Goal: Task Accomplishment & Management: Manage account settings

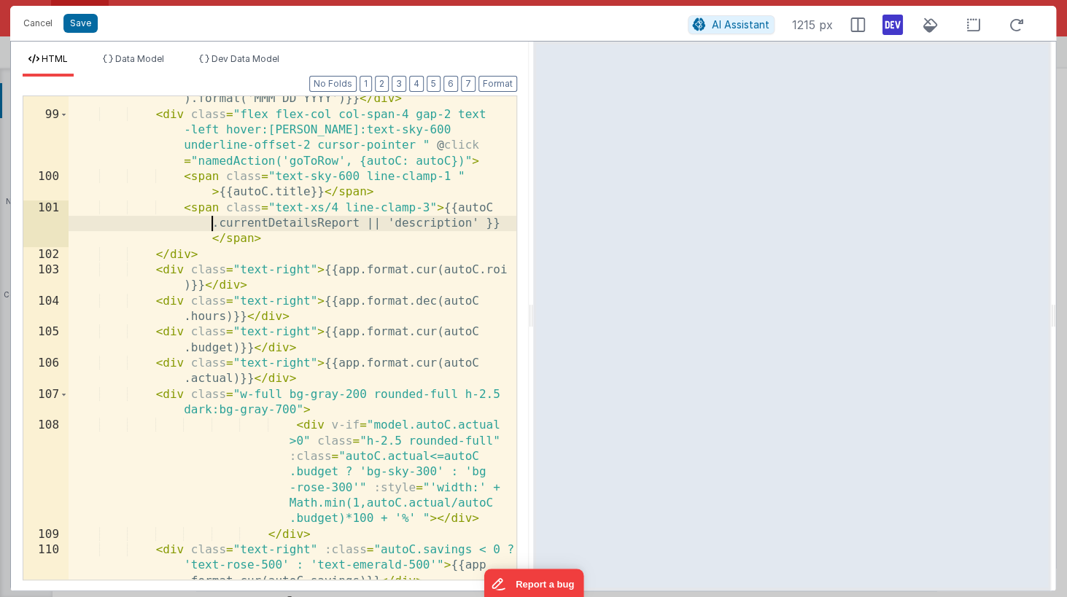
click at [125, 219] on div "< div class = "text-xs text-left" > {{moment( autoC.date ).format('MMM DD YYYY'…" at bounding box center [293, 364] width 448 height 577
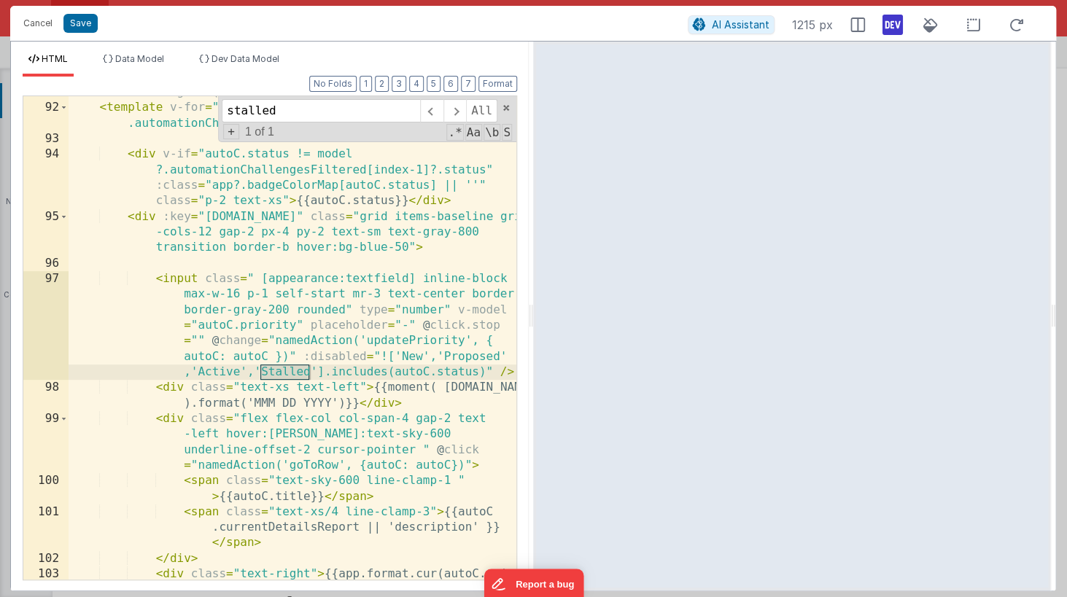
scroll to position [2207, 0]
type input "stalled"
click at [39, 31] on button "Cancel" at bounding box center [38, 23] width 44 height 20
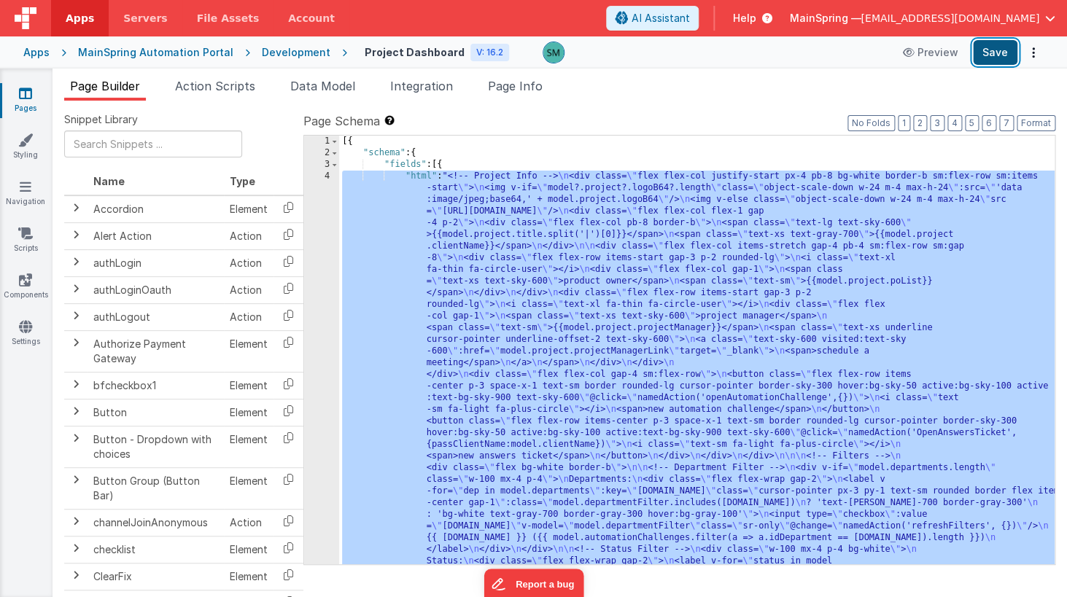
click at [998, 61] on button "Save" at bounding box center [995, 52] width 44 height 25
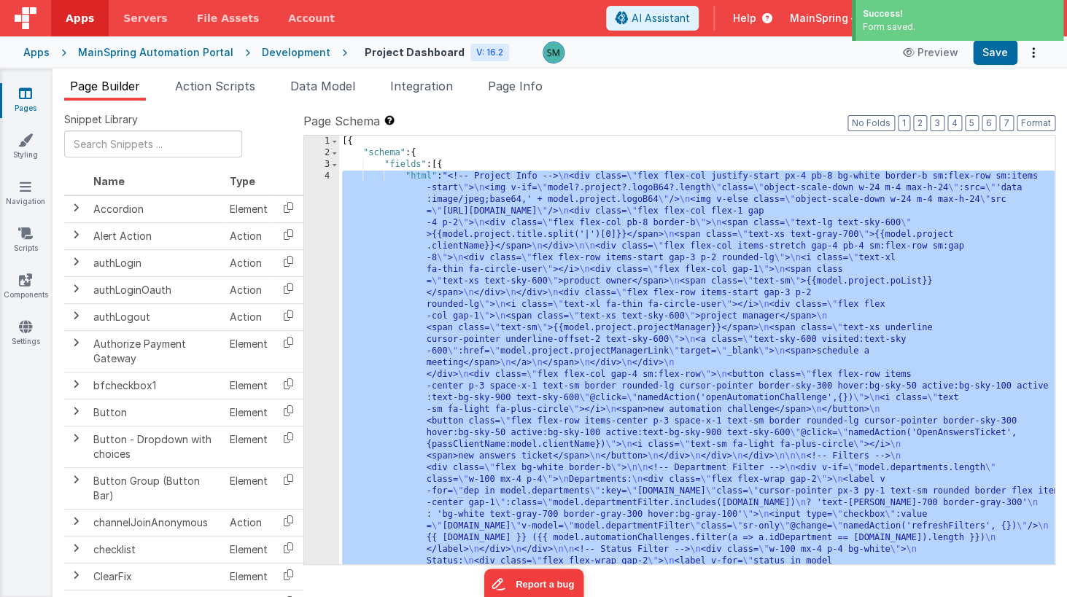
click at [19, 87] on link "Pages" at bounding box center [25, 100] width 53 height 29
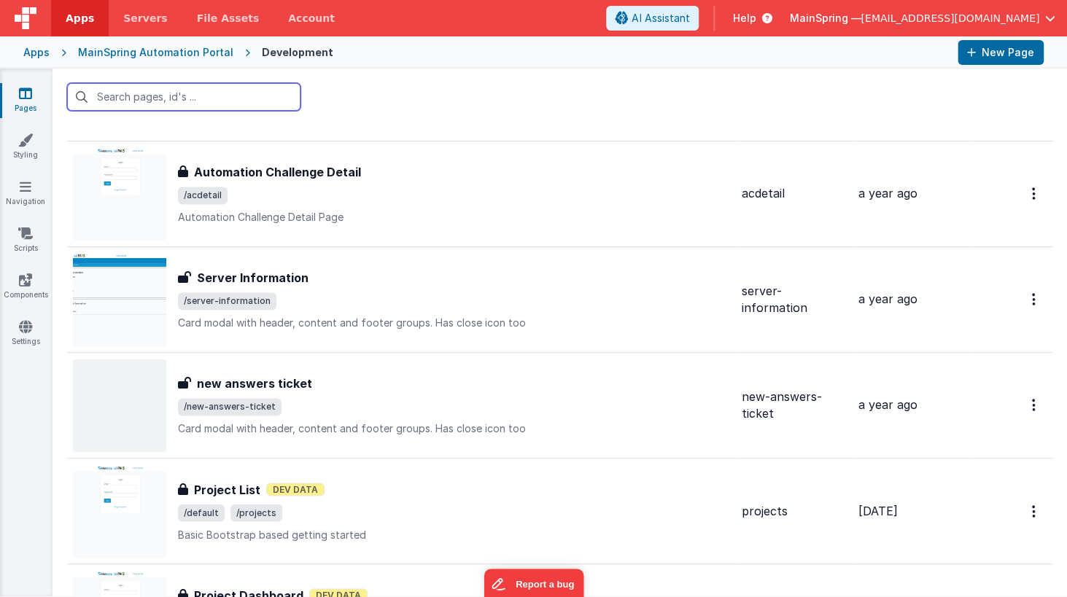
scroll to position [1216, 0]
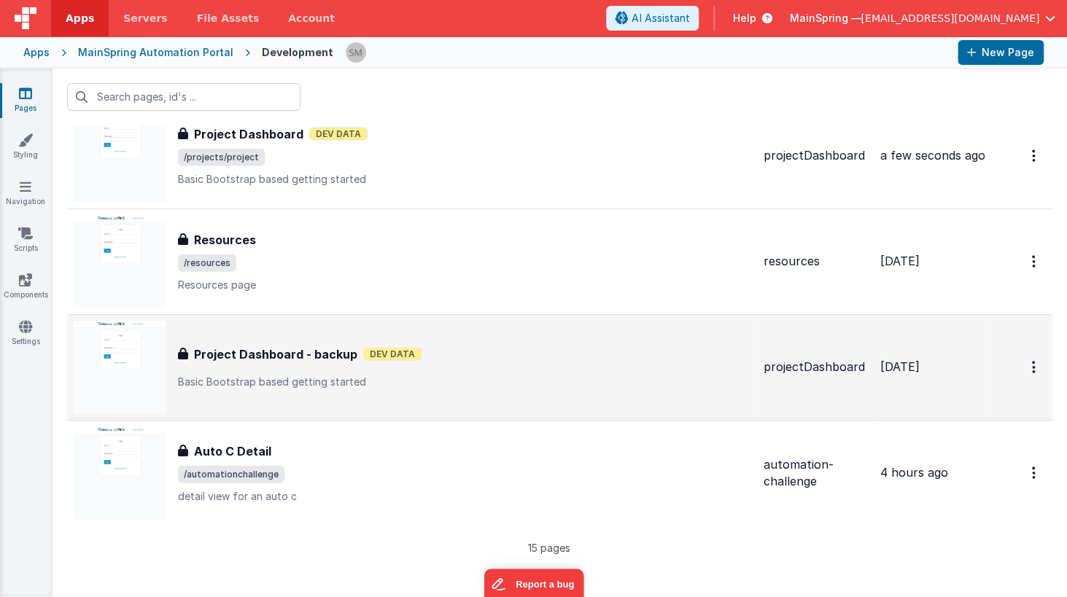
click at [494, 381] on p "Basic Bootstrap based getting started" at bounding box center [465, 382] width 574 height 15
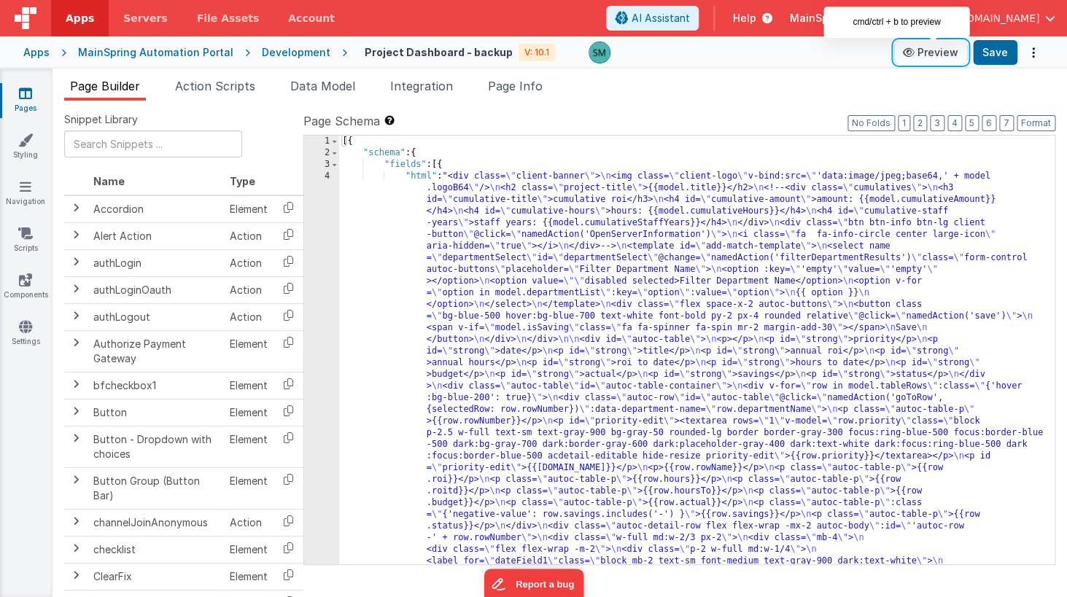
click at [924, 53] on button "Preview" at bounding box center [930, 52] width 73 height 23
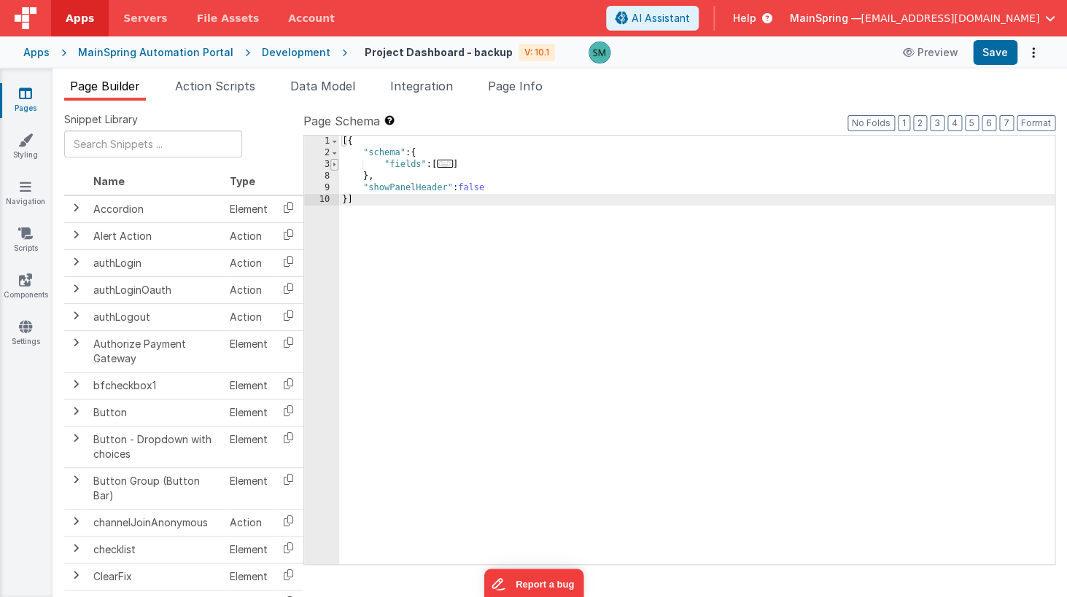
click at [334, 166] on span at bounding box center [334, 165] width 8 height 12
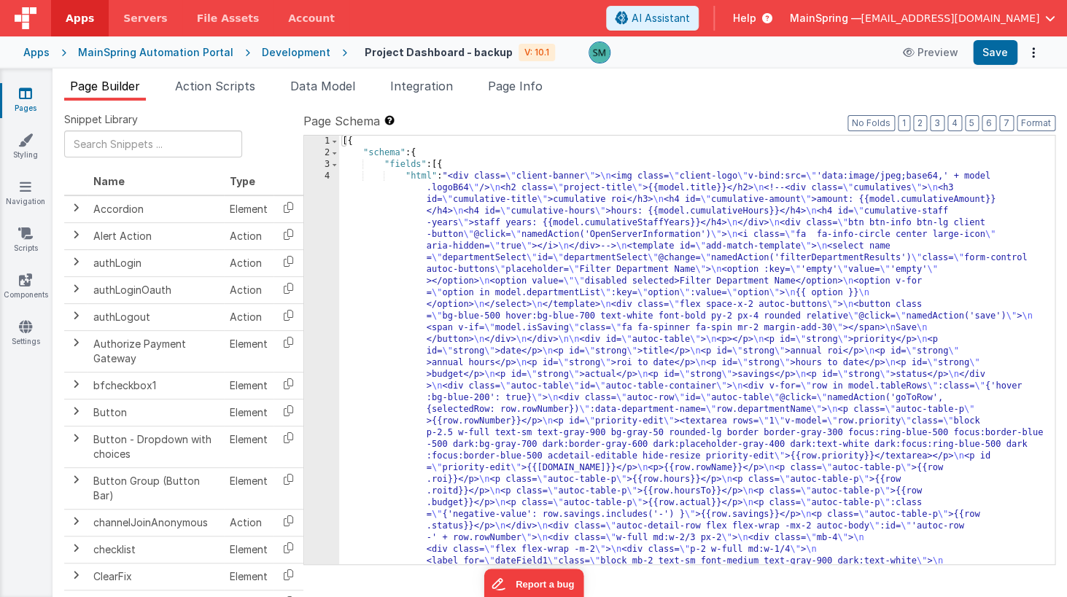
scroll to position [1671, 0]
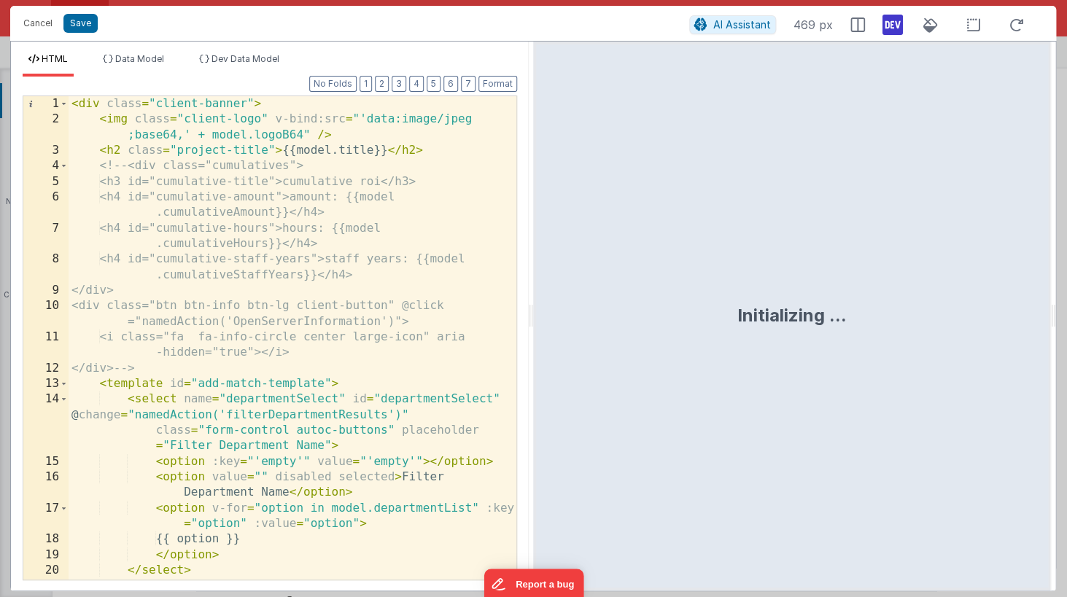
click at [300, 163] on div "< div class = "client-banner" > < img class = "client-logo" v-bind:src = "'data…" at bounding box center [293, 353] width 448 height 515
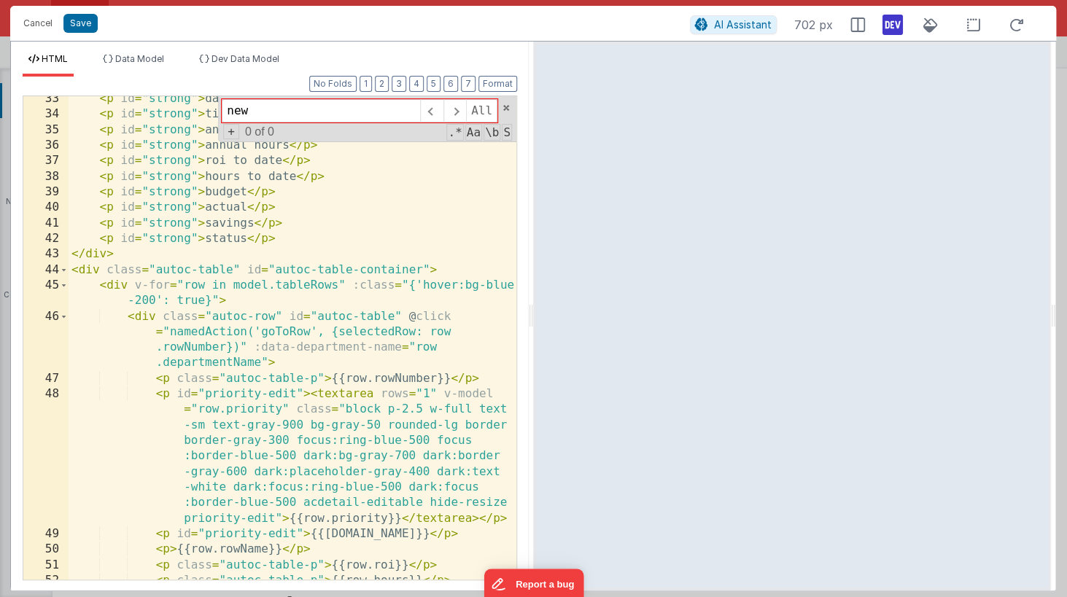
scroll to position [723, 0]
click at [257, 117] on input "new" at bounding box center [321, 110] width 198 height 23
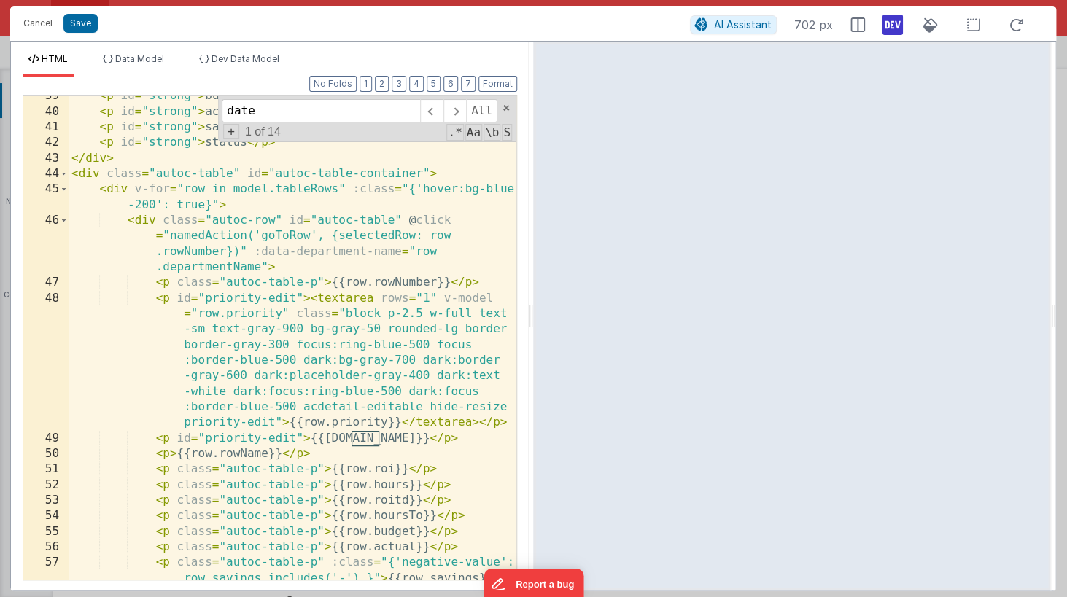
scroll to position [817, 0]
type input "date"
click at [254, 58] on span "Dev Data Model" at bounding box center [245, 58] width 68 height 11
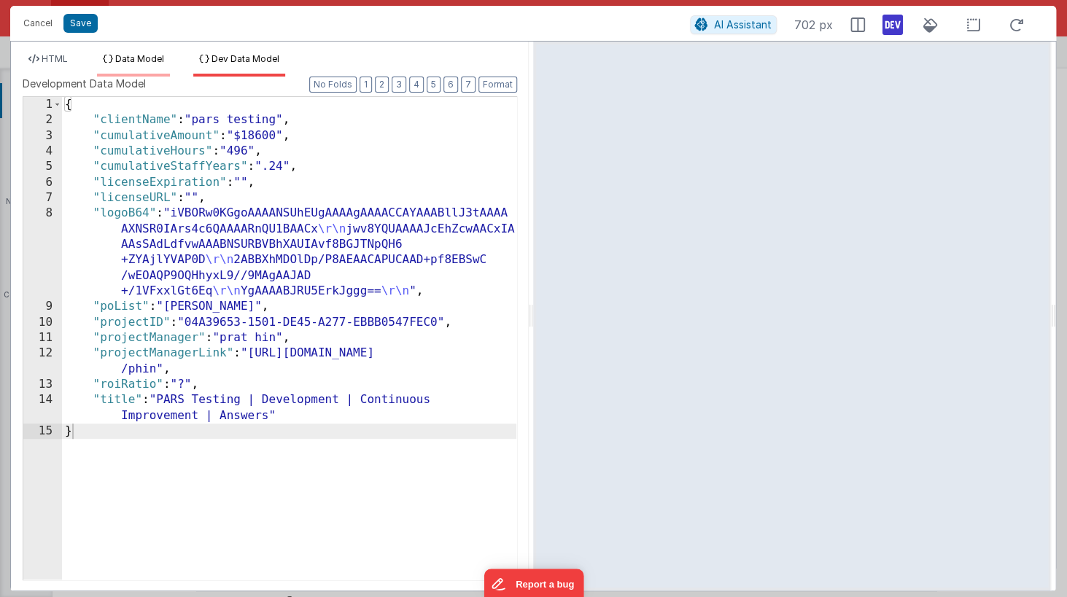
click at [142, 60] on span "Data Model" at bounding box center [139, 58] width 49 height 11
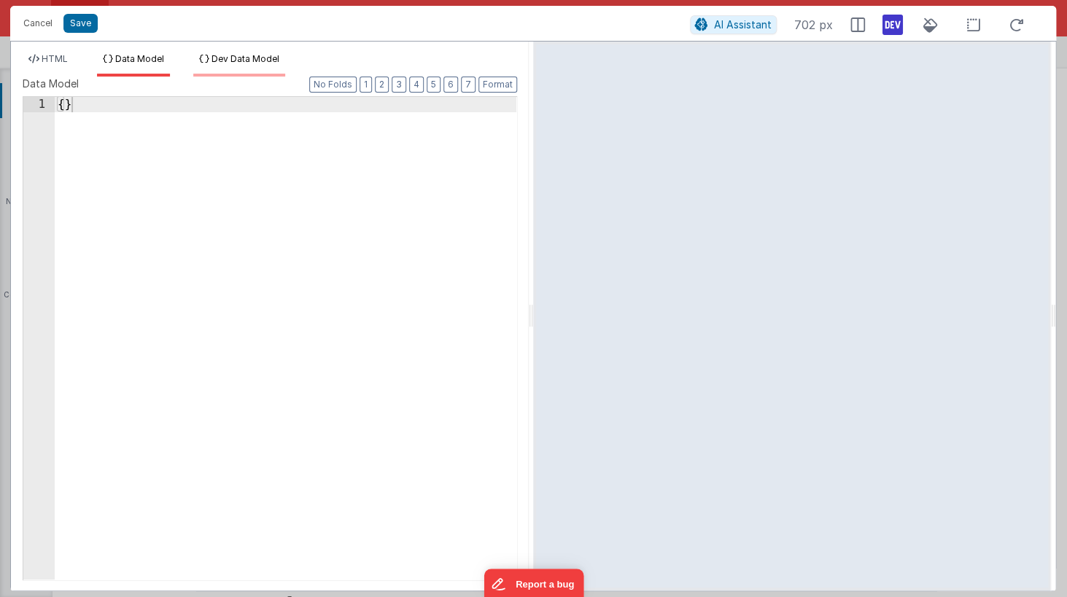
click at [216, 60] on span "Dev Data Model" at bounding box center [245, 58] width 68 height 11
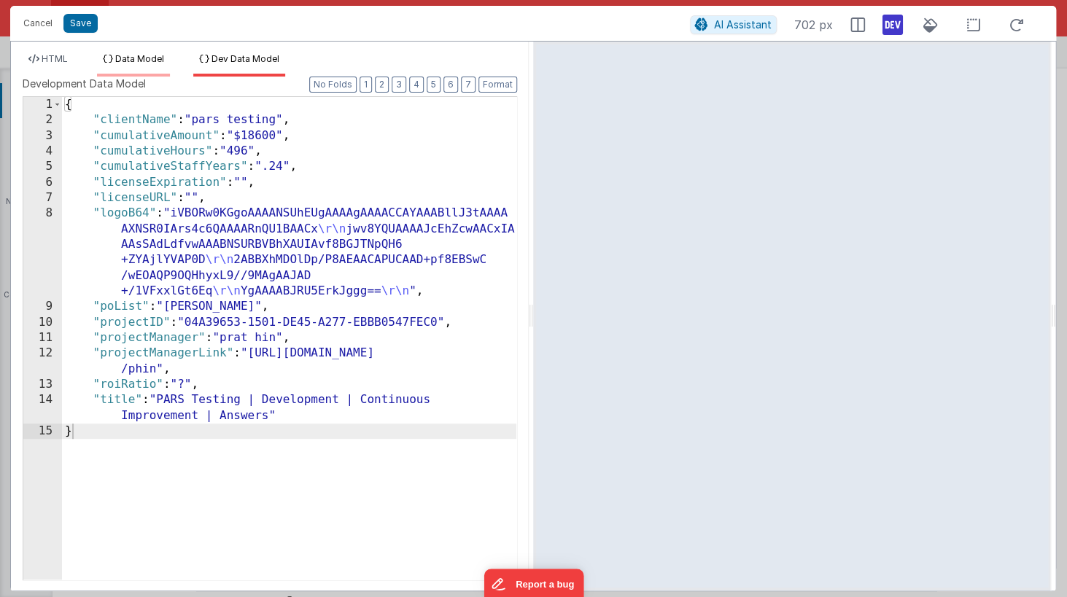
click at [155, 59] on span "Data Model" at bounding box center [139, 58] width 49 height 11
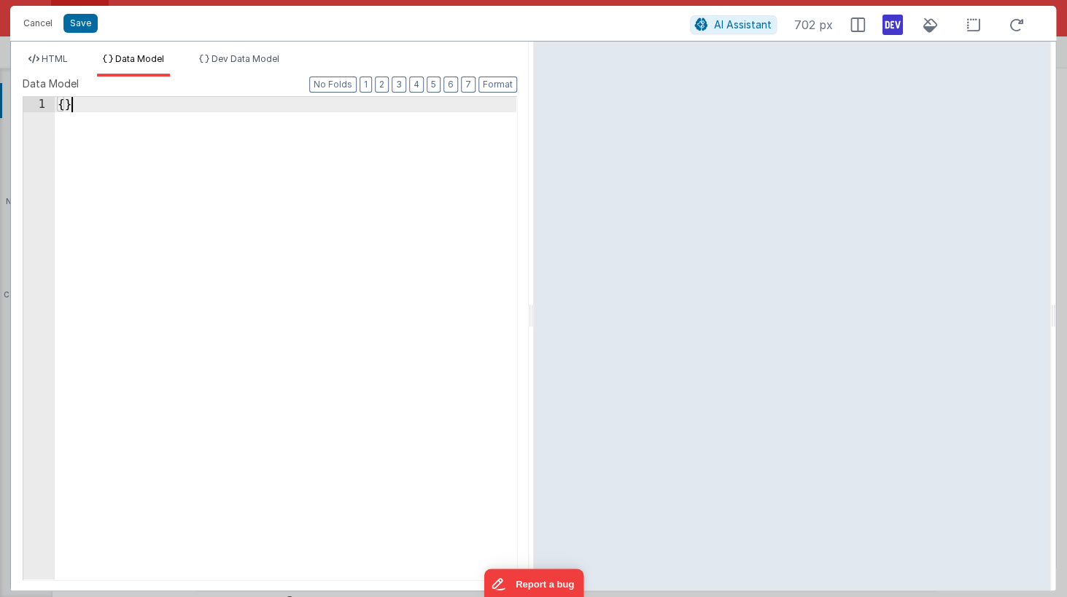
click at [316, 158] on div "{ }" at bounding box center [286, 354] width 462 height 514
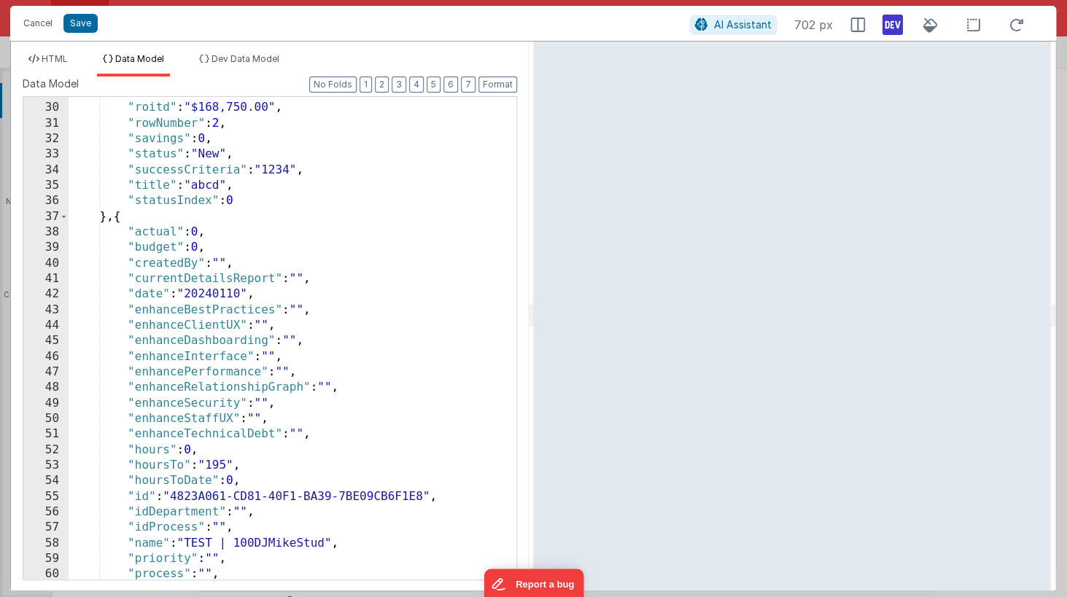
scroll to position [0, 0]
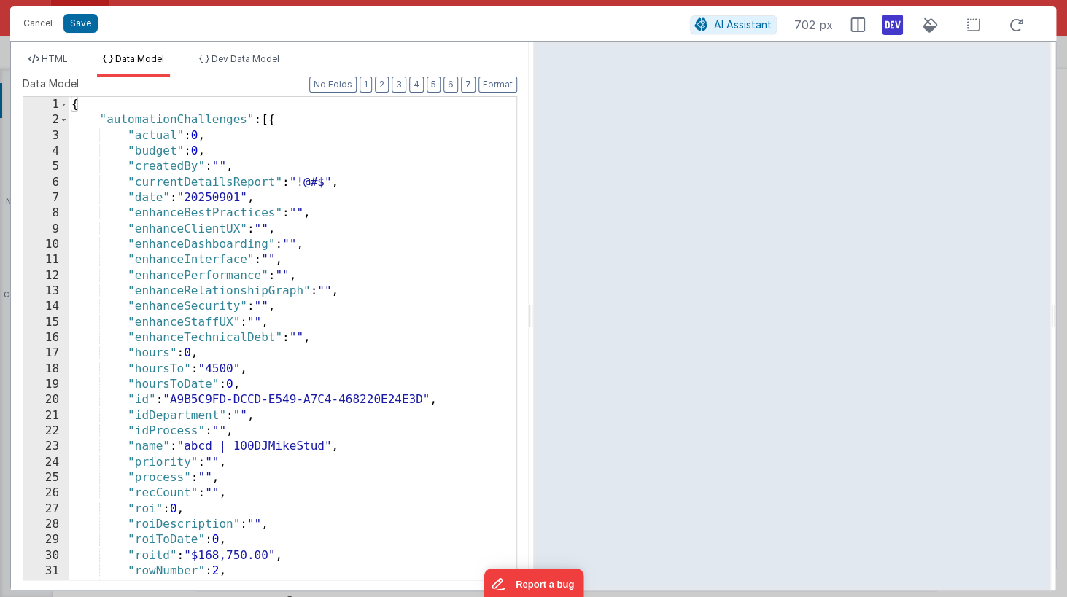
click at [140, 53] on div "HTML Data Model Dev Data Model Format 7 6 5 4 3 2 1 No Folds 39 40 41 42 43 44 …" at bounding box center [270, 316] width 518 height 549
click at [141, 56] on span "Data Model" at bounding box center [139, 58] width 49 height 11
click at [67, 60] on span "HTML" at bounding box center [55, 58] width 26 height 11
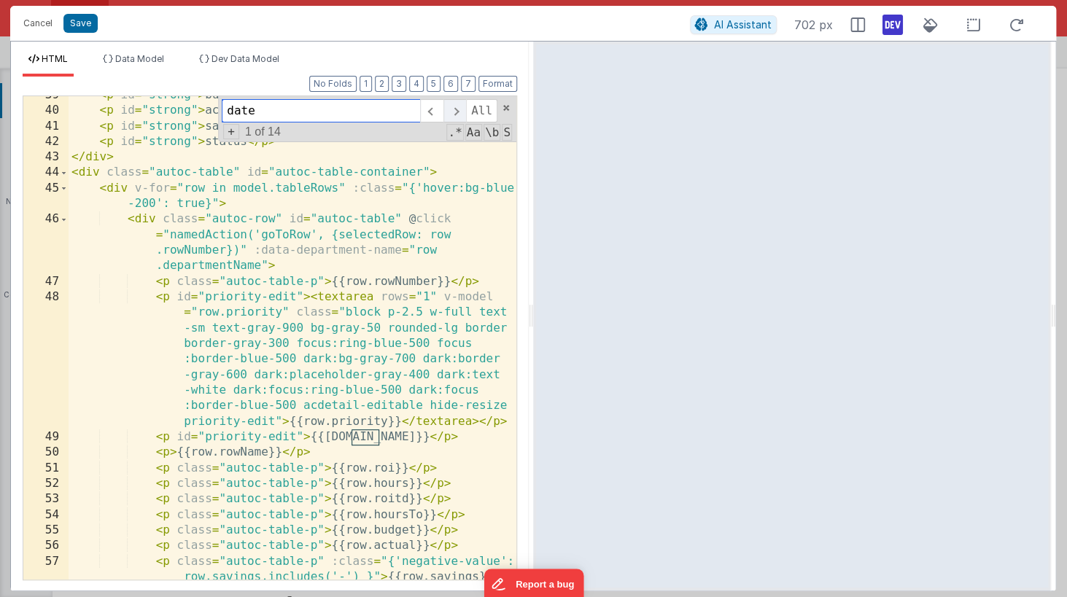
click at [456, 117] on span at bounding box center [454, 110] width 23 height 23
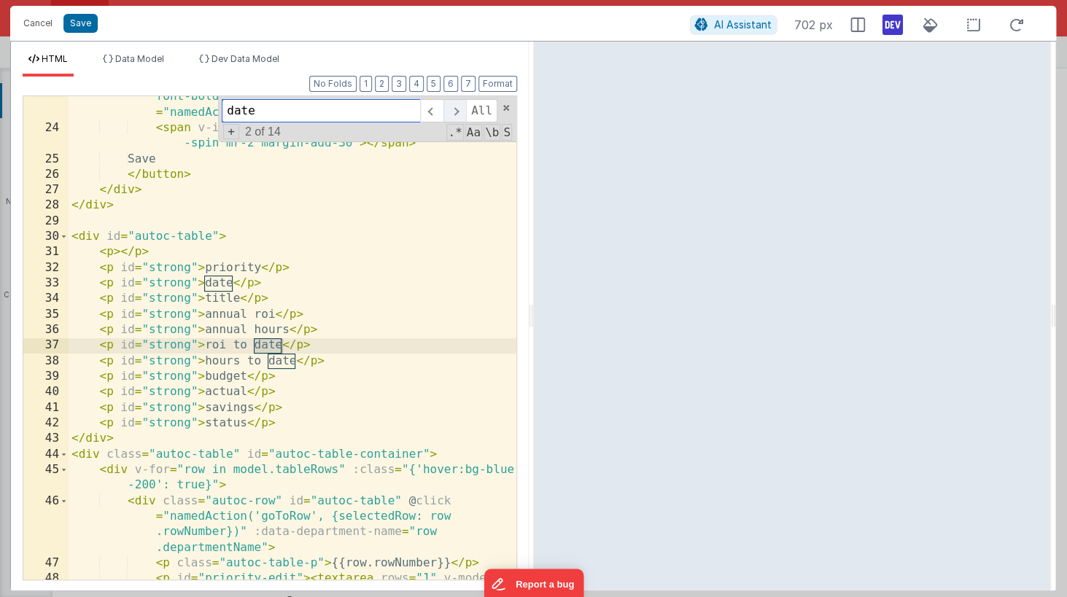
click at [456, 117] on span at bounding box center [454, 110] width 23 height 23
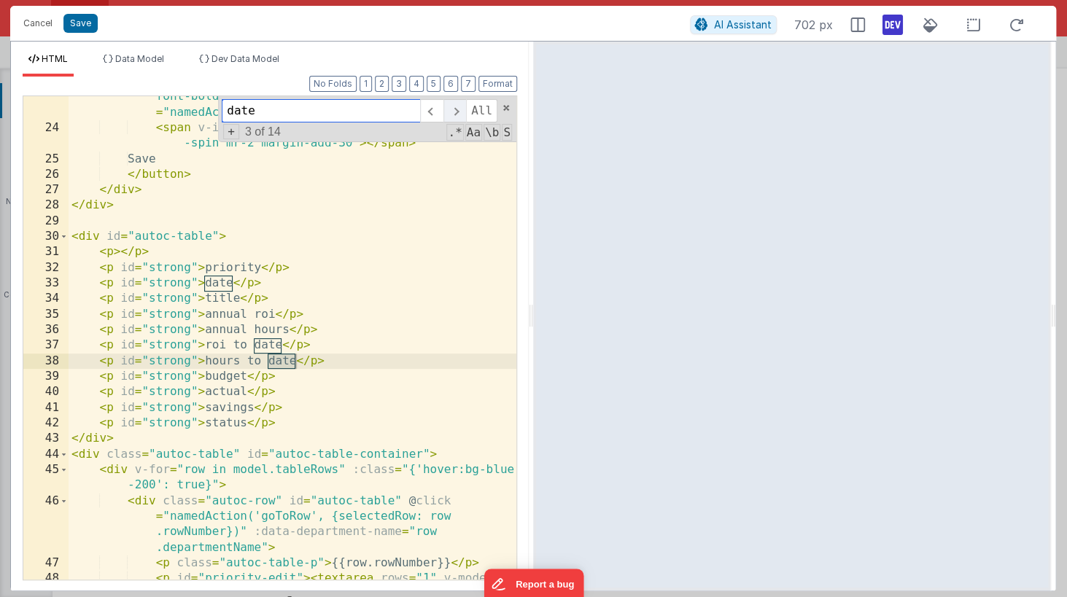
click at [456, 117] on span at bounding box center [454, 110] width 23 height 23
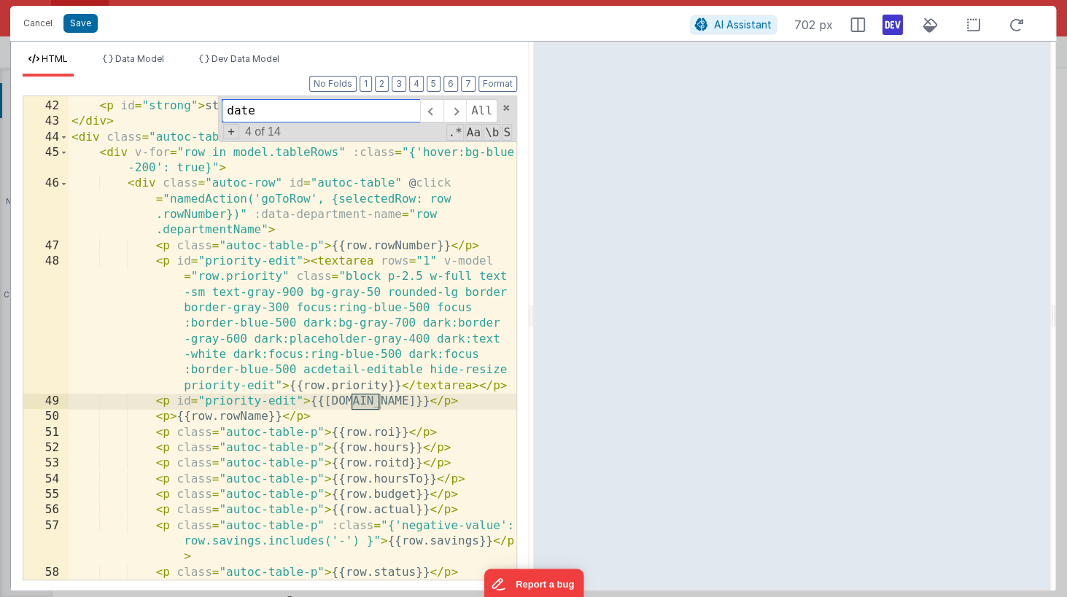
scroll to position [853, 0]
click at [459, 114] on span at bounding box center [454, 110] width 23 height 23
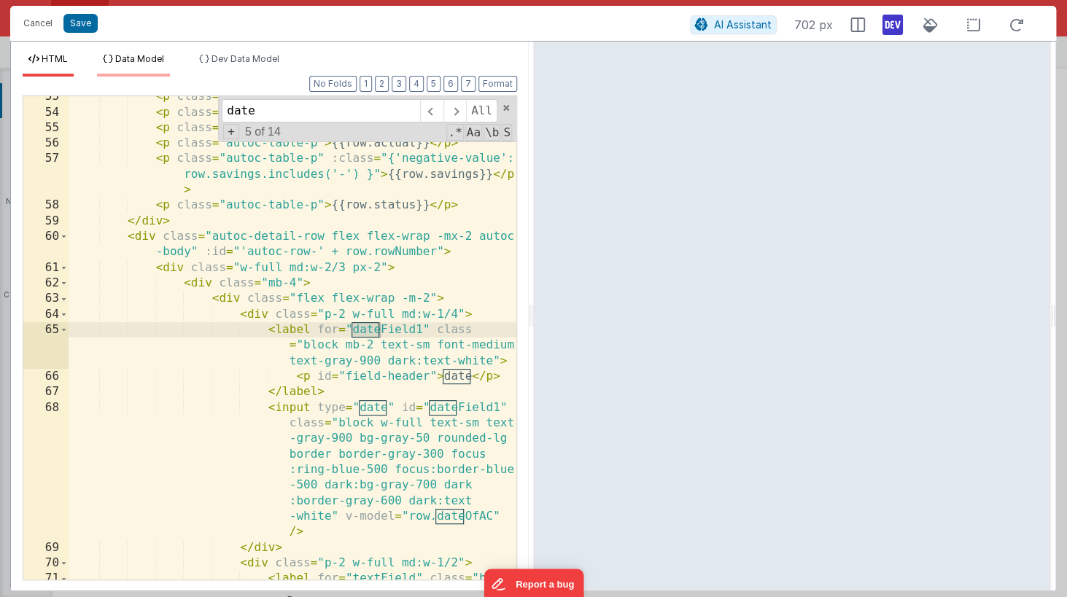
click at [159, 65] on li "Data Model" at bounding box center [133, 64] width 73 height 23
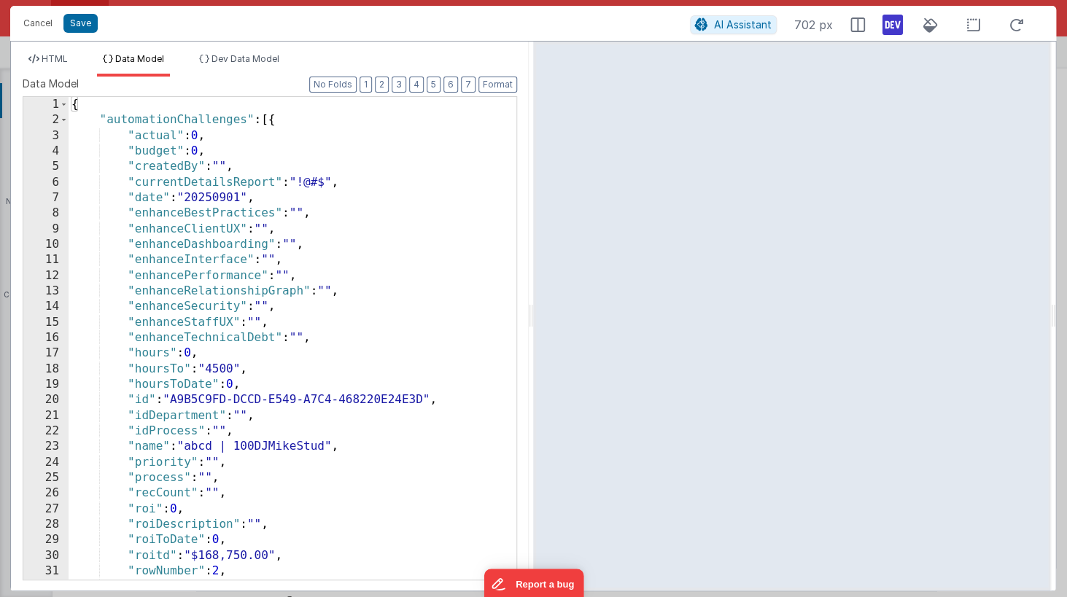
scroll to position [8, 0]
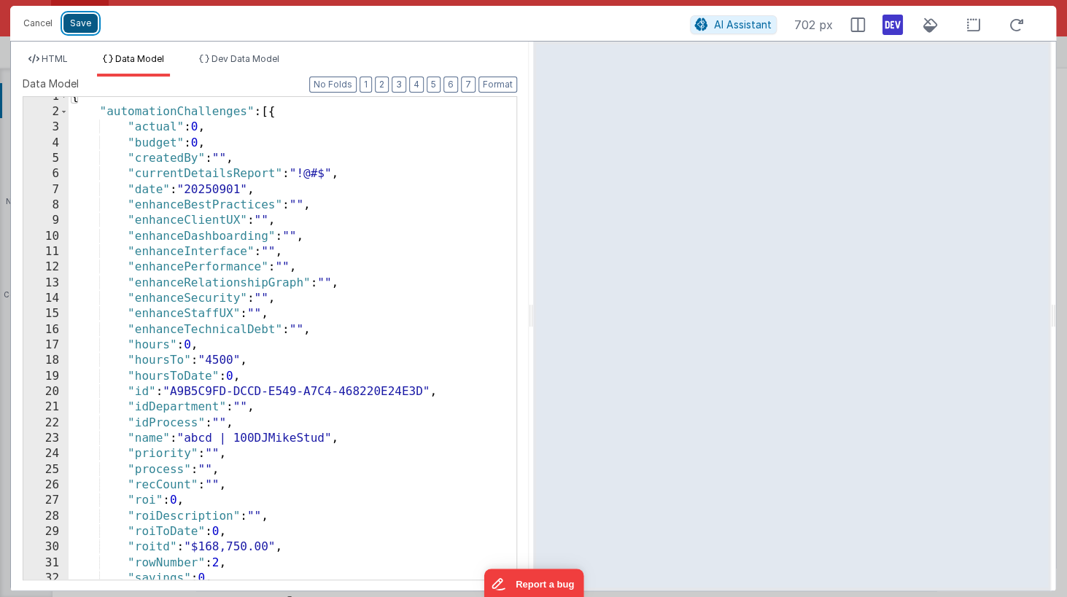
click at [78, 27] on button "Save" at bounding box center [80, 23] width 34 height 19
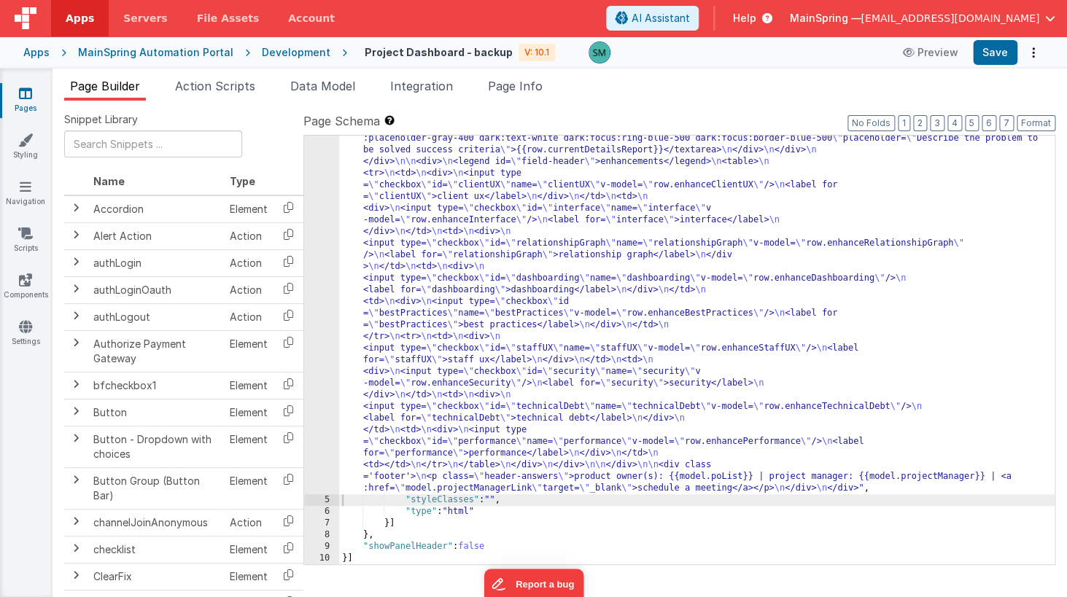
scroll to position [1531, 0]
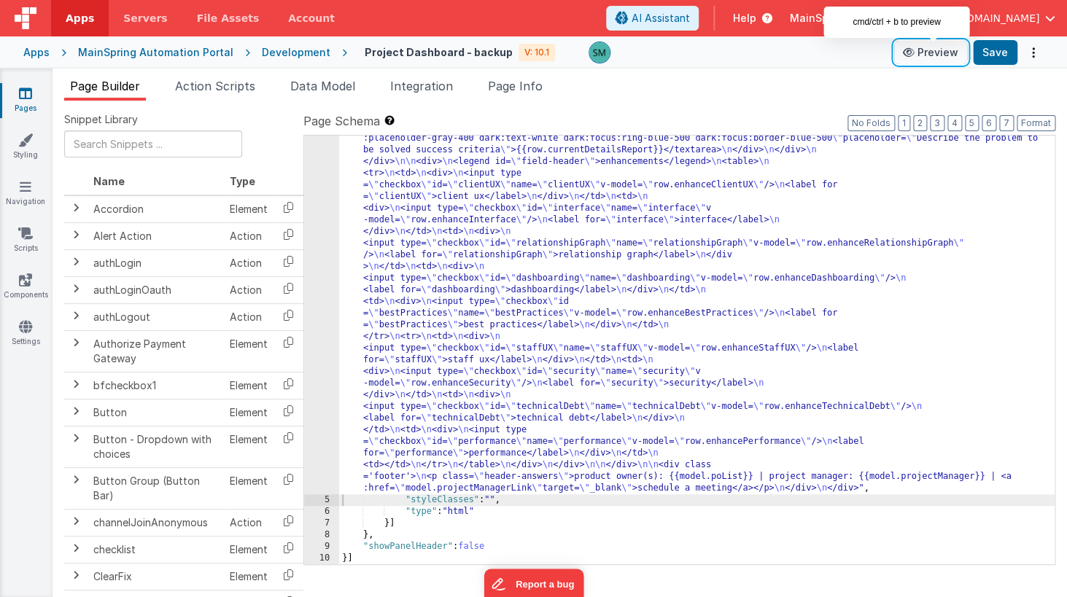
click at [928, 57] on button "Preview" at bounding box center [930, 52] width 73 height 23
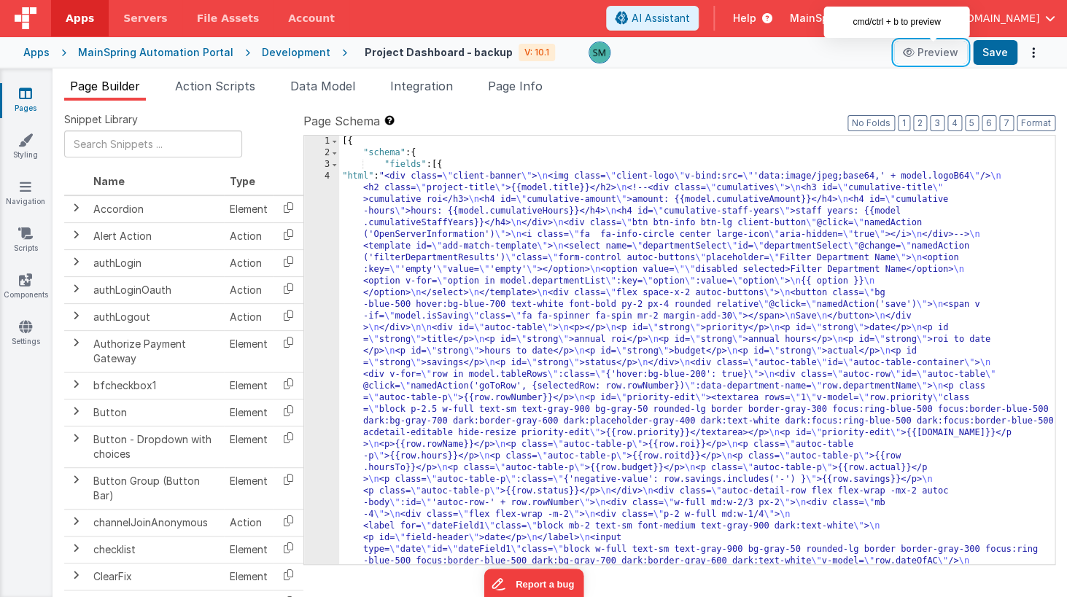
scroll to position [0, 0]
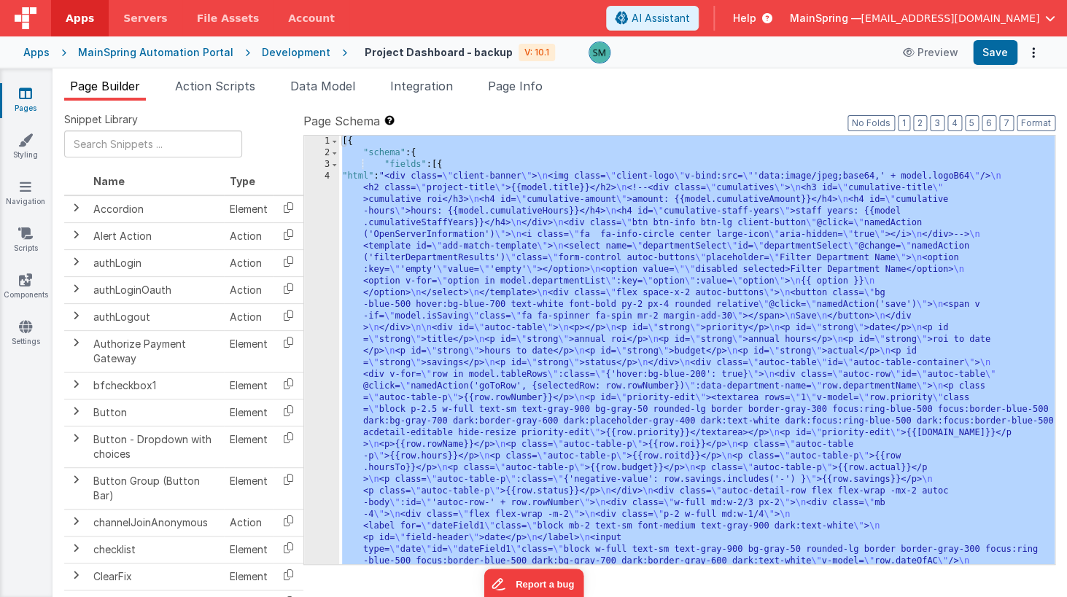
click at [329, 193] on div at bounding box center [533, 298] width 1067 height 597
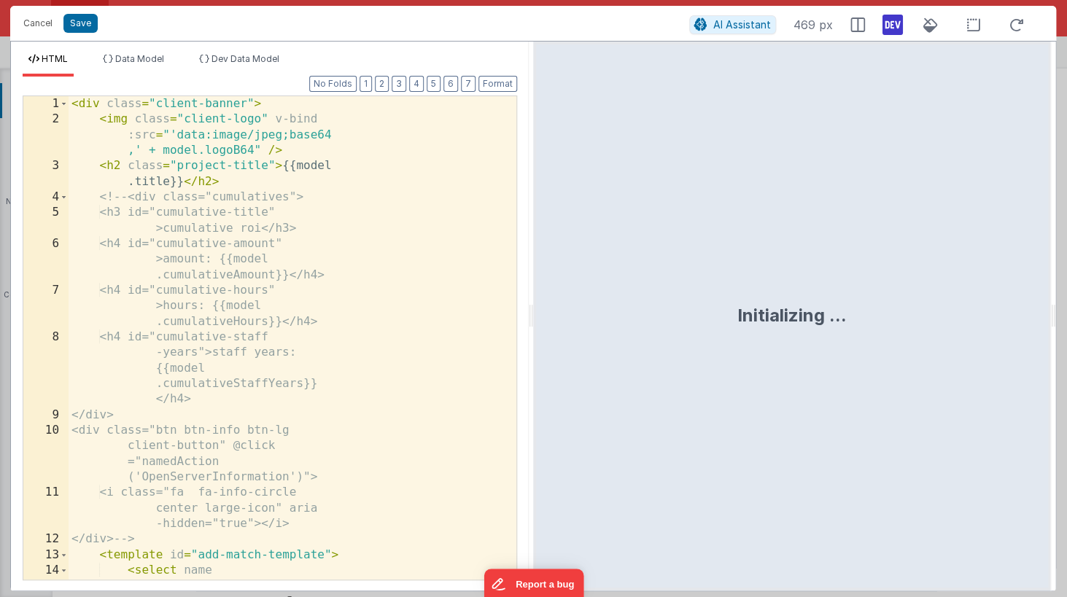
scroll to position [1473, 0]
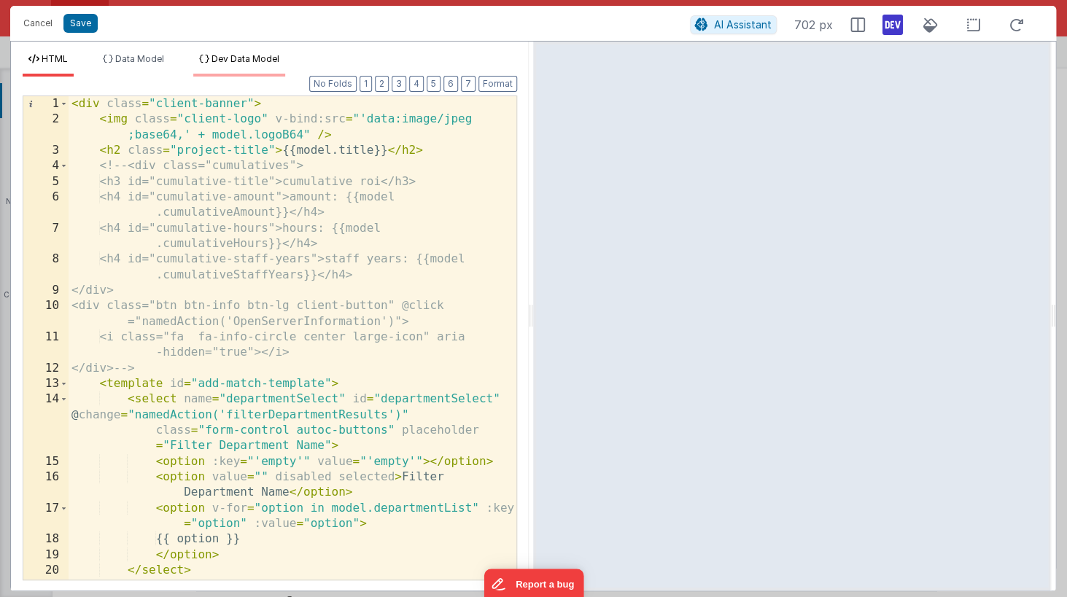
click at [241, 66] on li "Dev Data Model" at bounding box center [239, 64] width 92 height 23
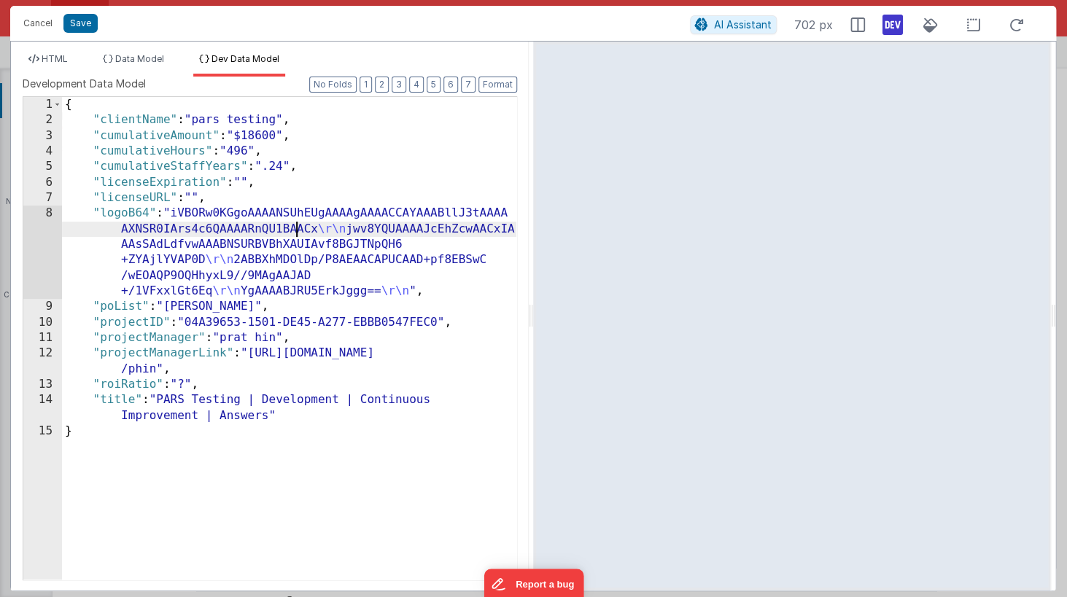
click at [294, 227] on div "{ "clientName" : "pars testing" , "cumulativeAmount" : "$18600" , "cumulativeHo…" at bounding box center [289, 354] width 454 height 514
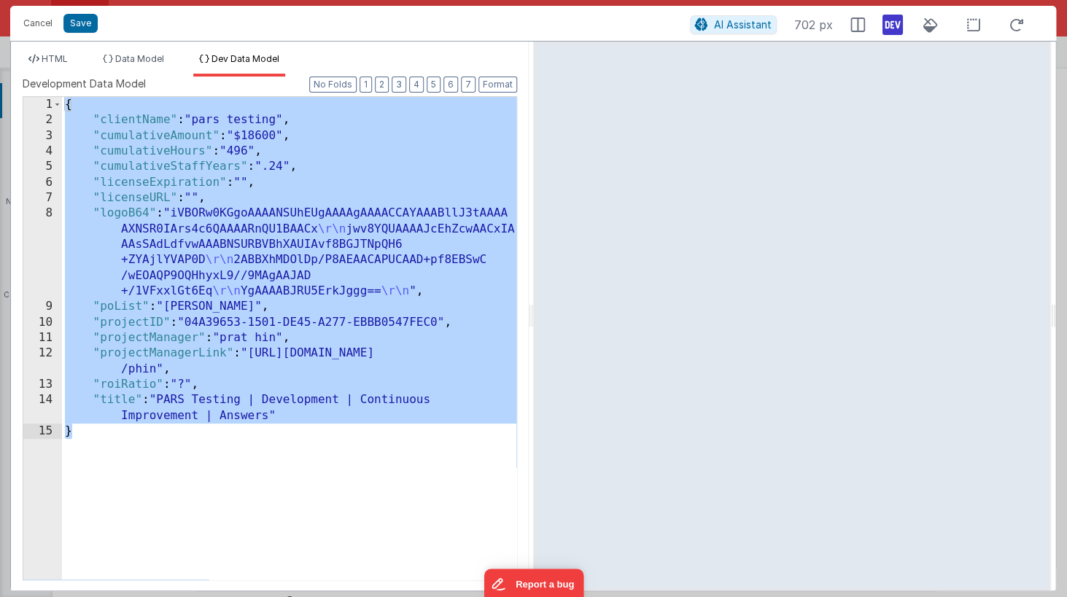
scroll to position [3546, 0]
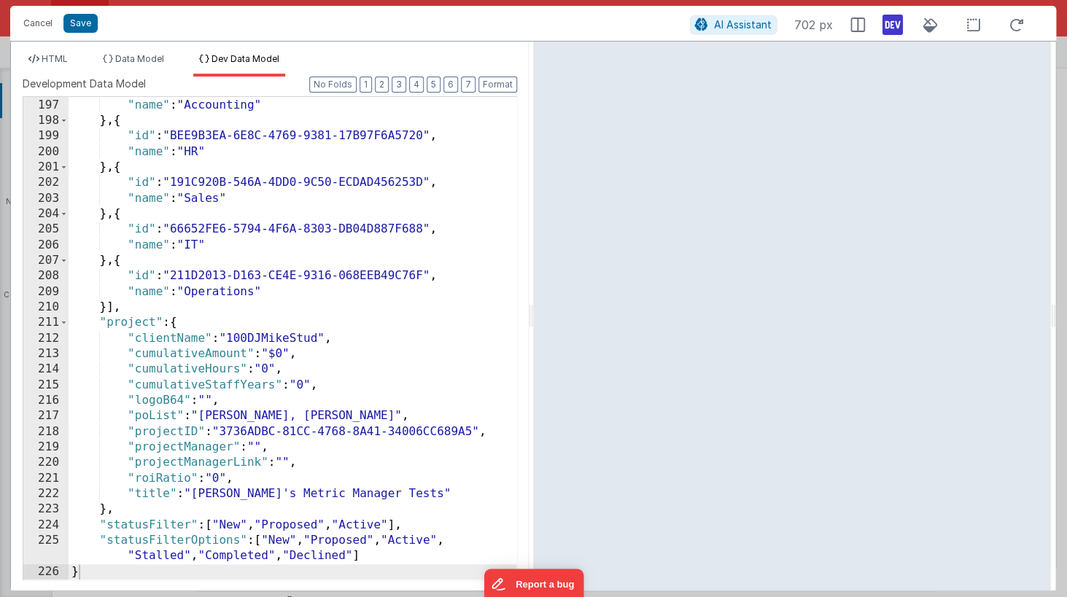
click at [413, 271] on div ""id" : "A2A1695B-D99D-4354-AF3C-31E423B4AF6A" , "name" : "Accounting" } , { "id…" at bounding box center [293, 339] width 448 height 514
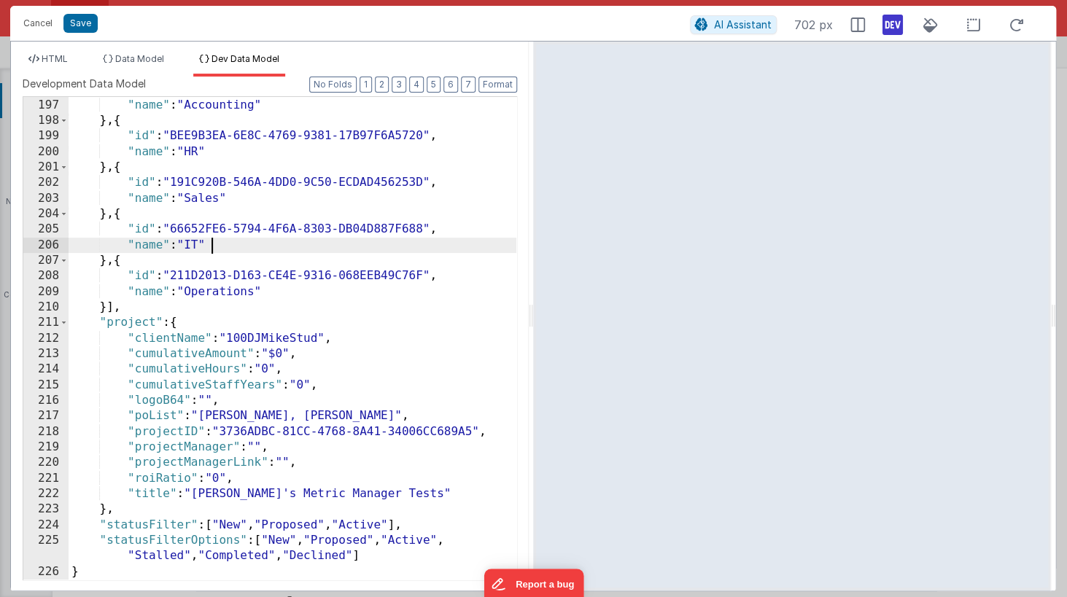
click at [431, 251] on div ""id" : "A2A1695B-D99D-4354-AF3C-31E423B4AF6A" , "name" : "Accounting" } , { "id…" at bounding box center [293, 339] width 448 height 514
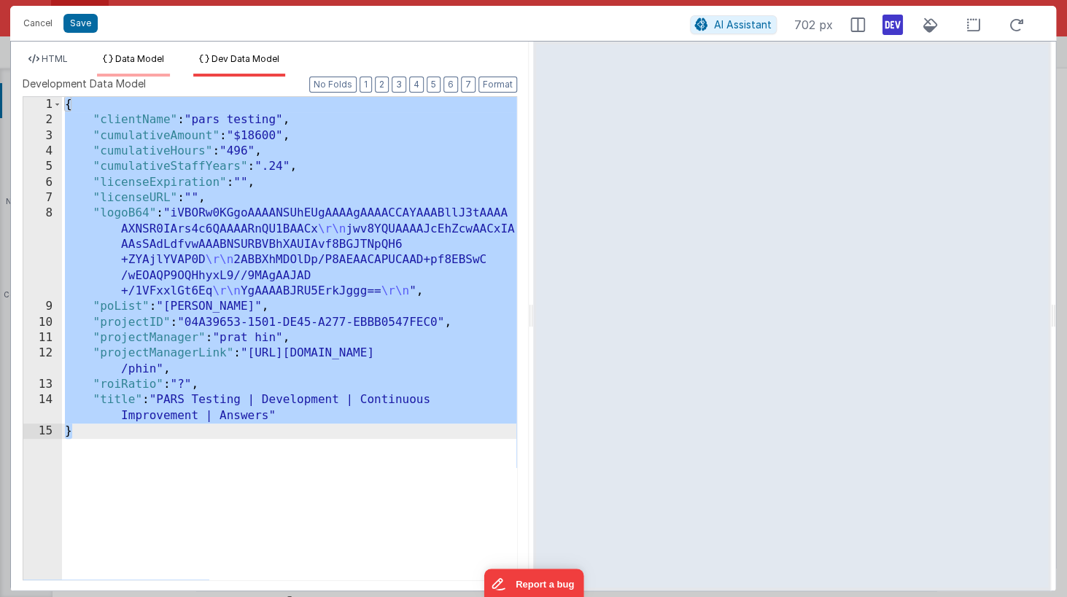
click at [147, 63] on span "Data Model" at bounding box center [139, 58] width 49 height 11
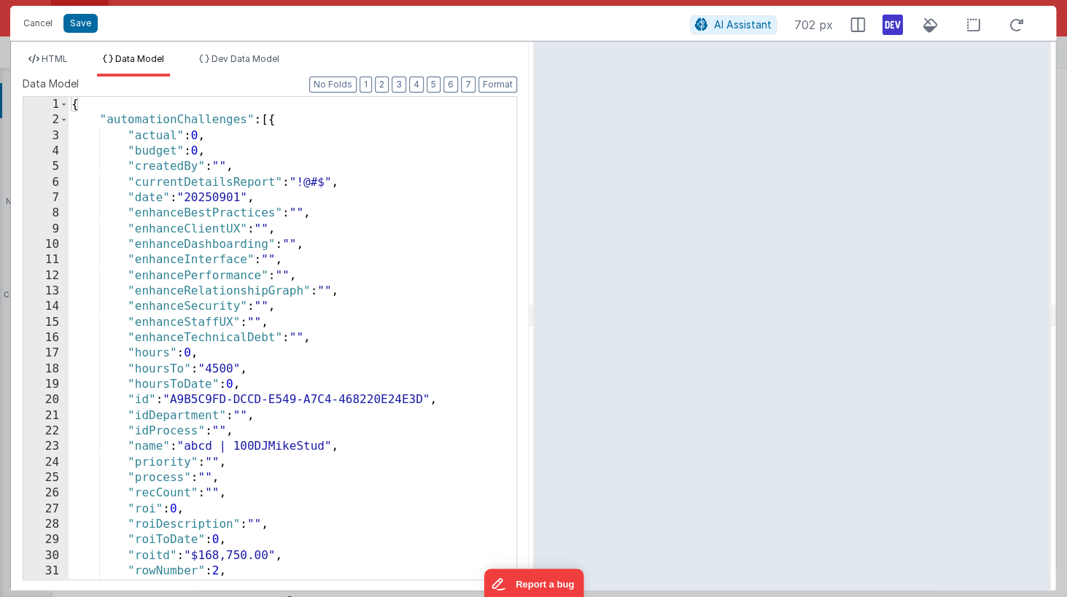
scroll to position [0, 0]
click at [54, 63] on span "HTML" at bounding box center [55, 58] width 26 height 11
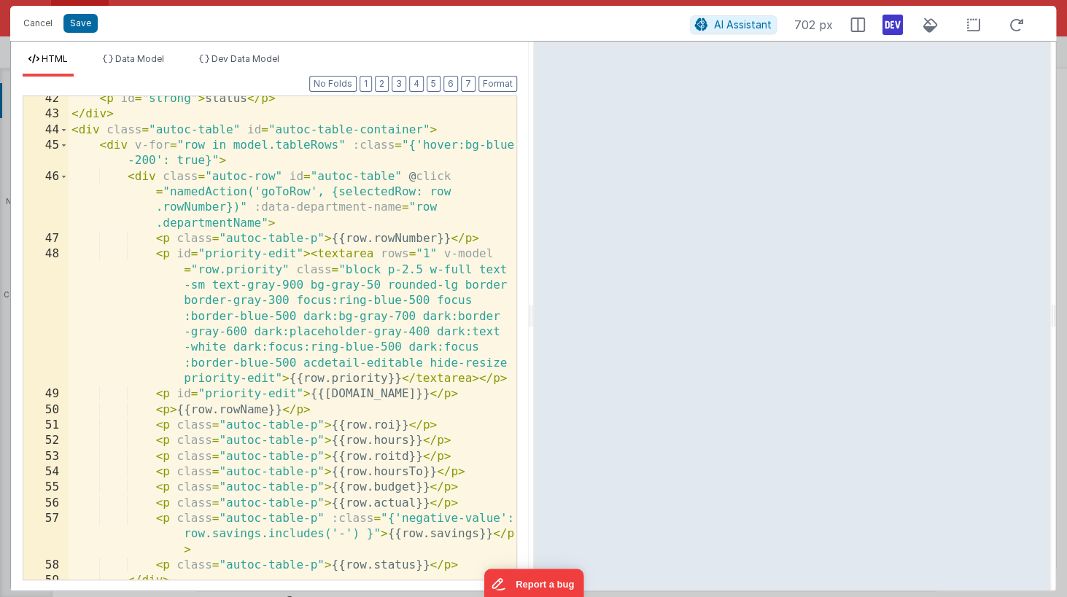
scroll to position [891, 0]
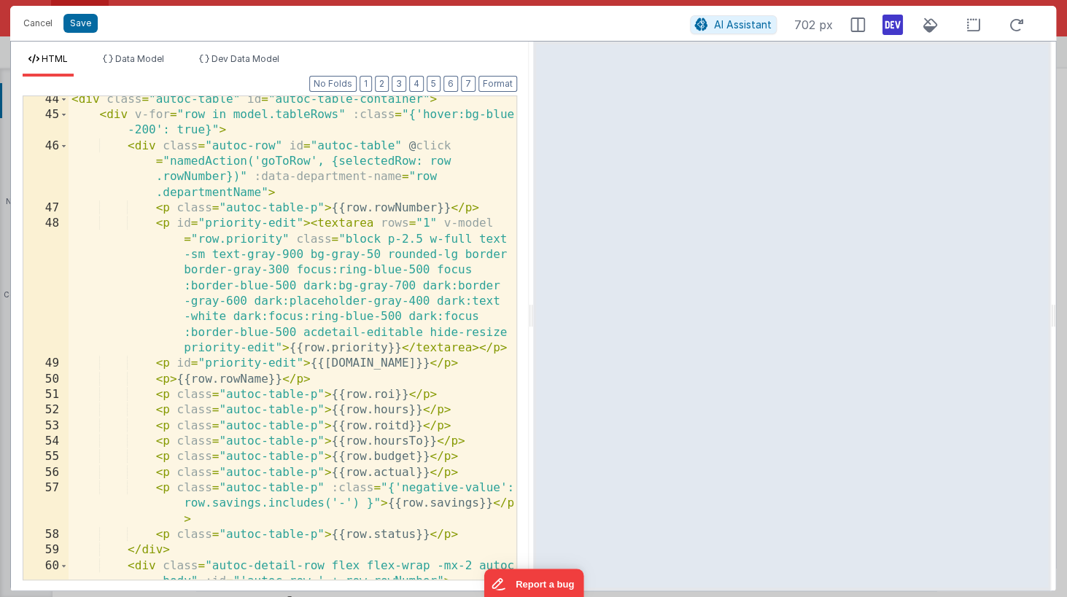
click at [209, 87] on div "Format 7 6 5 4 3 2 1 No Folds 44 45 46 47 48 49 50 51 52 53 54 55 56 57 58 59 6…" at bounding box center [270, 328] width 494 height 502
click at [41, 28] on button "Cancel" at bounding box center [38, 23] width 44 height 20
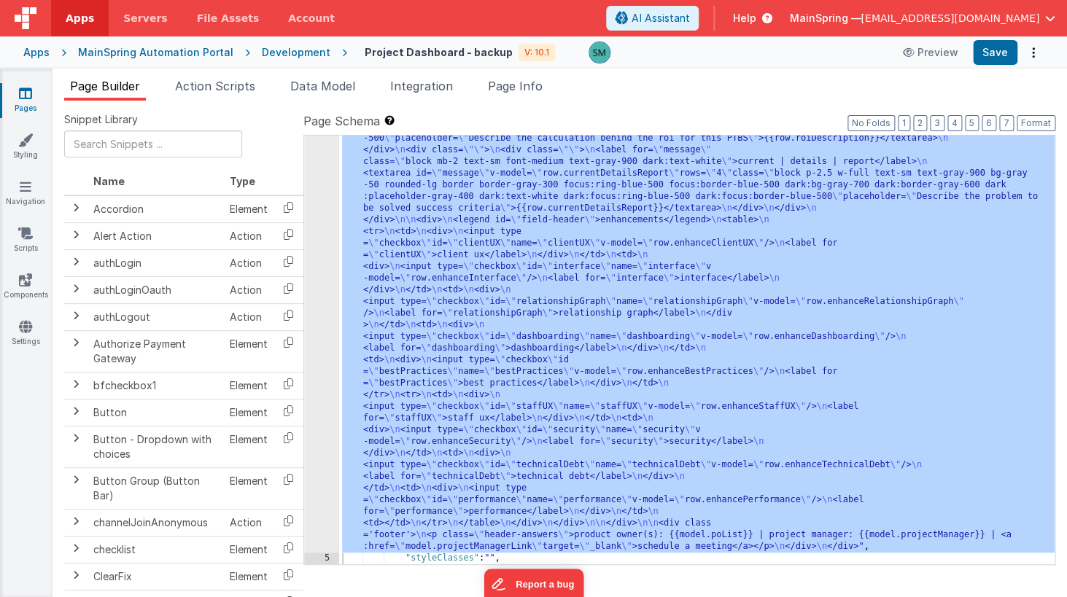
click at [30, 87] on icon at bounding box center [25, 93] width 13 height 15
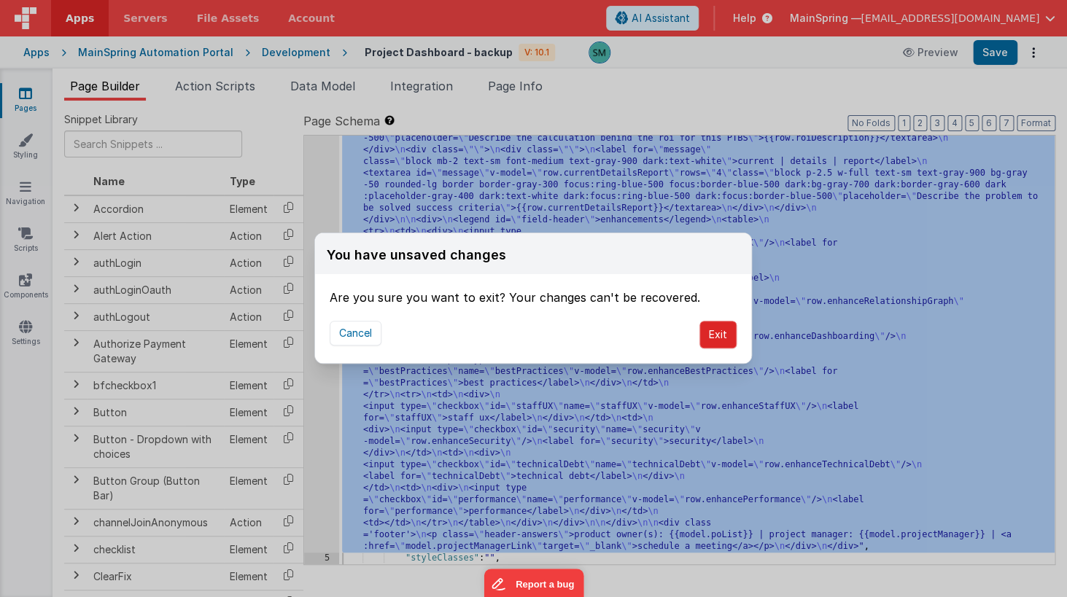
click at [715, 335] on button "Exit" at bounding box center [717, 335] width 37 height 28
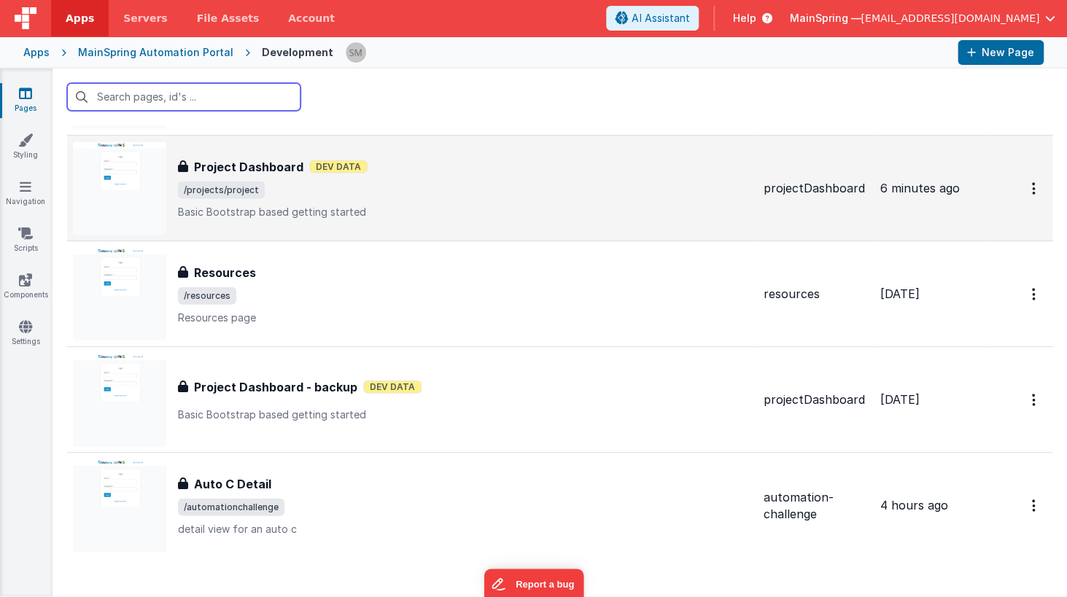
scroll to position [1216, 0]
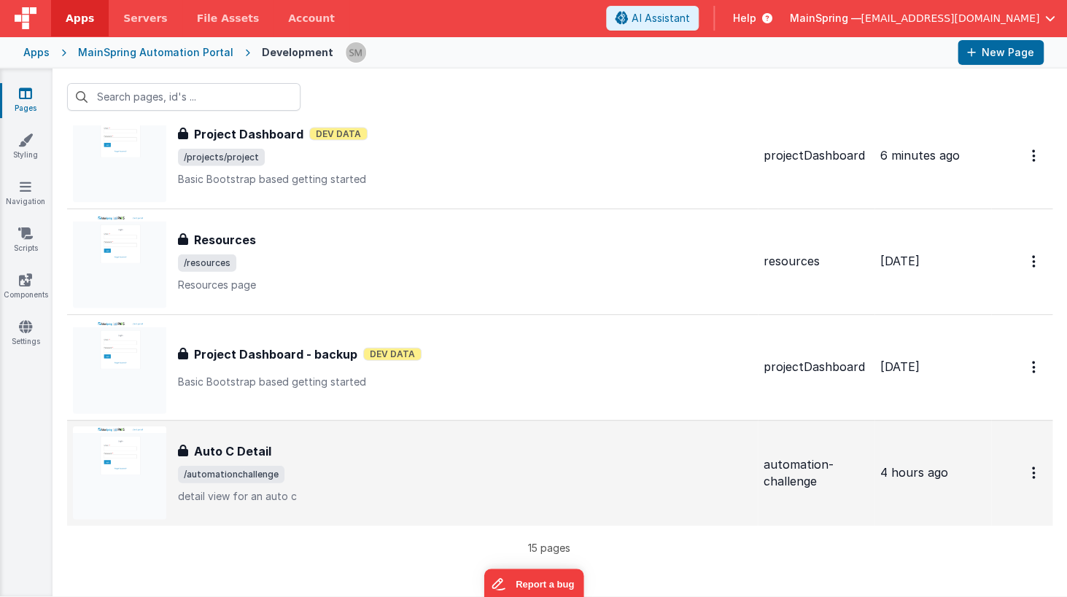
click at [231, 446] on h3 "Auto C Detail" at bounding box center [232, 452] width 77 height 18
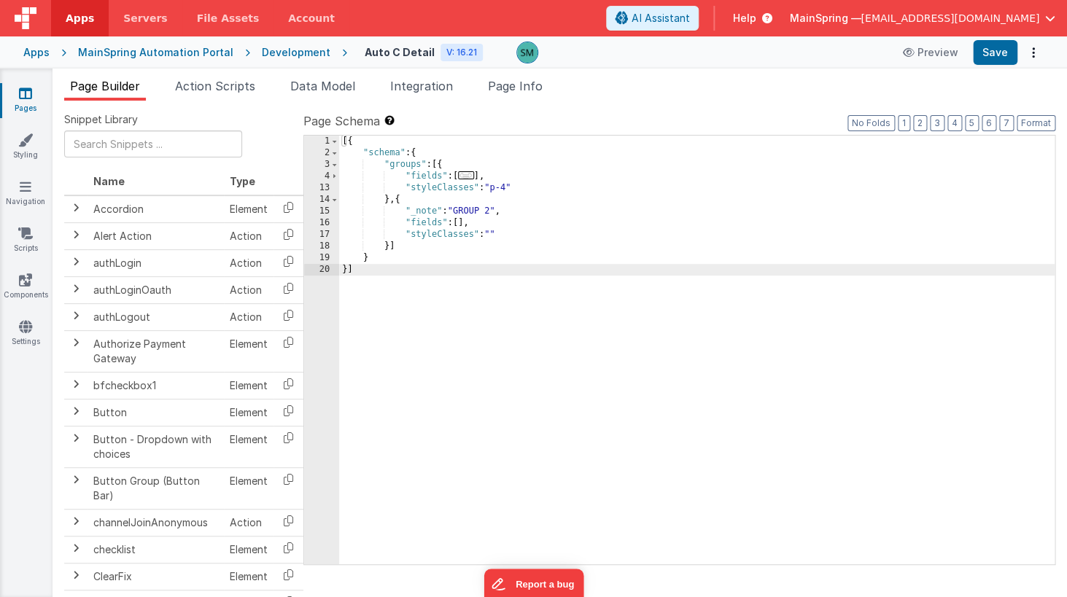
click at [334, 193] on div "13" at bounding box center [321, 188] width 35 height 12
click at [334, 174] on span at bounding box center [334, 177] width 8 height 12
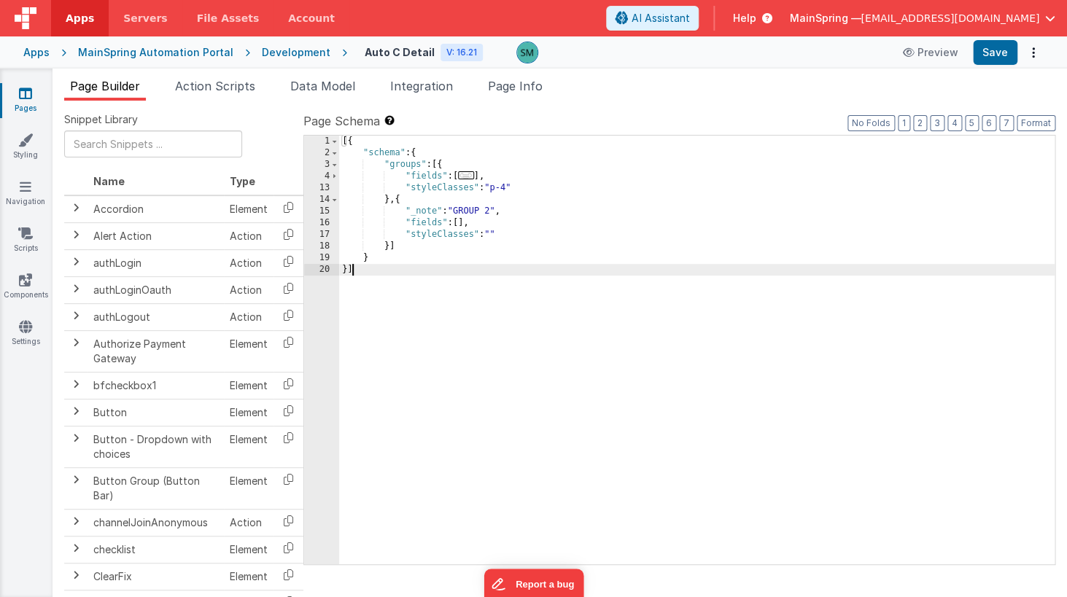
click at [330, 193] on div "13" at bounding box center [321, 188] width 35 height 12
click at [332, 178] on span at bounding box center [334, 177] width 8 height 12
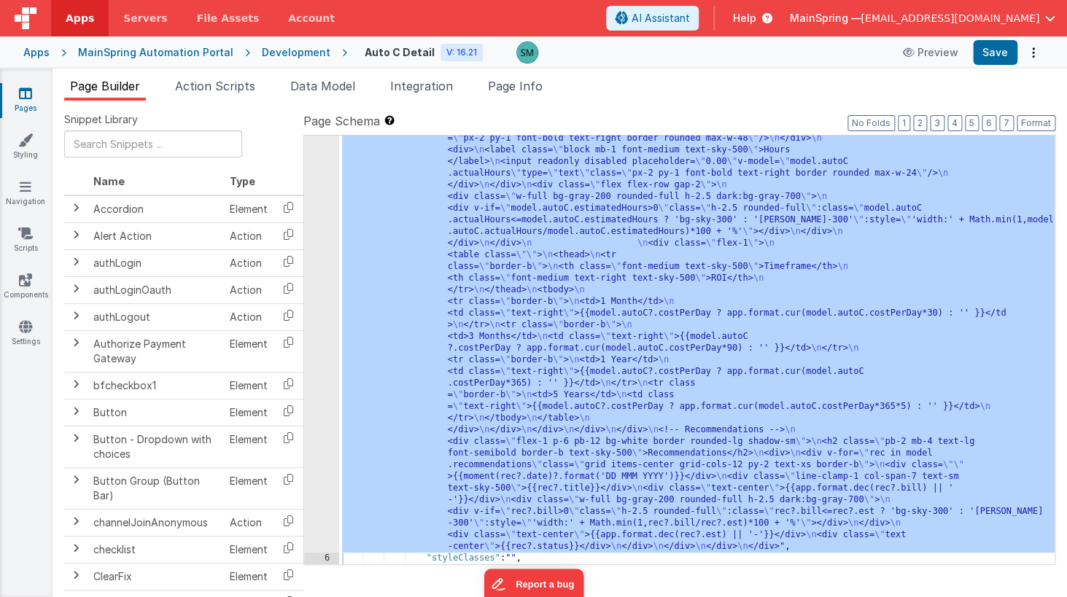
click at [326, 199] on div at bounding box center [533, 298] width 1067 height 597
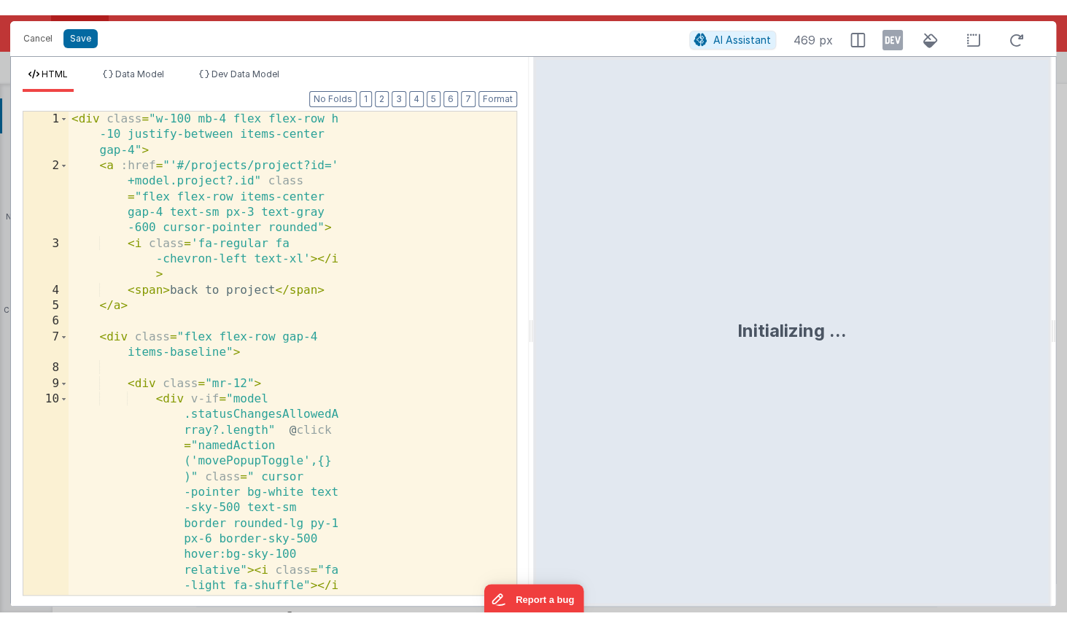
scroll to position [913, 0]
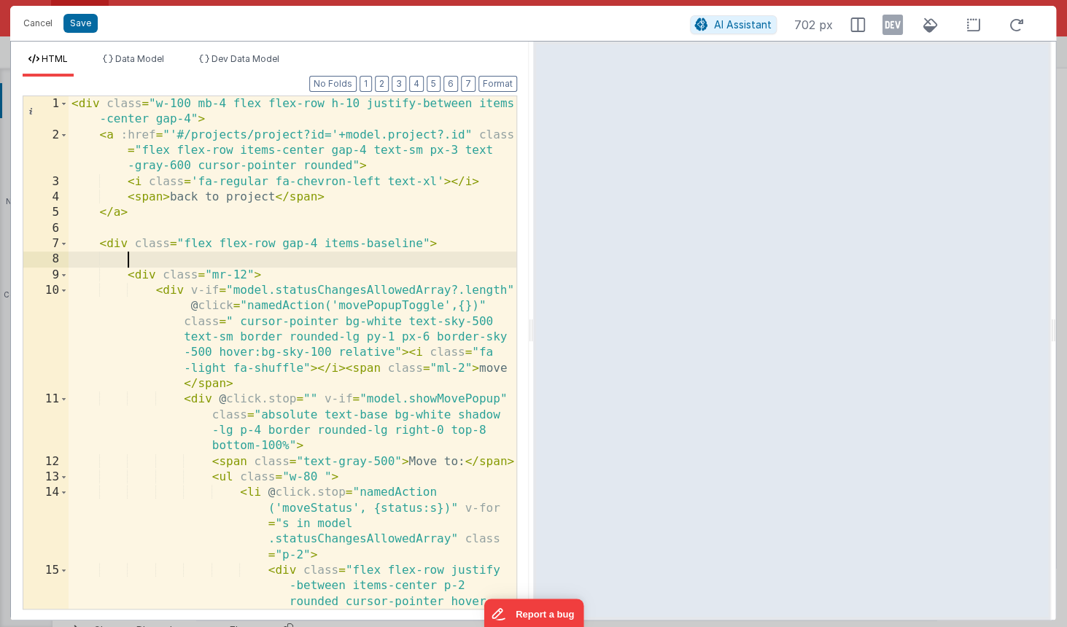
click at [230, 257] on div "< div class = "w-100 mb-4 flex flex-row h-10 justify-between items -center gap-…" at bounding box center [293, 414] width 448 height 637
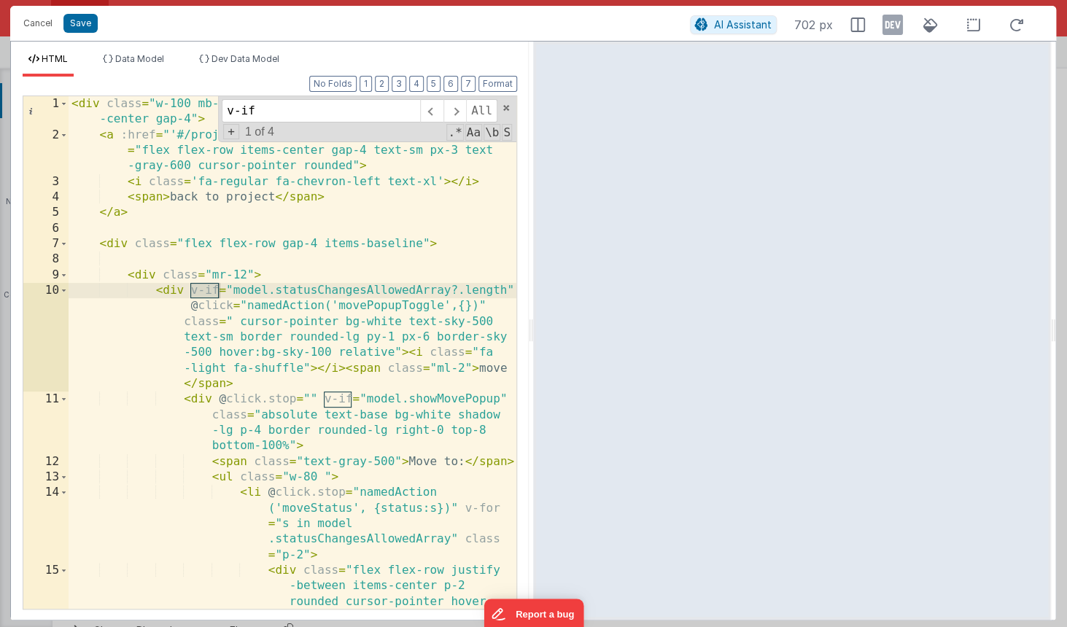
type input "v-if"
click at [31, 30] on button "Cancel" at bounding box center [38, 23] width 44 height 20
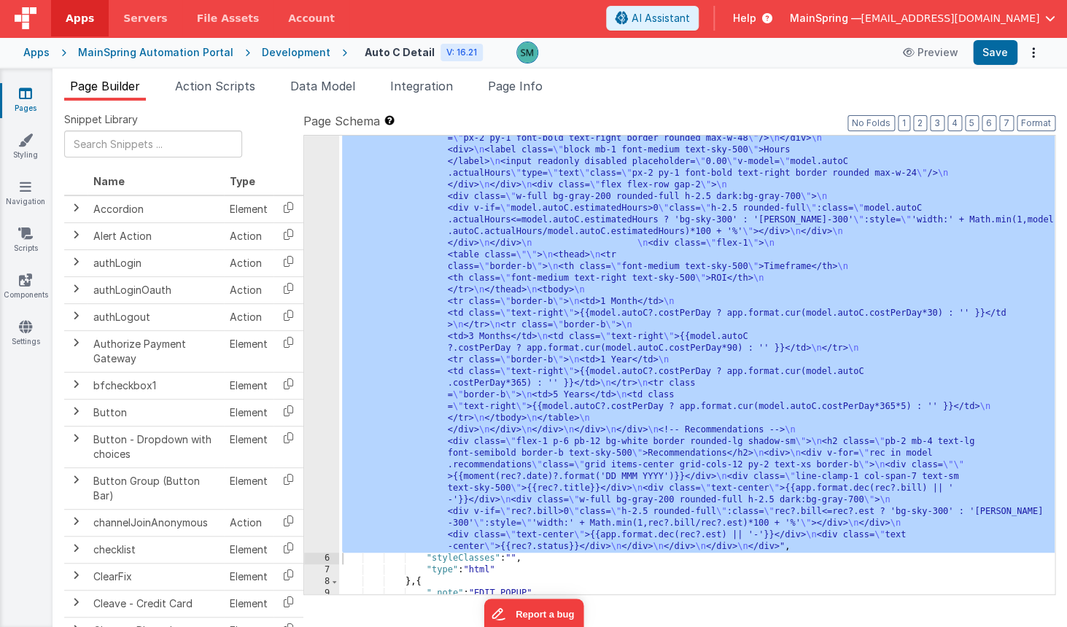
click at [922, 84] on ul "Page Builder Action Scripts Data Model Integration Page Info" at bounding box center [560, 88] width 1014 height 23
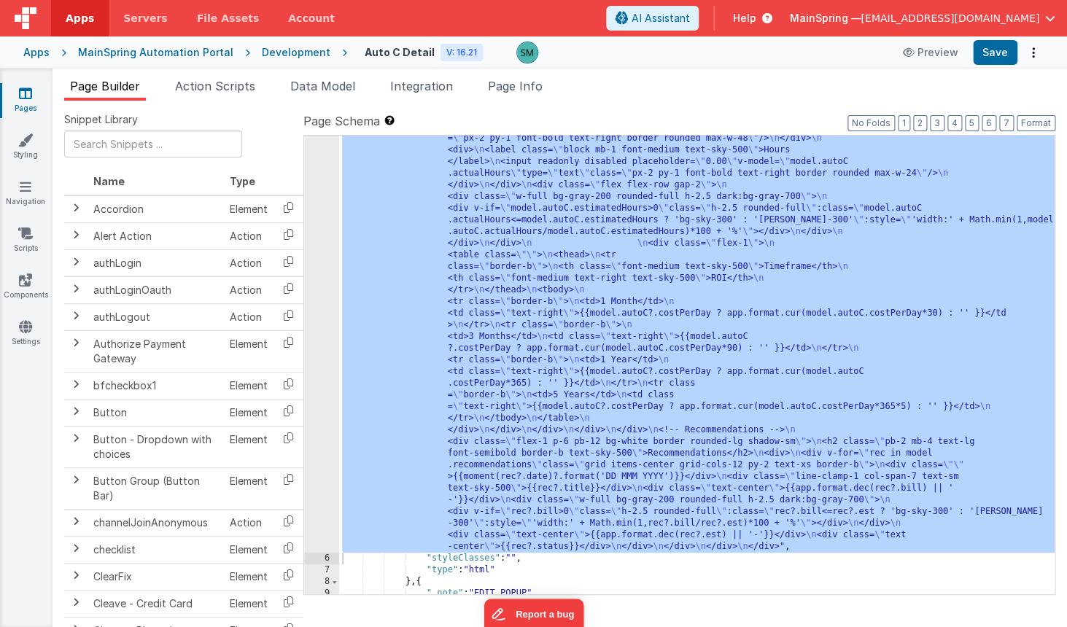
click at [815, 54] on div at bounding box center [699, 53] width 366 height 22
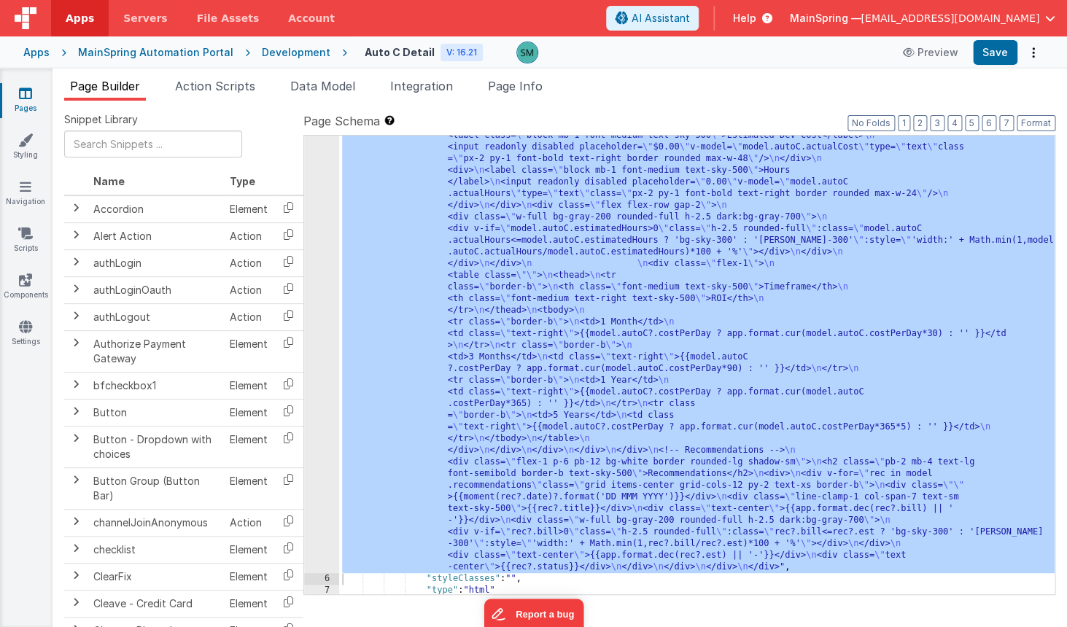
scroll to position [753, 0]
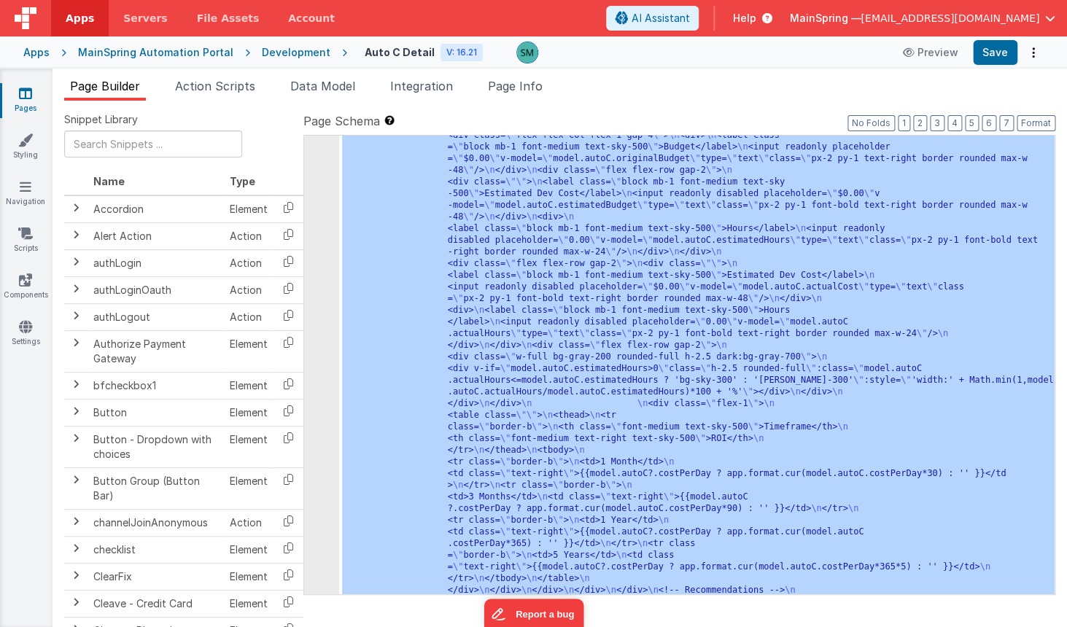
click at [582, 111] on div "Snippet Library Name Type Accordion Element Alert Action Action authLogin Actio…" at bounding box center [560, 376] width 1014 height 550
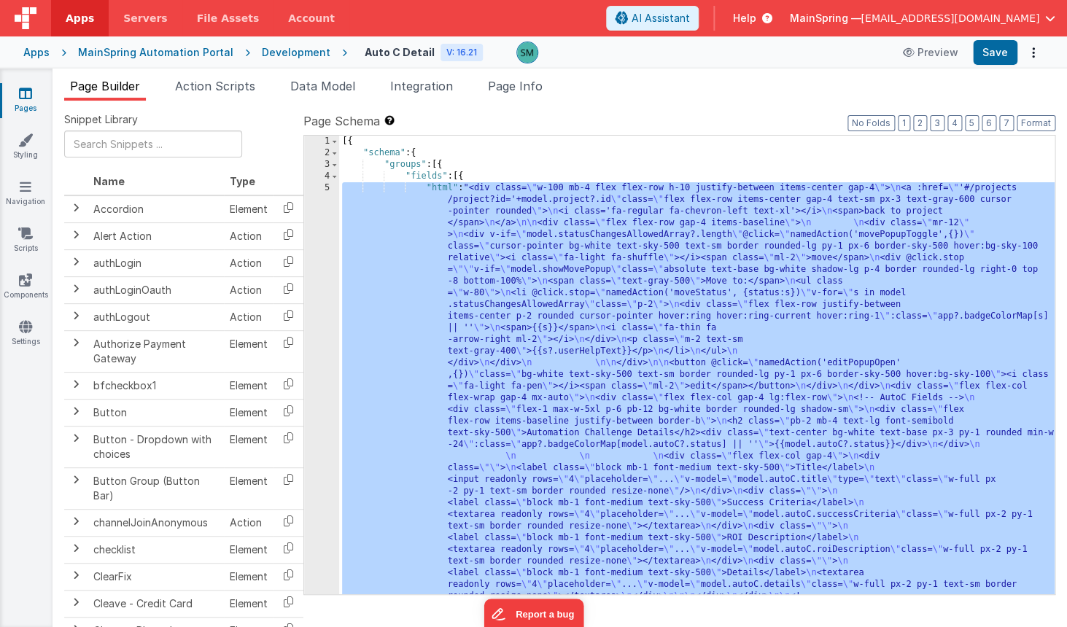
scroll to position [0, 0]
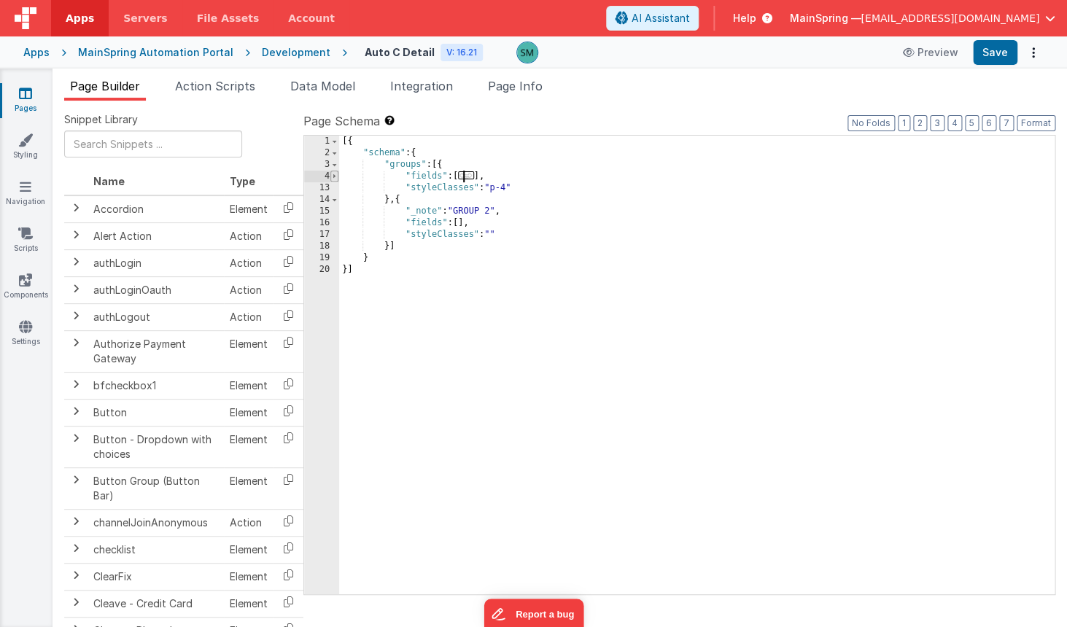
click at [333, 176] on span at bounding box center [334, 177] width 8 height 12
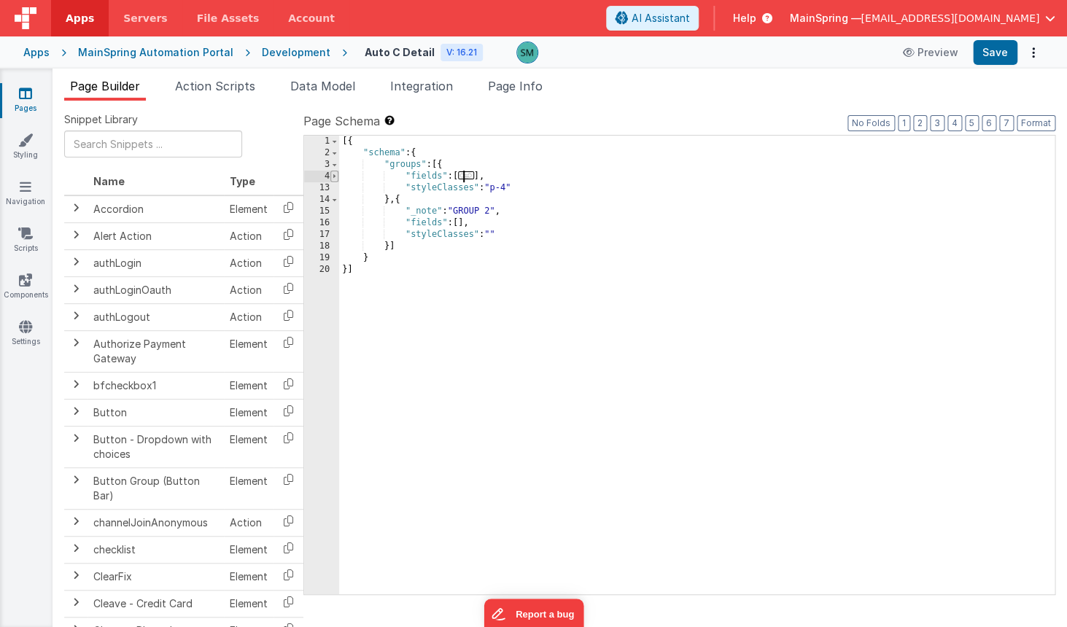
click at [332, 179] on span at bounding box center [334, 177] width 8 height 12
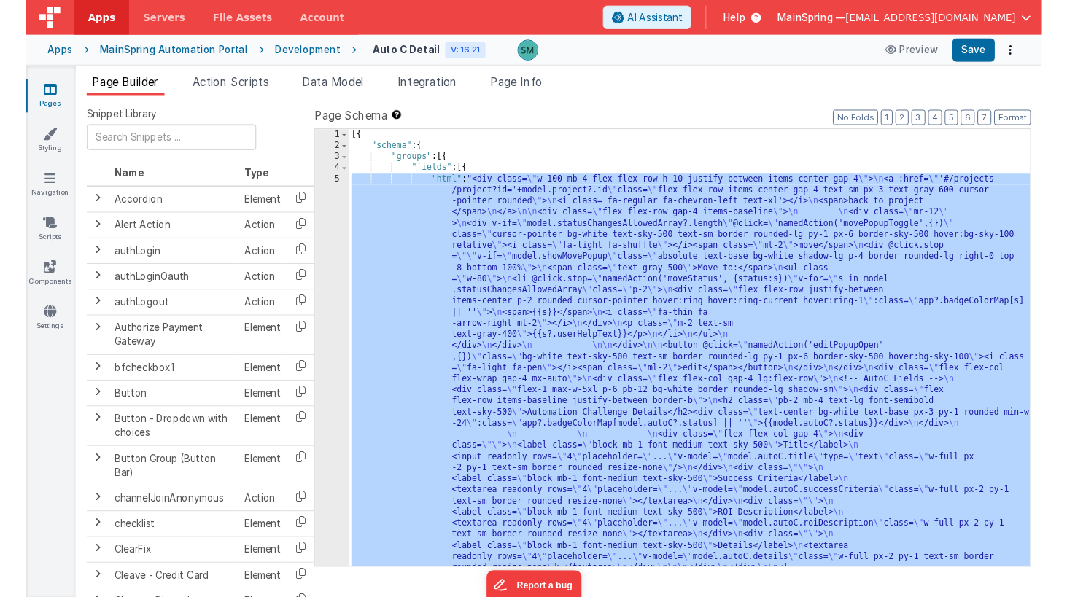
scroll to position [883, 0]
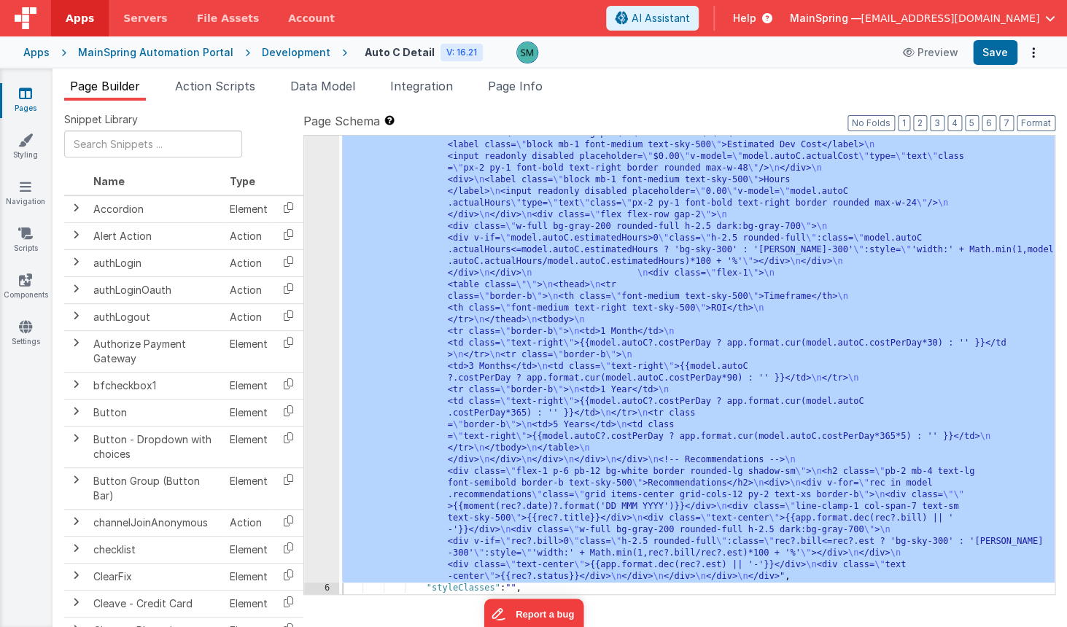
click at [327, 198] on div at bounding box center [533, 313] width 1067 height 627
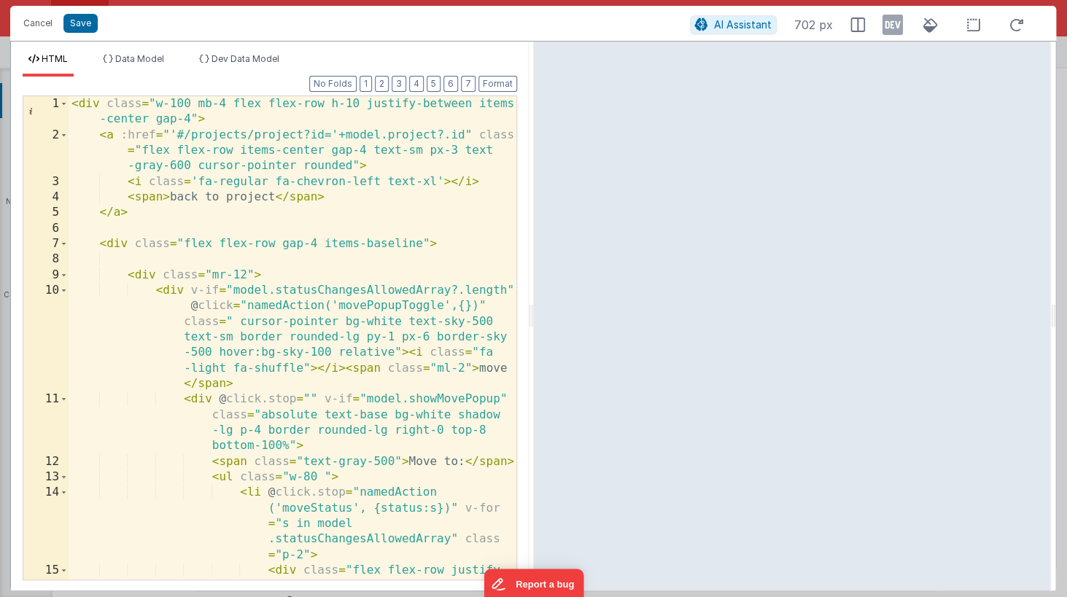
click at [323, 172] on div "< div class = "w-100 mb-4 flex flex-row h-10 justify-between items -center gap-…" at bounding box center [293, 400] width 448 height 608
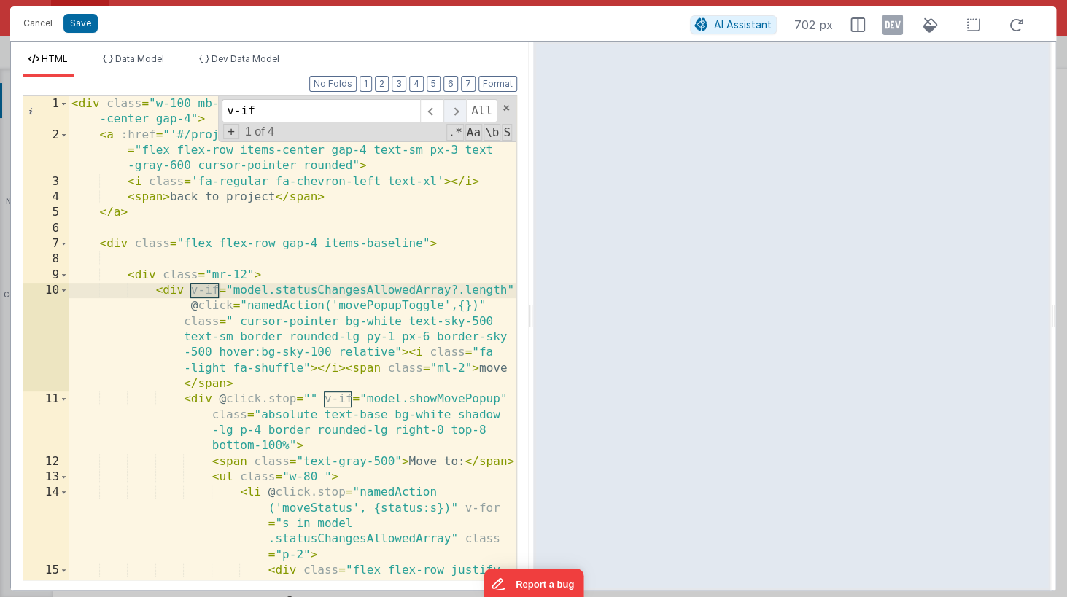
type input "v-if"
click at [462, 111] on span at bounding box center [454, 110] width 23 height 23
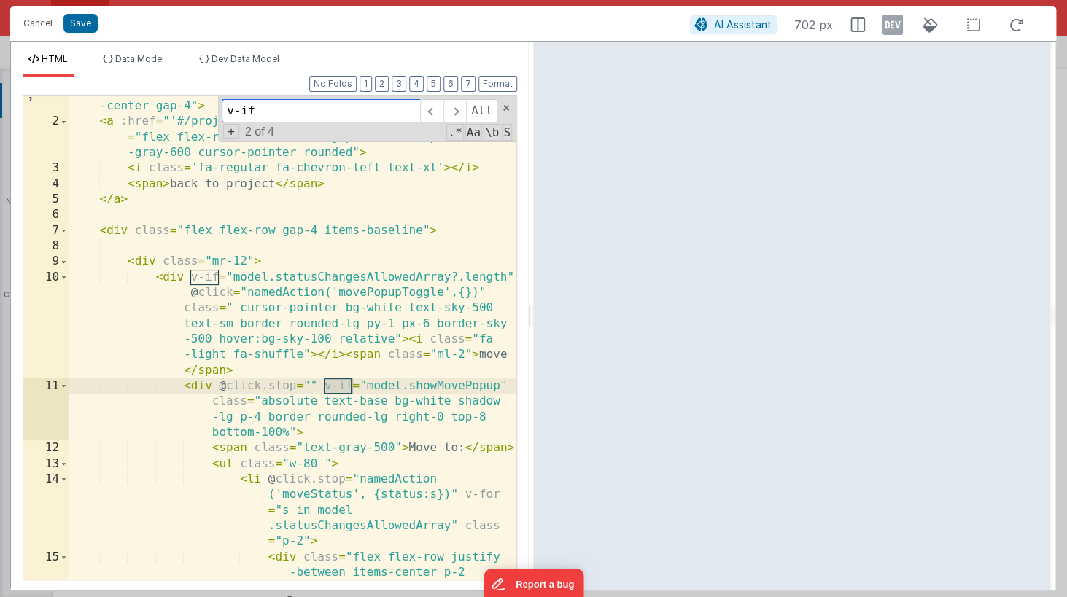
scroll to position [0, 0]
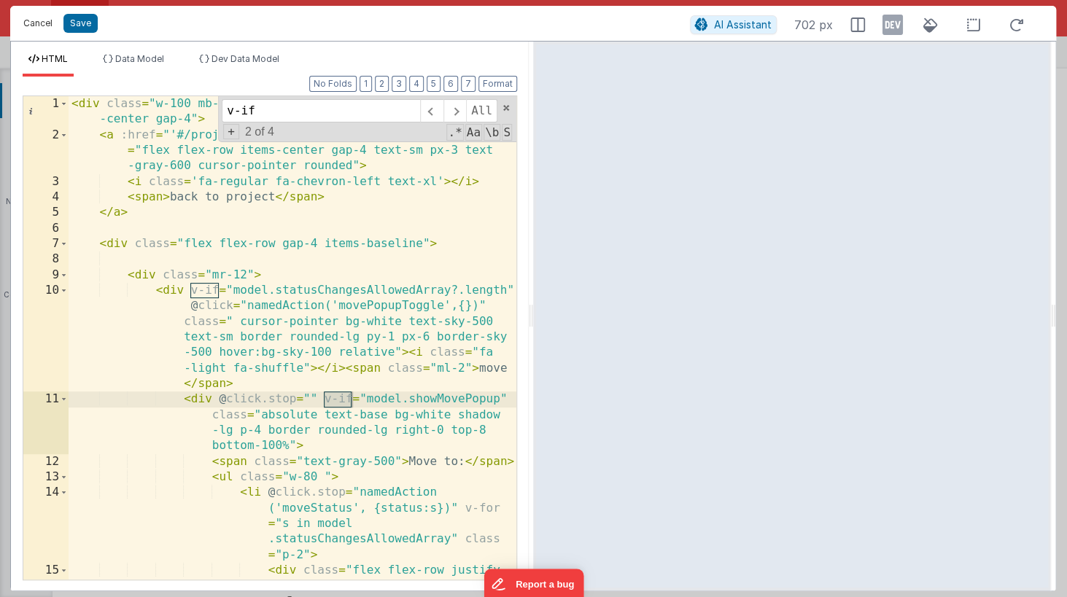
click at [38, 26] on button "Cancel" at bounding box center [38, 23] width 44 height 20
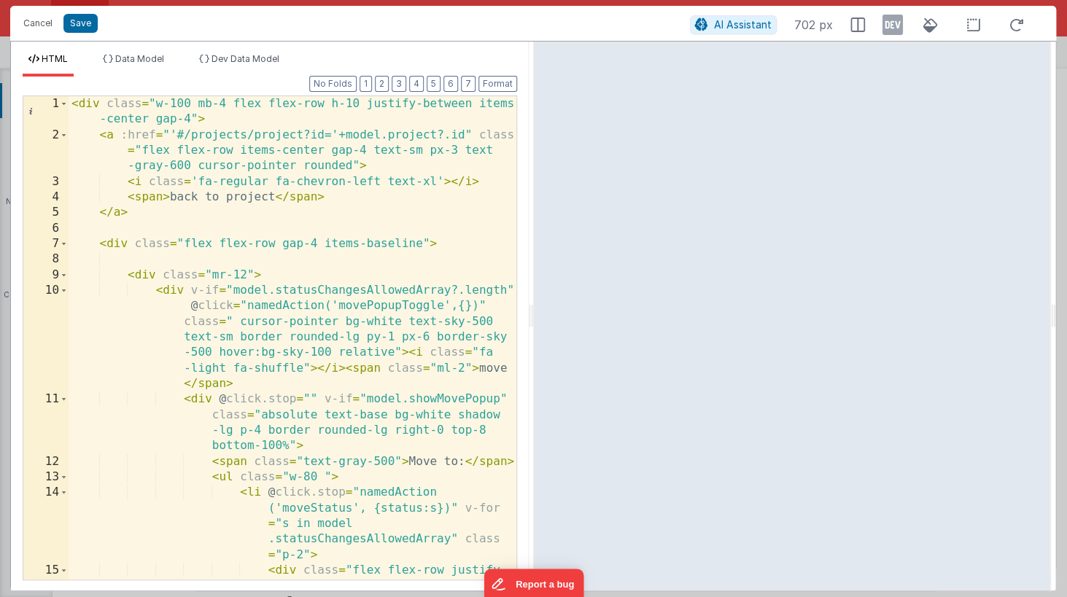
click at [336, 222] on div "< div class = "w-100 mb-4 flex flex-row h-10 justify-between items -center gap-…" at bounding box center [293, 400] width 448 height 608
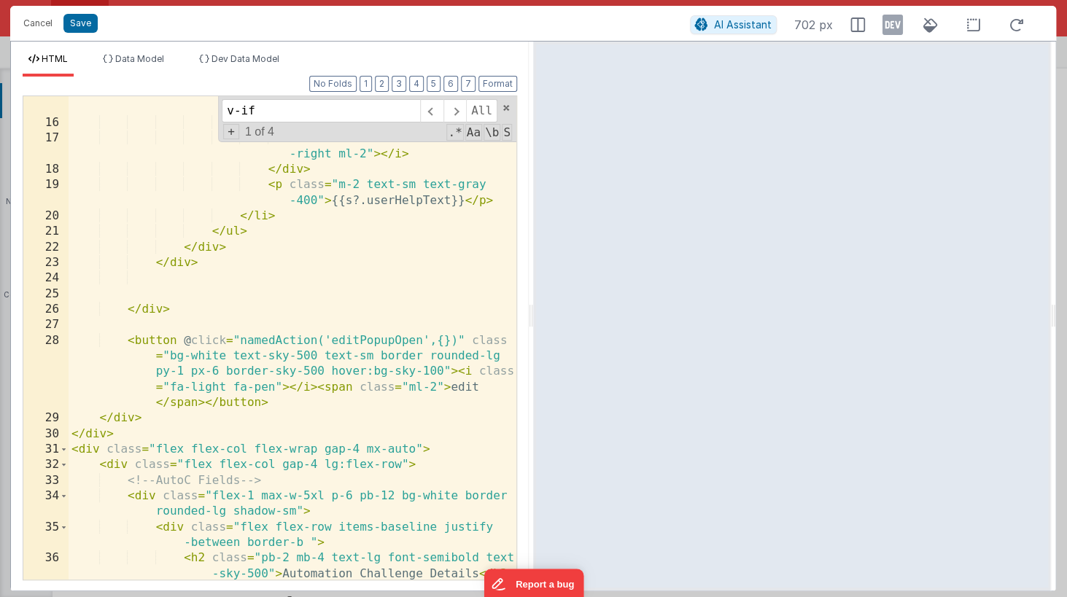
scroll to position [540, 0]
click at [459, 115] on span at bounding box center [454, 110] width 23 height 23
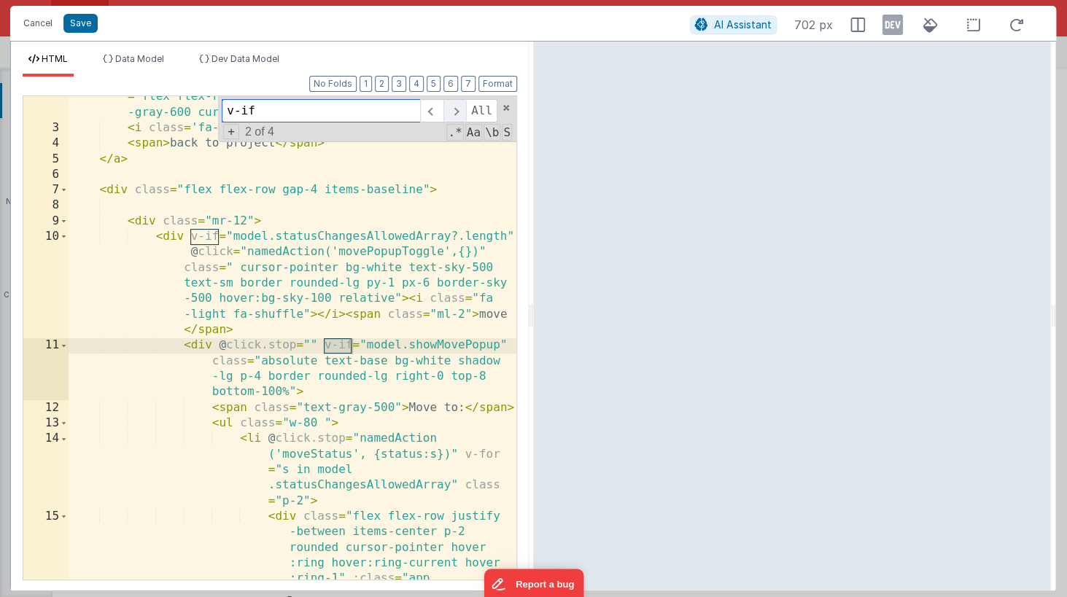
scroll to position [54, 0]
click at [435, 113] on span at bounding box center [431, 110] width 23 height 23
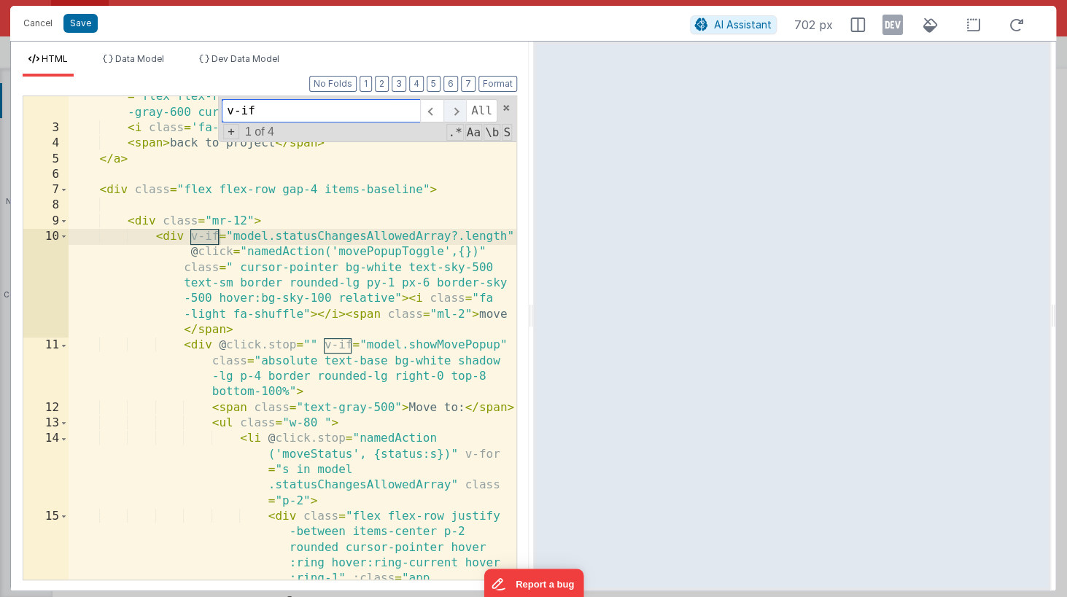
click at [456, 110] on span at bounding box center [454, 110] width 23 height 23
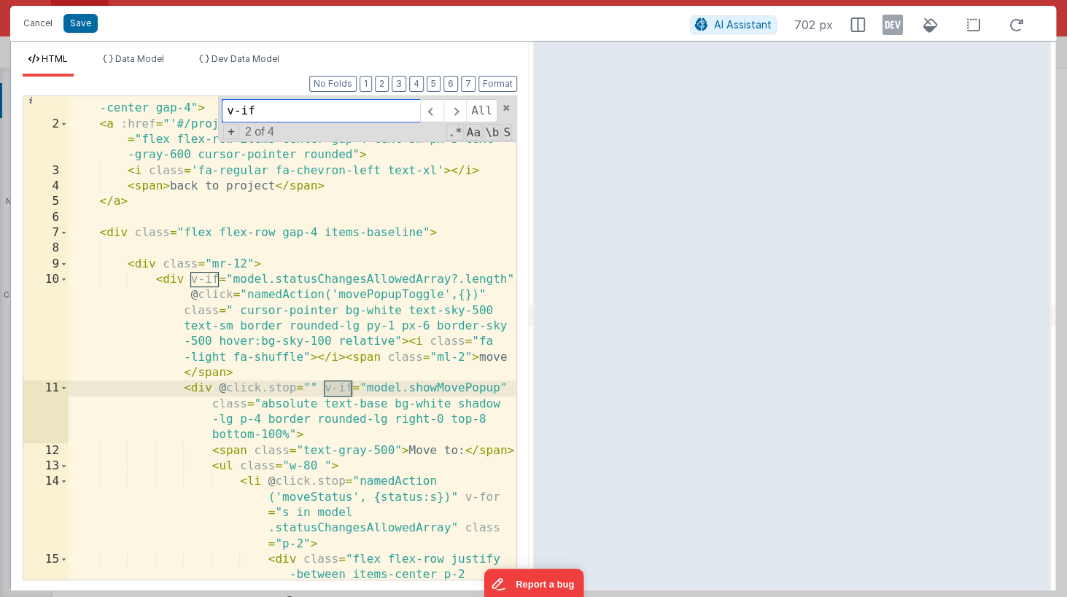
scroll to position [0, 0]
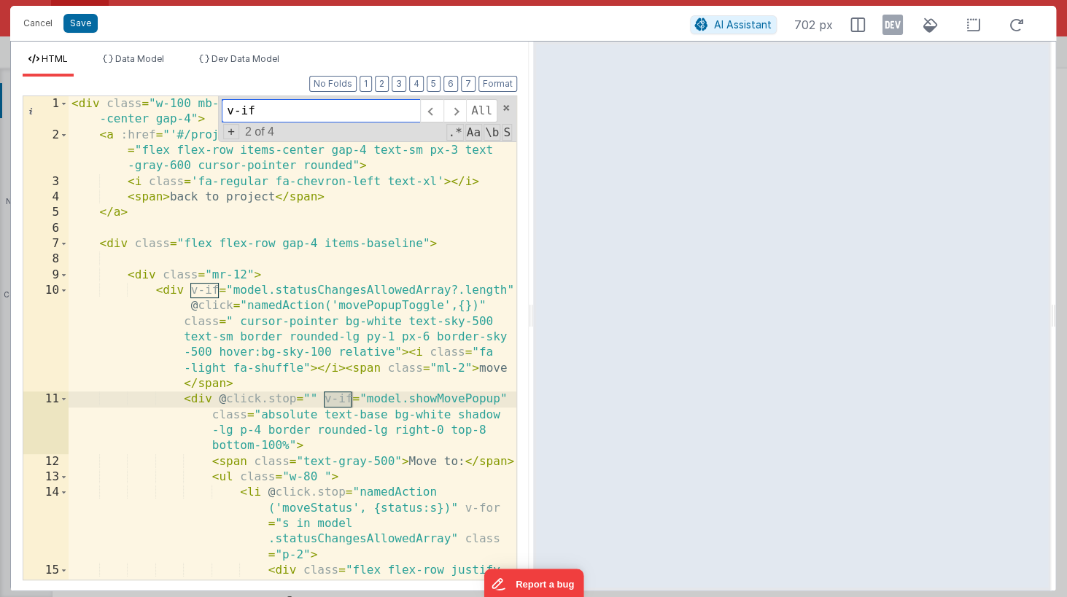
click at [326, 106] on input "v-if" at bounding box center [321, 110] width 198 height 23
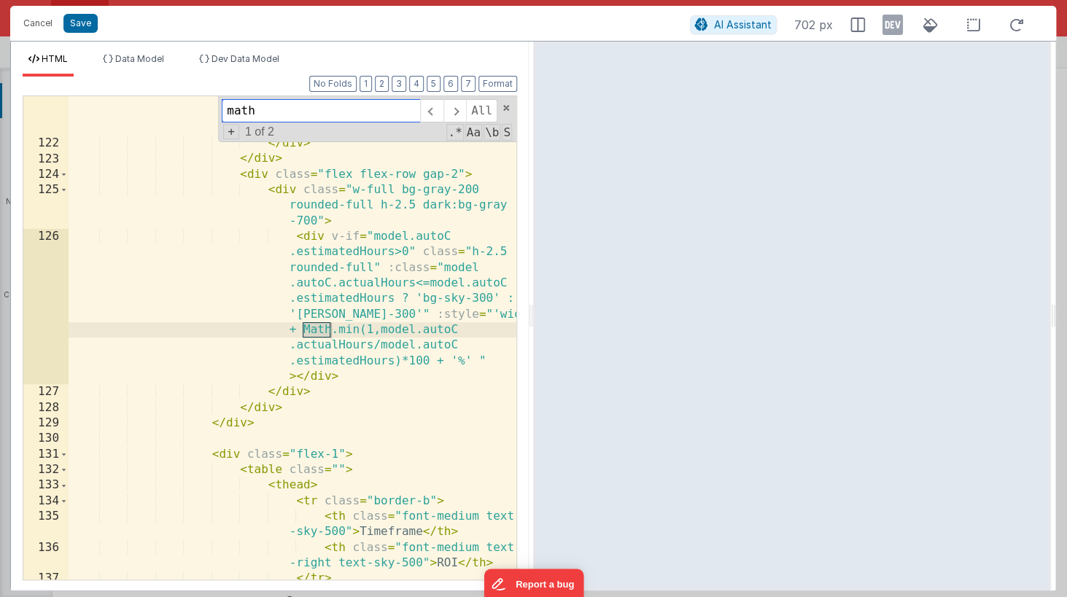
scroll to position [3750, 0]
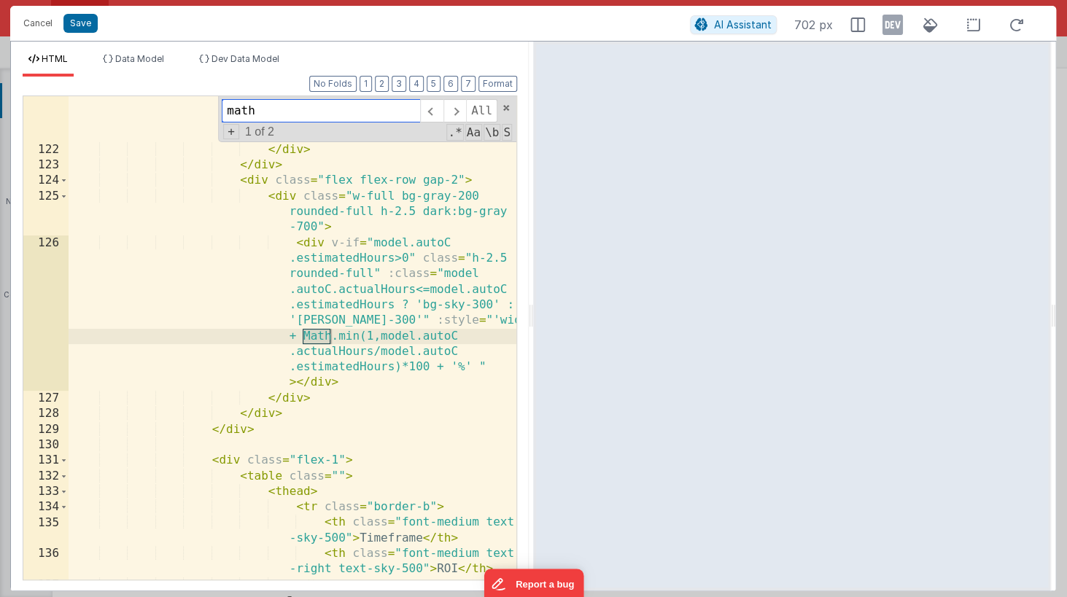
type input "math"
click at [349, 383] on div "< input readonly disabled placeholder = "0.00" v-model = "model.autoC.actualHou…" at bounding box center [293, 345] width 448 height 592
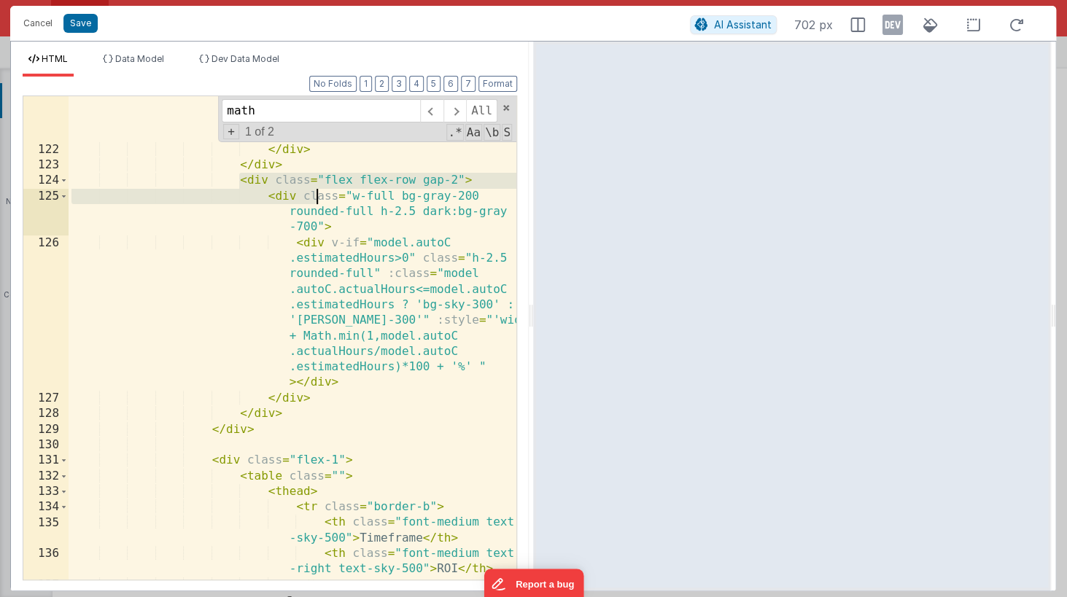
drag, startPoint x: 238, startPoint y: 183, endPoint x: 316, endPoint y: 194, distance: 78.1
click at [316, 194] on div "< input readonly disabled placeholder = "0.00" v-model = "model.autoC.actualHou…" at bounding box center [293, 345] width 448 height 592
click at [276, 201] on div "< input readonly disabled placeholder = "0.00" v-model = "model.autoC.actualHou…" at bounding box center [293, 345] width 448 height 592
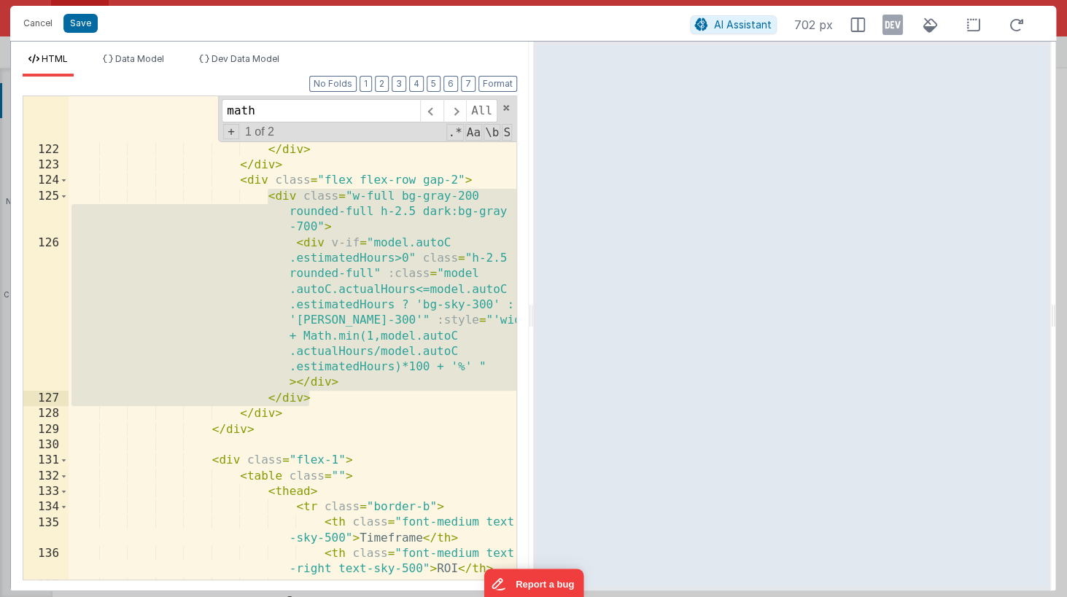
drag, startPoint x: 270, startPoint y: 195, endPoint x: 312, endPoint y: 399, distance: 207.8
click at [312, 399] on div "< input readonly disabled placeholder = "0.00" v-model = "model.autoC.actualHou…" at bounding box center [293, 345] width 448 height 592
click at [855, 24] on icon at bounding box center [857, 25] width 15 height 15
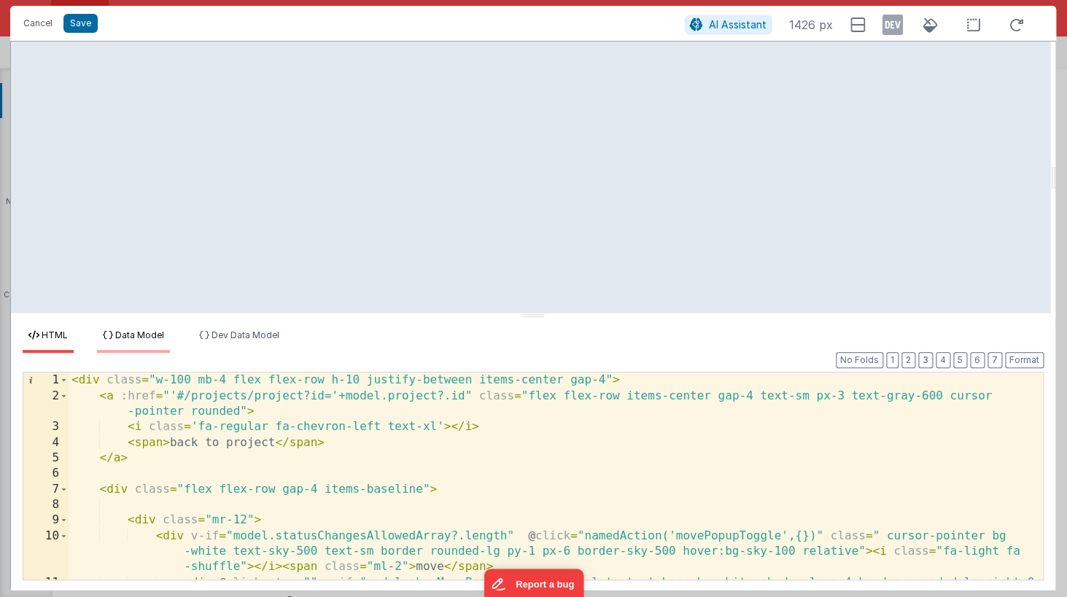
click at [160, 341] on li "Data Model" at bounding box center [133, 341] width 73 height 23
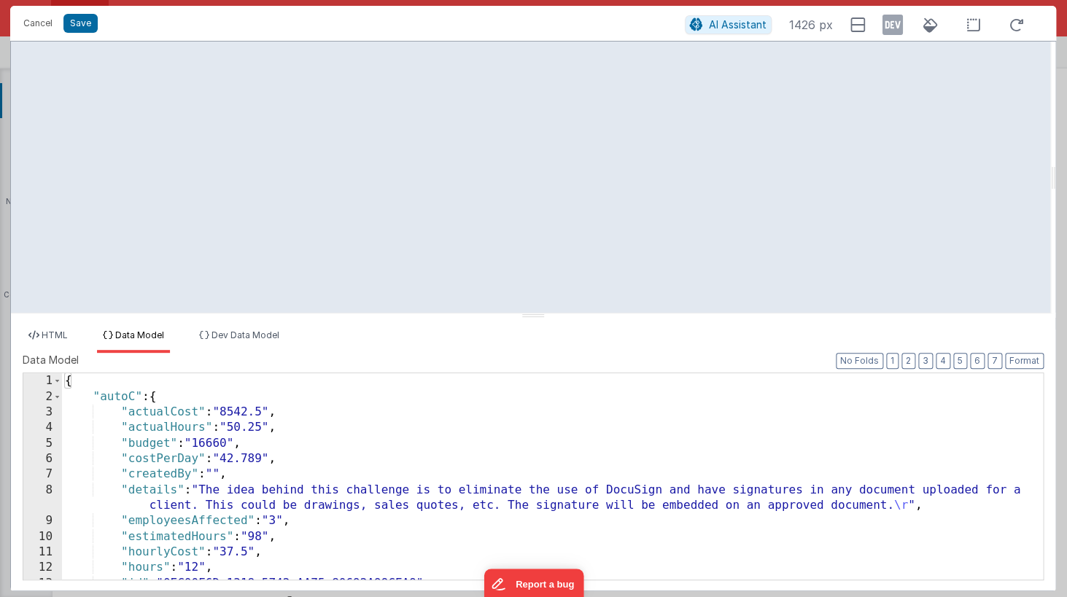
click at [203, 423] on div "{ "autoC" : { "actualCost" : "8542.5" , "actualHours" : "50.25" , "budget" : "1…" at bounding box center [552, 491] width 981 height 237
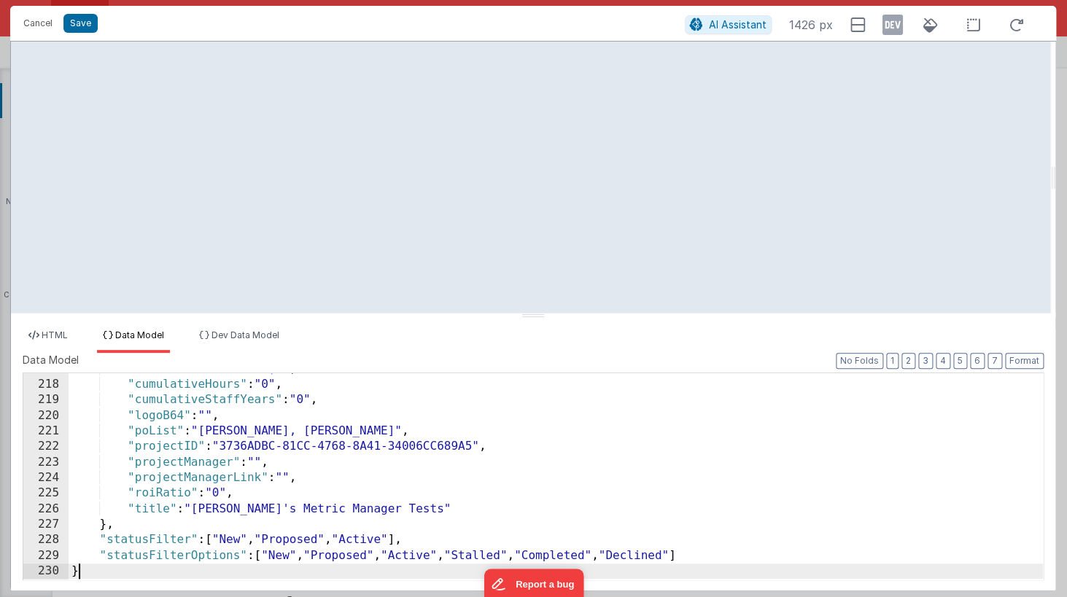
scroll to position [3496, 0]
click at [379, 342] on ul "HTML Data Model Dev Data Model" at bounding box center [533, 341] width 1044 height 23
click at [74, 336] on li "HTML" at bounding box center [48, 341] width 51 height 23
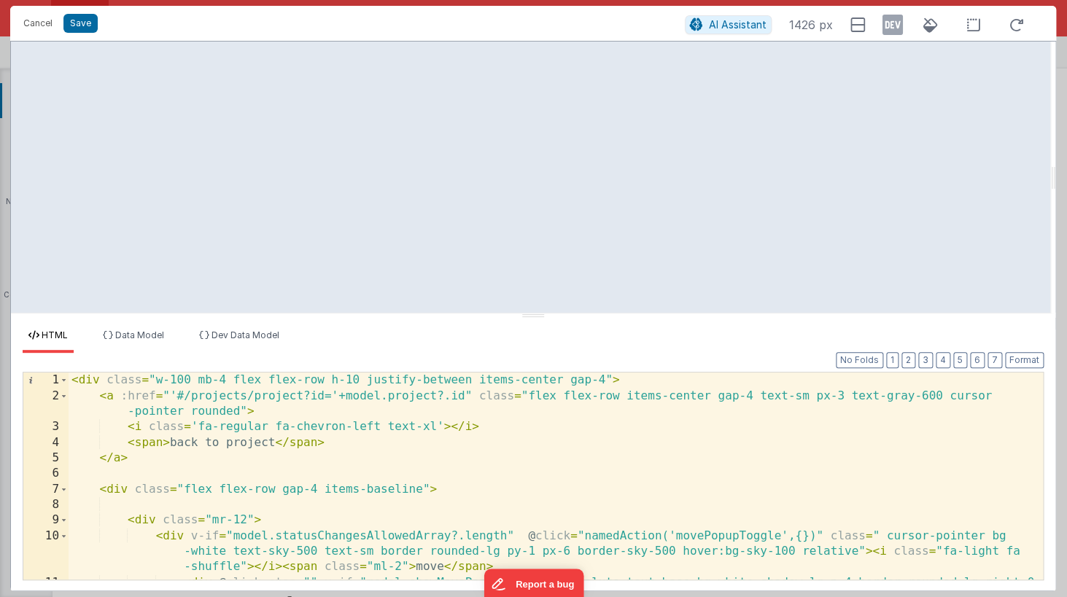
click at [881, 18] on div "AI Assistant 1426 px" at bounding box center [859, 25] width 348 height 26
click at [892, 29] on icon at bounding box center [892, 24] width 20 height 23
click at [893, 29] on icon at bounding box center [892, 24] width 20 height 23
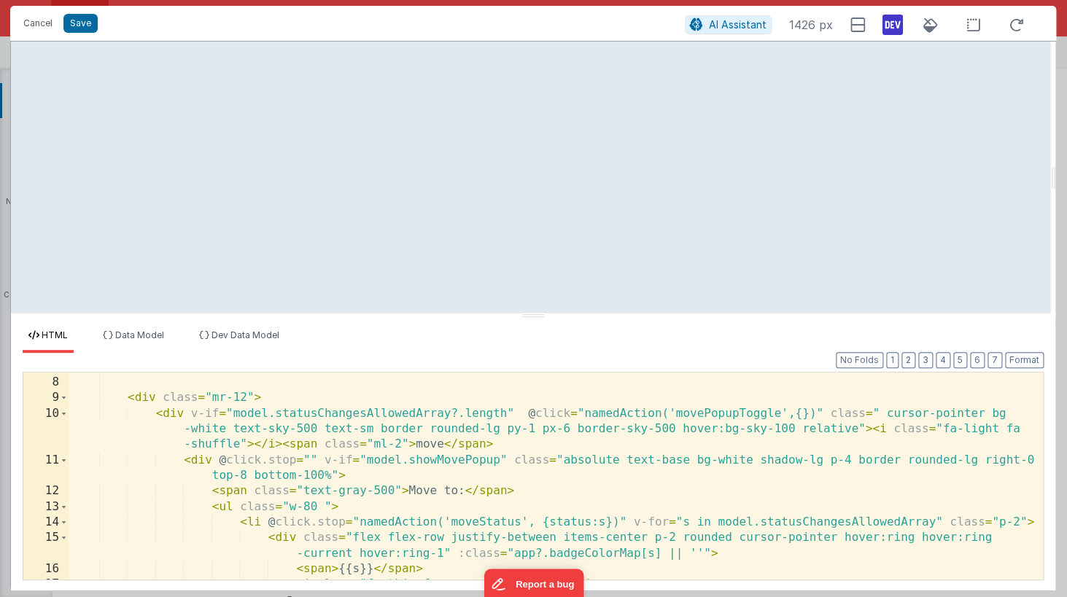
scroll to position [167, 0]
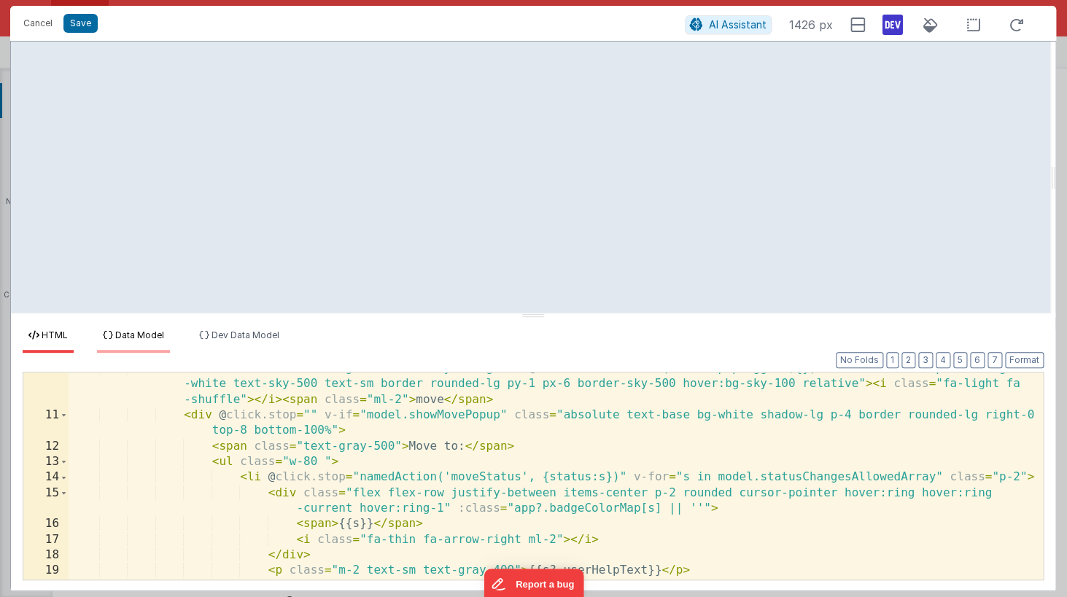
click at [131, 344] on li "Data Model" at bounding box center [133, 341] width 73 height 23
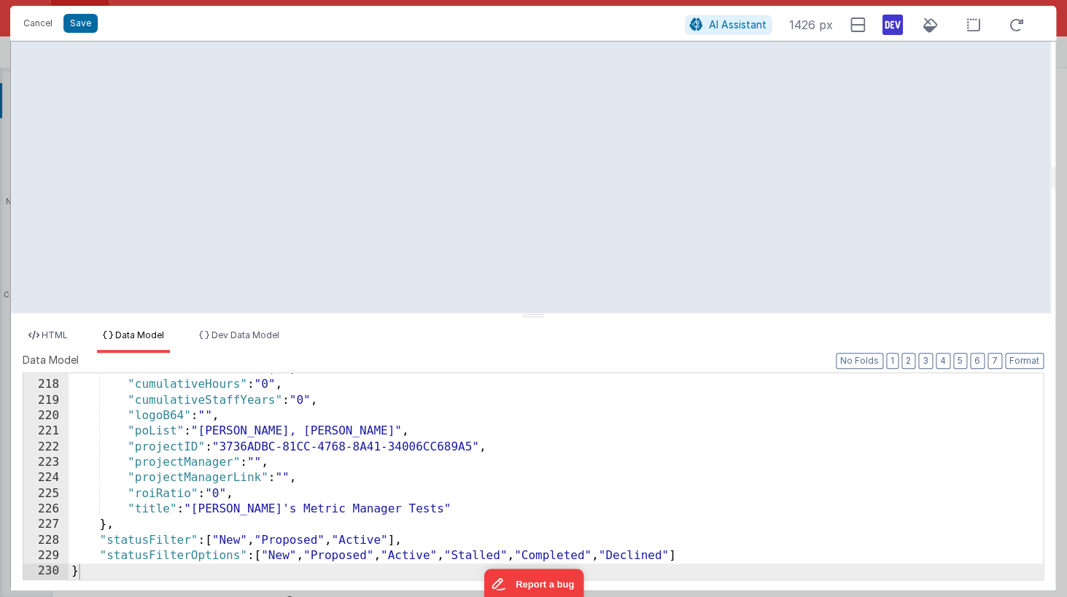
click at [271, 423] on div ""cumulativeAmount" : "$0" , "cumulativeHours" : "0" , "cumulativeStaffYears" : …" at bounding box center [556, 480] width 974 height 237
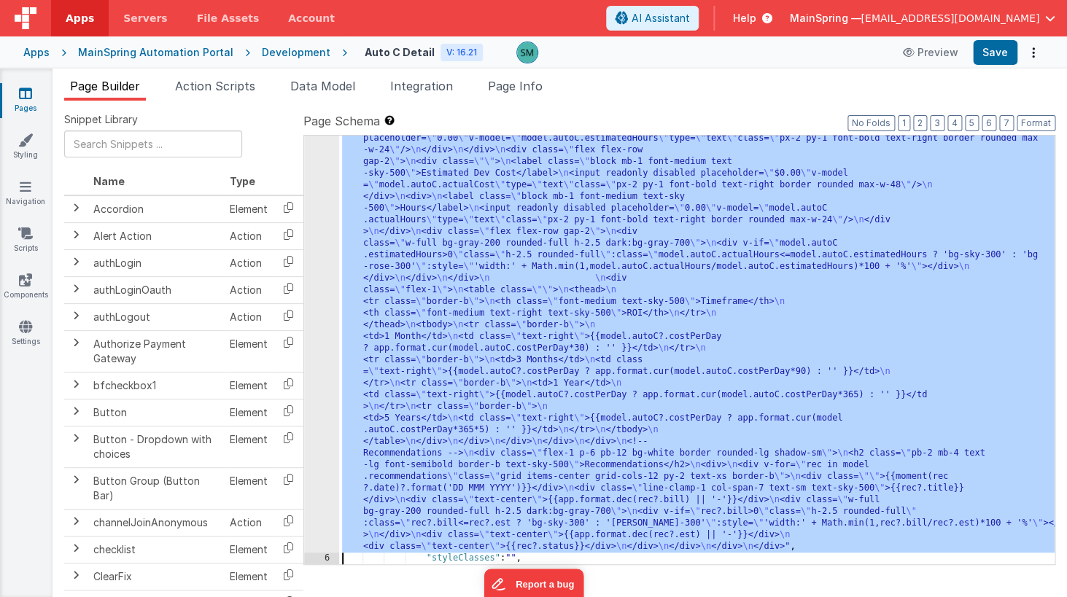
click at [329, 195] on div "5 6 7 8 9 10 11 12 13 14 15 16 17 18 19 20" at bounding box center [321, 207] width 35 height 1572
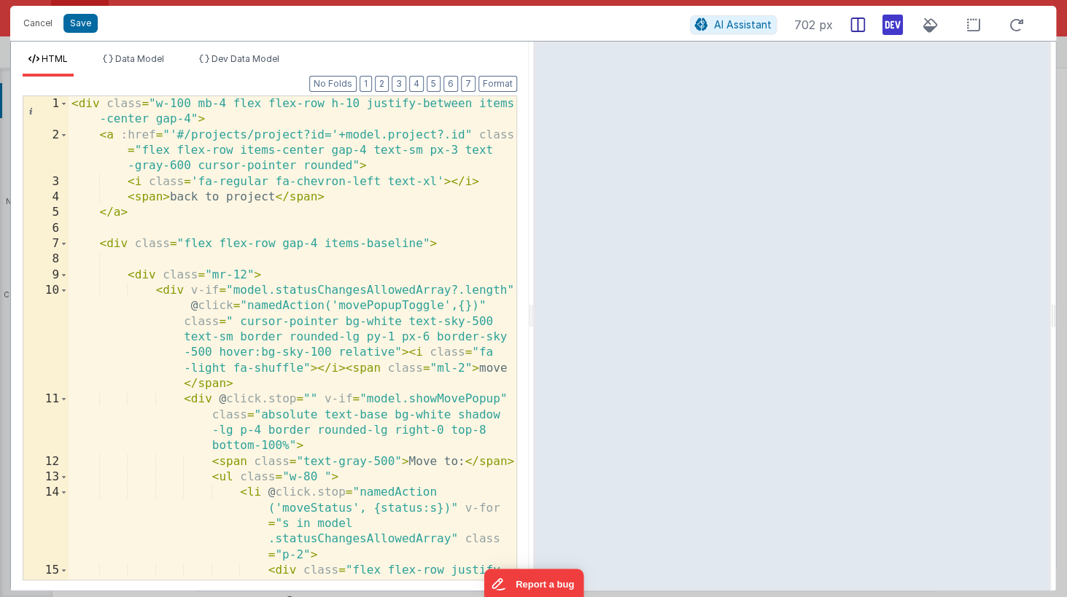
click at [850, 25] on div at bounding box center [857, 25] width 26 height 26
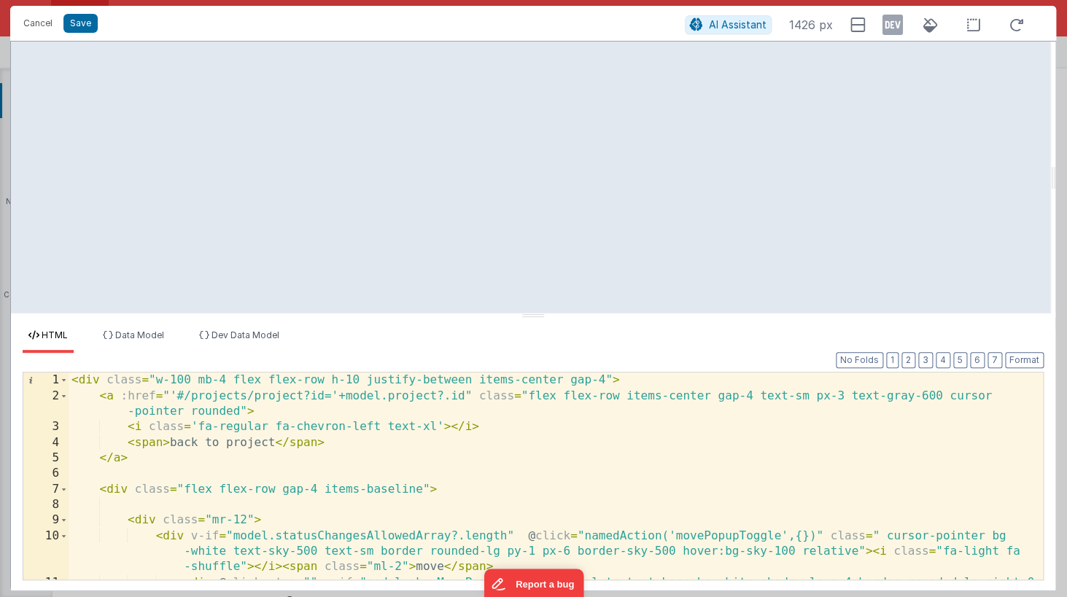
click at [885, 24] on icon at bounding box center [892, 24] width 20 height 23
click at [134, 341] on li "Data Model" at bounding box center [133, 341] width 73 height 23
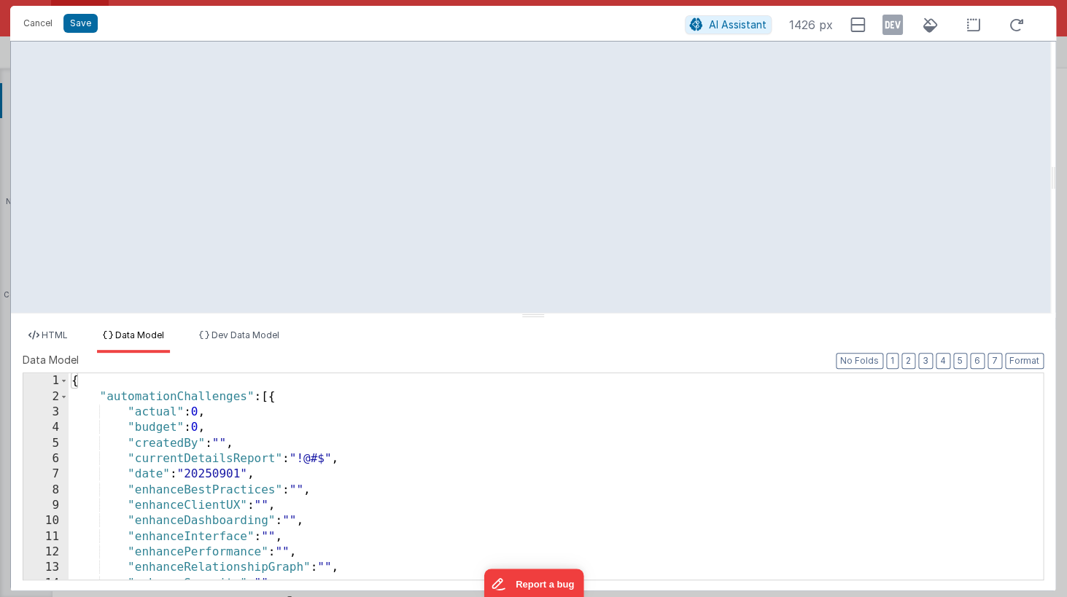
click at [168, 408] on div "{ "automationChallenges" : [{ "actual" : 0 , "budget" : 0 , "createdBy" : "" , …" at bounding box center [556, 491] width 974 height 237
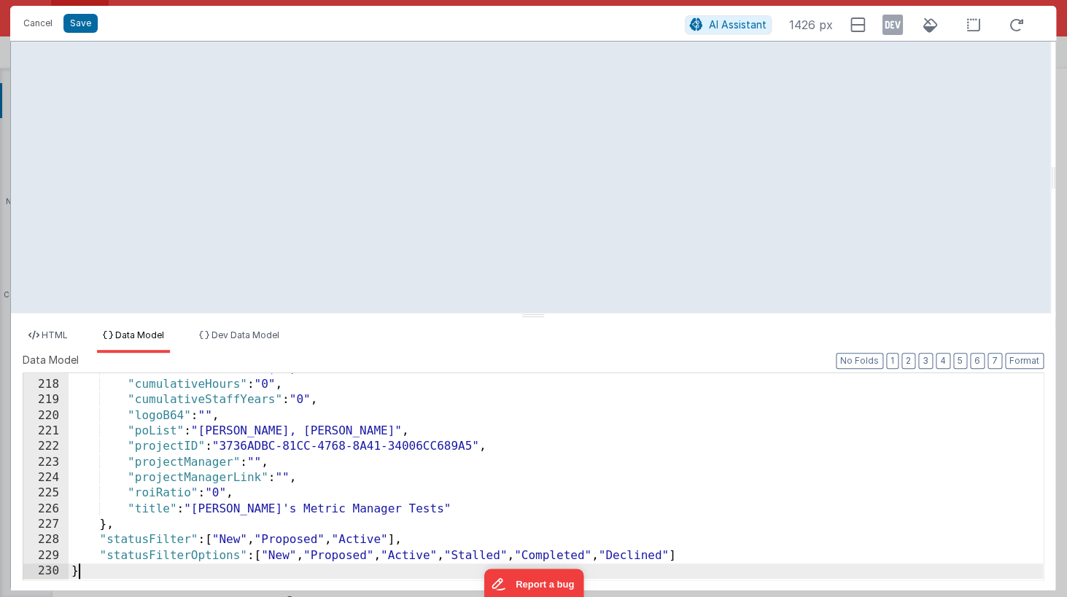
scroll to position [3496, 0]
click at [317, 351] on ul "HTML Data Model Dev Data Model" at bounding box center [533, 341] width 1044 height 23
click at [465, 350] on ul "HTML Data Model Dev Data Model" at bounding box center [533, 341] width 1044 height 23
click at [886, 18] on icon at bounding box center [892, 24] width 20 height 23
click at [893, 26] on icon at bounding box center [892, 24] width 20 height 23
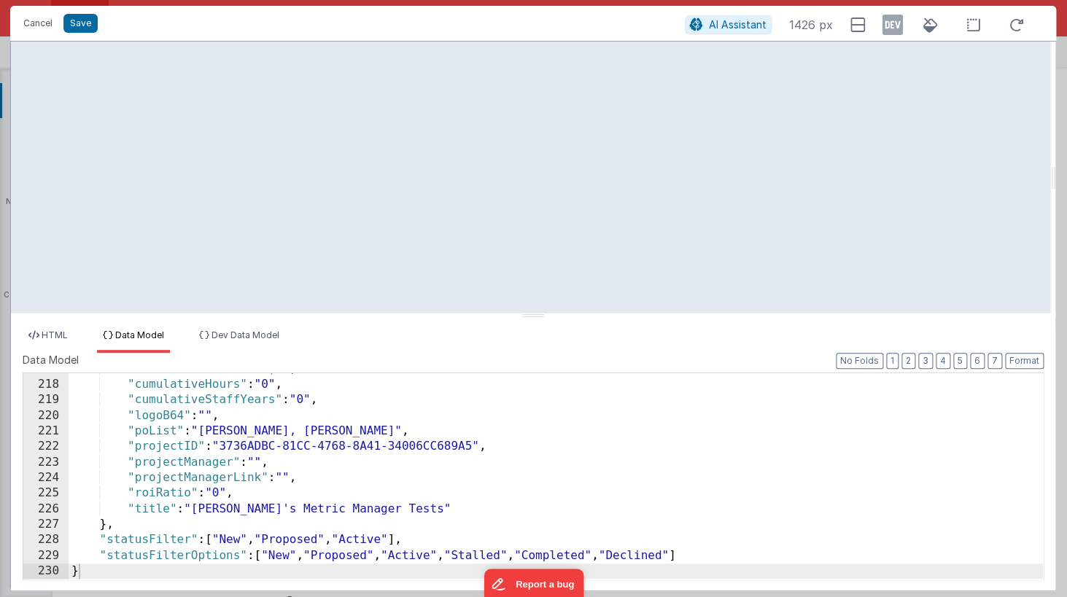
click at [606, 28] on div "Cancel Save" at bounding box center [350, 23] width 669 height 20
click at [54, 329] on div "HTML Data Model Dev Data Model Format 7 6 5 4 3 2 1 No Folds 1 2 3 4 5 6 7 8 9 …" at bounding box center [533, 454] width 1044 height 272
click at [52, 338] on span "HTML" at bounding box center [55, 335] width 26 height 11
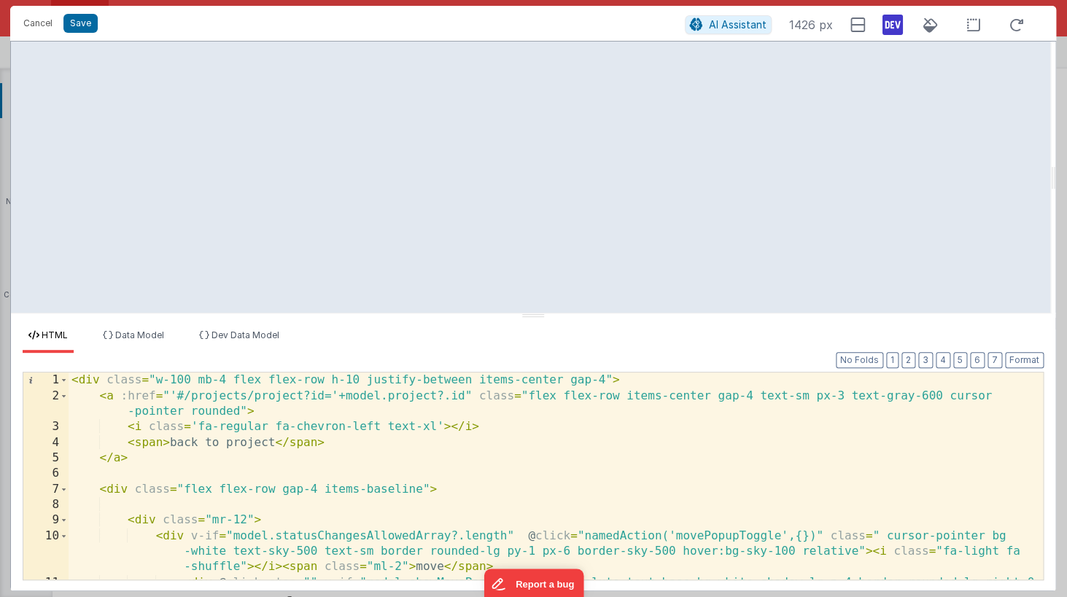
click at [894, 28] on icon at bounding box center [892, 24] width 20 height 23
click at [892, 28] on icon at bounding box center [892, 24] width 20 height 23
click at [44, 27] on button "Cancel" at bounding box center [38, 23] width 44 height 20
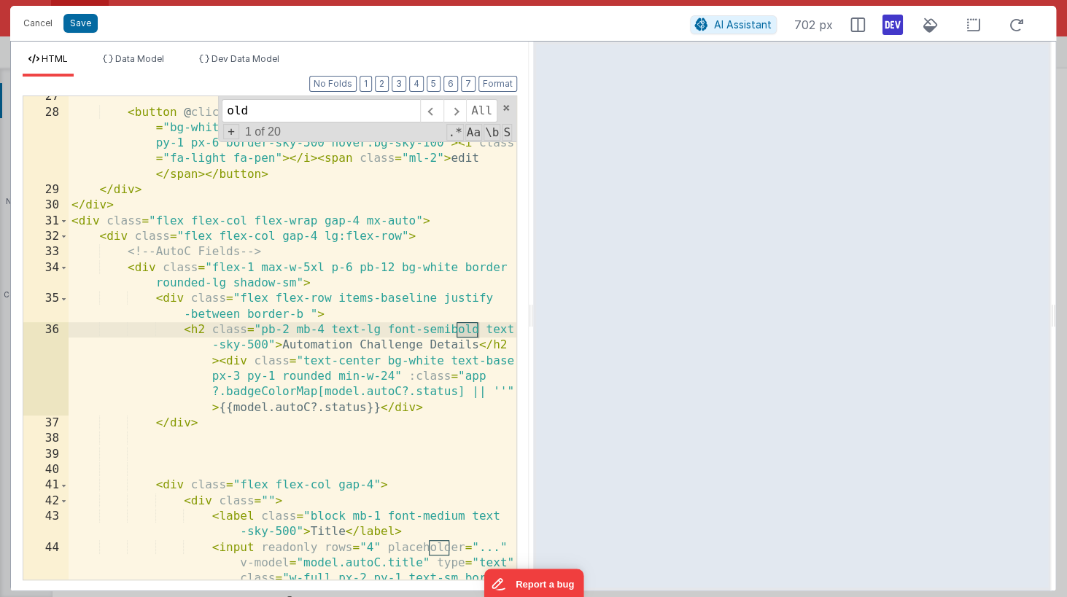
scroll to position [769, 0]
type input "oldN"
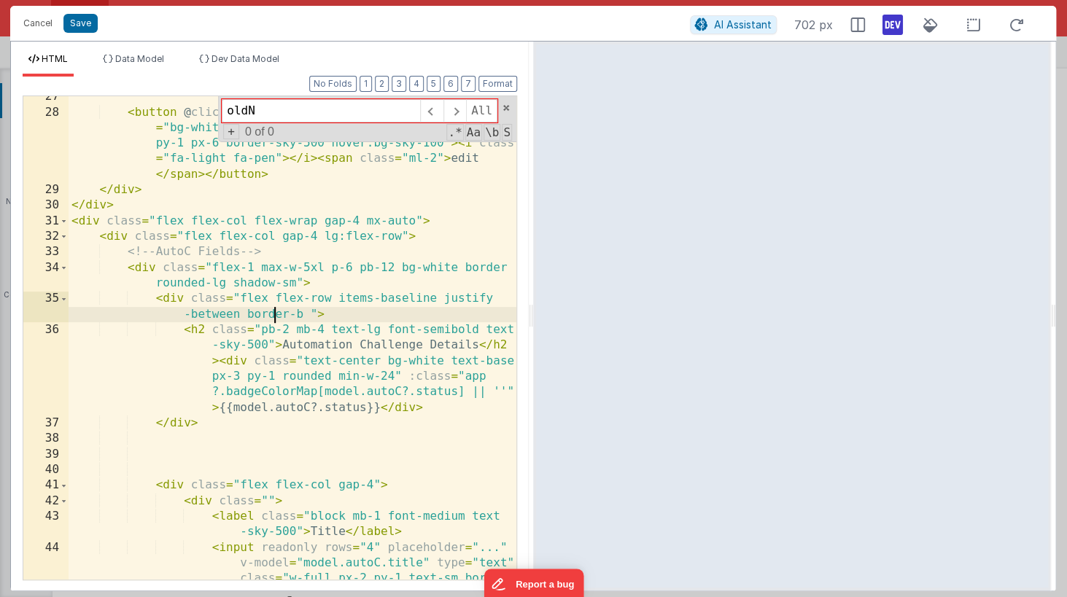
click at [275, 307] on div "< button @ click = "namedAction('editPopupOpen',{})" class = "bg-white text-sky…" at bounding box center [293, 369] width 448 height 561
click at [32, 23] on button "Cancel" at bounding box center [38, 23] width 44 height 20
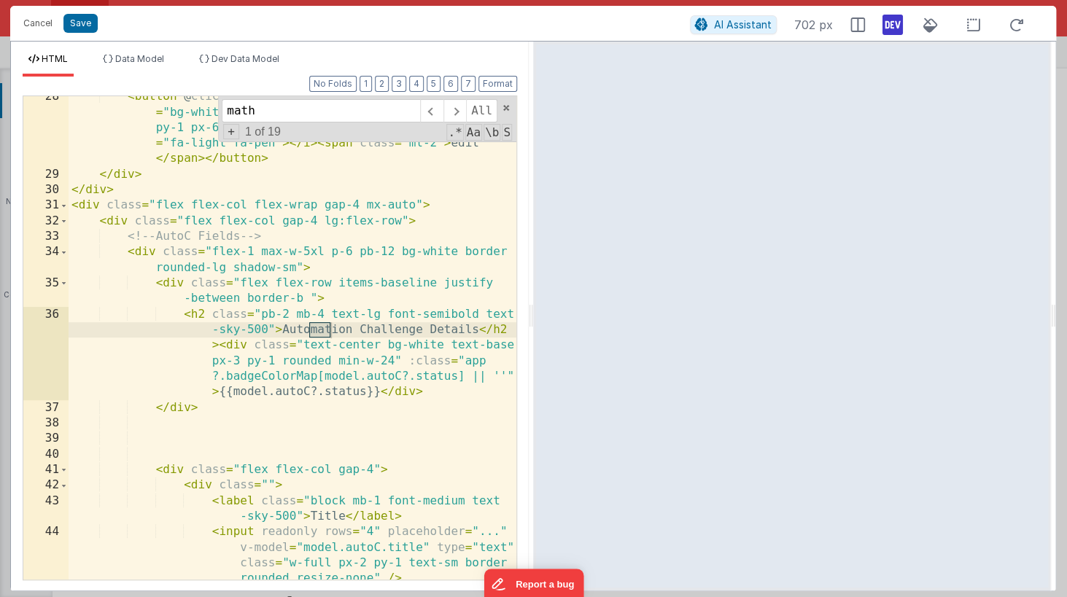
scroll to position [3756, 0]
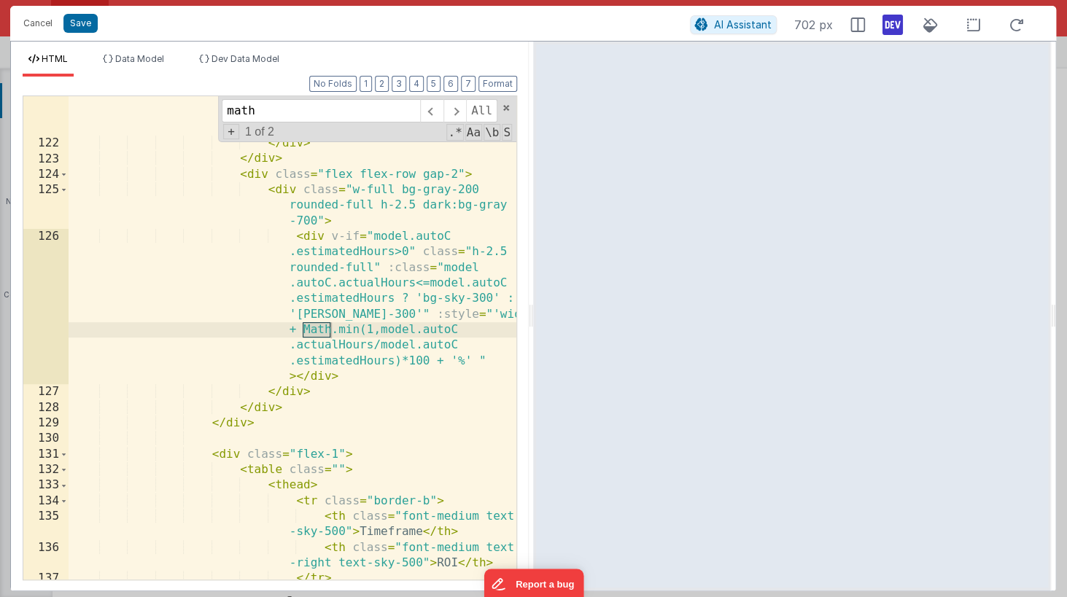
type input "math"
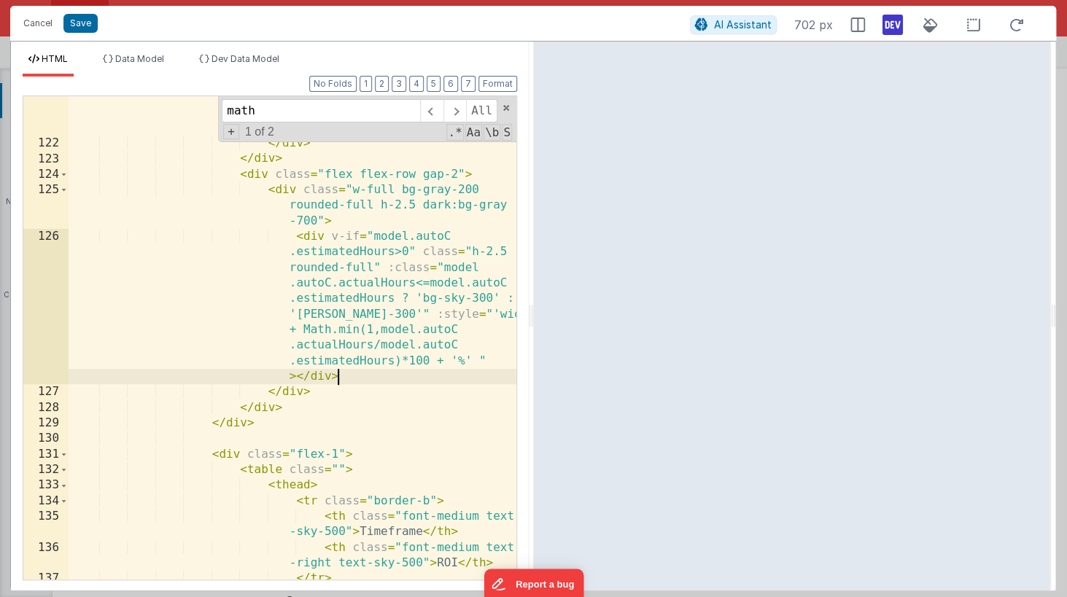
click at [344, 381] on div "< input readonly disabled placeholder = "0.00" v-model = "model.autoC.actualHou…" at bounding box center [293, 338] width 448 height 592
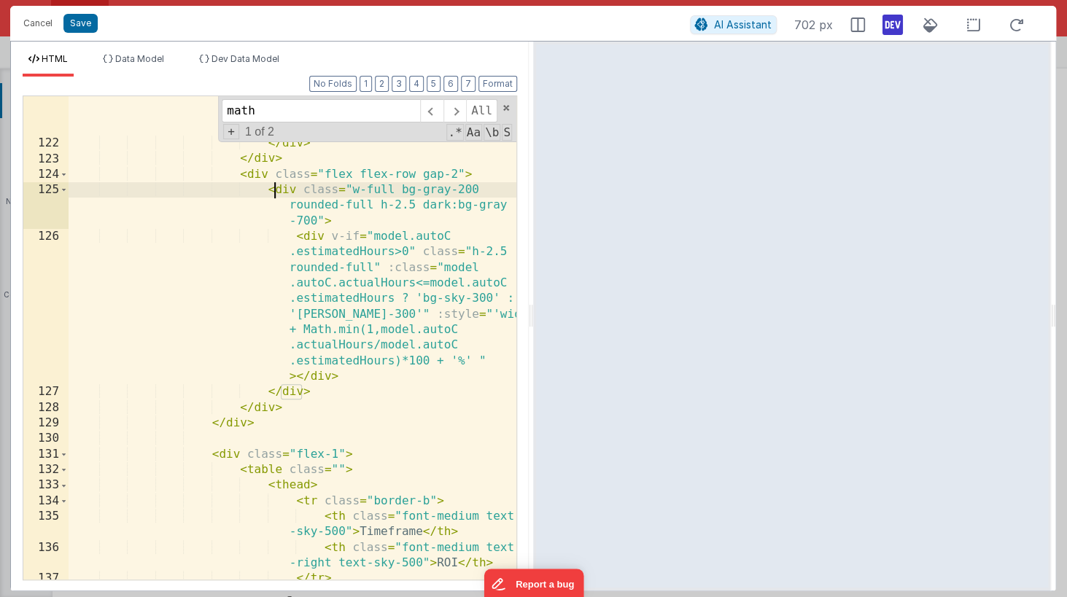
click at [271, 194] on div "< input readonly disabled placeholder = "0.00" v-model = "model.autoC.actualHou…" at bounding box center [293, 338] width 448 height 592
click at [267, 193] on div "< input readonly disabled placeholder = "0.00" v-model = "model.autoC.actualHou…" at bounding box center [293, 338] width 448 height 592
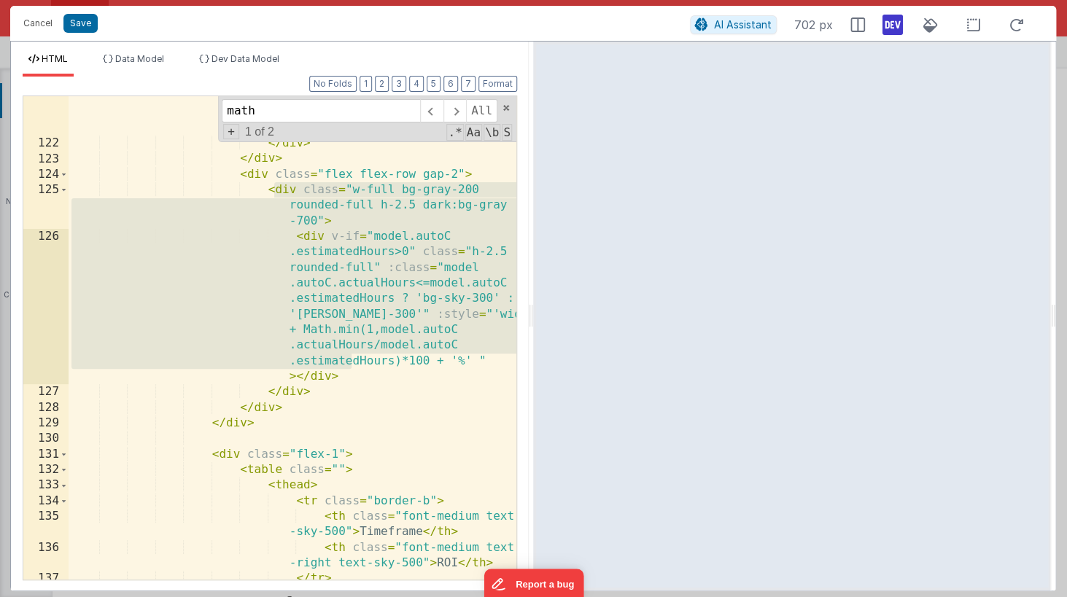
drag, startPoint x: 271, startPoint y: 191, endPoint x: 351, endPoint y: 369, distance: 194.9
click at [351, 369] on div "< input readonly disabled placeholder = "0.00" v-model = "model.autoC.actualHou…" at bounding box center [293, 338] width 448 height 592
click at [268, 190] on div "< input readonly disabled placeholder = "0.00" v-model = "model.autoC.actualHou…" at bounding box center [293, 338] width 448 height 592
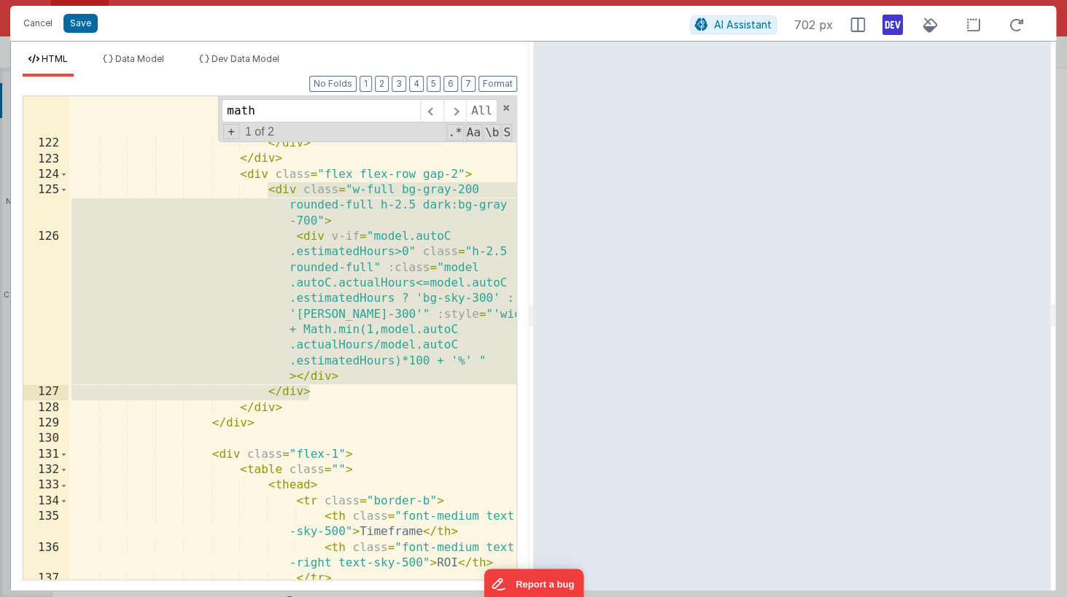
drag, startPoint x: 268, startPoint y: 190, endPoint x: 331, endPoint y: 388, distance: 207.3
click at [331, 388] on div "< input readonly disabled placeholder = "0.00" v-model = "model.autoC.actualHou…" at bounding box center [293, 338] width 448 height 592
click at [322, 226] on div "< input readonly disabled placeholder = "0.00" v-model = "model.autoC.actualHou…" at bounding box center [293, 338] width 448 height 592
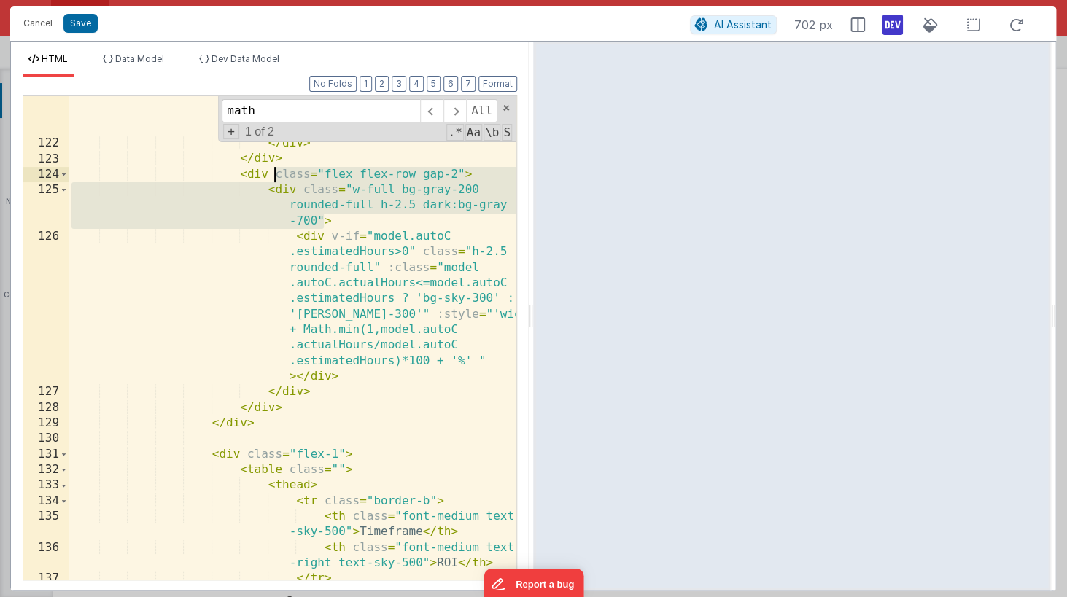
drag, startPoint x: 324, startPoint y: 217, endPoint x: 276, endPoint y: 176, distance: 62.6
click at [276, 176] on div "< input readonly disabled placeholder = "0.00" v-model = "model.autoC.actualHou…" at bounding box center [293, 338] width 448 height 592
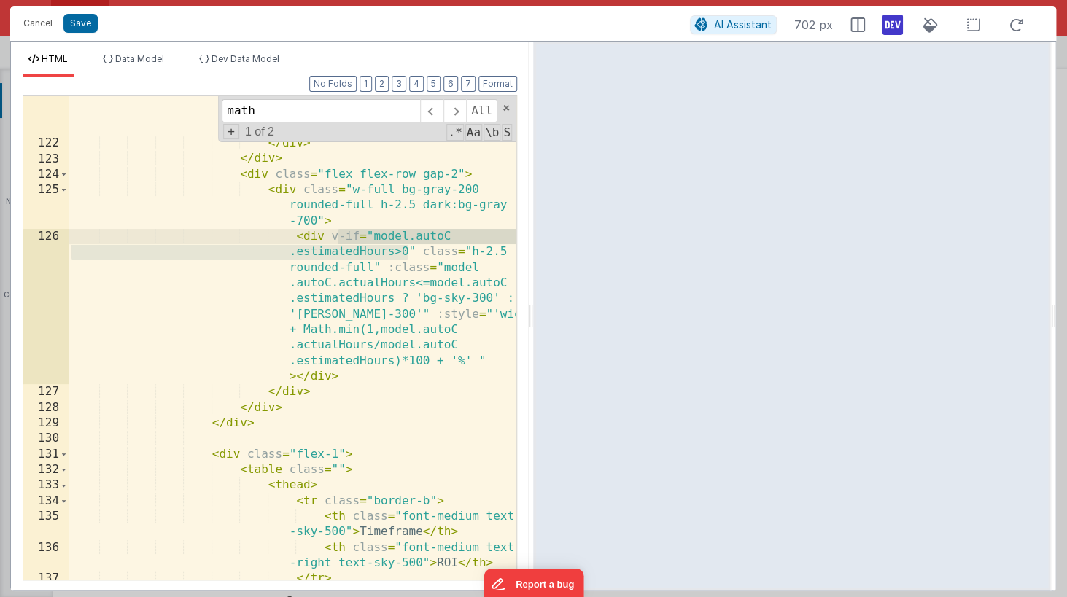
drag, startPoint x: 408, startPoint y: 253, endPoint x: 338, endPoint y: 241, distance: 71.0
click at [338, 241] on div "< input readonly disabled placeholder = "0.00" v-model = "model.autoC.actualHou…" at bounding box center [293, 338] width 448 height 592
click at [410, 247] on div "< input readonly disabled placeholder = "0.00" v-model = "model.autoC.actualHou…" at bounding box center [293, 338] width 448 height 592
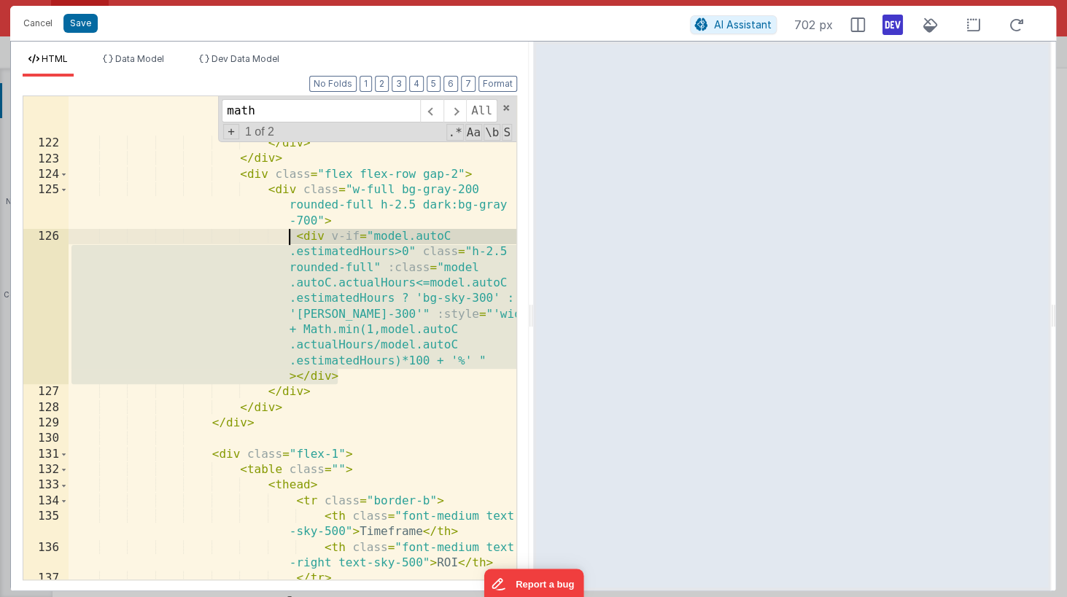
drag, startPoint x: 341, startPoint y: 378, endPoint x: 289, endPoint y: 243, distance: 145.4
click at [289, 243] on div "< input readonly disabled placeholder = "0.00" v-model = "model.autoC.actualHou…" at bounding box center [293, 338] width 448 height 592
click at [341, 370] on div "< input readonly disabled placeholder = "0.00" v-model = "model.autoC.actualHou…" at bounding box center [293, 338] width 448 height 592
drag, startPoint x: 343, startPoint y: 373, endPoint x: 295, endPoint y: 243, distance: 139.1
click at [295, 243] on div "< input readonly disabled placeholder = "0.00" v-model = "model.autoC.actualHou…" at bounding box center [293, 338] width 448 height 592
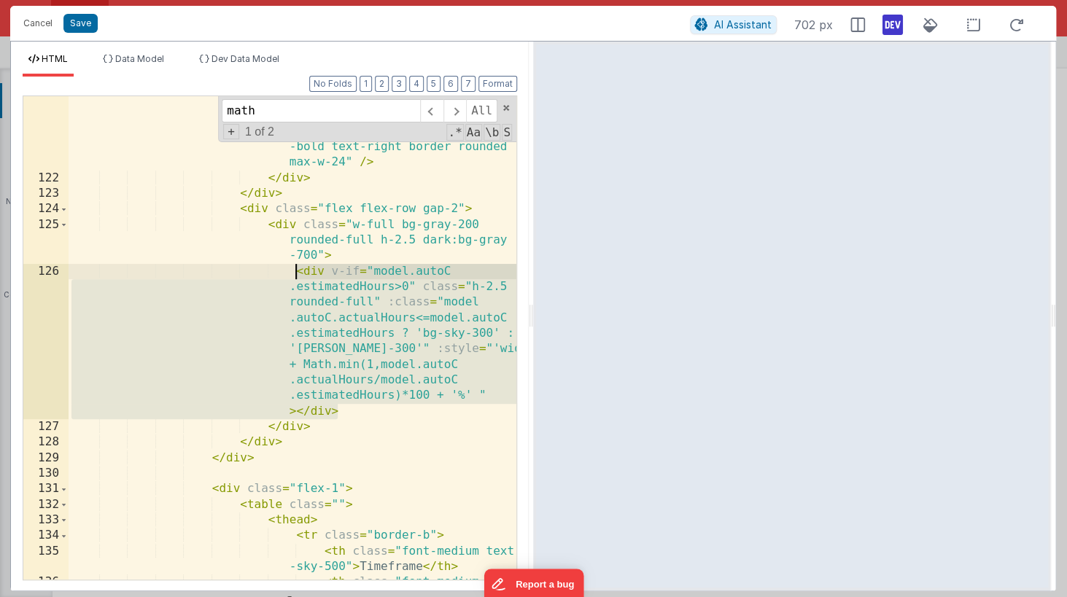
scroll to position [3721, 0]
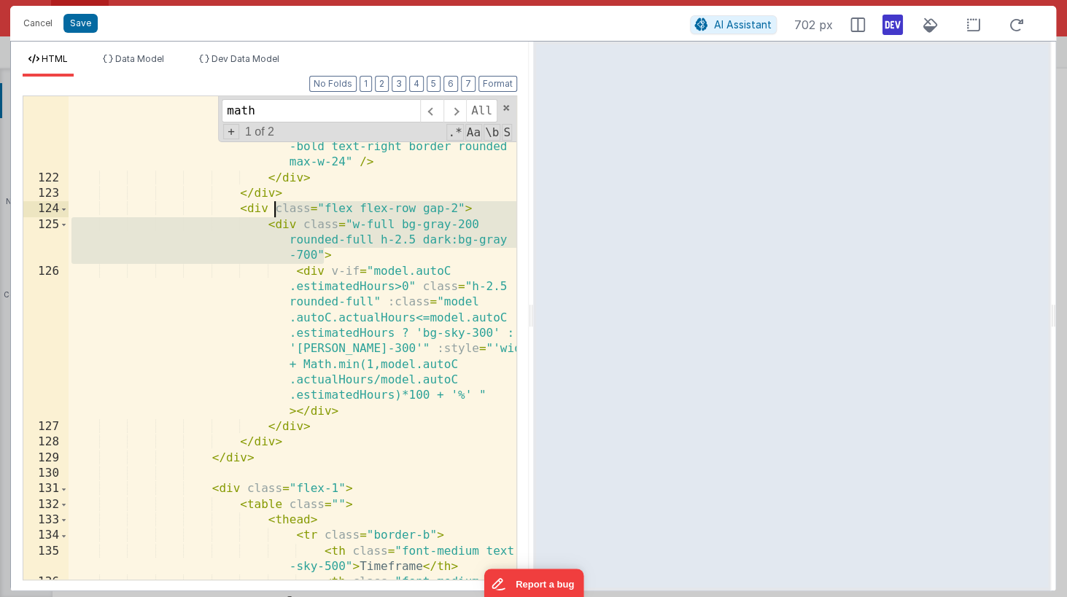
drag, startPoint x: 323, startPoint y: 254, endPoint x: 275, endPoint y: 214, distance: 62.6
click at [275, 214] on div "< input readonly disabled placeholder = "0.00" v-model = "model.autoC.actualHou…" at bounding box center [293, 381] width 448 height 608
click at [328, 244] on div "< input readonly disabled placeholder = "0.00" v-model = "model.autoC.actualHou…" at bounding box center [293, 381] width 448 height 608
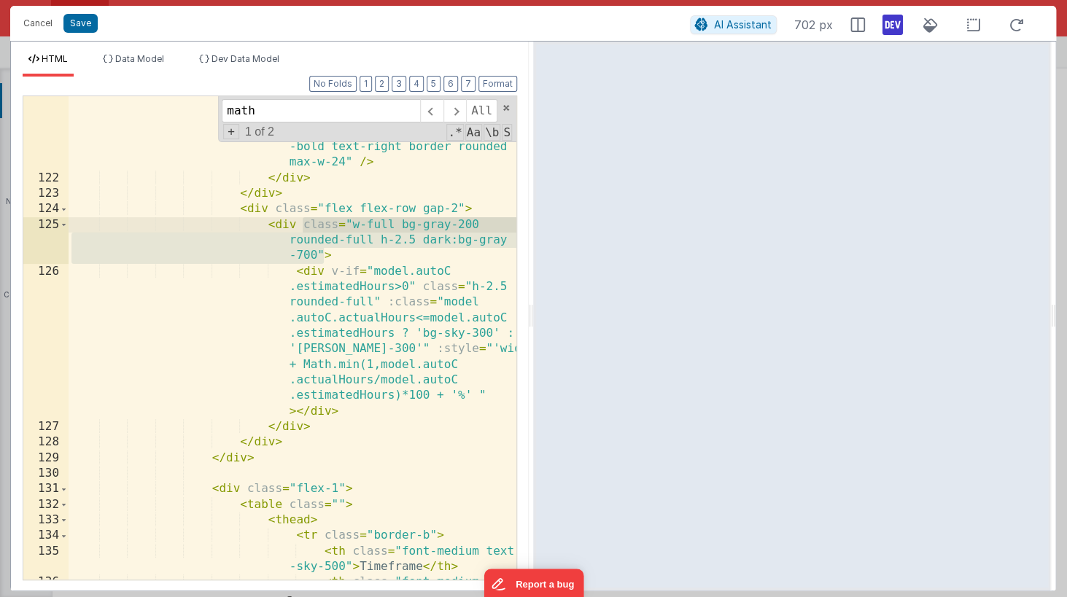
drag, startPoint x: 322, startPoint y: 254, endPoint x: 303, endPoint y: 228, distance: 32.4
click at [303, 228] on div "< input readonly disabled placeholder = "0.00" v-model = "model.autoC.actualHou…" at bounding box center [293, 381] width 448 height 608
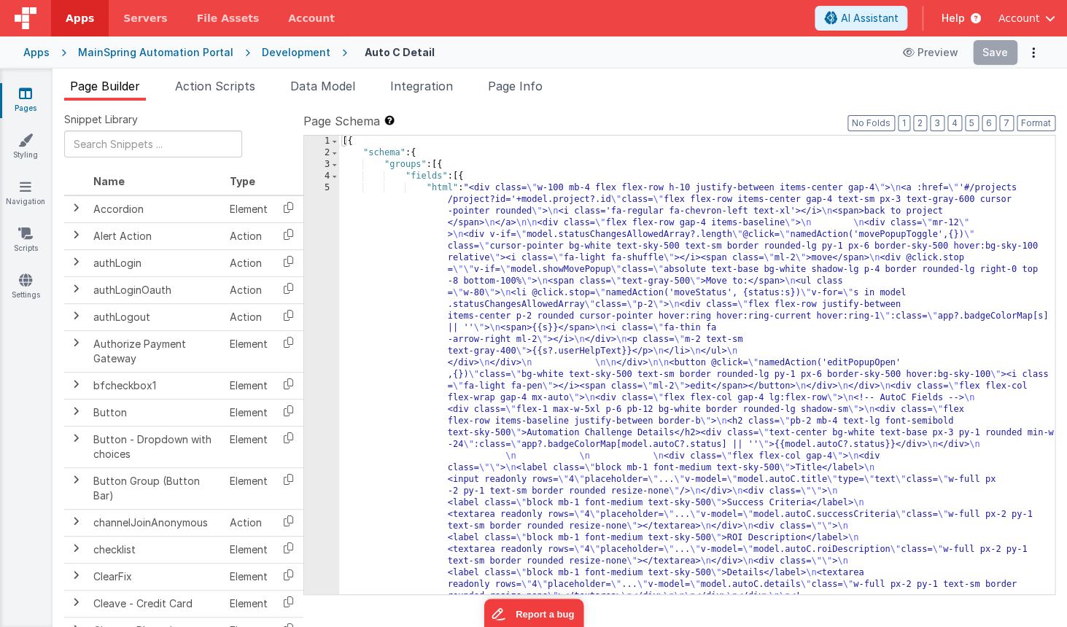
click at [282, 47] on div "Development" at bounding box center [296, 52] width 69 height 15
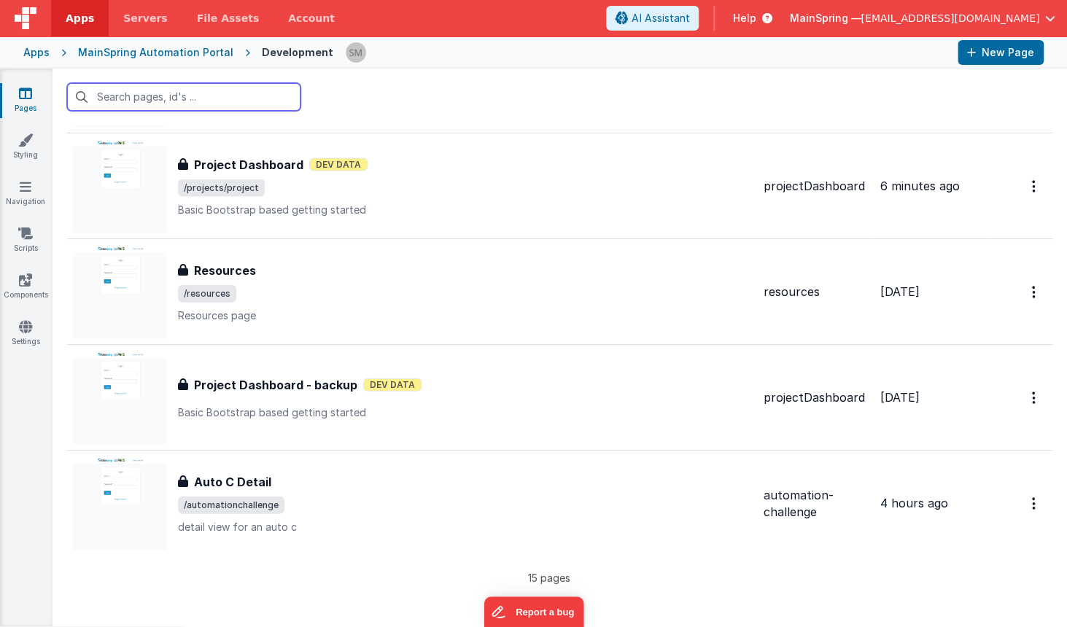
scroll to position [1167, 0]
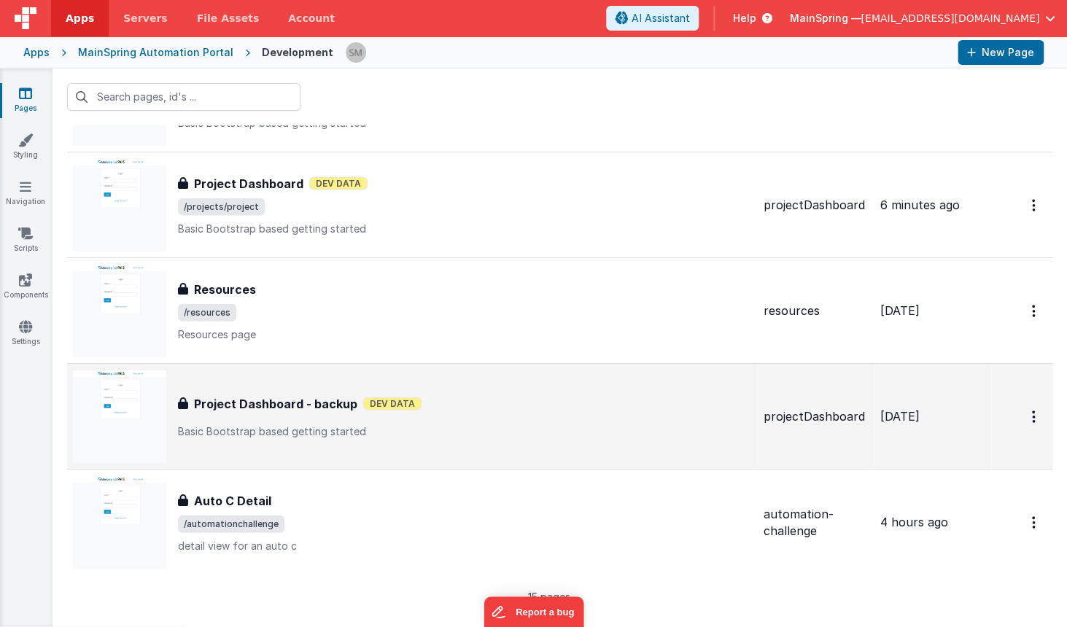
click at [254, 403] on h3 "Project Dashboard - backup" at bounding box center [275, 403] width 163 height 18
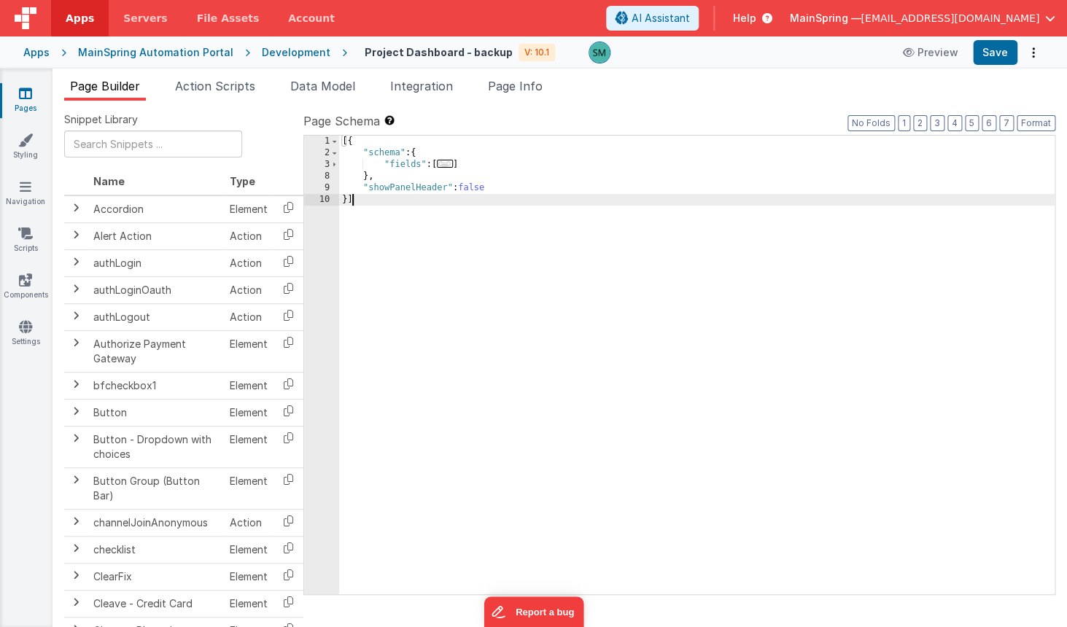
click at [333, 182] on div "8" at bounding box center [321, 177] width 35 height 12
click at [333, 168] on span at bounding box center [334, 165] width 8 height 12
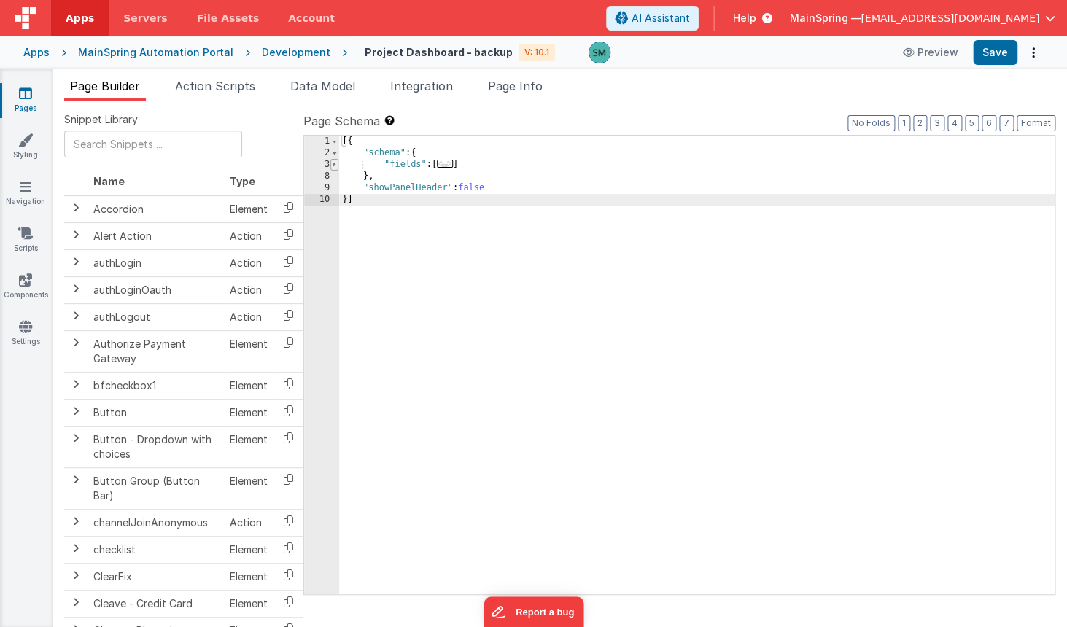
click at [333, 165] on span at bounding box center [334, 165] width 8 height 12
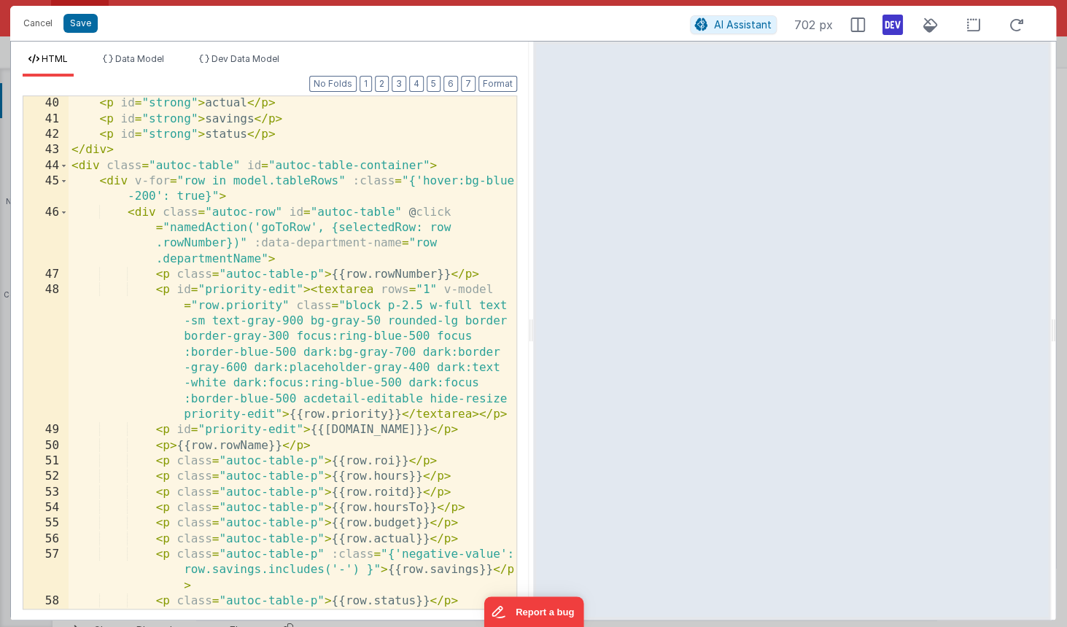
scroll to position [825, 0]
click at [162, 214] on div "< p id = "strong" > actual </ p > < p id = "strong" > savings </ p > < p id = "…" at bounding box center [293, 368] width 448 height 544
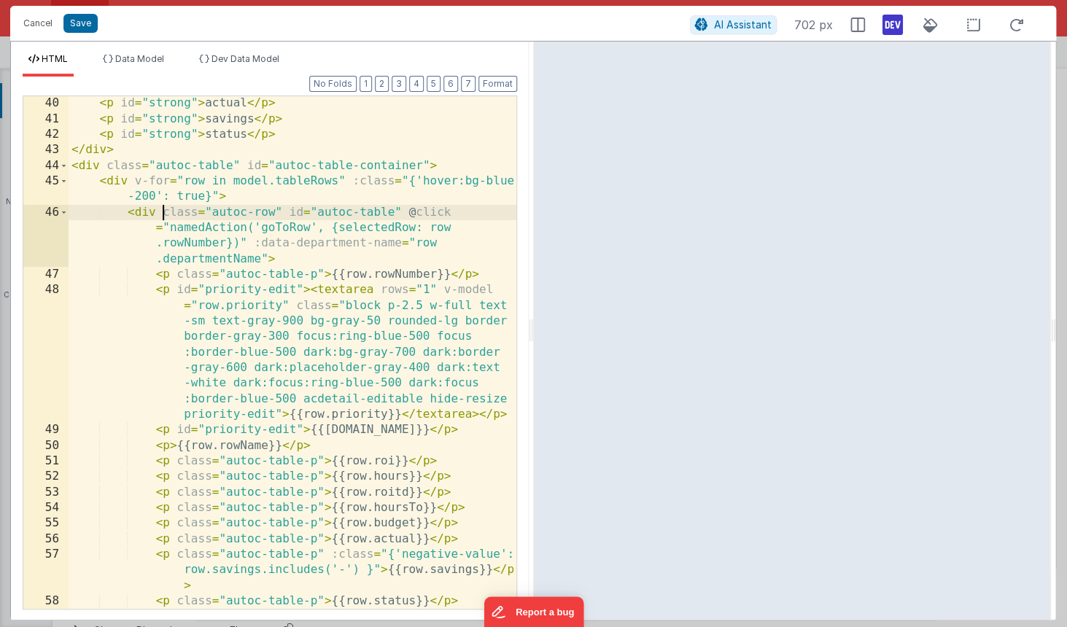
click at [179, 430] on div "< p id = "strong" > actual </ p > < p id = "strong" > savings </ p > < p id = "…" at bounding box center [293, 368] width 448 height 544
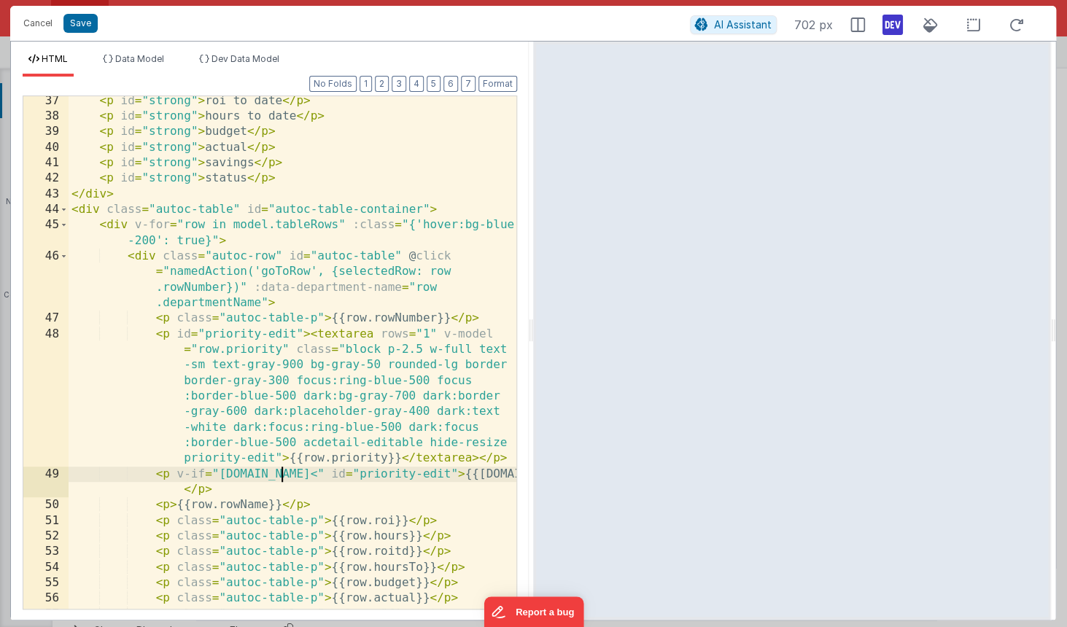
scroll to position [710, 0]
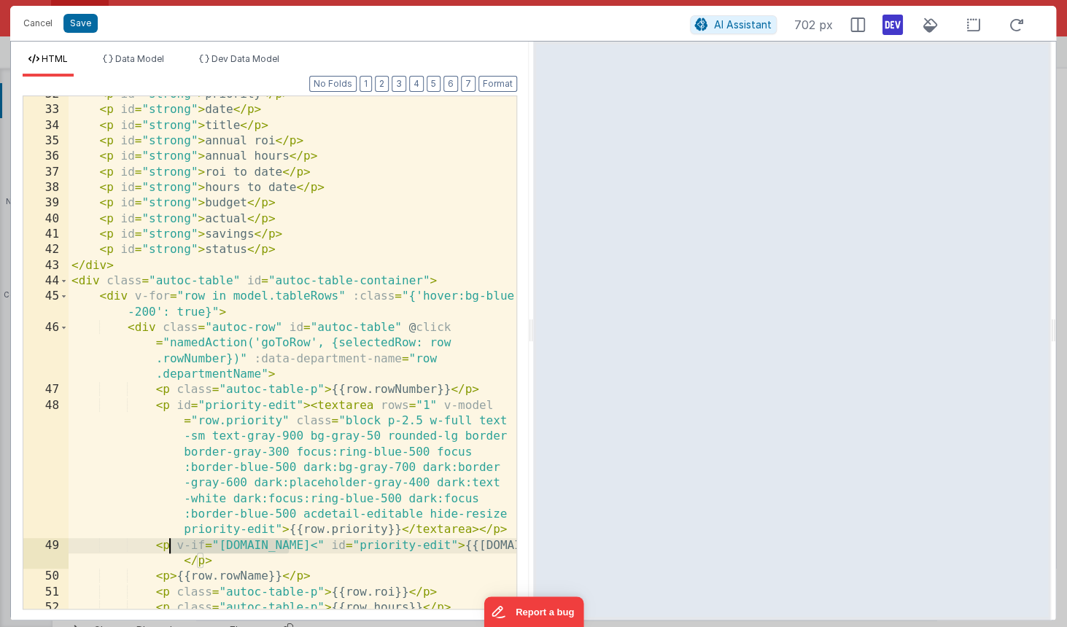
drag, startPoint x: 281, startPoint y: 545, endPoint x: 169, endPoint y: 545, distance: 111.6
click at [169, 545] on div "< p id = "strong" > priority </ p > < p id = "strong" > date </ p > < p id = "s…" at bounding box center [293, 359] width 448 height 544
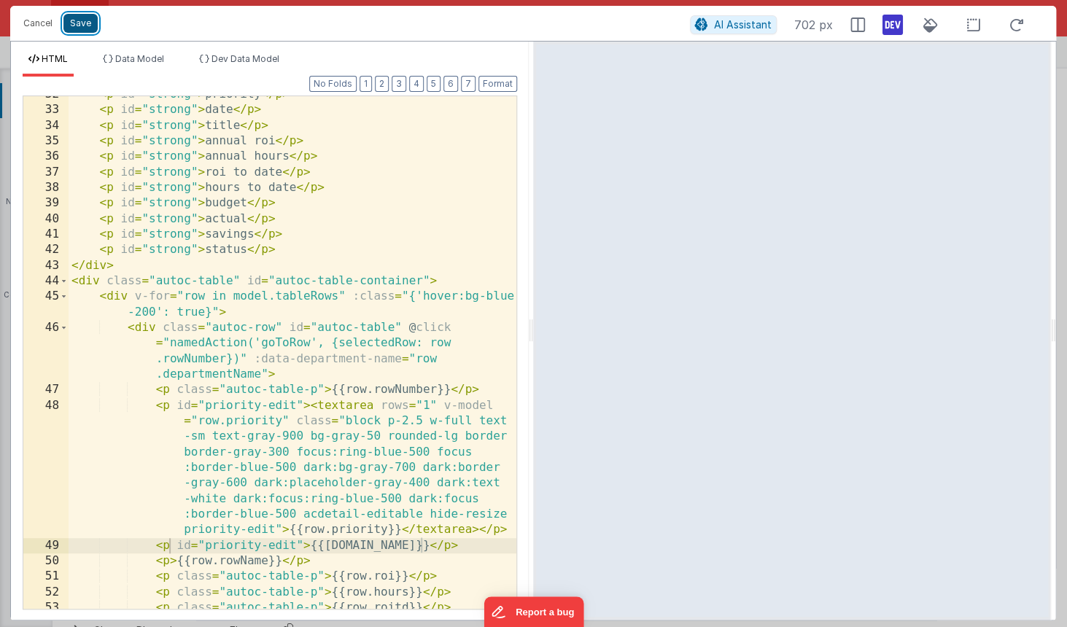
click at [81, 20] on button "Save" at bounding box center [80, 23] width 34 height 19
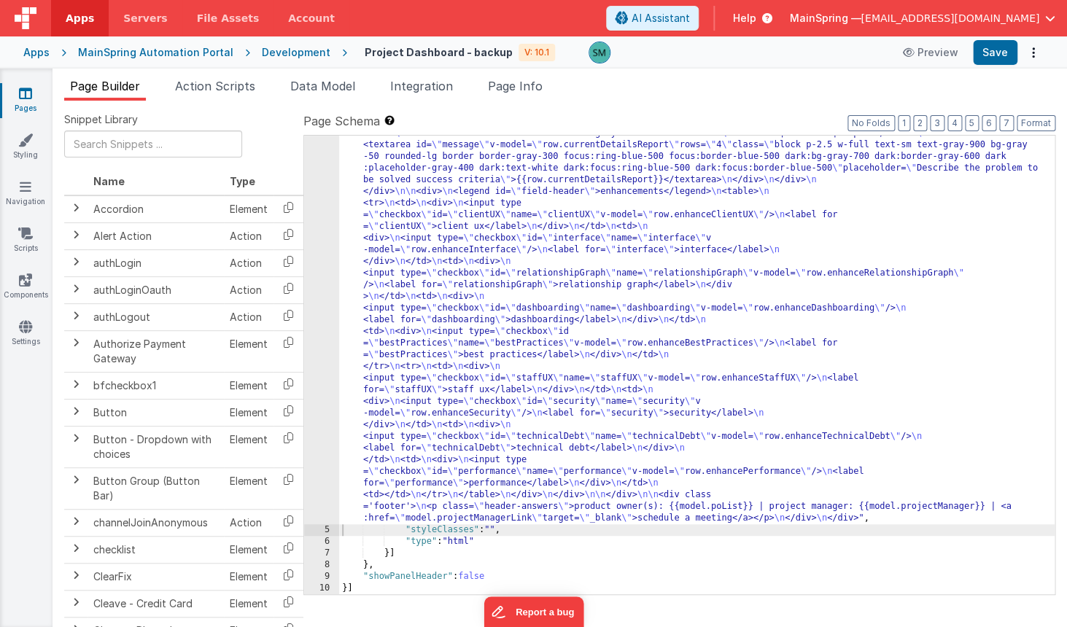
scroll to position [1501, 0]
click at [990, 49] on button "Save" at bounding box center [995, 52] width 44 height 25
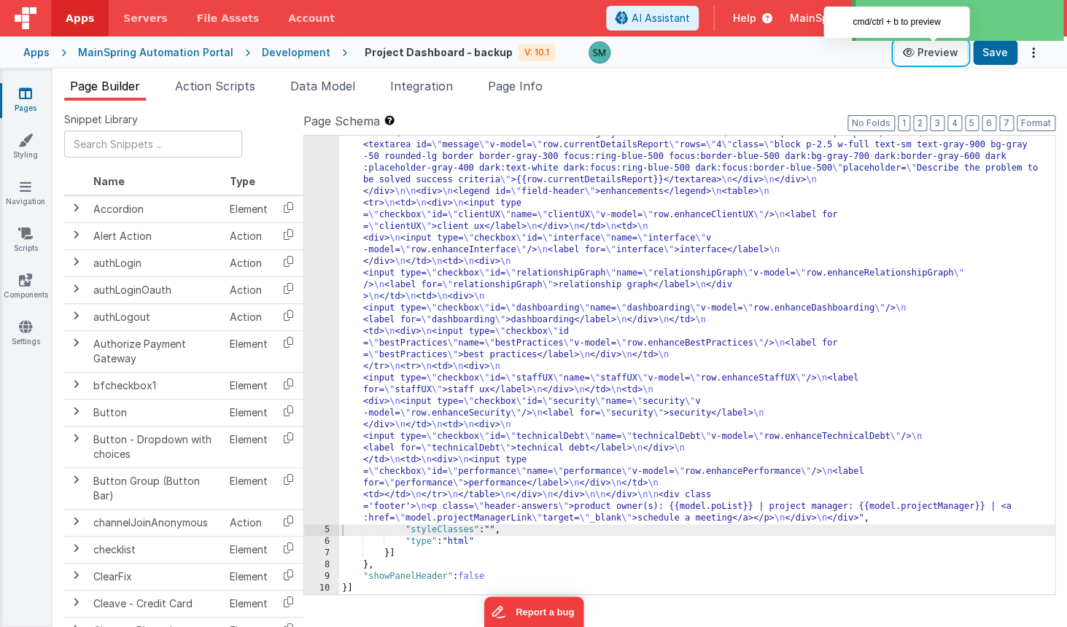
click at [930, 61] on button "Preview" at bounding box center [930, 52] width 73 height 23
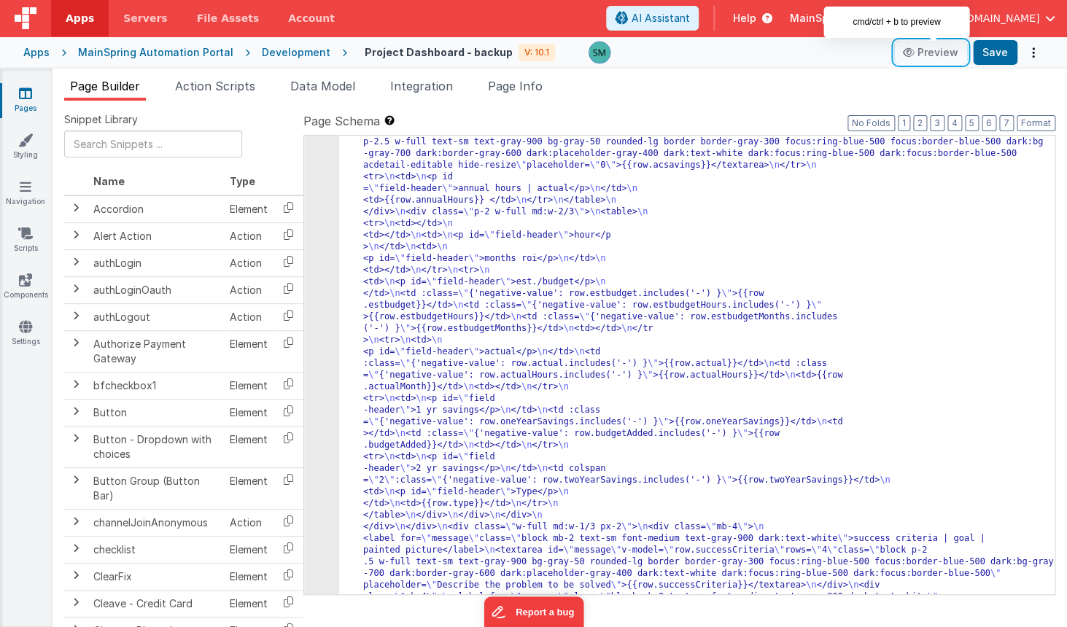
scroll to position [968, 0]
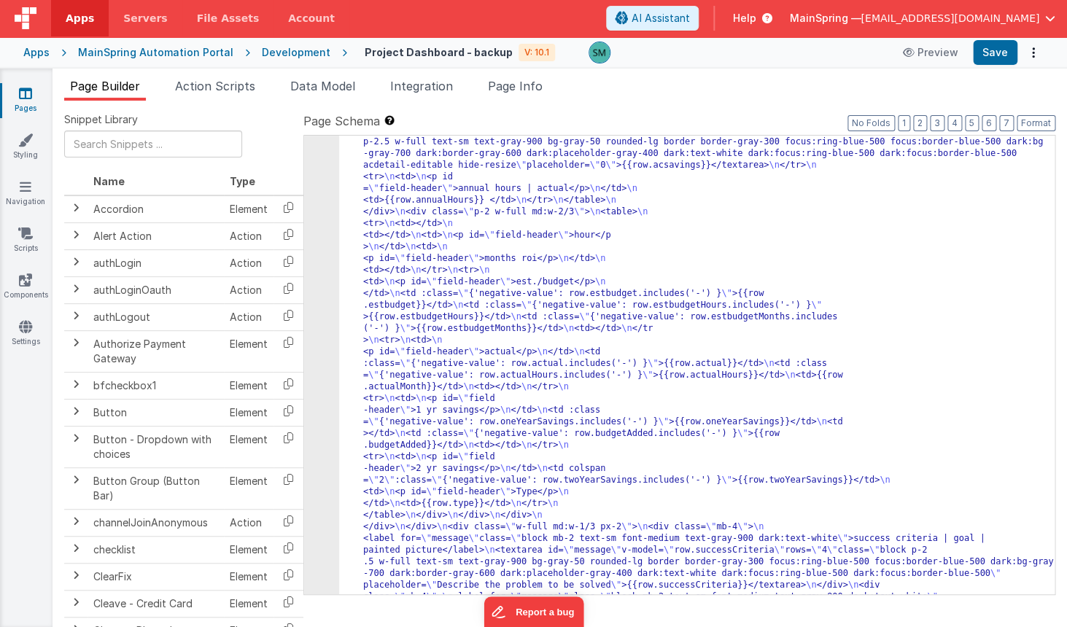
click at [314, 234] on div "4" at bounding box center [321, 130] width 35 height 1855
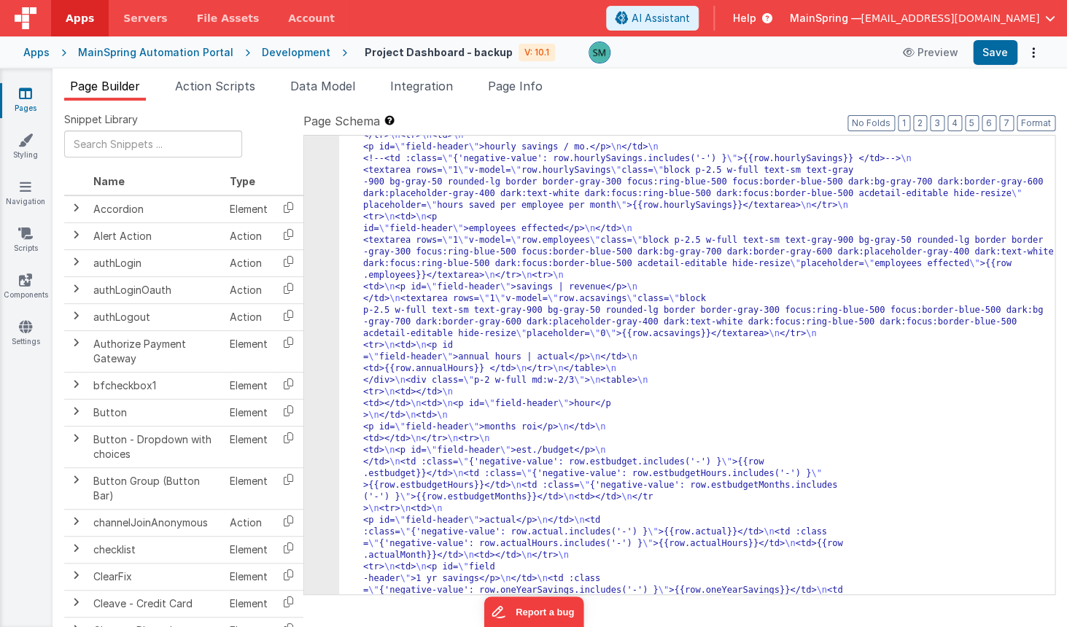
scroll to position [0, 0]
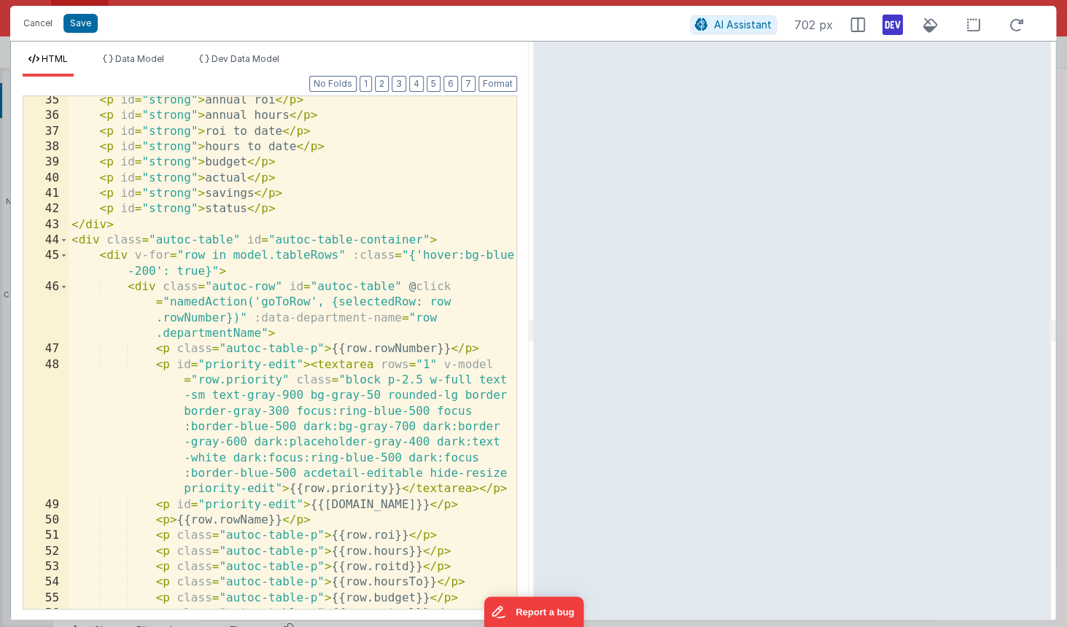
scroll to position [758, 0]
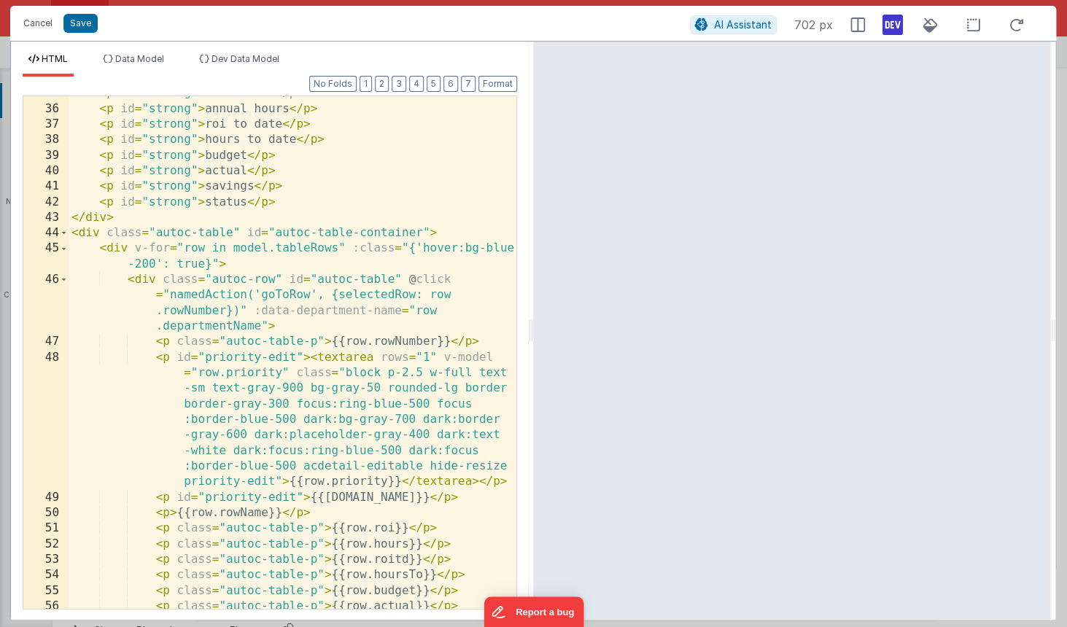
click at [180, 497] on div "< p id = "strong" > annual roi </ p > < p id = "strong" > annual hours </ p > <…" at bounding box center [293, 357] width 448 height 544
click at [176, 498] on div "< p id = "strong" > annual roi </ p > < p id = "strong" > annual hours </ p > <…" at bounding box center [293, 357] width 448 height 544
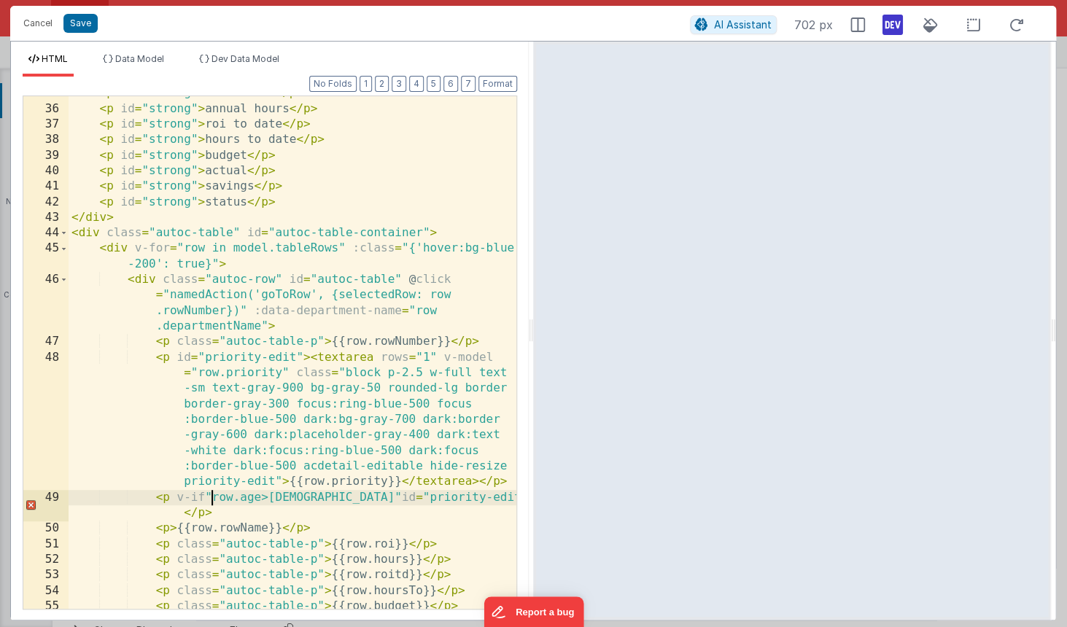
click at [211, 497] on div "< p id = "strong" > annual roi </ p > < p id = "strong" > annual hours </ p > <…" at bounding box center [293, 357] width 448 height 544
click at [83, 24] on button "Save" at bounding box center [80, 23] width 34 height 19
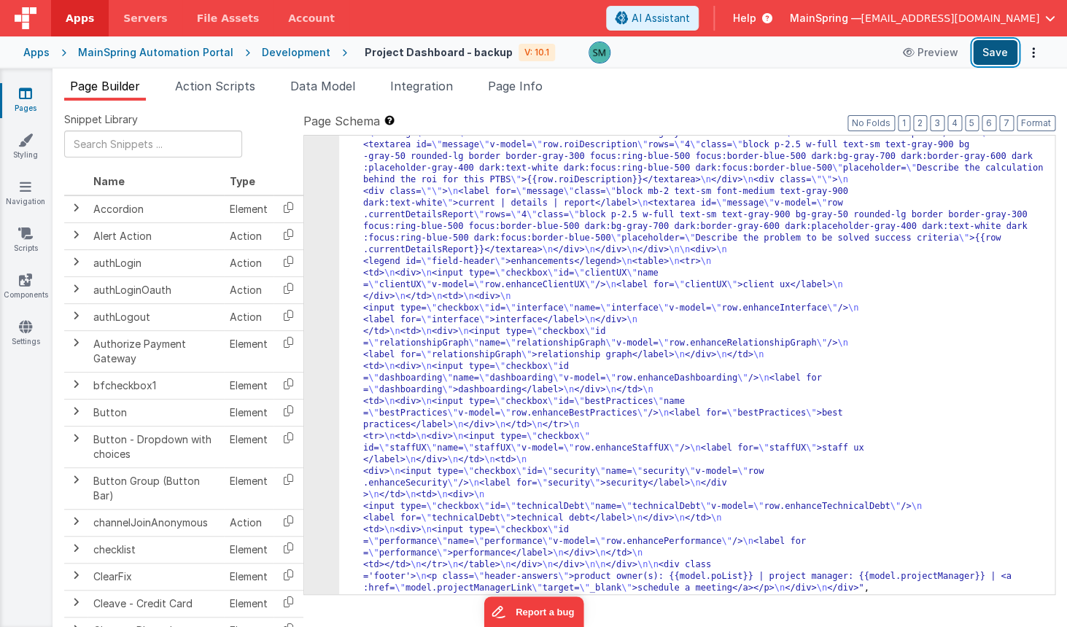
click at [990, 46] on button "Save" at bounding box center [995, 52] width 44 height 25
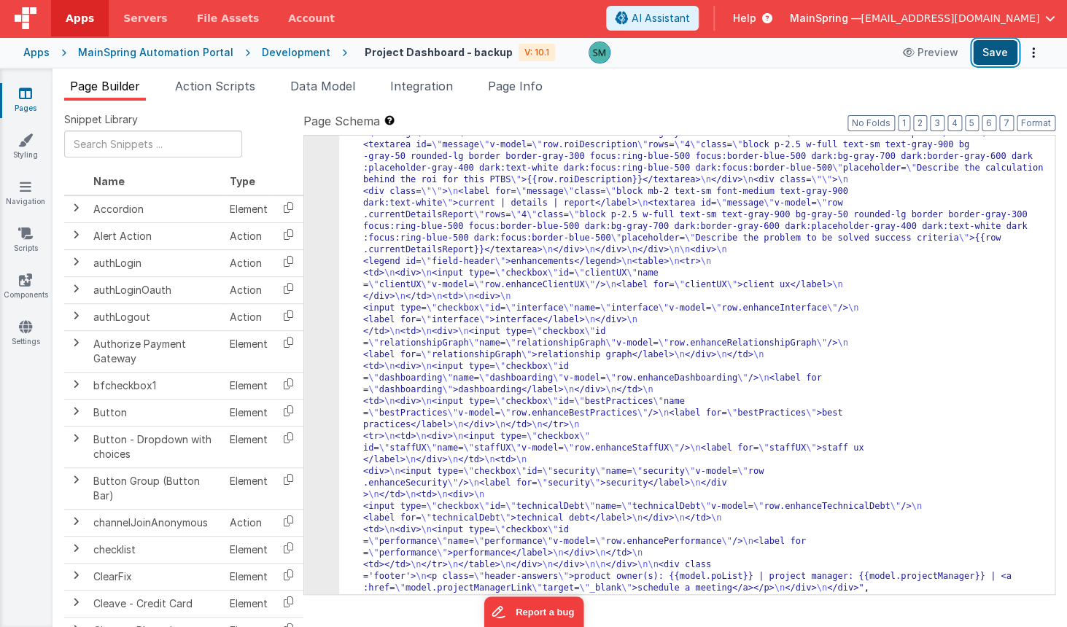
click at [998, 50] on button "Save" at bounding box center [995, 52] width 44 height 25
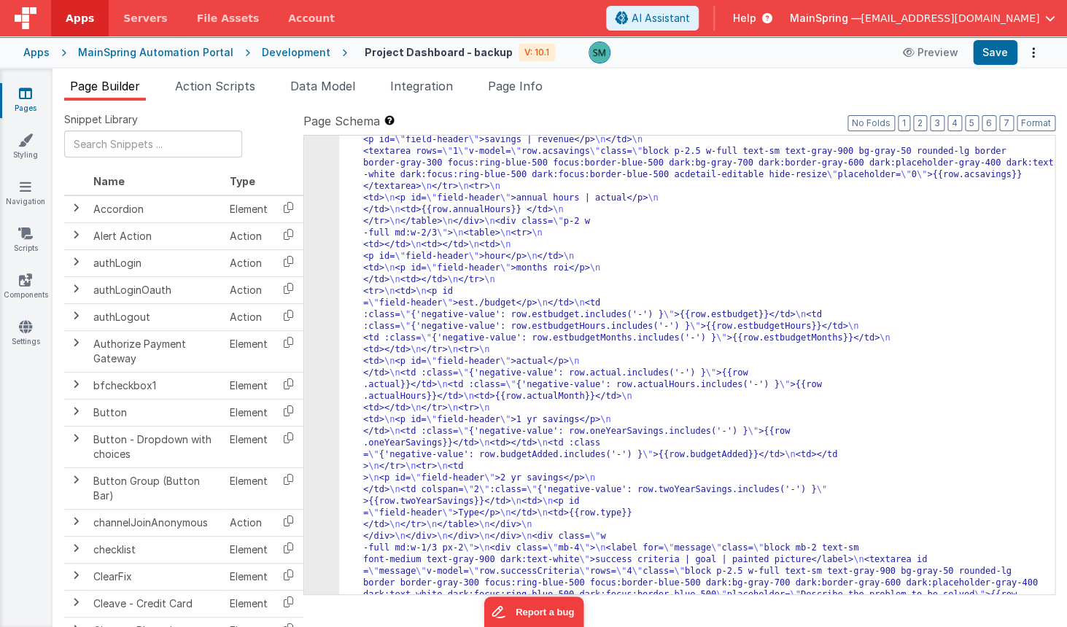
scroll to position [0, 0]
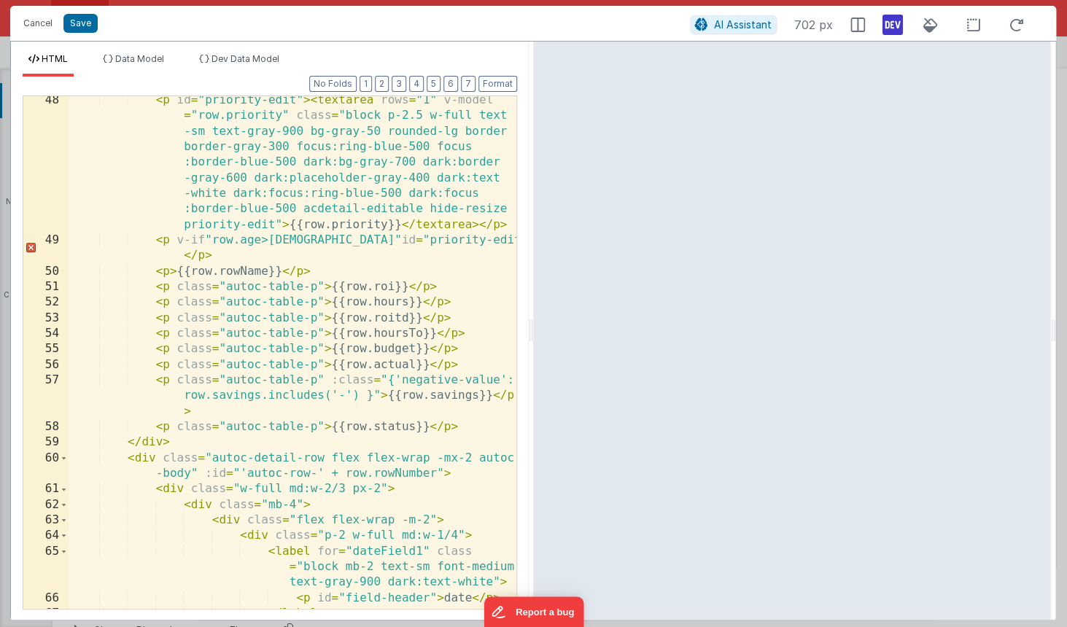
scroll to position [986, 0]
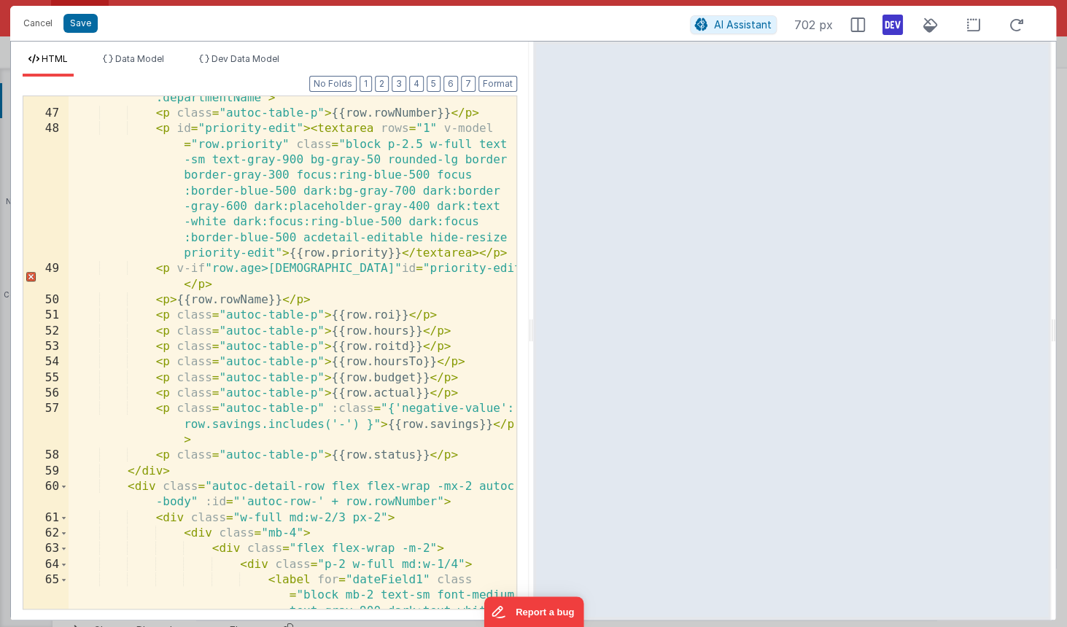
click at [289, 266] on div "< div class = "autoc-row" id = "autoc-table" @ click = "namedAction('goToRow', …" at bounding box center [293, 354] width 448 height 621
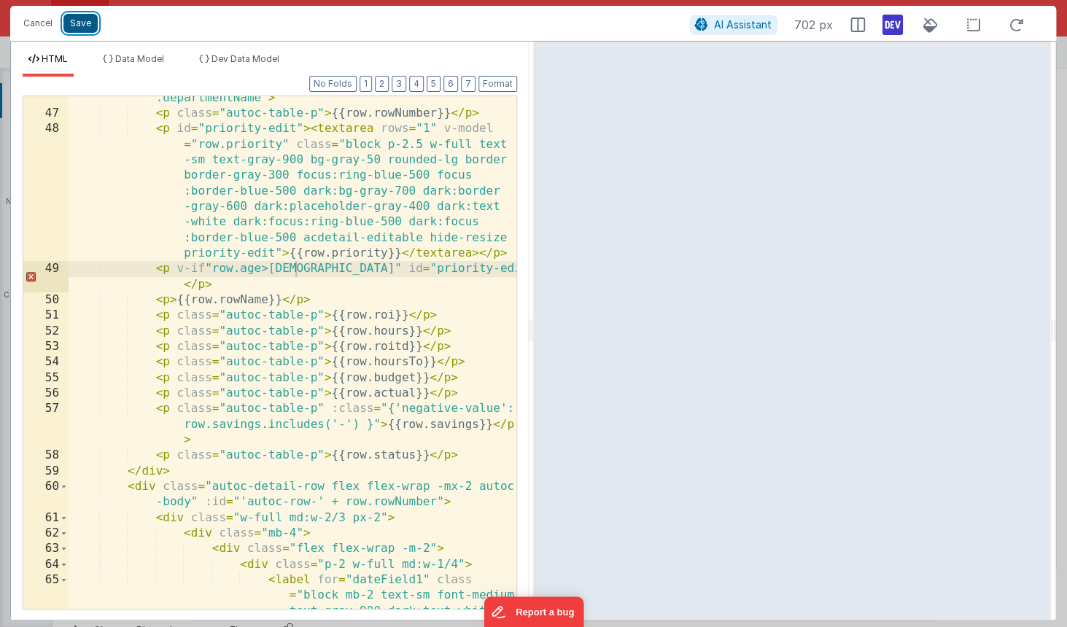
click at [84, 26] on button "Save" at bounding box center [80, 23] width 34 height 19
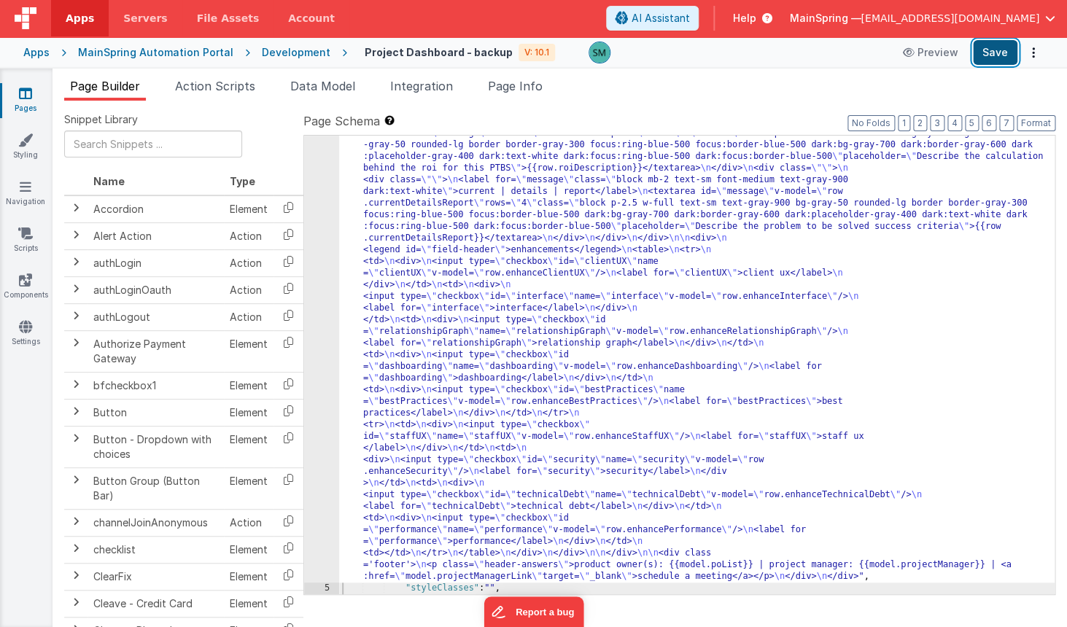
click at [988, 50] on button "Save" at bounding box center [995, 52] width 44 height 25
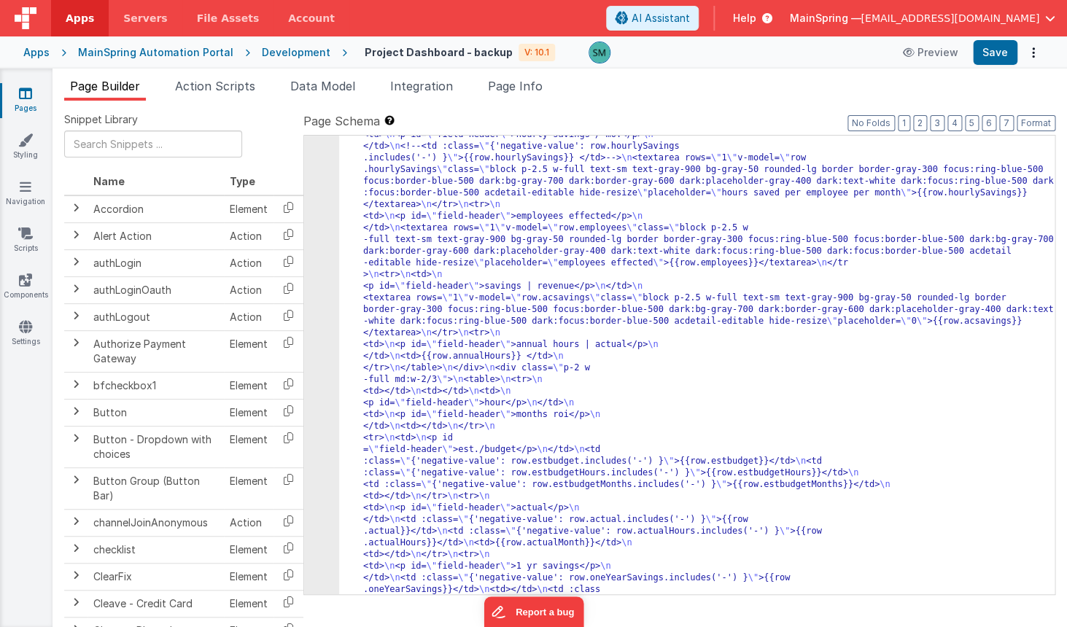
scroll to position [0, 0]
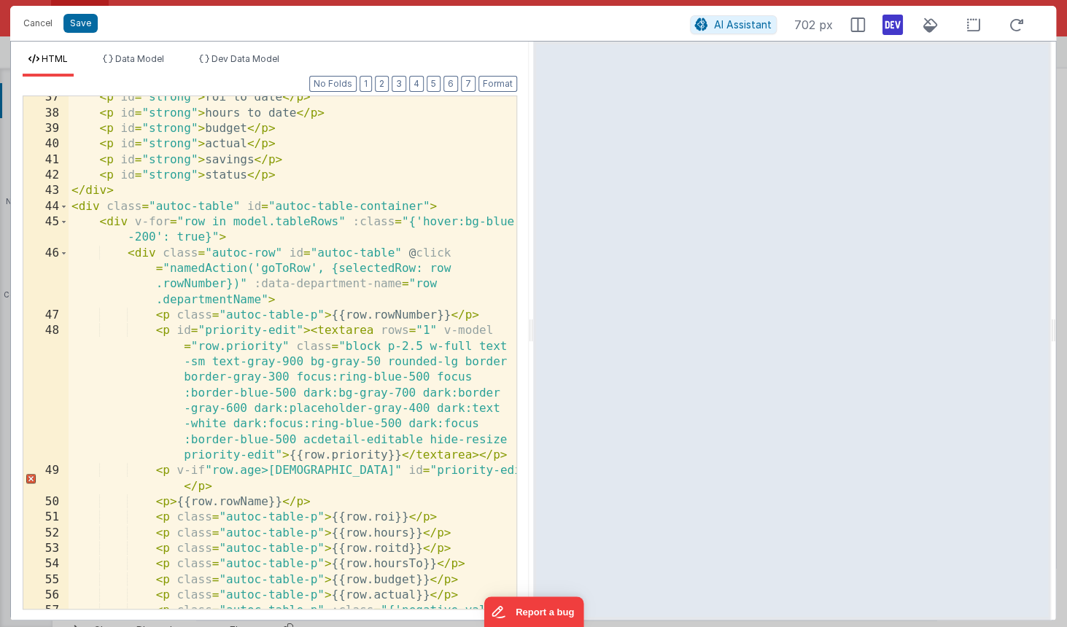
scroll to position [796, 0]
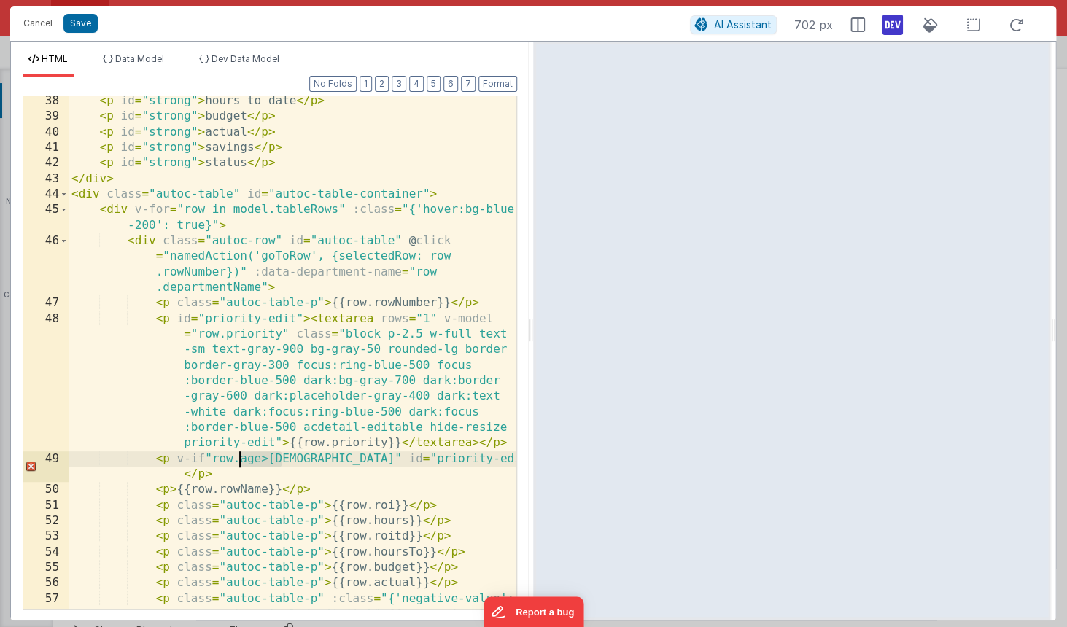
drag, startPoint x: 280, startPoint y: 458, endPoint x: 241, endPoint y: 459, distance: 38.7
click at [241, 459] on div "< p id = "strong" > hours to date </ p > < p id = "strong" > budget </ p > < p …" at bounding box center [293, 380] width 448 height 575
click at [80, 23] on button "Save" at bounding box center [80, 23] width 34 height 19
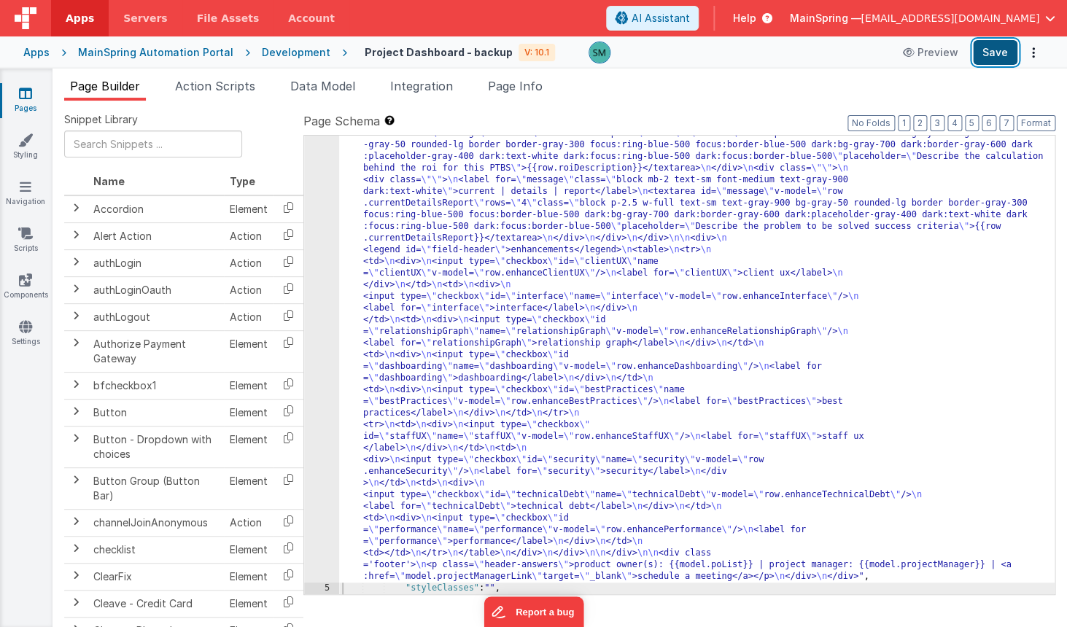
click at [984, 47] on button "Save" at bounding box center [995, 52] width 44 height 25
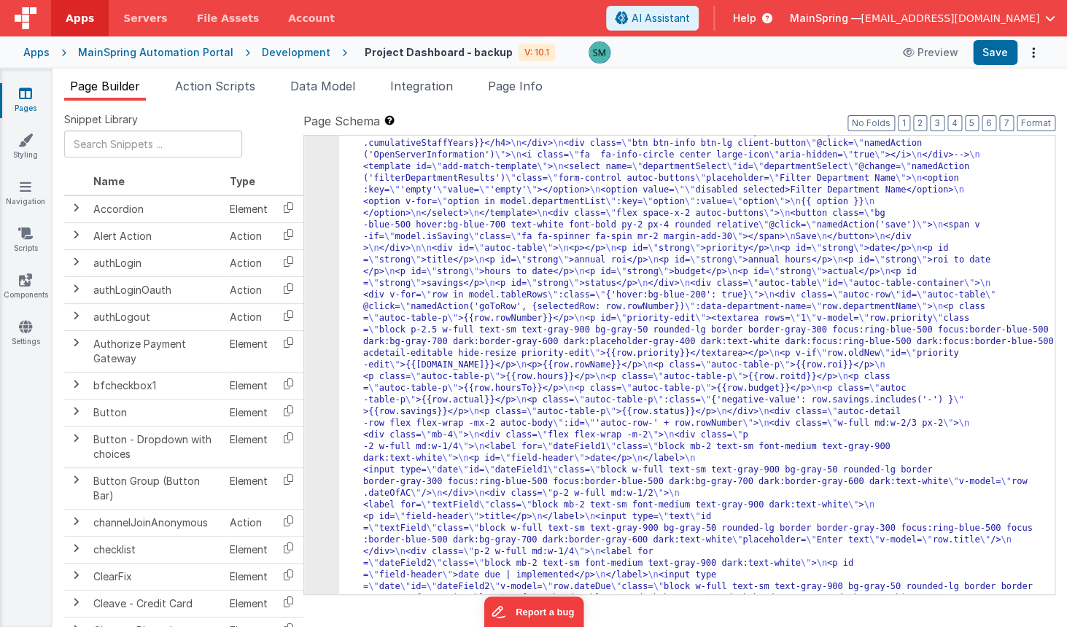
scroll to position [0, 0]
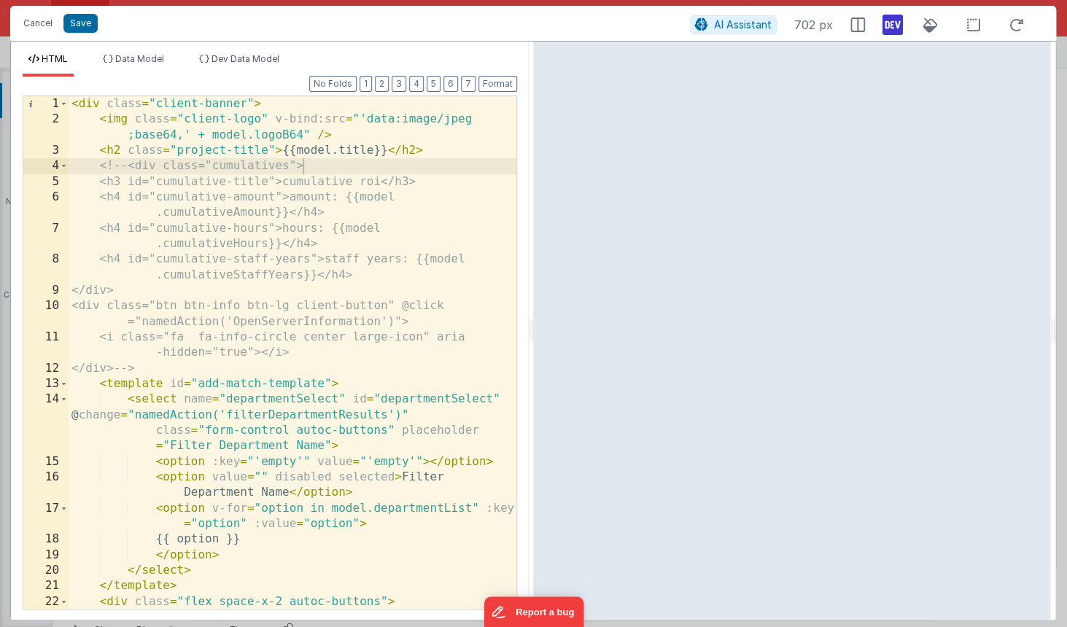
scroll to position [14, 0]
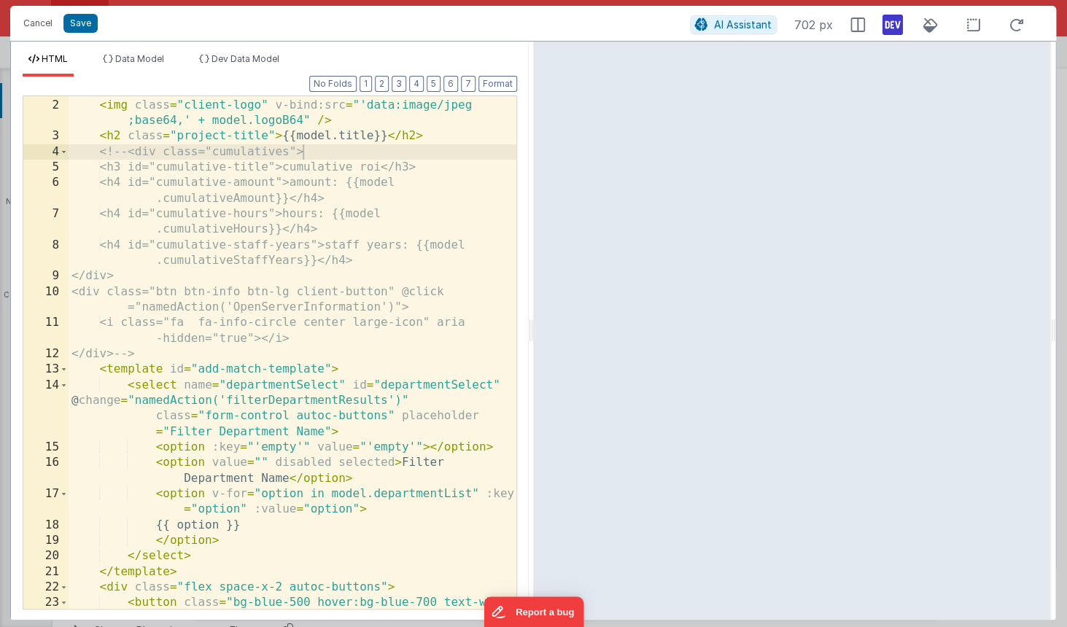
click at [296, 302] on div "< div class = "client-banner" > < img class = "client-logo" v-bind:src = "'data…" at bounding box center [293, 369] width 448 height 575
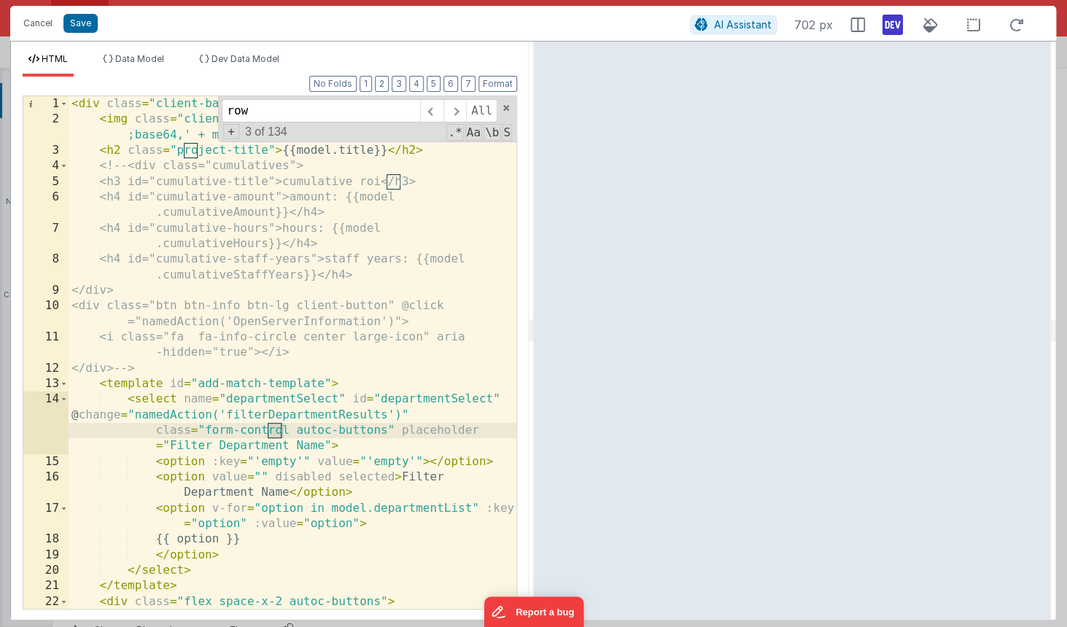
scroll to position [661, 0]
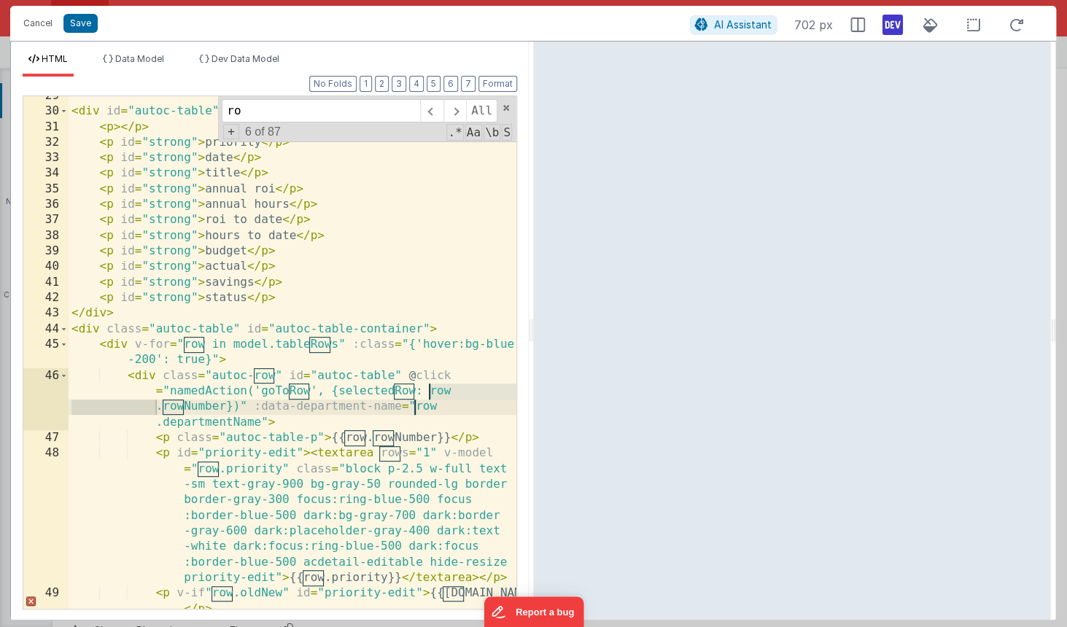
type input "r"
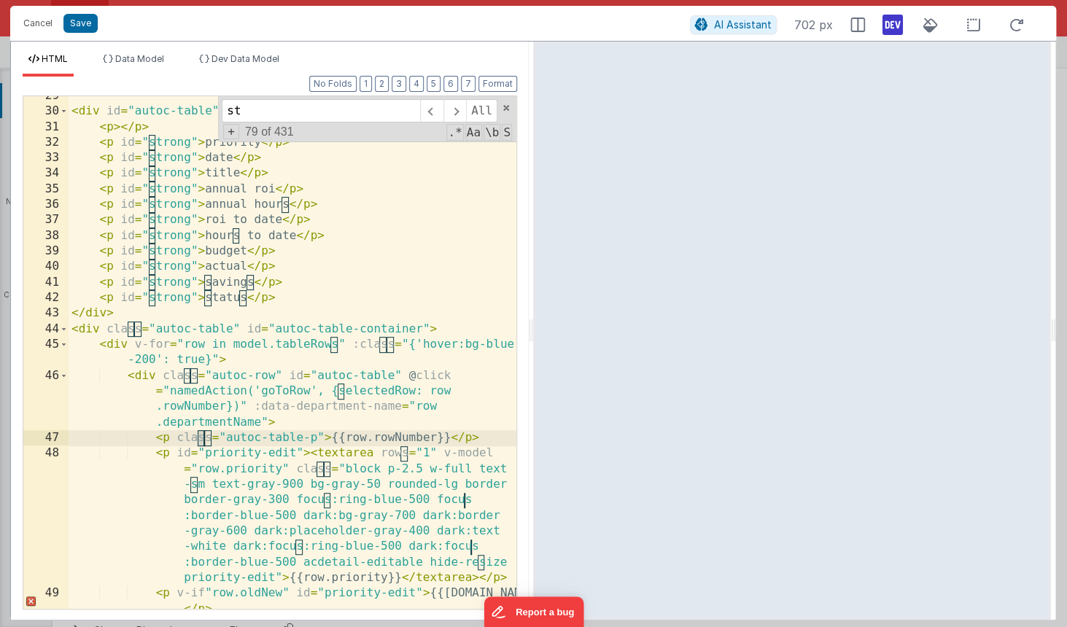
scroll to position [1003, 0]
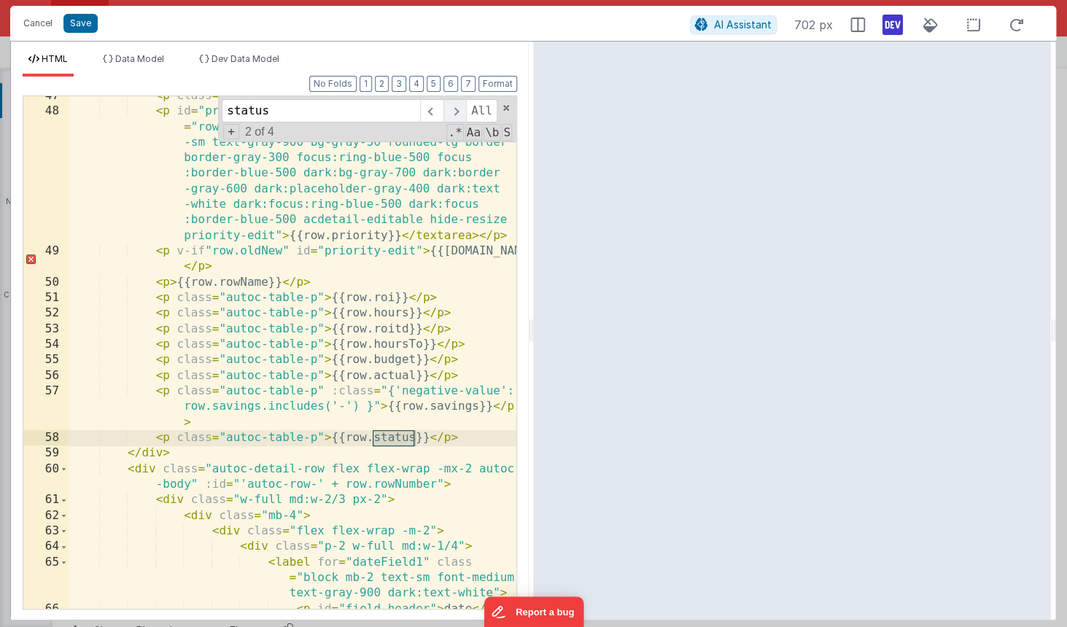
type input "status"
click at [454, 110] on span at bounding box center [454, 110] width 23 height 23
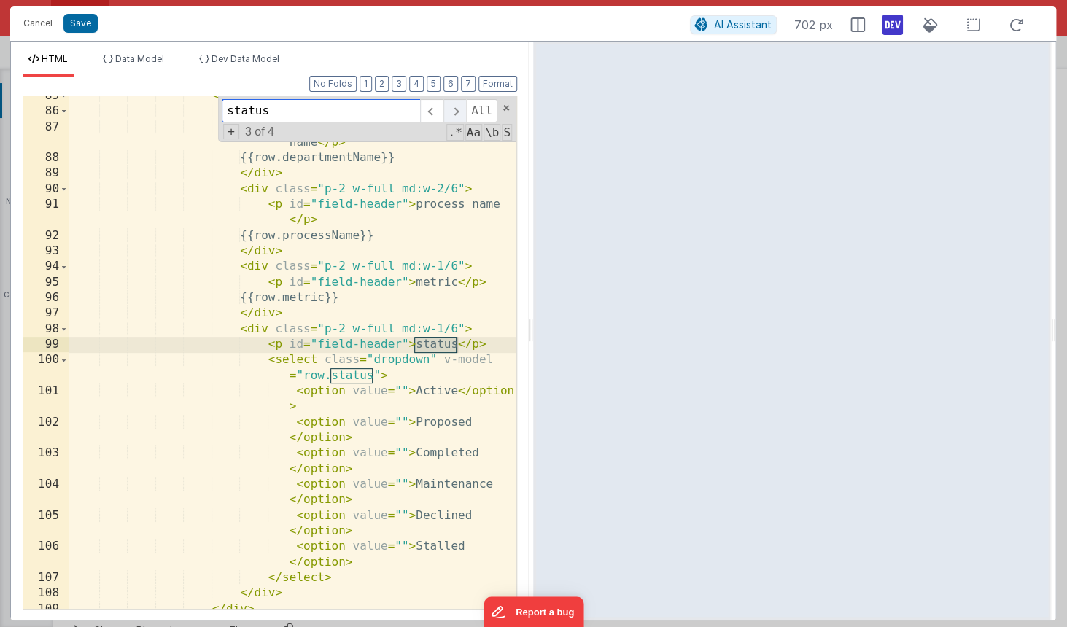
scroll to position [2263, 0]
click at [454, 110] on span at bounding box center [454, 110] width 23 height 23
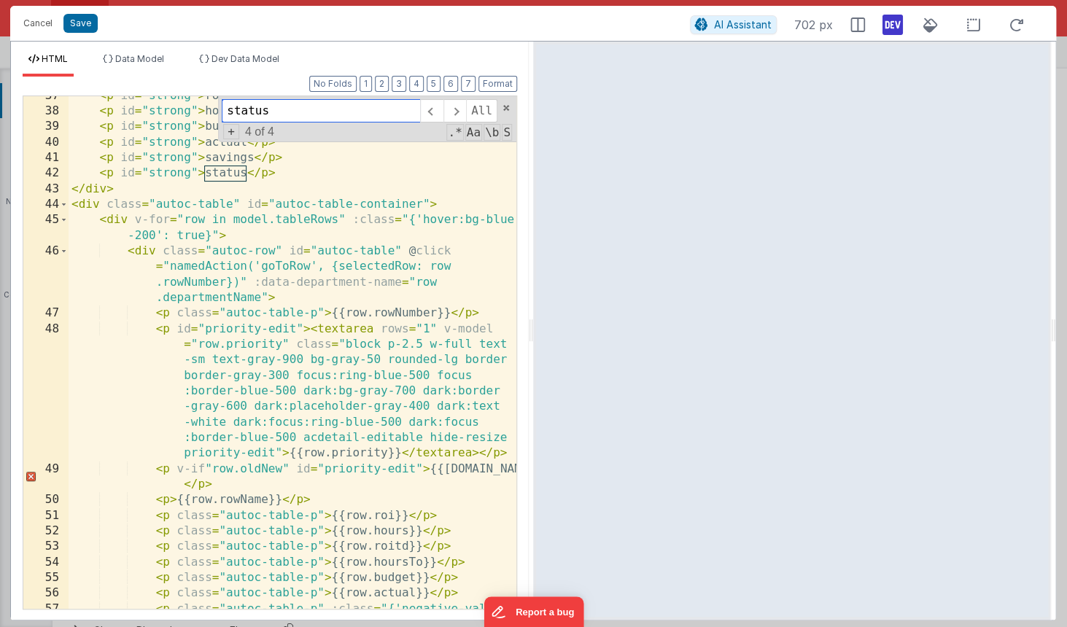
scroll to position [817, 0]
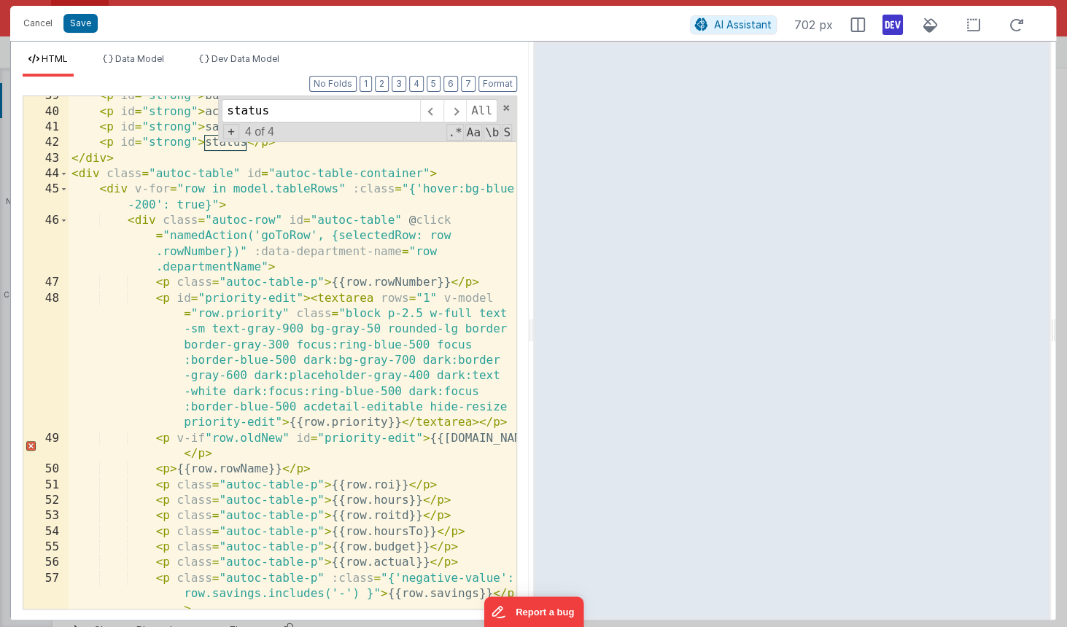
click at [222, 451] on div "< p id = "strong" > budget </ p > < p id = "strong" > actual </ p > < p id = "s…" at bounding box center [293, 375] width 448 height 575
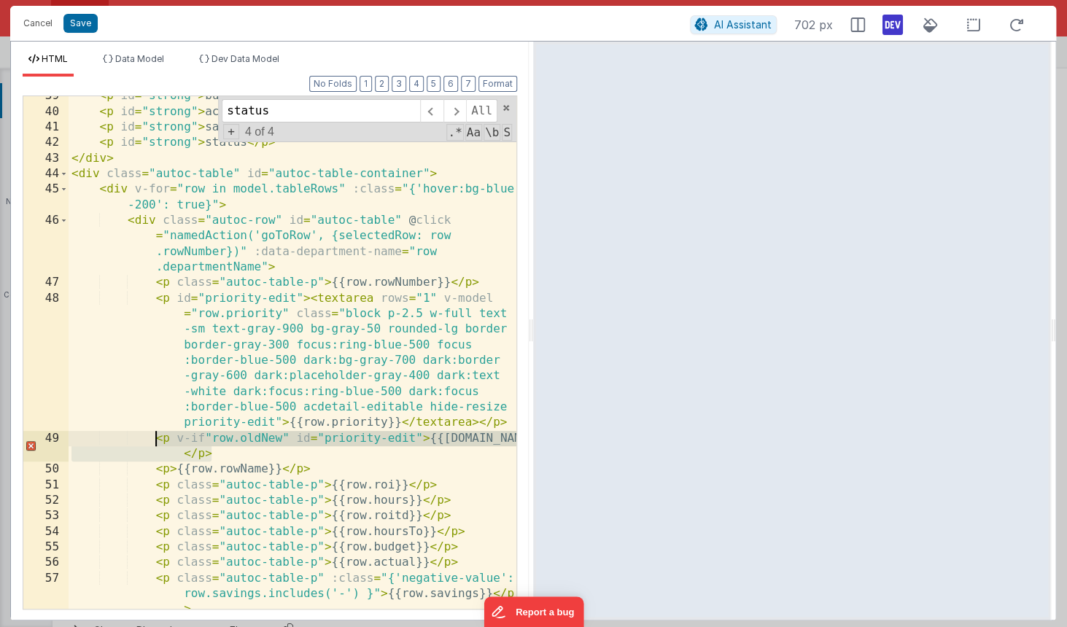
drag, startPoint x: 222, startPoint y: 454, endPoint x: 158, endPoint y: 441, distance: 65.4
click at [158, 441] on div "< p id = "strong" > budget </ p > < p id = "strong" > actual </ p > < p id = "s…" at bounding box center [293, 375] width 448 height 575
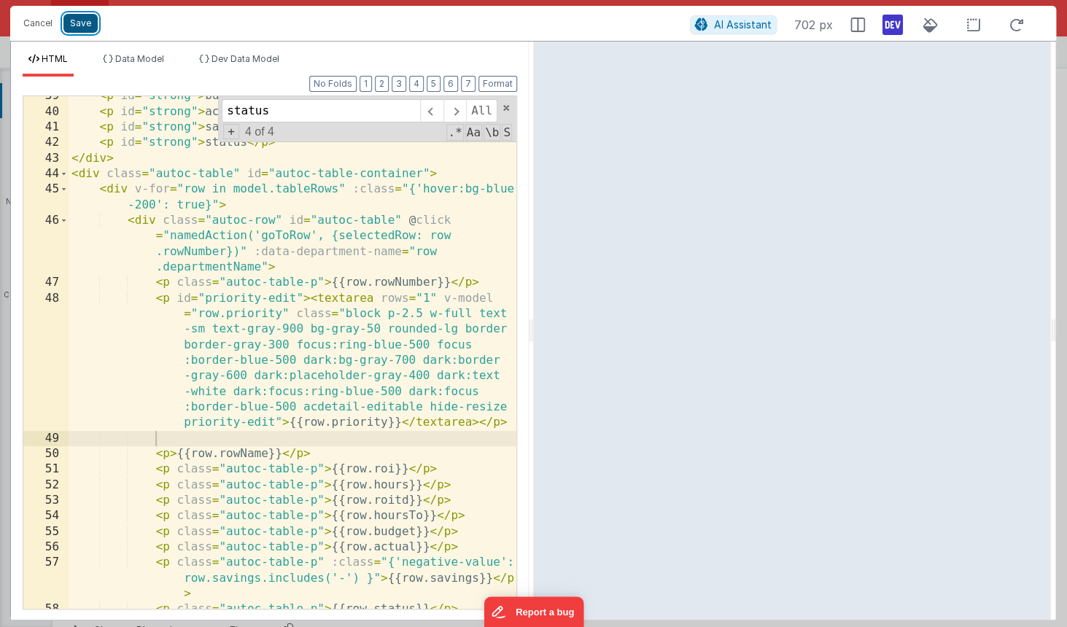
click at [88, 31] on button "Save" at bounding box center [80, 23] width 34 height 19
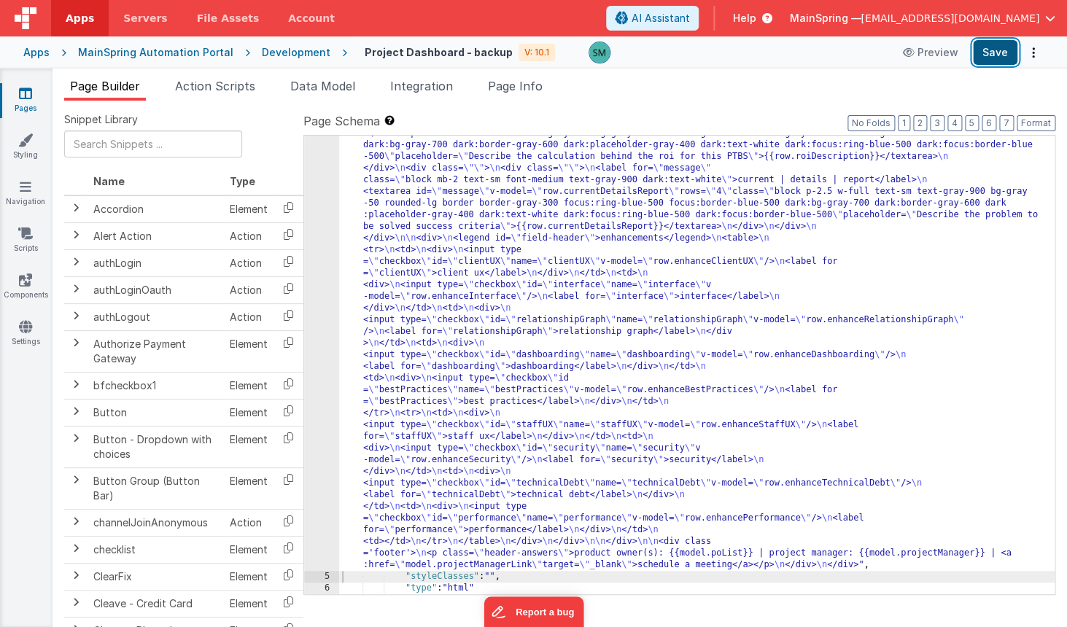
click at [991, 51] on button "Save" at bounding box center [995, 52] width 44 height 25
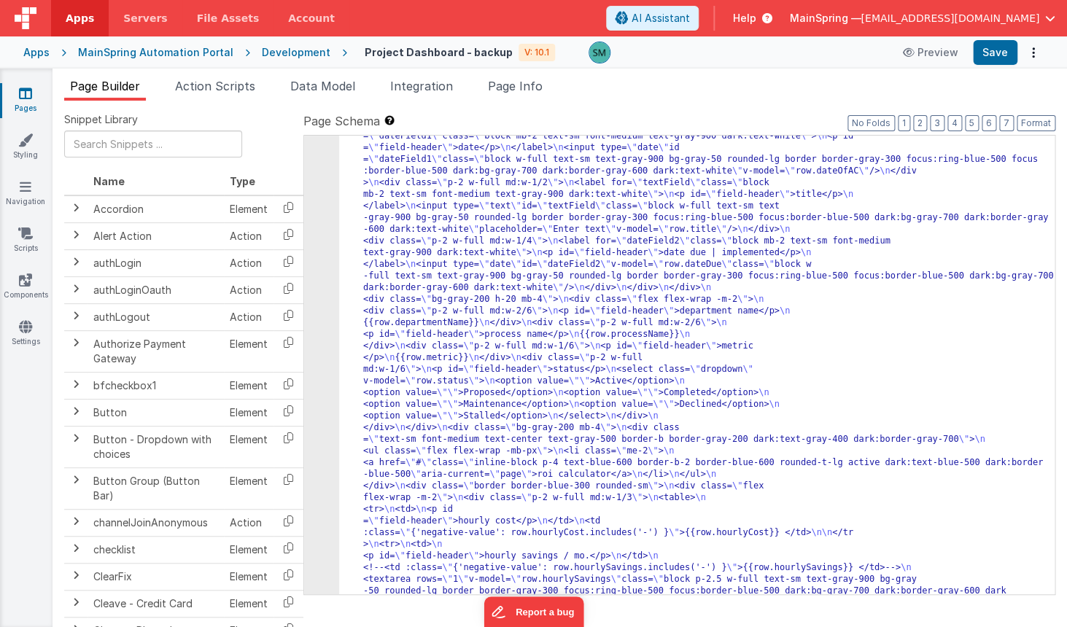
scroll to position [0, 0]
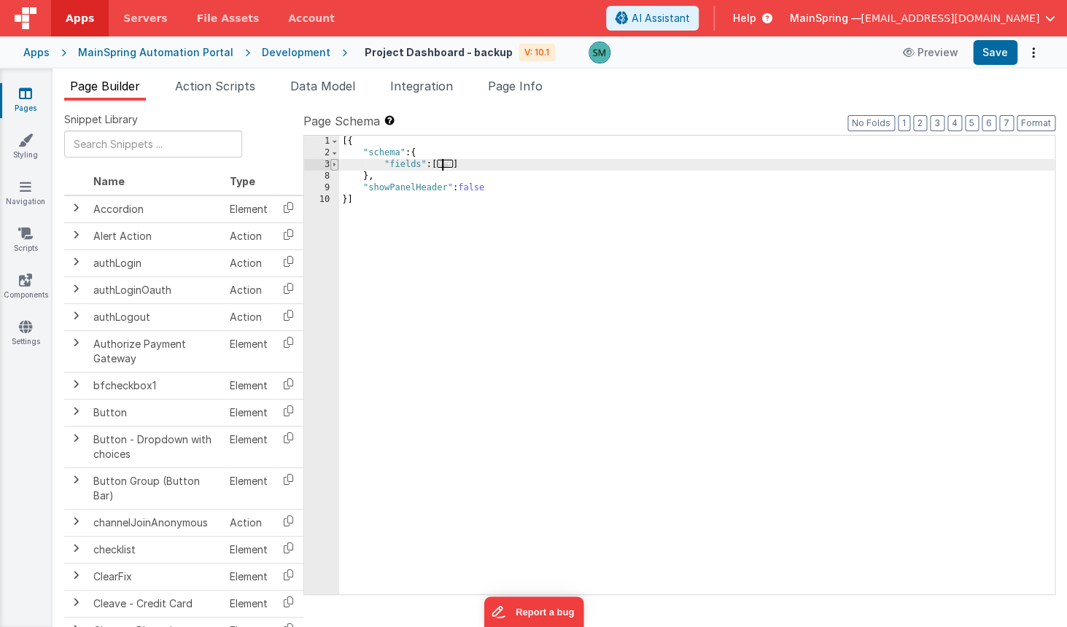
click at [333, 164] on span at bounding box center [334, 165] width 8 height 12
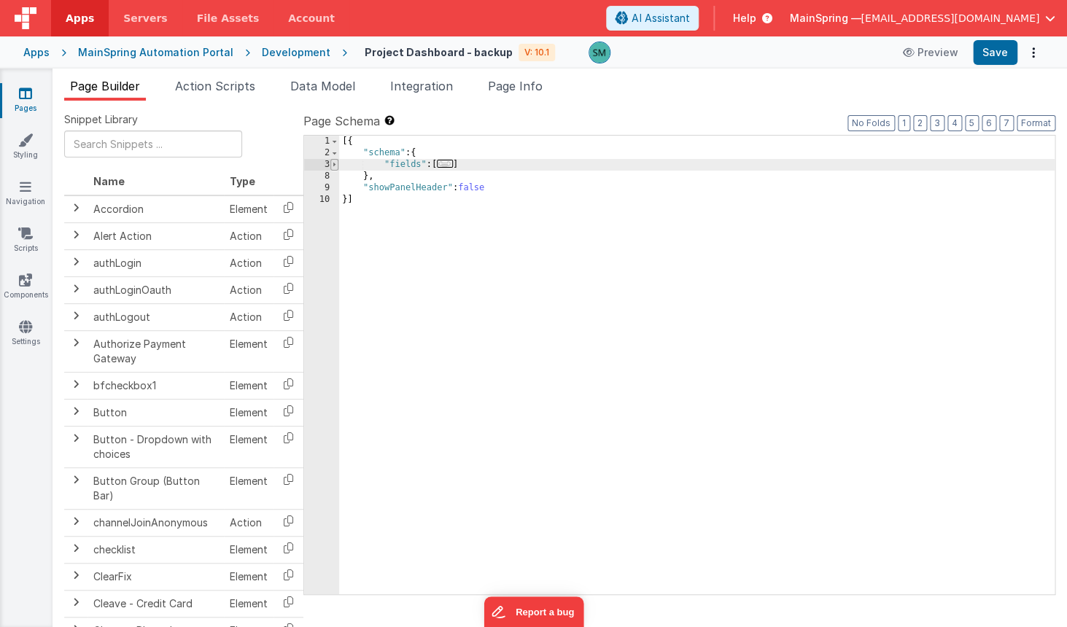
click at [333, 160] on span at bounding box center [334, 165] width 8 height 12
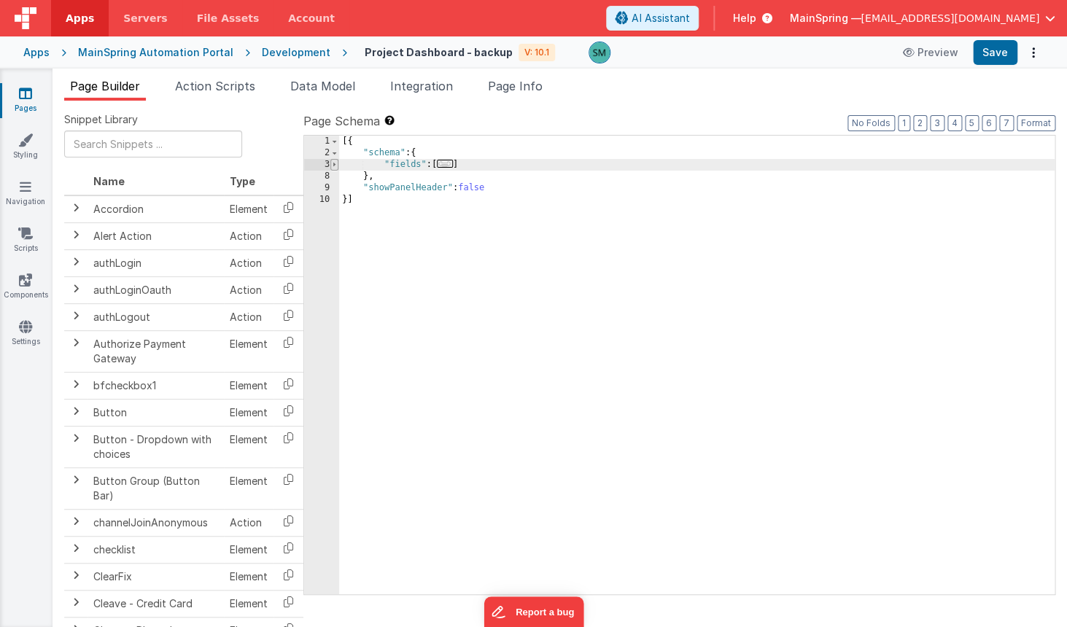
click at [333, 160] on span at bounding box center [334, 165] width 8 height 12
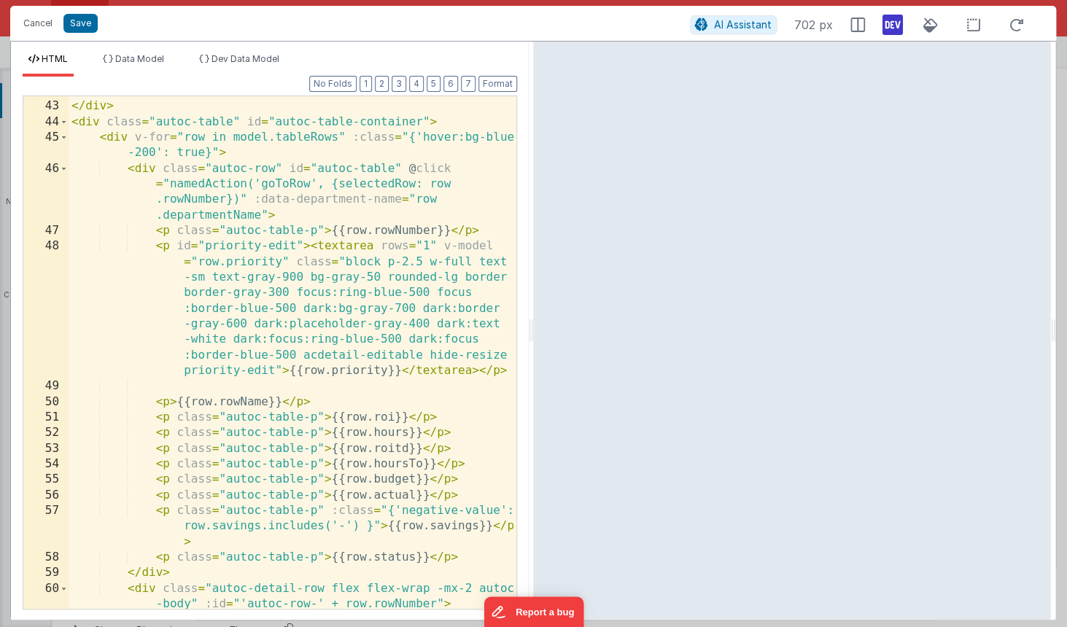
scroll to position [894, 0]
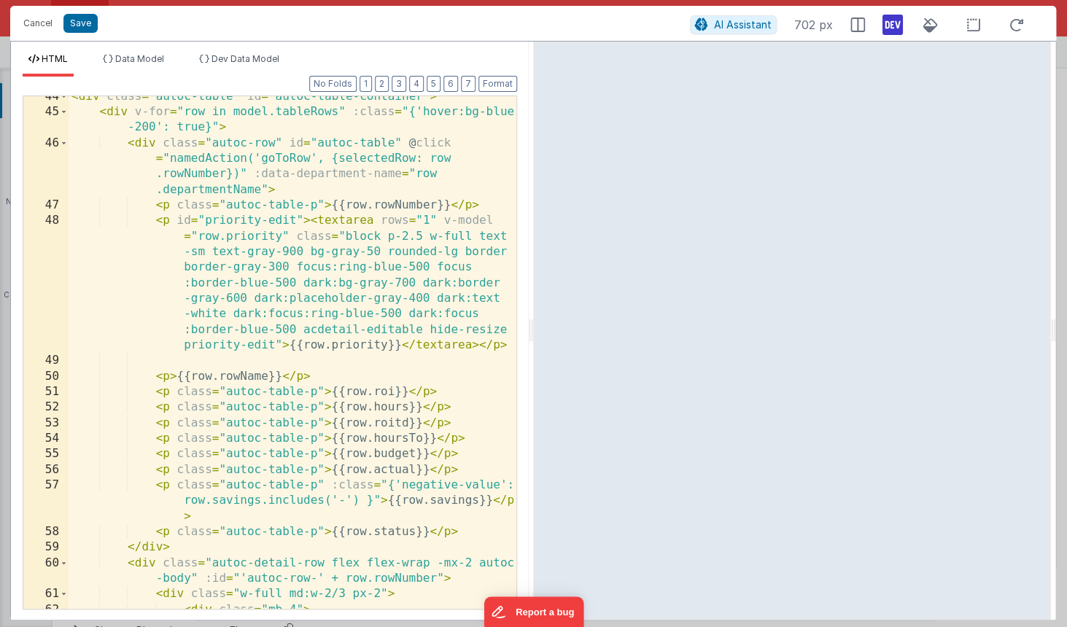
click at [162, 513] on div "< div class = "autoc-table" id = "autoc-table-container" > < div v-for = "row i…" at bounding box center [293, 361] width 448 height 544
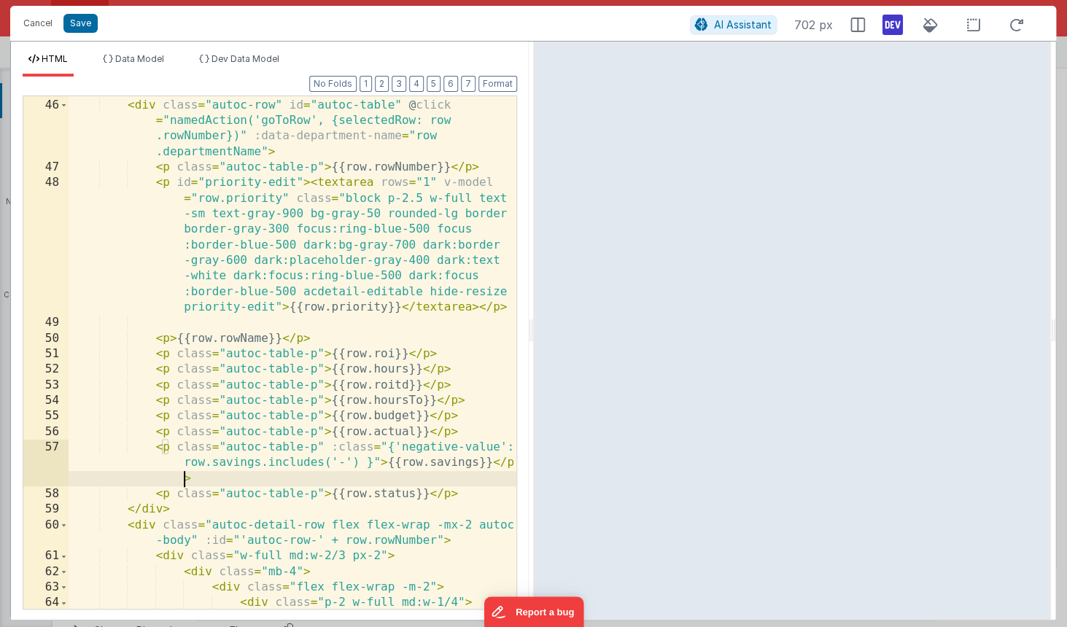
scroll to position [955, 0]
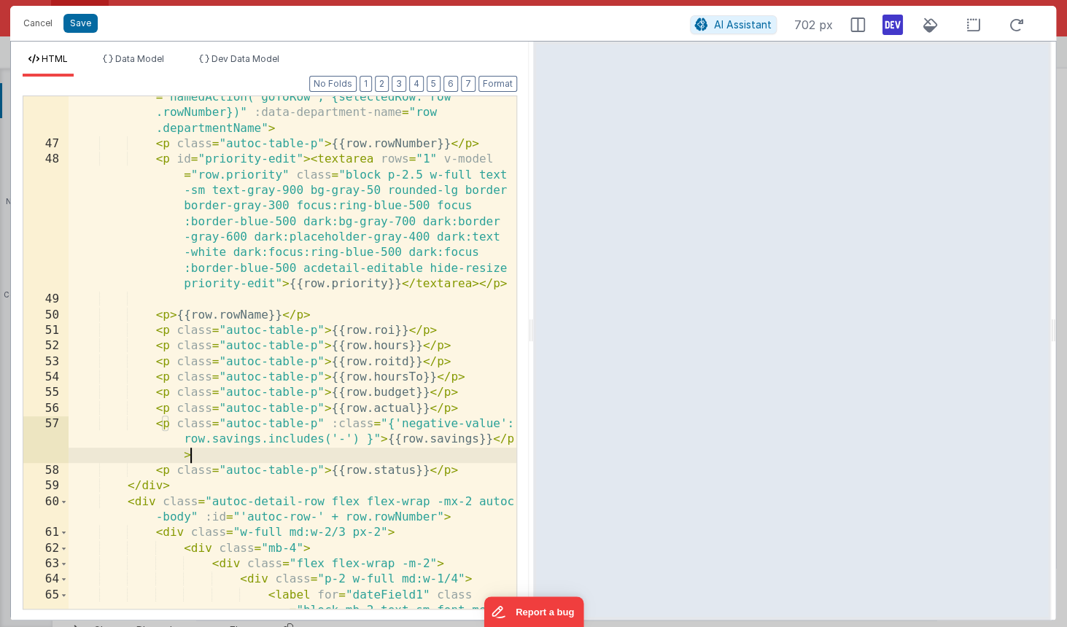
click at [233, 450] on div "< div class = "autoc-row" id = "autoc-table" @ click = "namedAction('goToRow', …" at bounding box center [293, 384] width 448 height 621
click at [273, 297] on div "< div class = "autoc-row" id = "autoc-table" @ click = "namedAction('goToRow', …" at bounding box center [293, 384] width 448 height 621
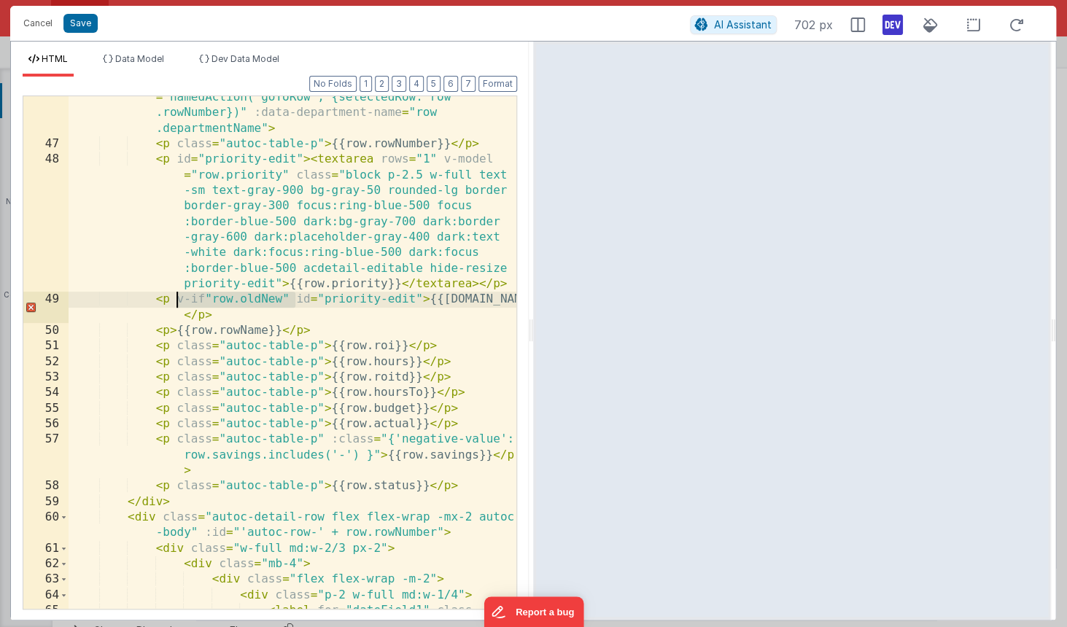
drag, startPoint x: 298, startPoint y: 298, endPoint x: 176, endPoint y: 303, distance: 121.1
click at [176, 303] on div "< div class = "autoc-row" id = "autoc-table" @ click = "namedAction('goToRow', …" at bounding box center [293, 384] width 448 height 621
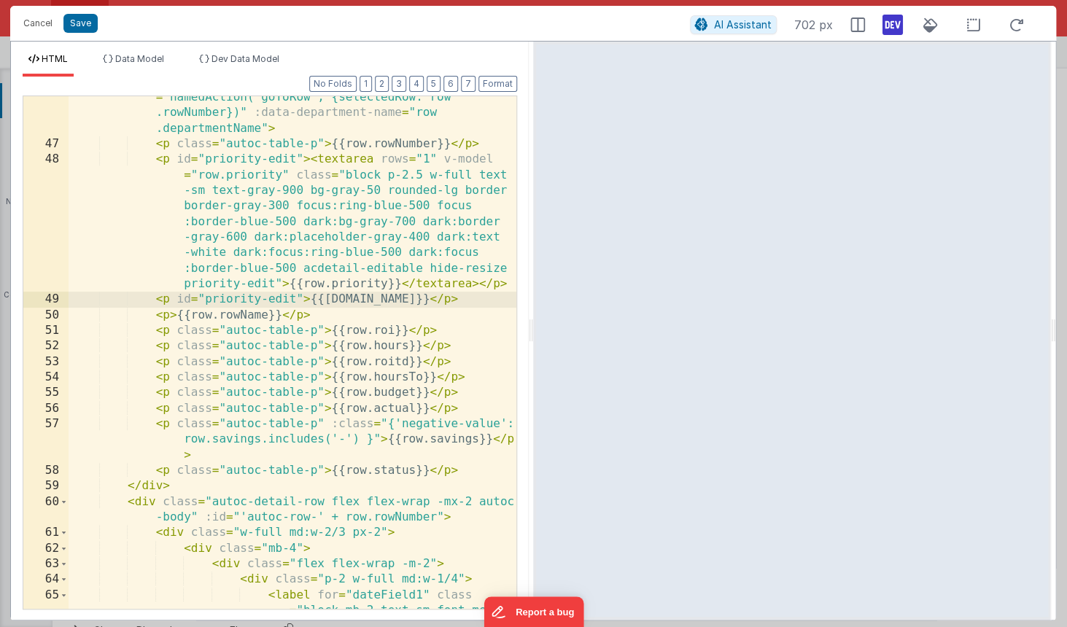
scroll to position [971, 0]
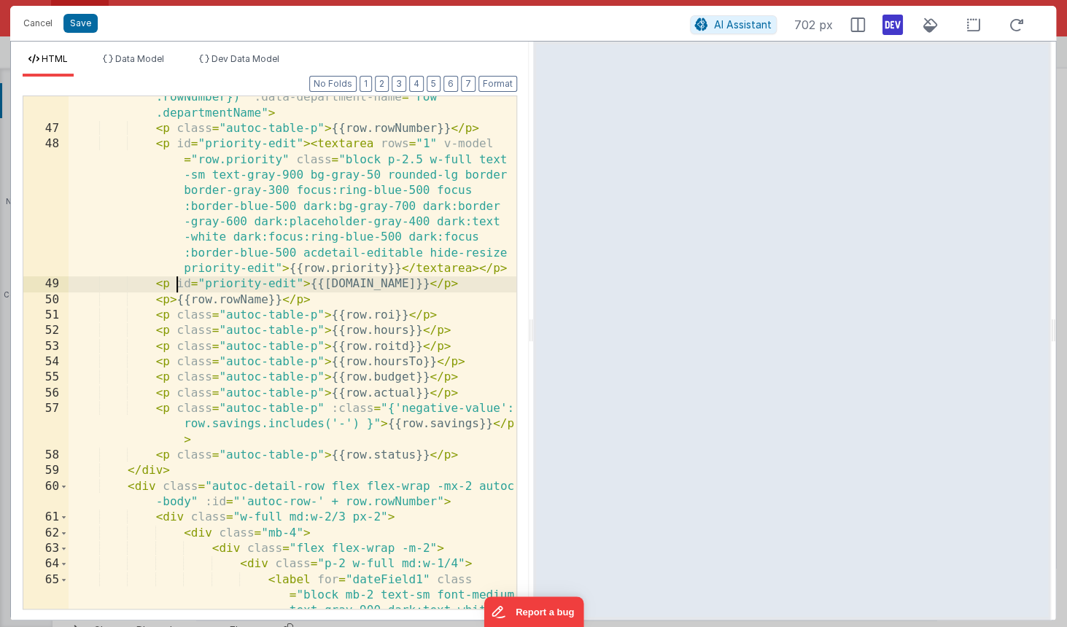
click at [294, 377] on div "< div class = "autoc-row" id = "autoc-table" @ click = "namedAction('goToRow', …" at bounding box center [293, 369] width 448 height 621
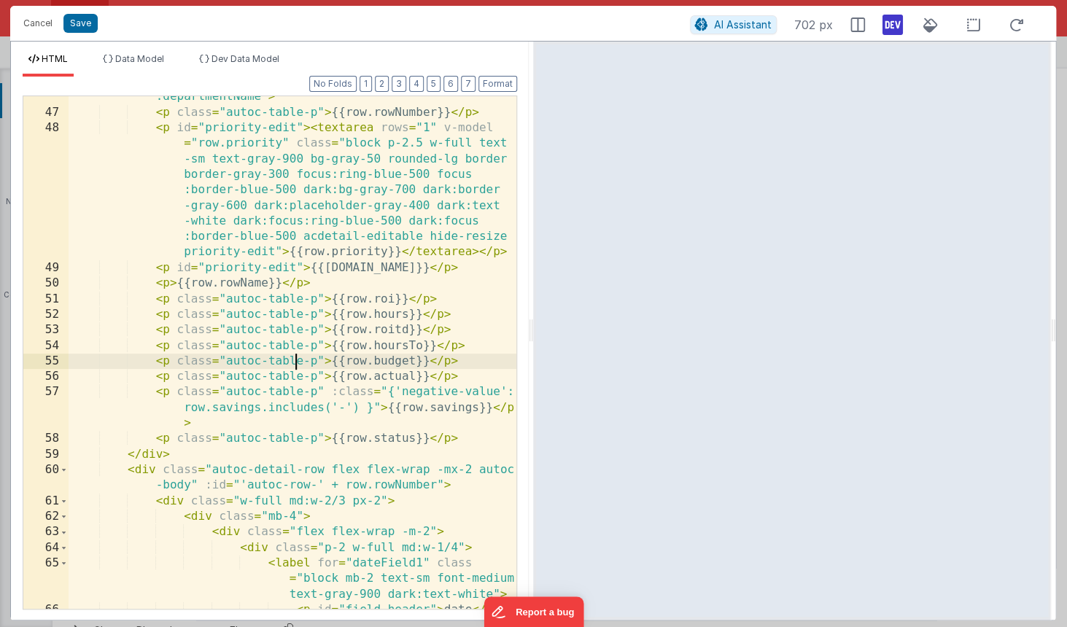
scroll to position [1004, 0]
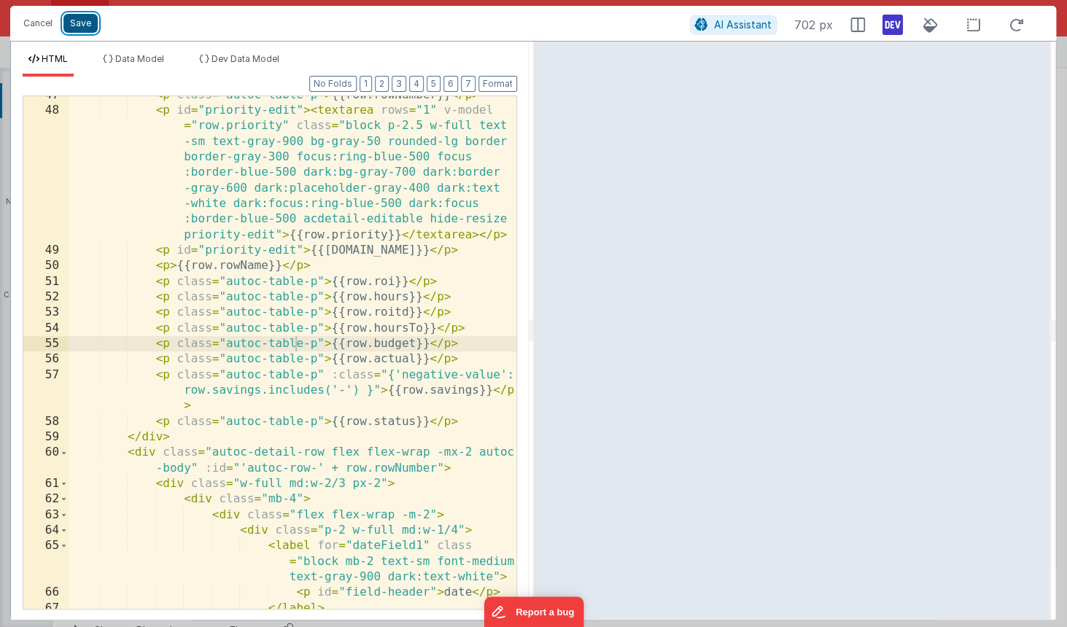
click at [79, 28] on button "Save" at bounding box center [80, 23] width 34 height 19
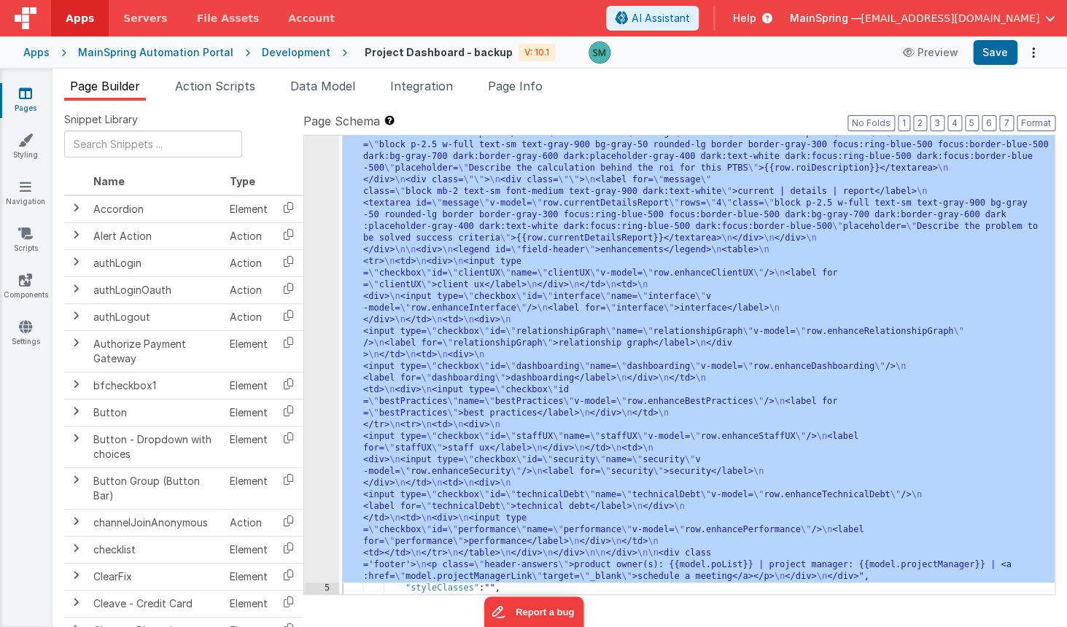
click at [315, 169] on div at bounding box center [533, 313] width 1067 height 627
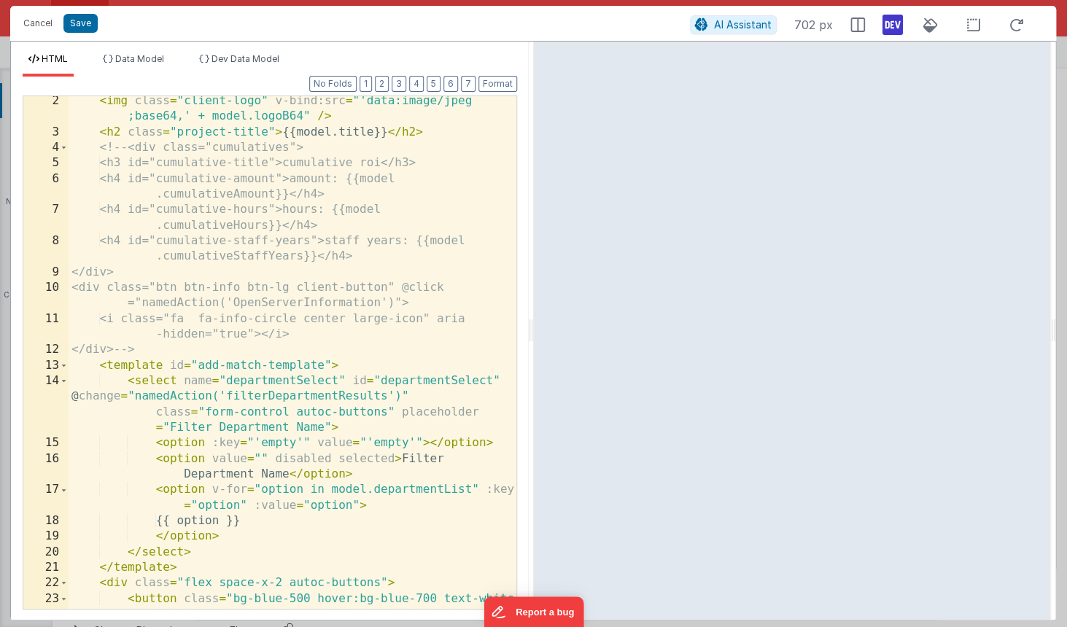
scroll to position [18, 0]
click at [447, 225] on div "< img class = "client-logo" v-bind:src = "'data:image/jpeg ;base64,' + model.lo…" at bounding box center [293, 388] width 448 height 591
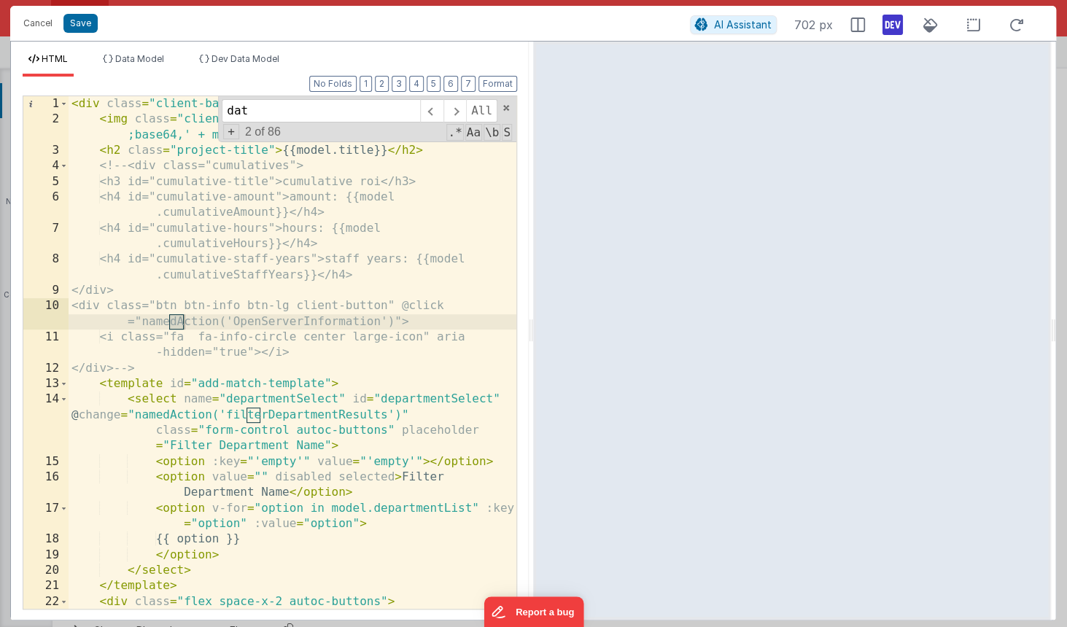
scroll to position [475, 0]
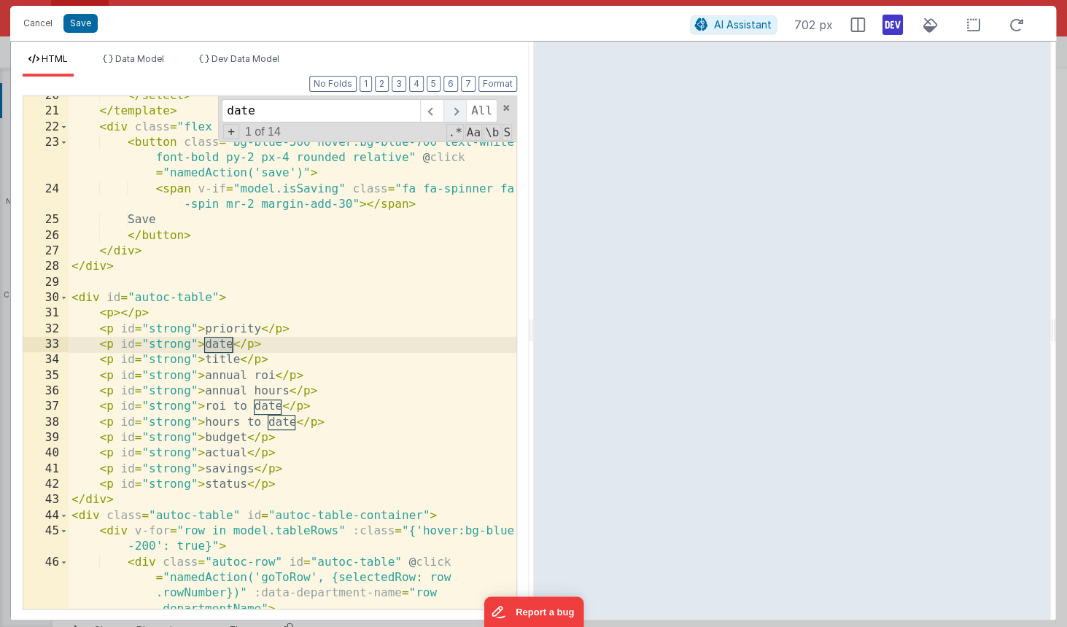
type input "date"
click at [450, 113] on span at bounding box center [454, 110] width 23 height 23
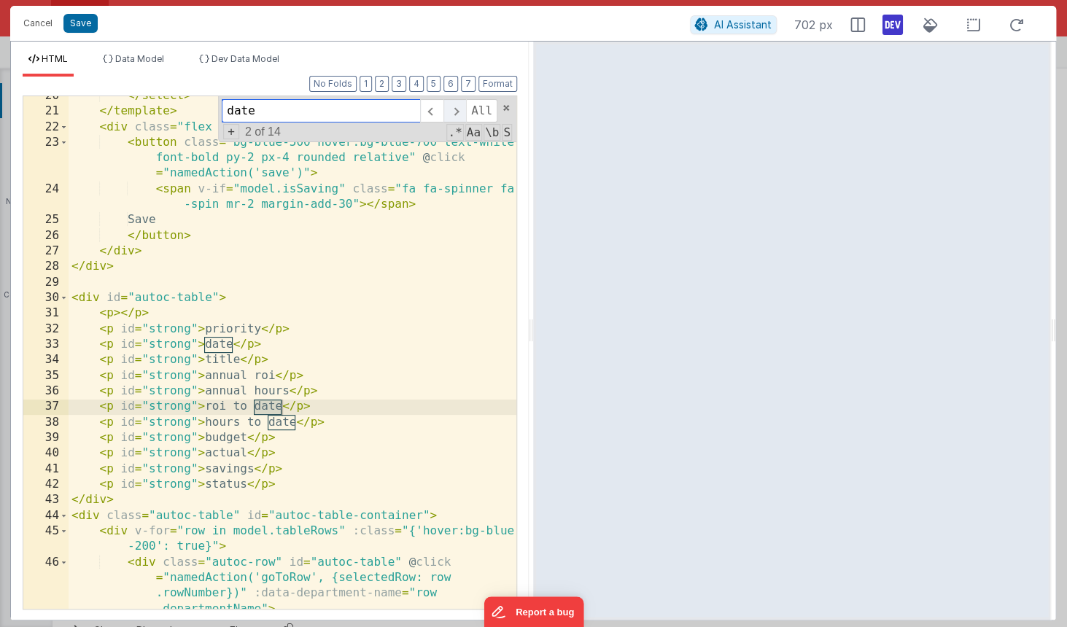
click at [450, 113] on span at bounding box center [454, 110] width 23 height 23
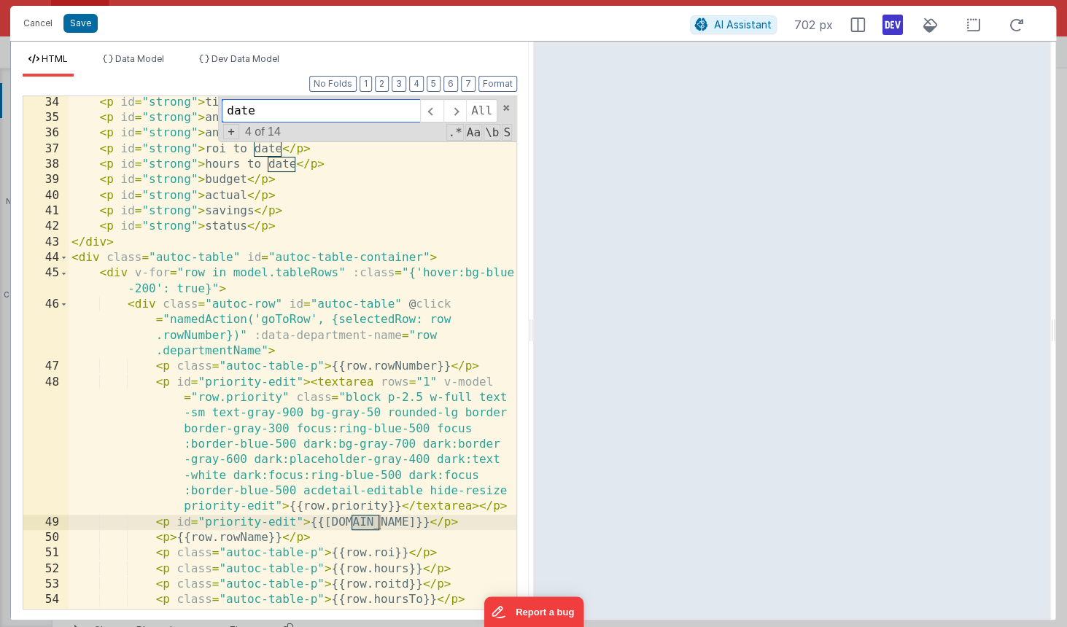
scroll to position [739, 0]
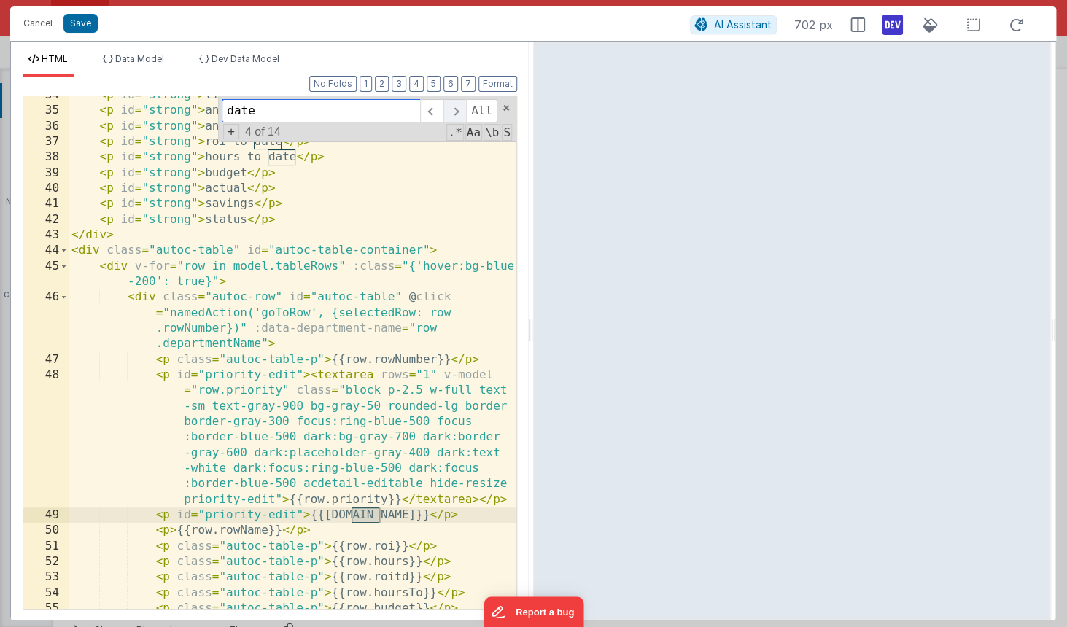
click at [451, 113] on span at bounding box center [454, 110] width 23 height 23
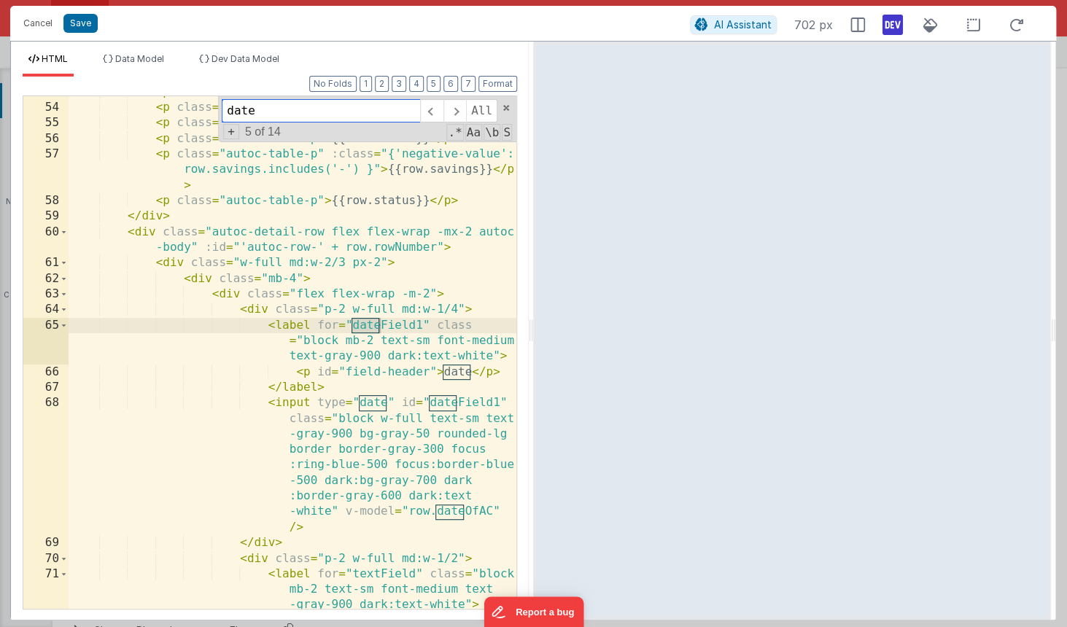
scroll to position [1235, 0]
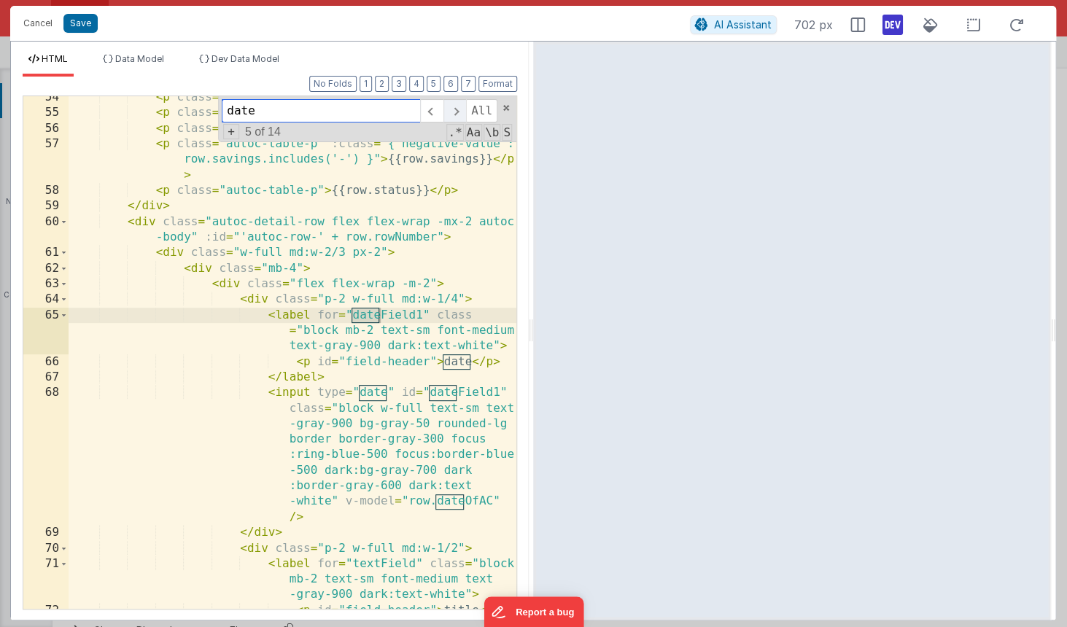
click at [459, 109] on span at bounding box center [454, 110] width 23 height 23
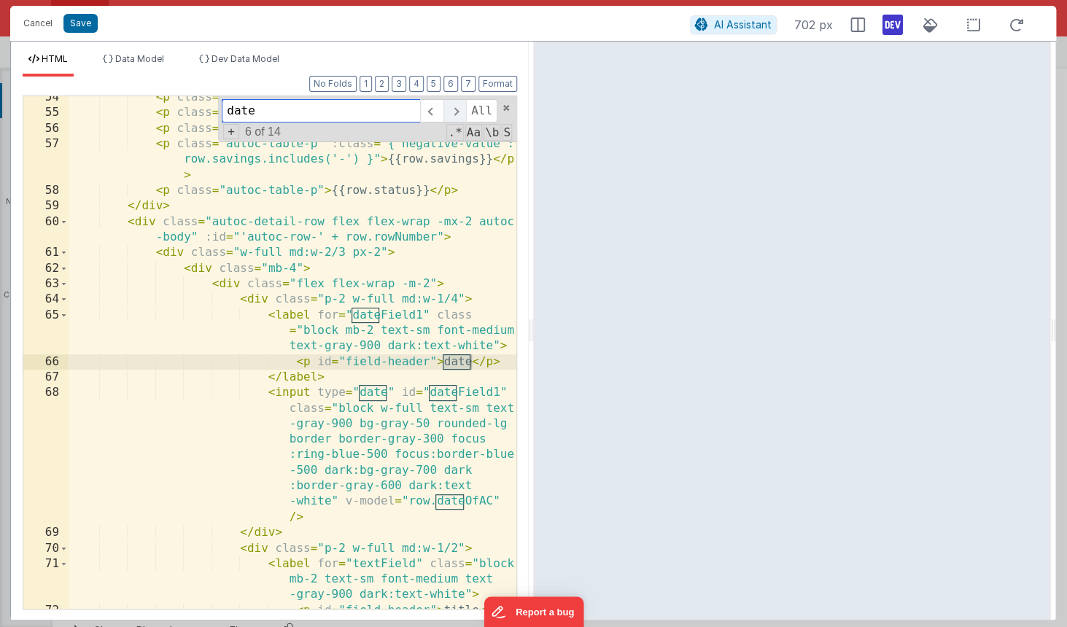
click at [459, 109] on span at bounding box center [454, 110] width 23 height 23
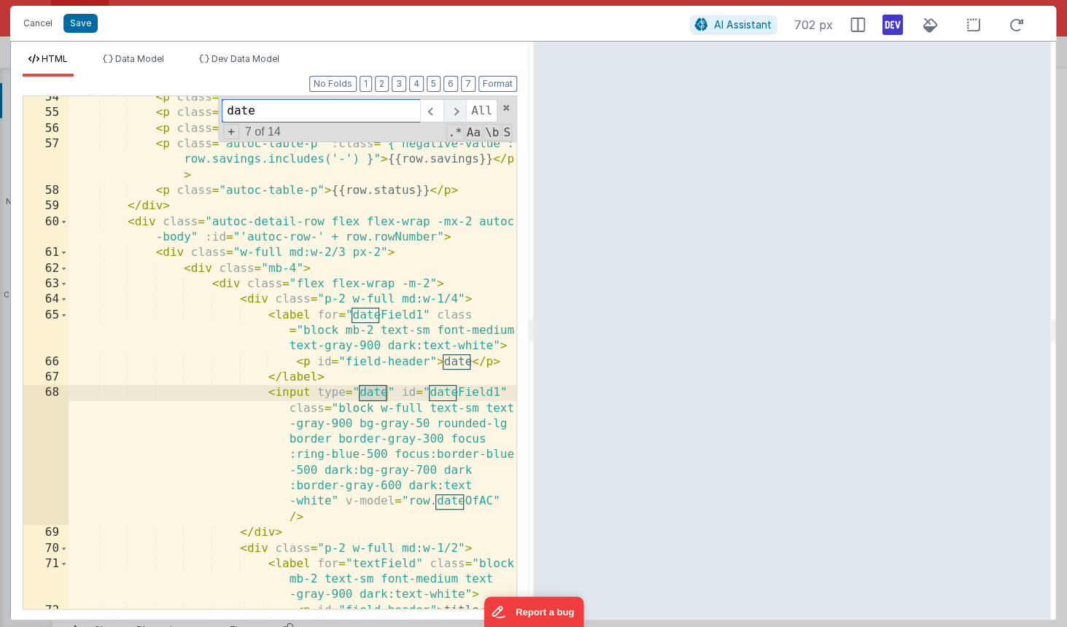
click at [459, 109] on span at bounding box center [454, 110] width 23 height 23
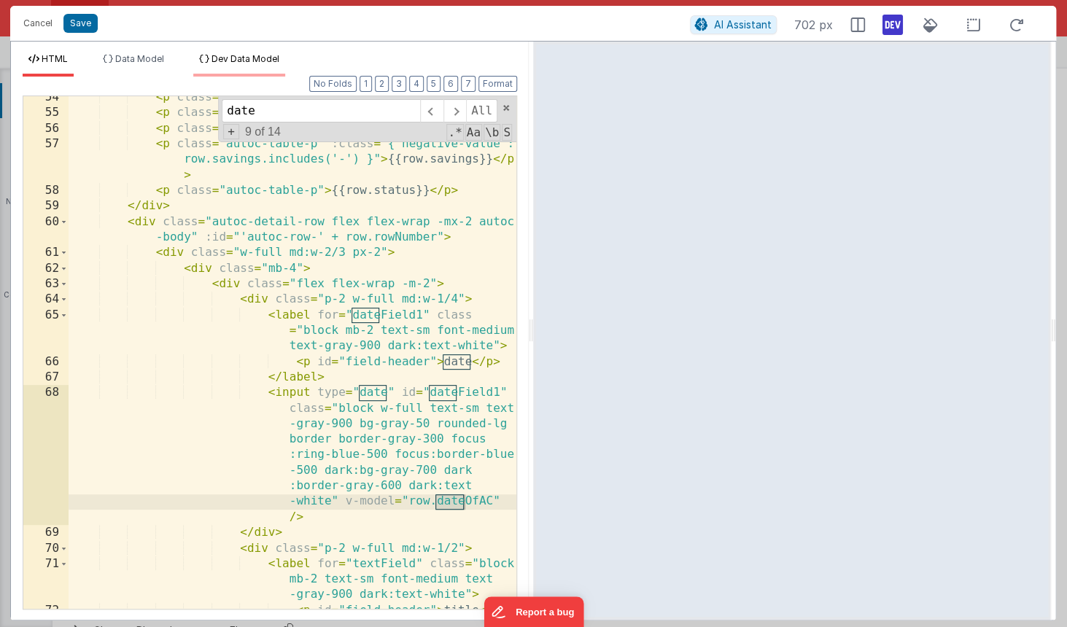
click at [235, 64] on span "Dev Data Model" at bounding box center [245, 58] width 68 height 11
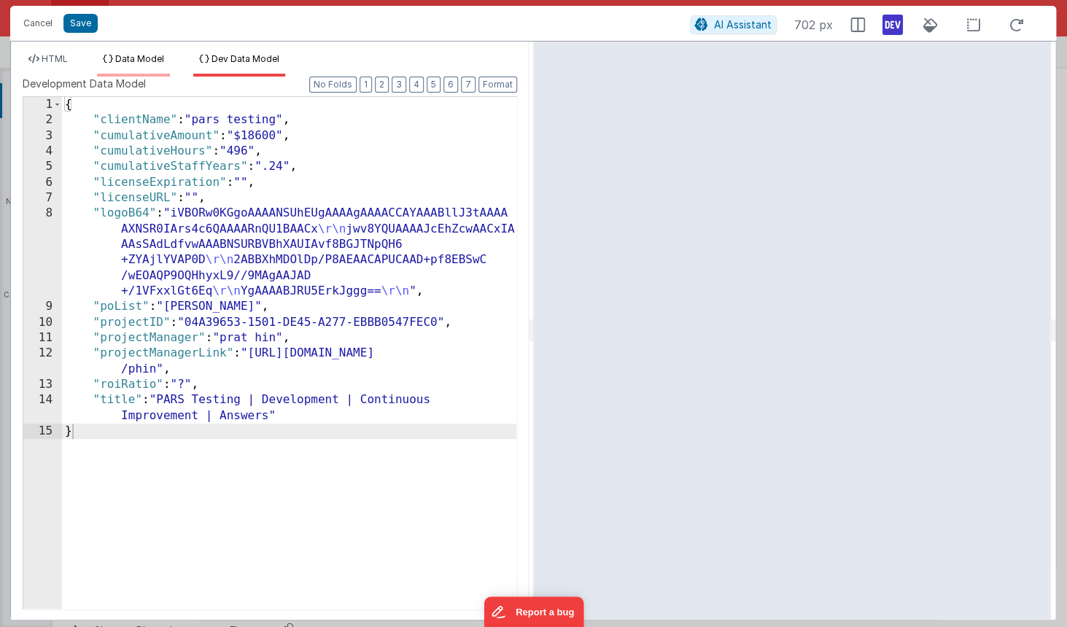
click at [164, 55] on span "Data Model" at bounding box center [139, 58] width 49 height 11
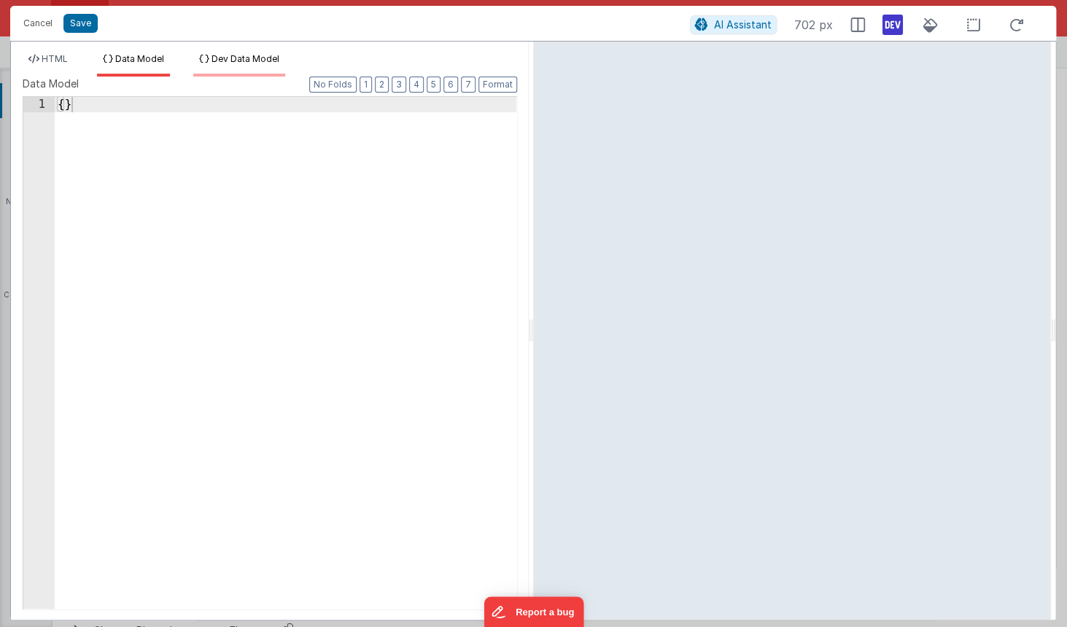
click at [233, 58] on span "Dev Data Model" at bounding box center [245, 58] width 68 height 11
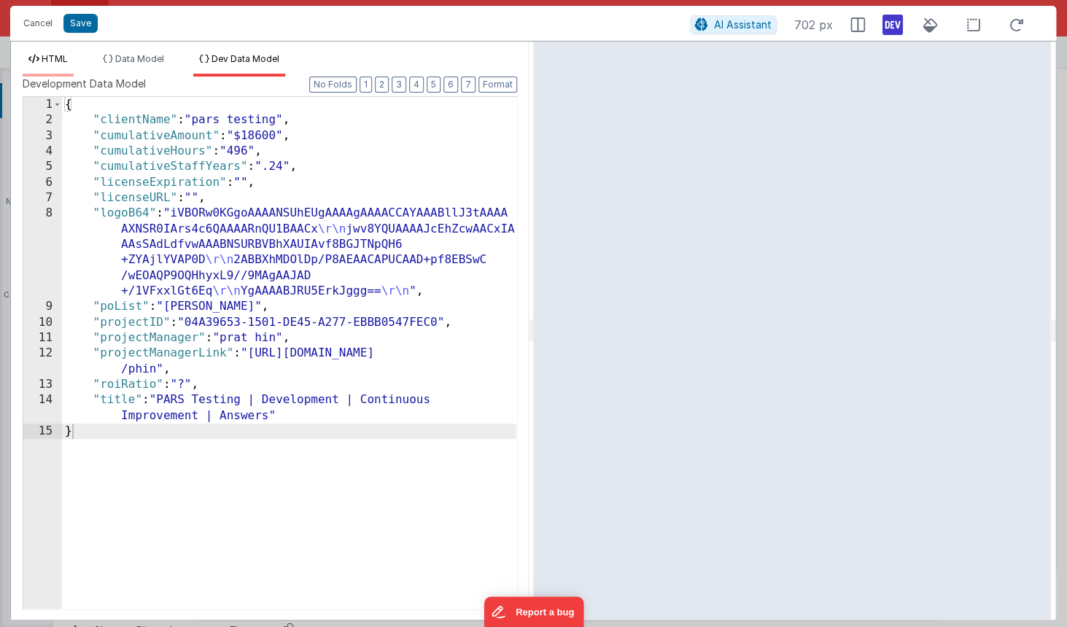
click at [44, 56] on span "HTML" at bounding box center [55, 58] width 26 height 11
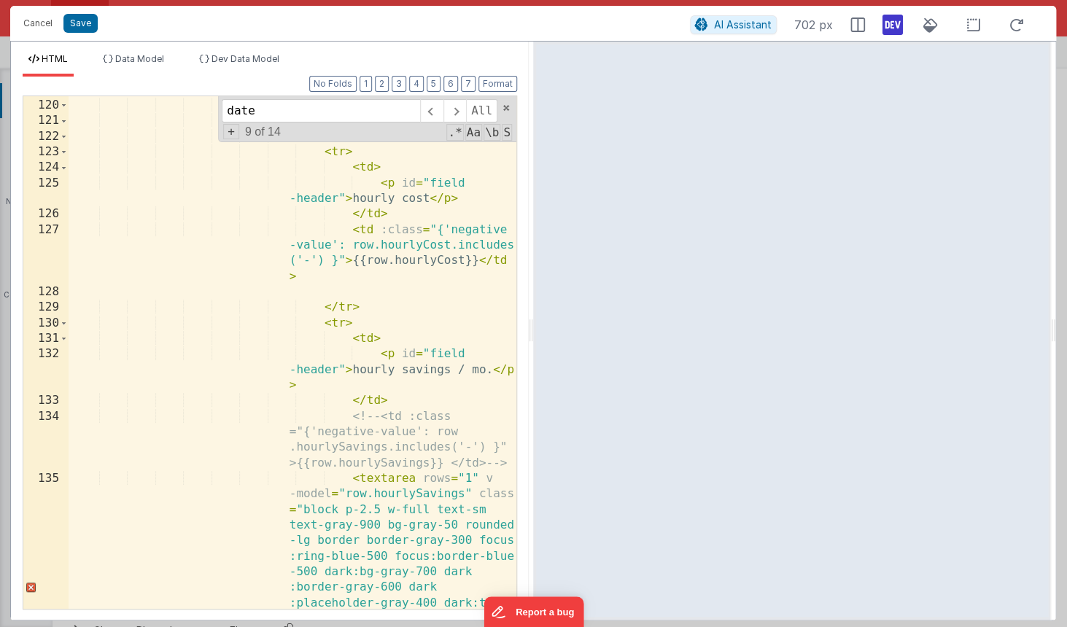
scroll to position [3063, 0]
click at [504, 111] on span at bounding box center [506, 108] width 10 height 10
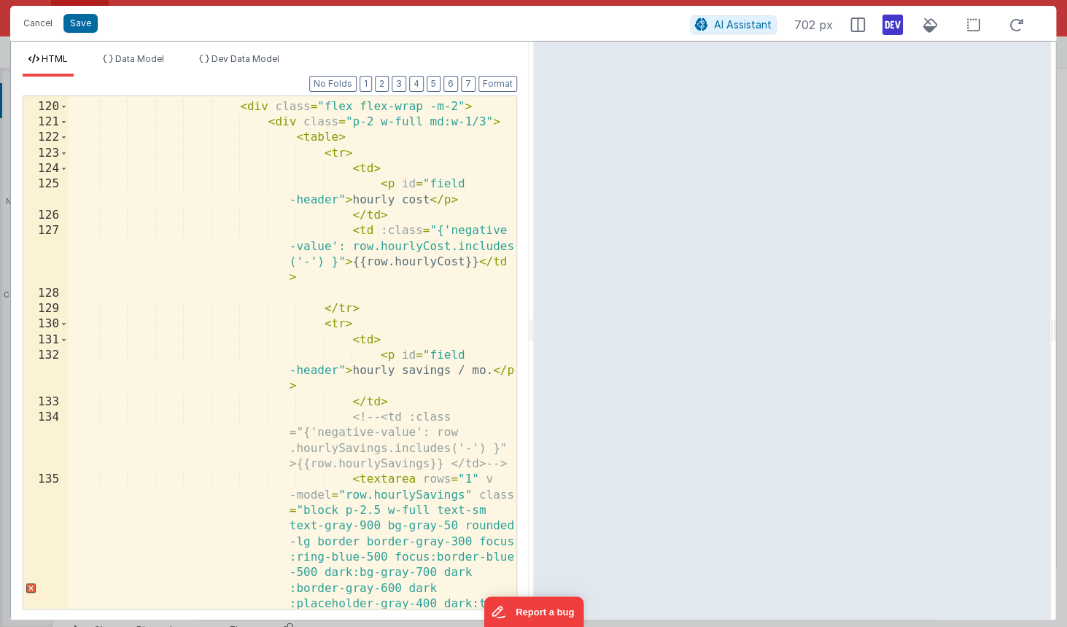
scroll to position [3047, 0]
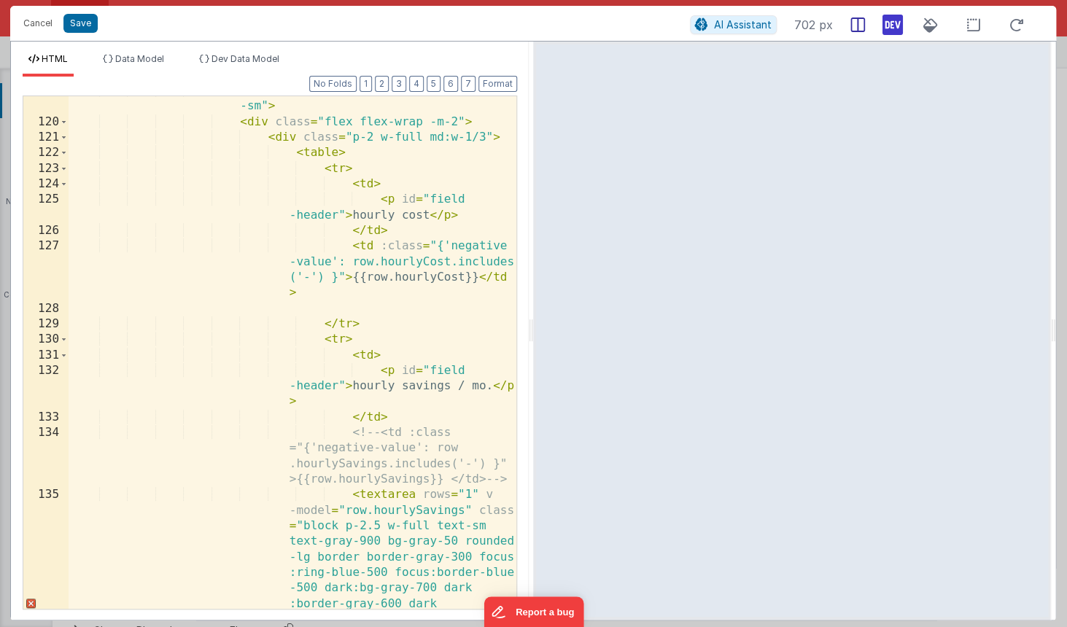
click at [858, 25] on icon at bounding box center [857, 25] width 15 height 15
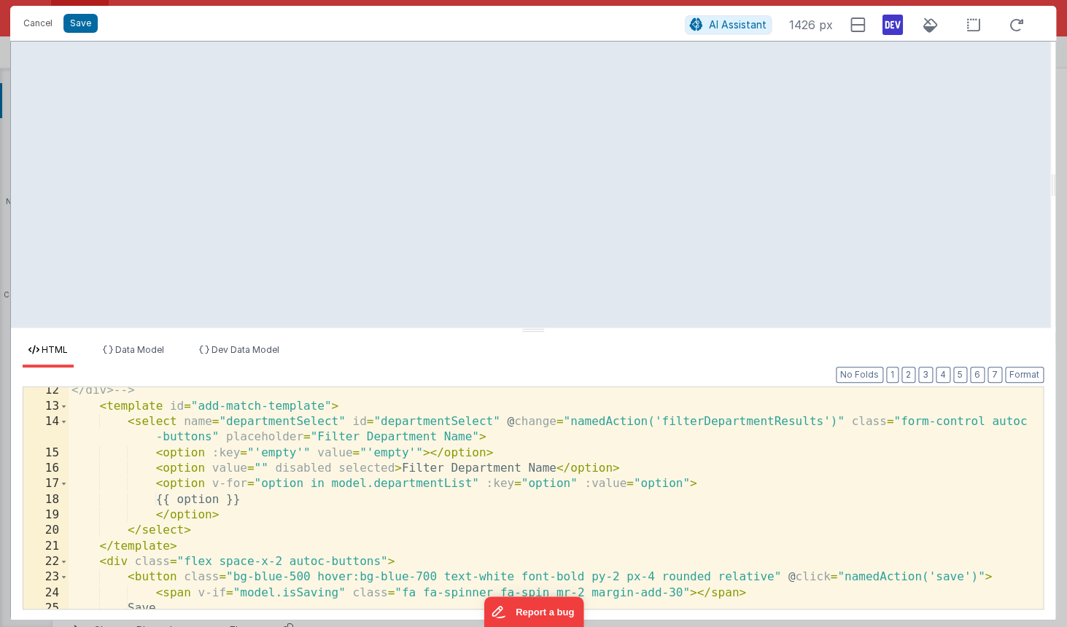
scroll to position [187, 0]
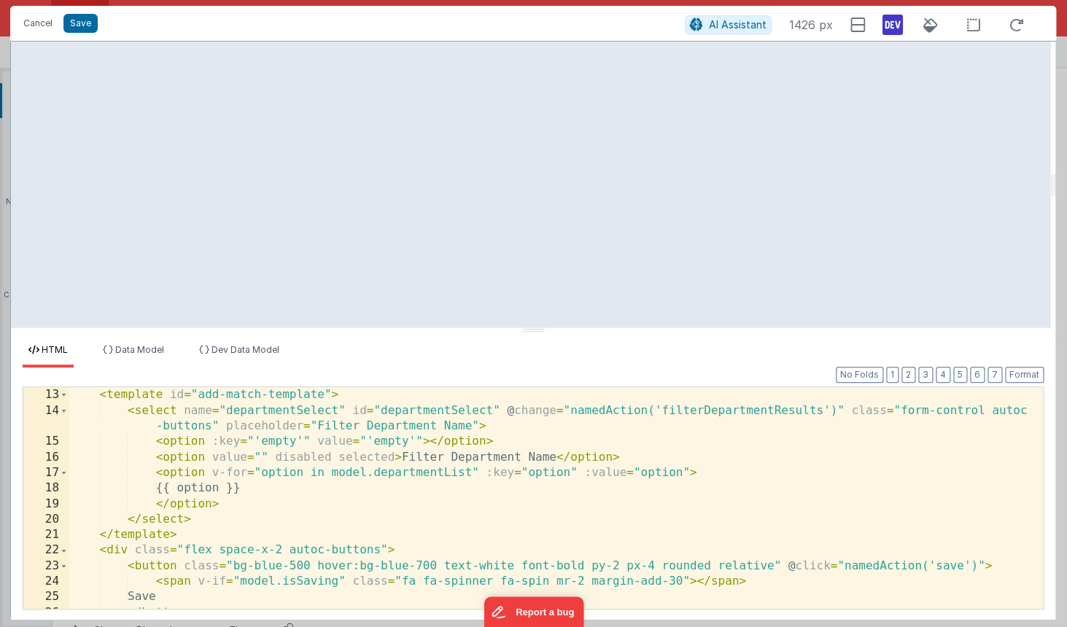
click at [642, 535] on div "< template id = "add-match-template" > < select name = "departmentSelect" id = …" at bounding box center [556, 513] width 974 height 252
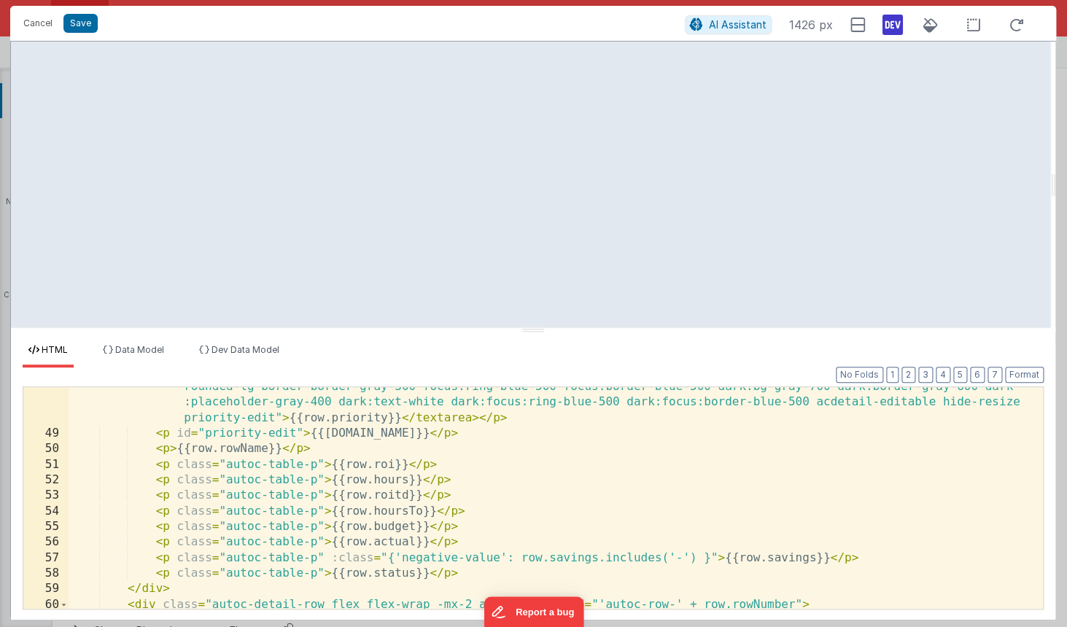
scroll to position [786, 0]
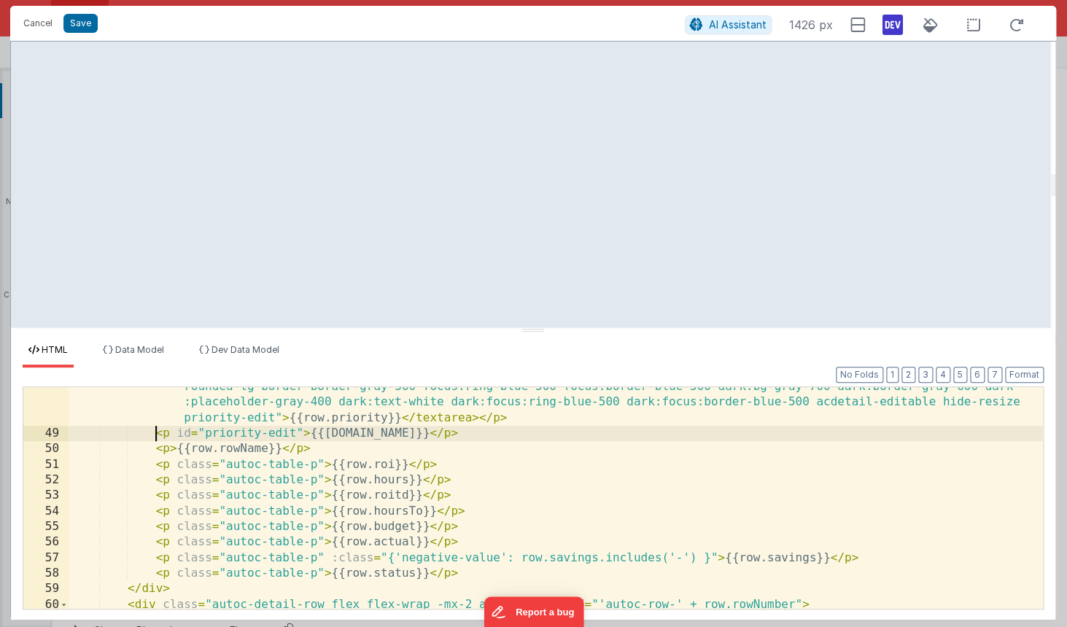
click at [155, 433] on div "< p id = "priority-edit" > < textarea rows = "1" v-model = "row.priority" class…" at bounding box center [556, 513] width 974 height 299
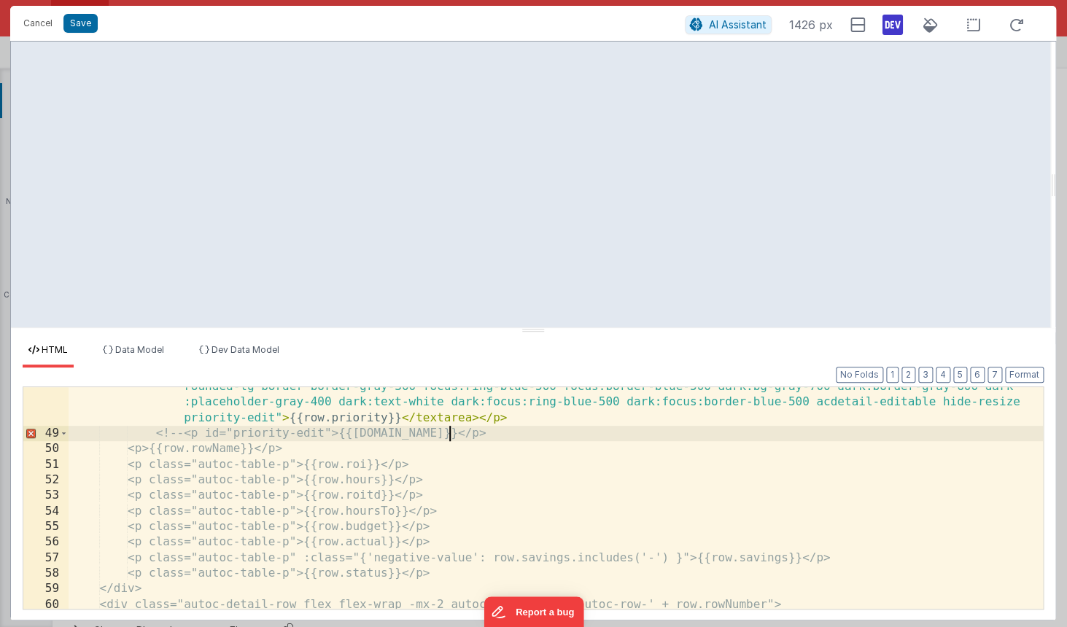
click at [469, 434] on div "< p id = "priority-edit" > < textarea rows = "1" v-model = "row.priority" class…" at bounding box center [556, 513] width 974 height 299
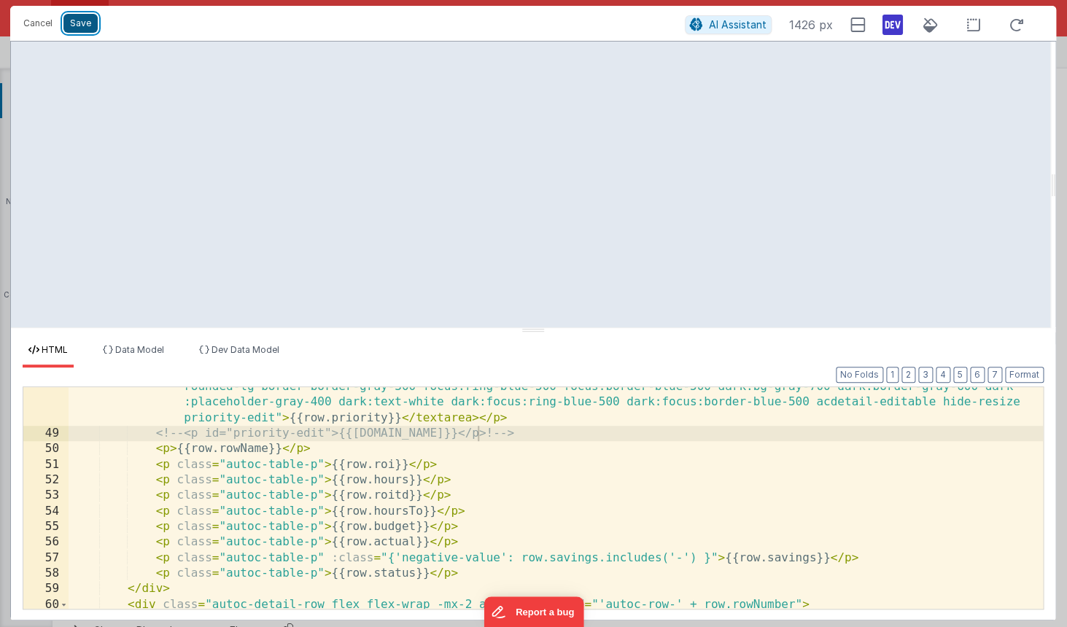
click at [79, 28] on button "Save" at bounding box center [80, 23] width 34 height 19
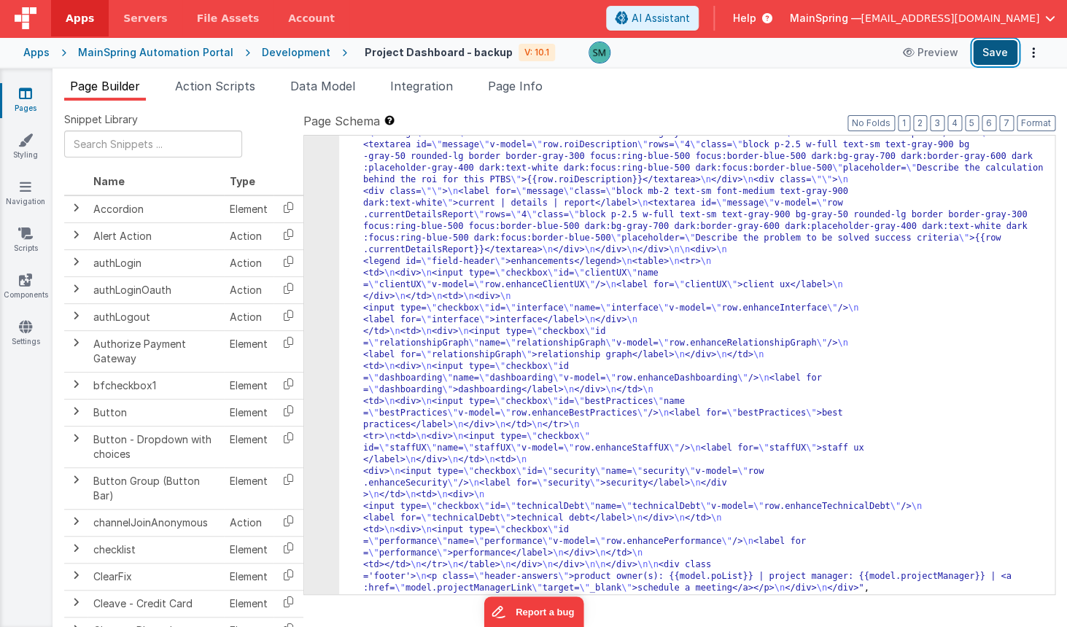
click at [992, 50] on button "Save" at bounding box center [995, 52] width 44 height 25
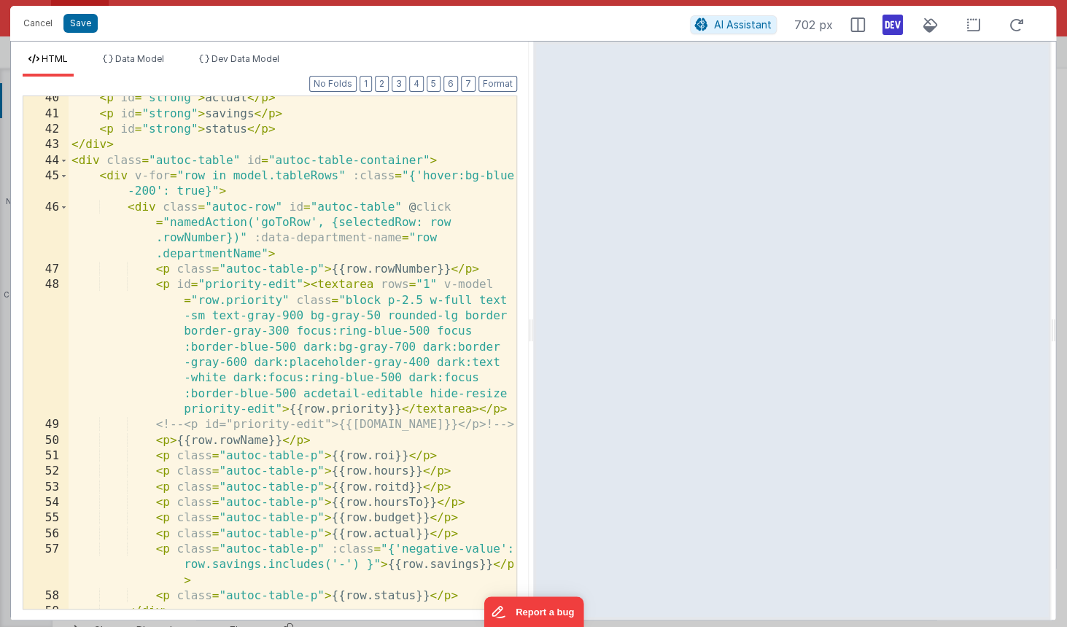
scroll to position [831, 0]
drag, startPoint x: 182, startPoint y: 427, endPoint x: 157, endPoint y: 430, distance: 25.0
click at [157, 430] on div "< p id = "strong" > actual </ p > < p id = "strong" > savings </ p > < p id = "…" at bounding box center [293, 362] width 448 height 544
drag, startPoint x: 479, startPoint y: 422, endPoint x: 424, endPoint y: 428, distance: 55.7
click at [424, 428] on div "< p id = "strong" > actual </ p > < p id = "strong" > savings </ p > < p id = "…" at bounding box center [293, 362] width 448 height 544
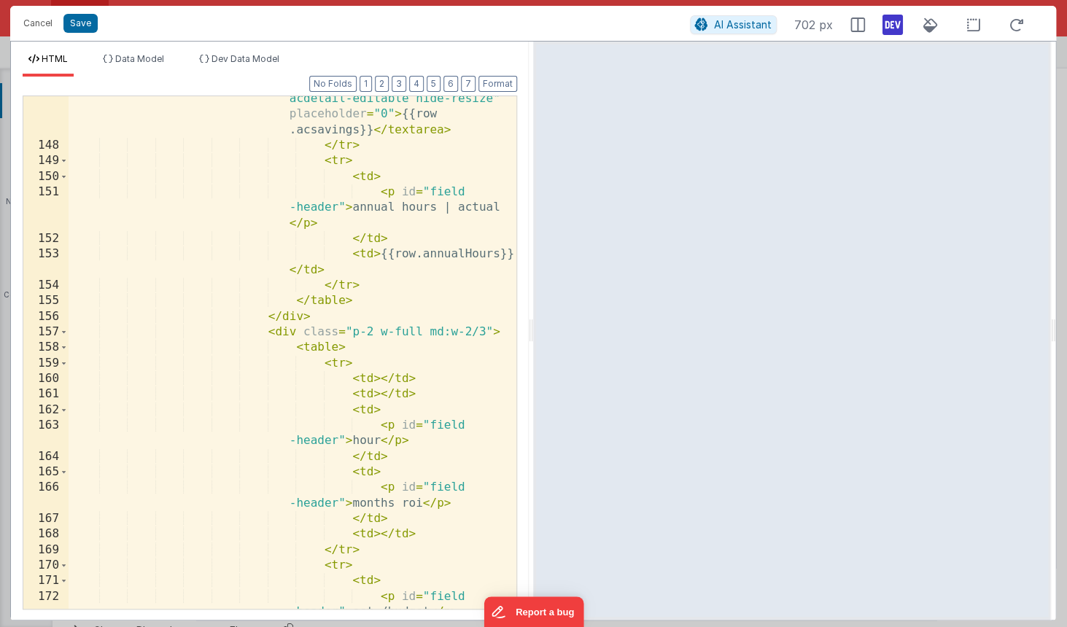
scroll to position [4252, 0]
click at [860, 21] on icon at bounding box center [857, 25] width 15 height 15
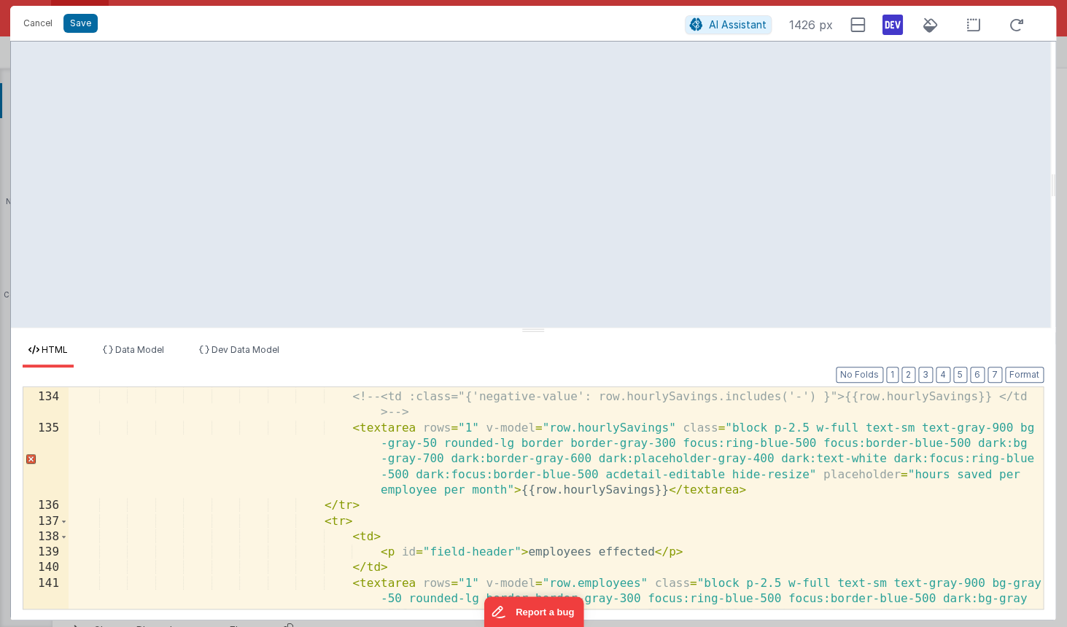
scroll to position [2269, 0]
click at [77, 26] on button "Save" at bounding box center [80, 23] width 34 height 19
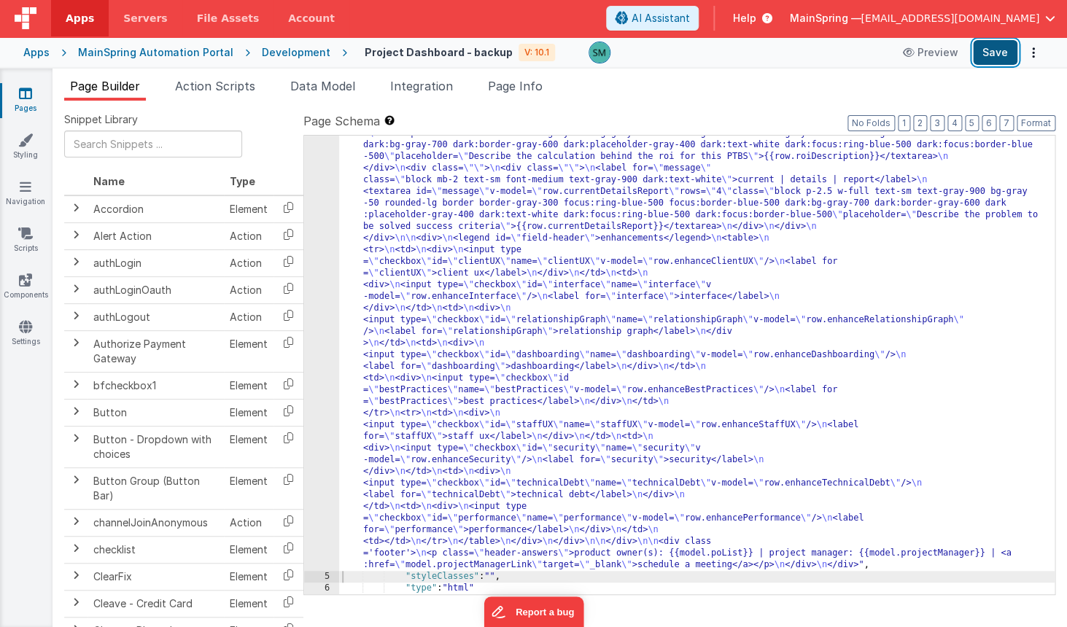
click at [986, 52] on button "Save" at bounding box center [995, 52] width 44 height 25
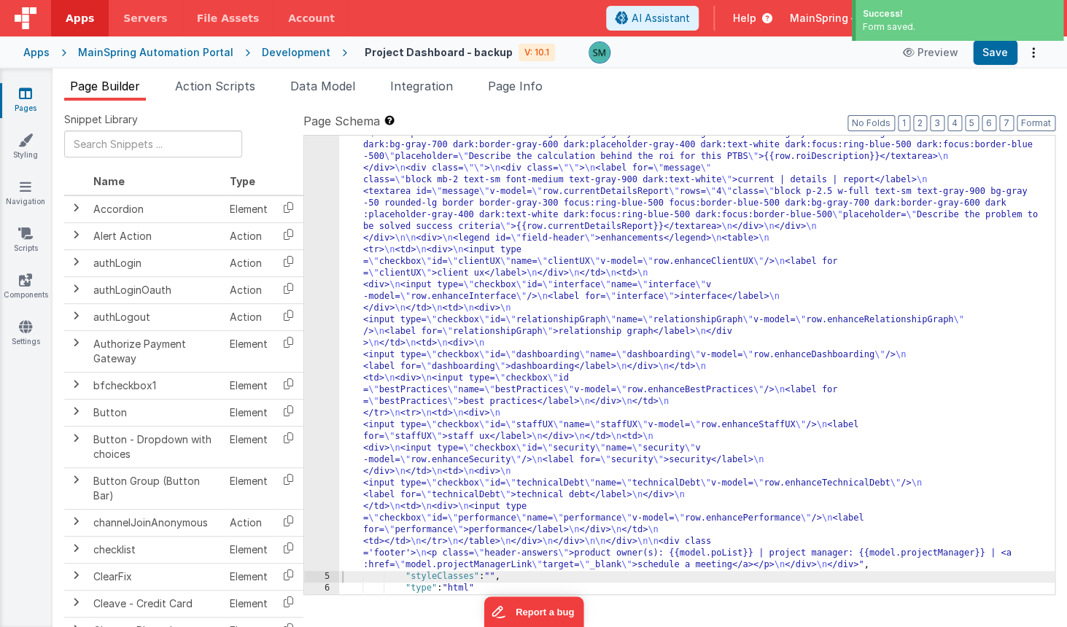
click at [265, 51] on div "Development" at bounding box center [296, 52] width 69 height 15
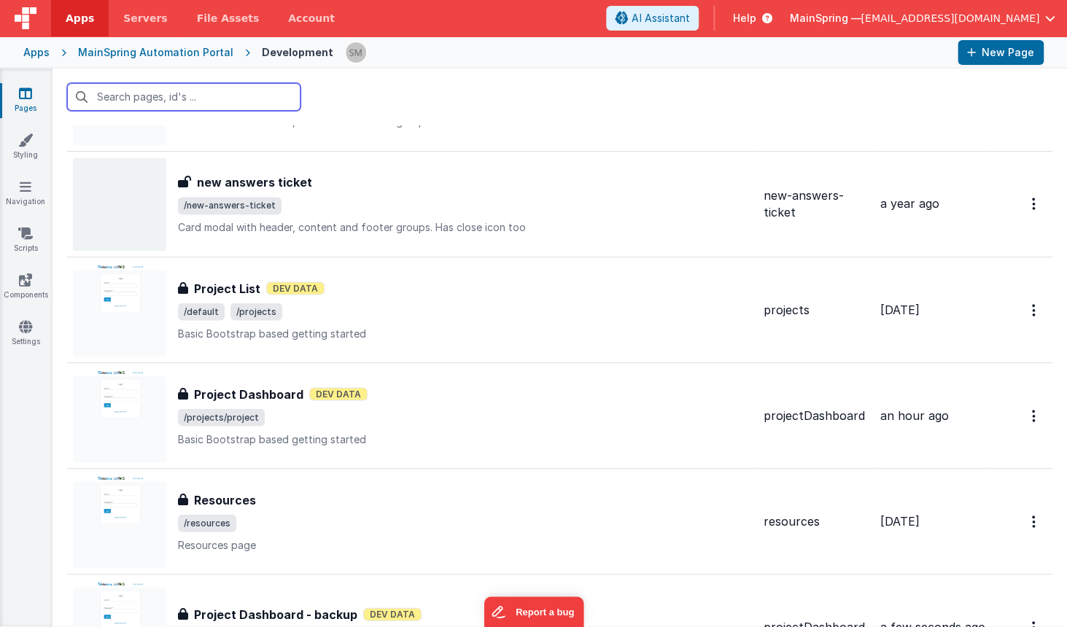
scroll to position [957, 0]
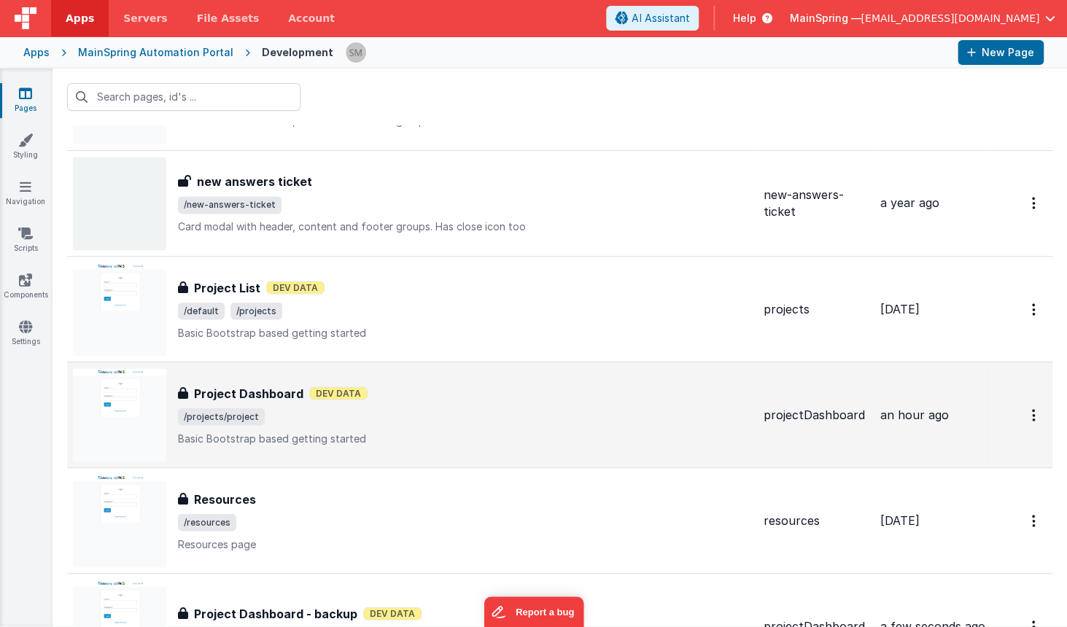
click at [388, 411] on span "/projects/project" at bounding box center [465, 417] width 574 height 18
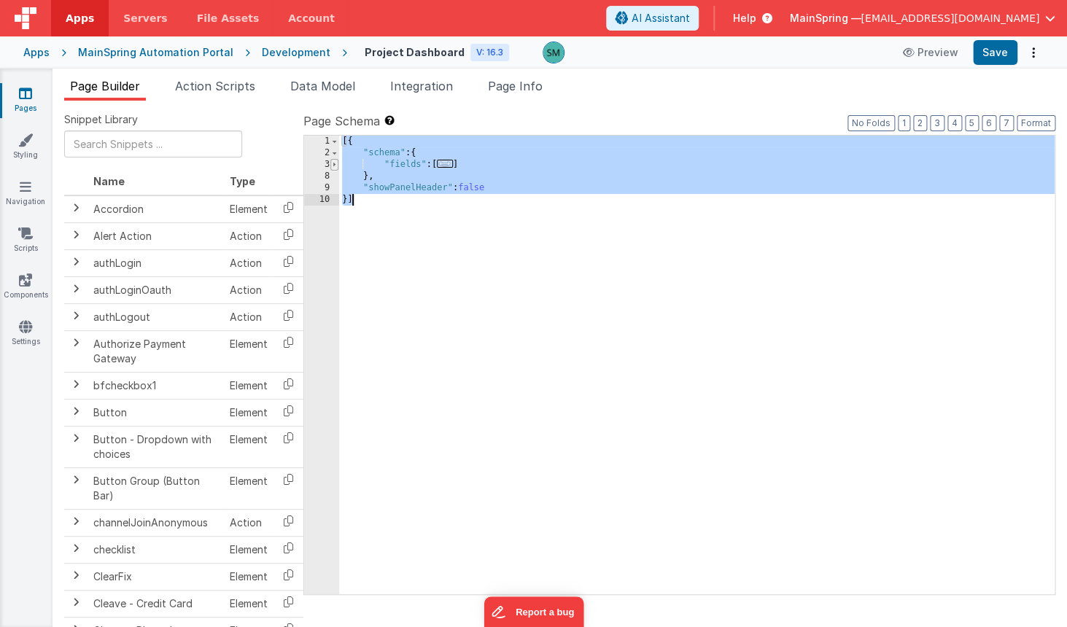
click at [337, 163] on span at bounding box center [334, 165] width 8 height 12
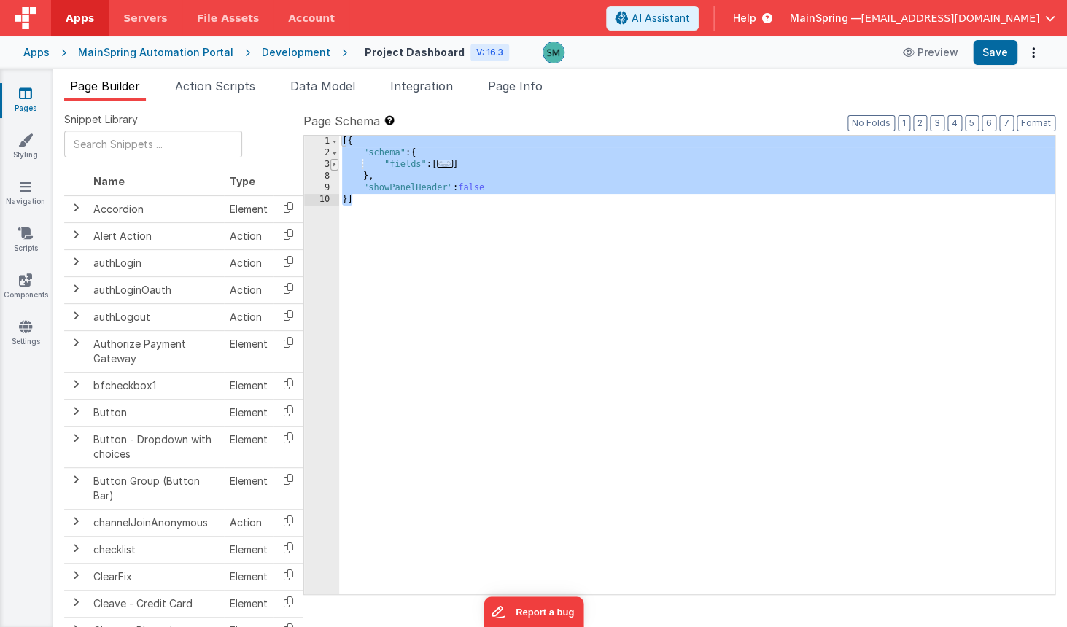
click at [333, 163] on span at bounding box center [334, 165] width 8 height 12
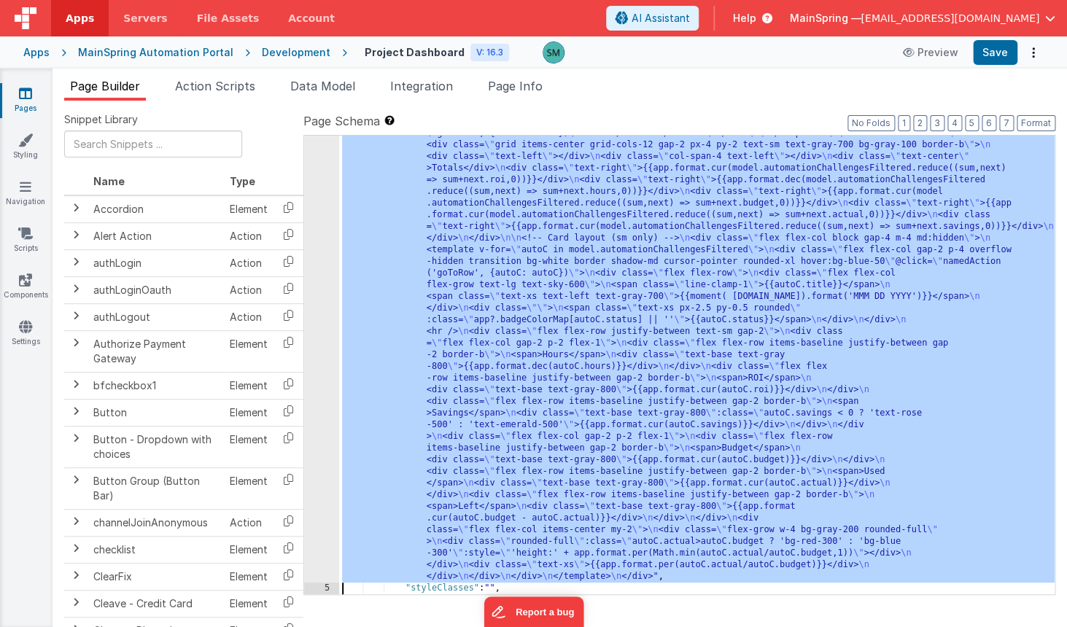
scroll to position [790, 0]
click at [330, 187] on div "4 5 6 7 8 9 10" at bounding box center [321, 217] width 35 height 1672
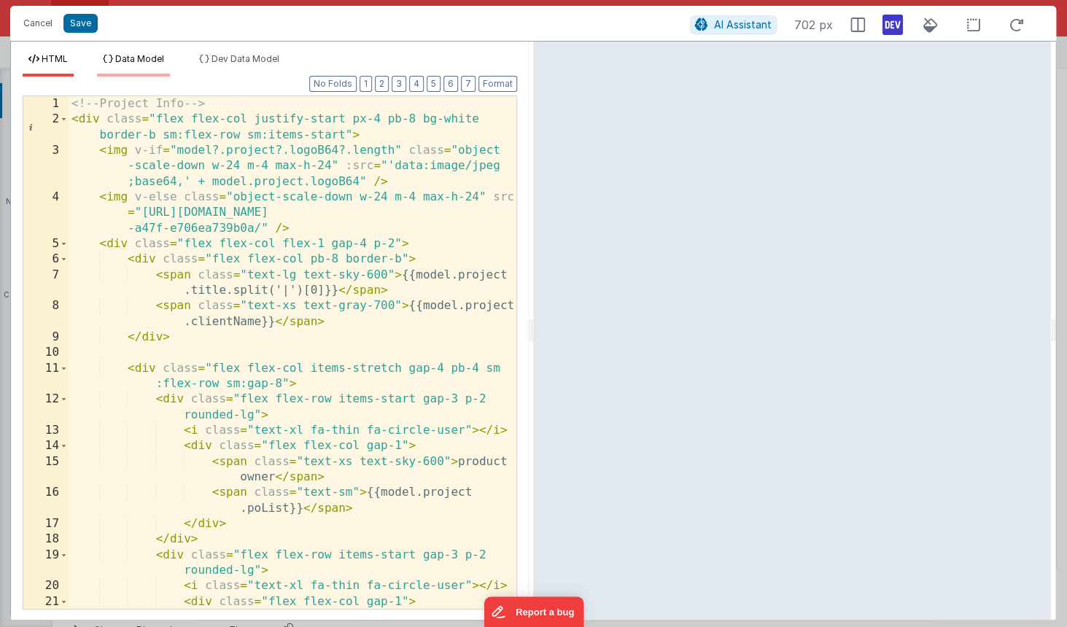
click at [150, 58] on span "Data Model" at bounding box center [139, 58] width 49 height 11
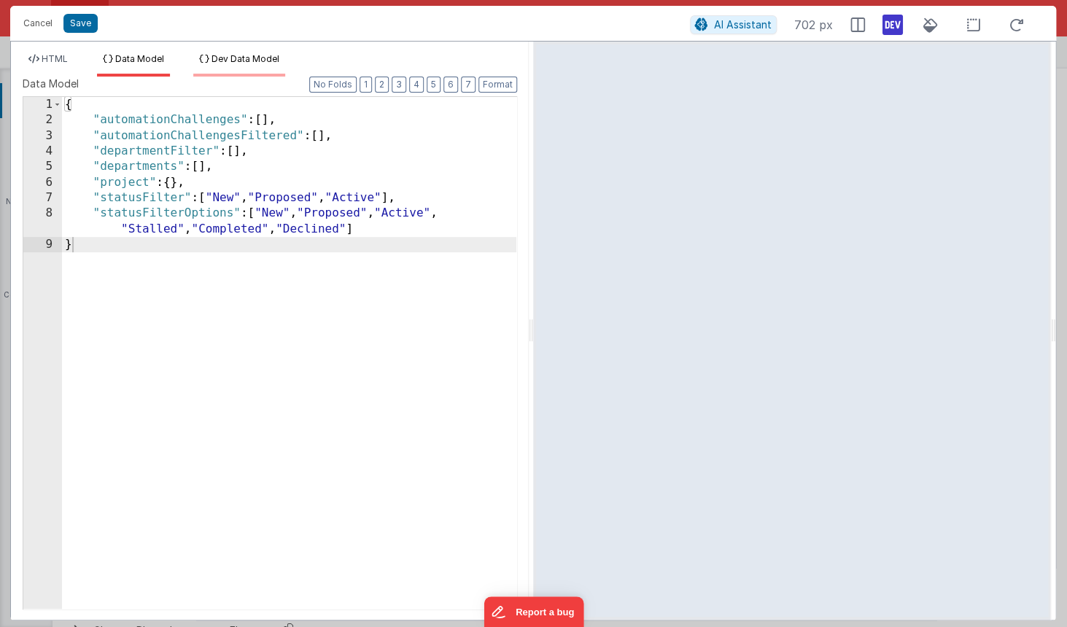
click at [231, 57] on span "Dev Data Model" at bounding box center [245, 58] width 68 height 11
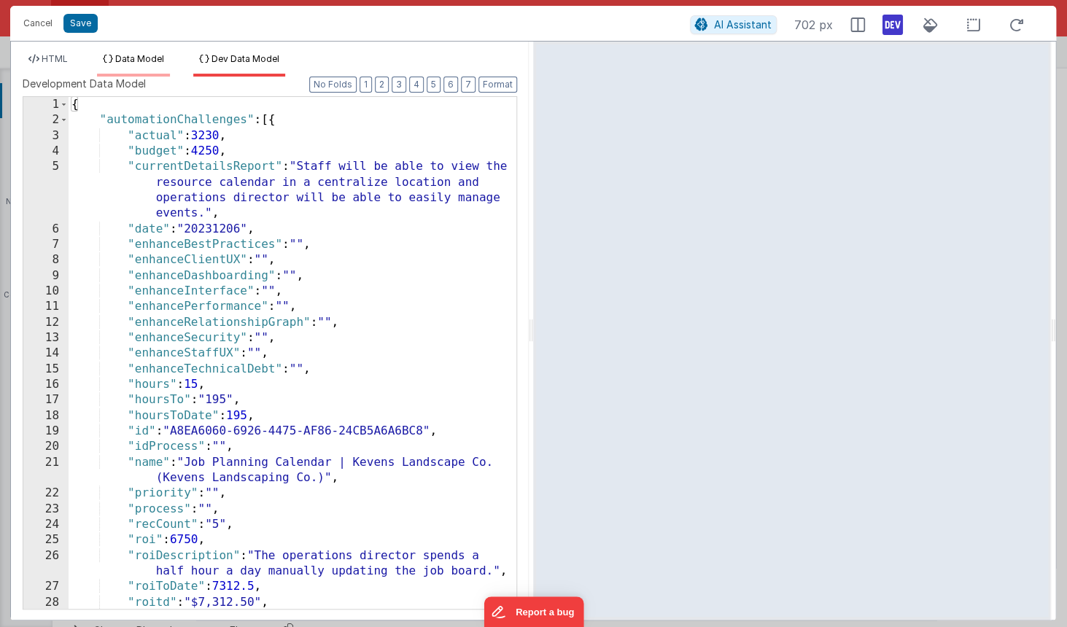
click at [149, 58] on span "Data Model" at bounding box center [139, 58] width 49 height 11
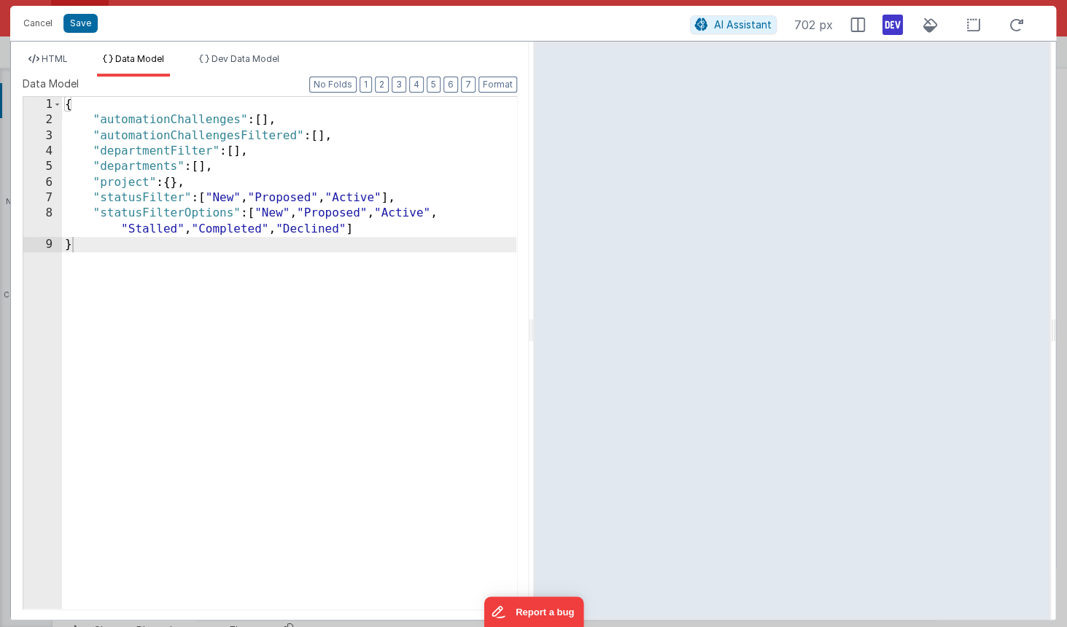
click at [275, 288] on div "{ "automationChallenges" : [ ] , "automationChallengesFiltered" : [ ] , "depart…" at bounding box center [289, 368] width 454 height 543
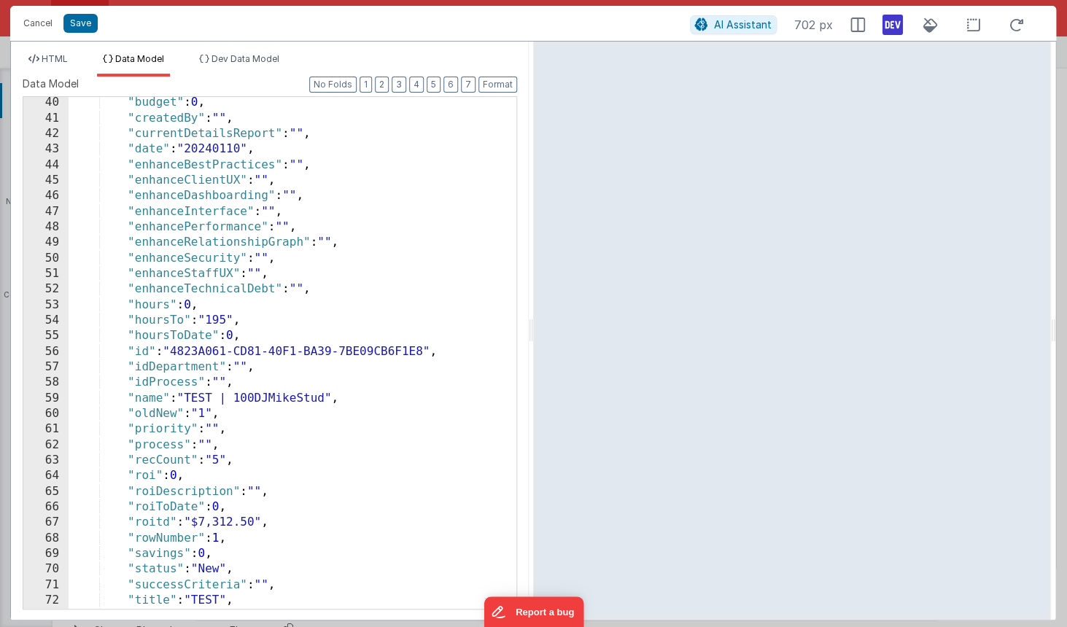
scroll to position [564, 0]
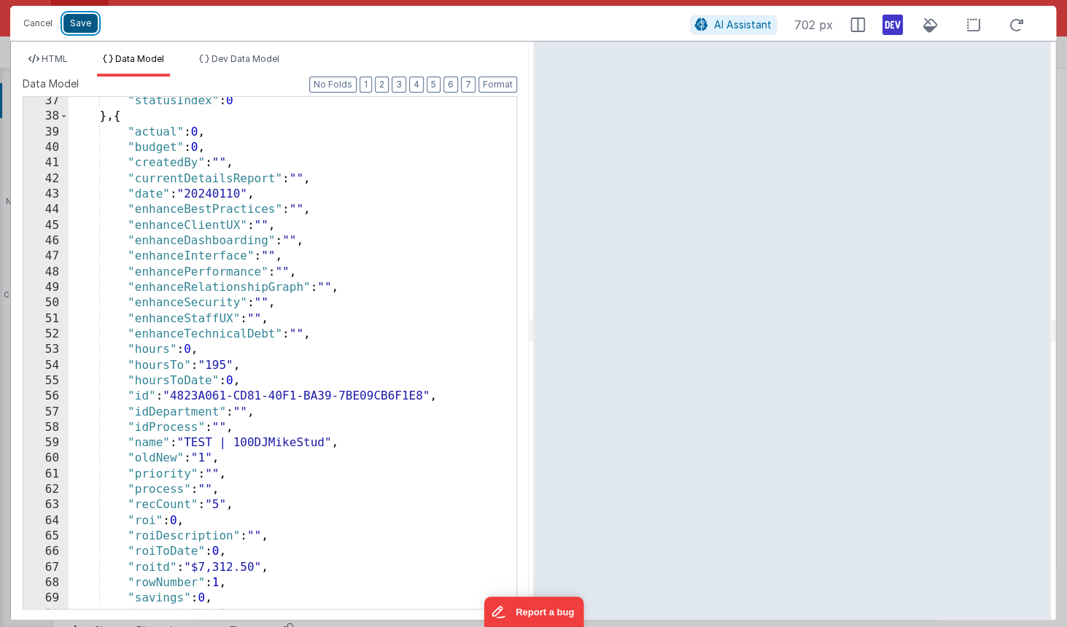
click at [74, 23] on button "Save" at bounding box center [80, 23] width 34 height 19
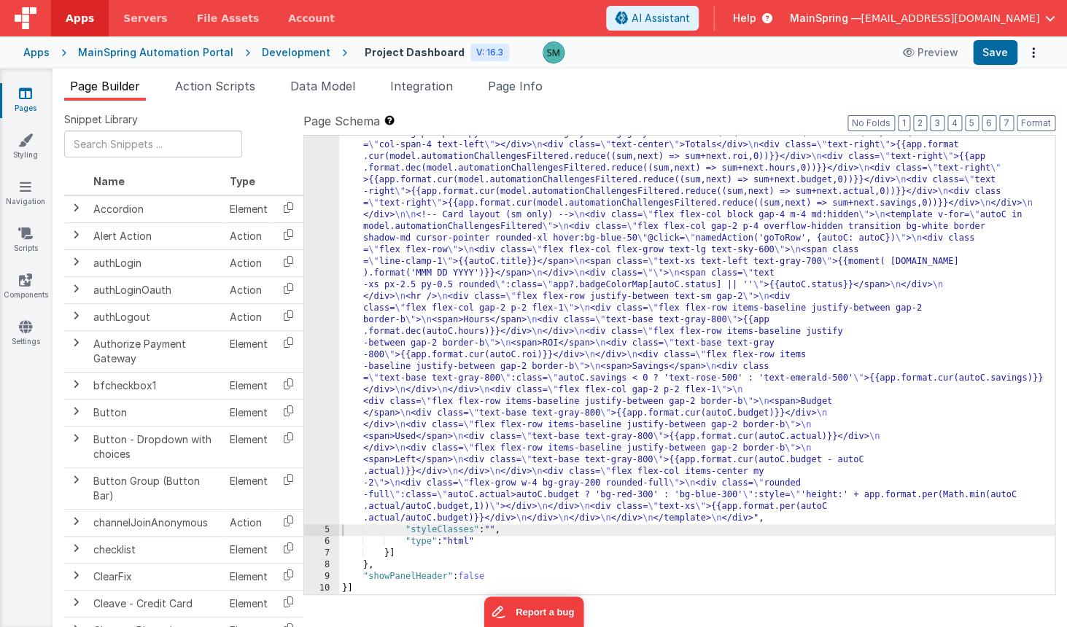
scroll to position [731, 0]
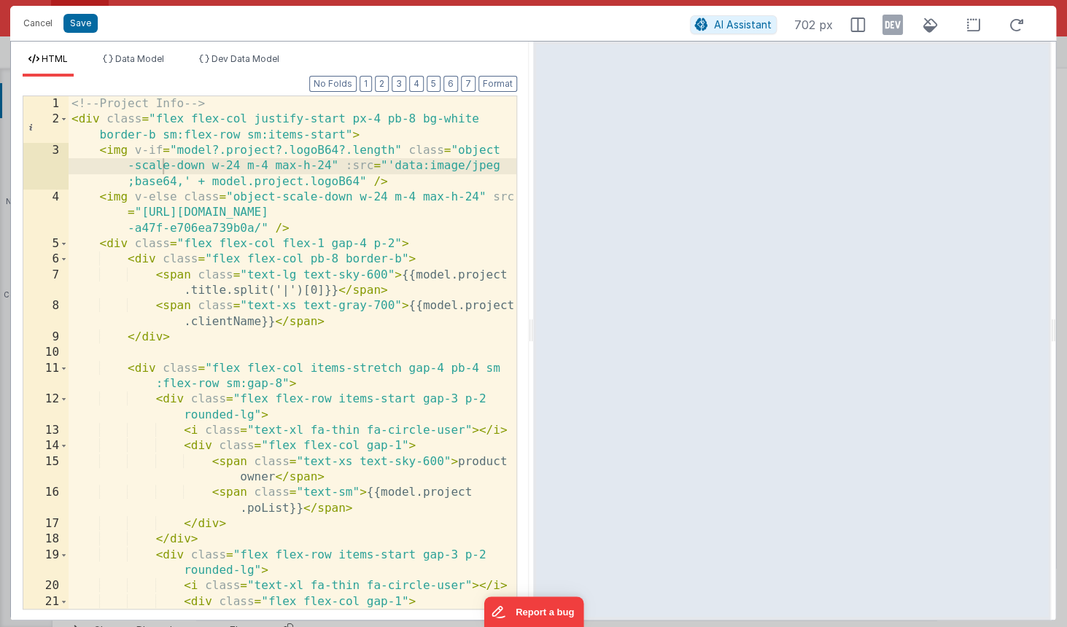
click at [898, 22] on icon at bounding box center [892, 24] width 20 height 23
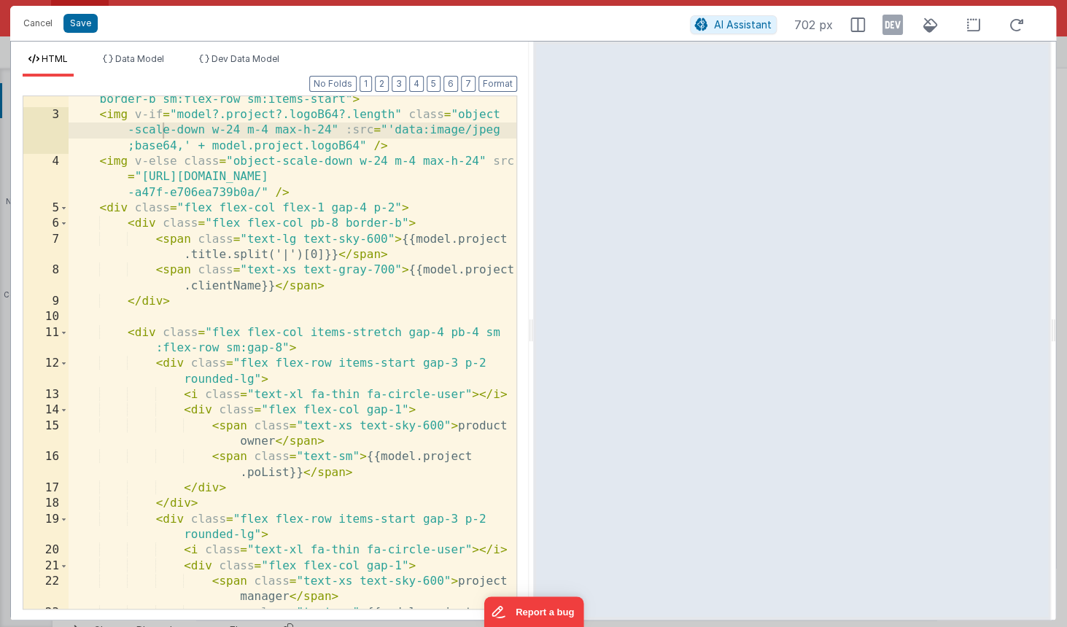
scroll to position [0, 0]
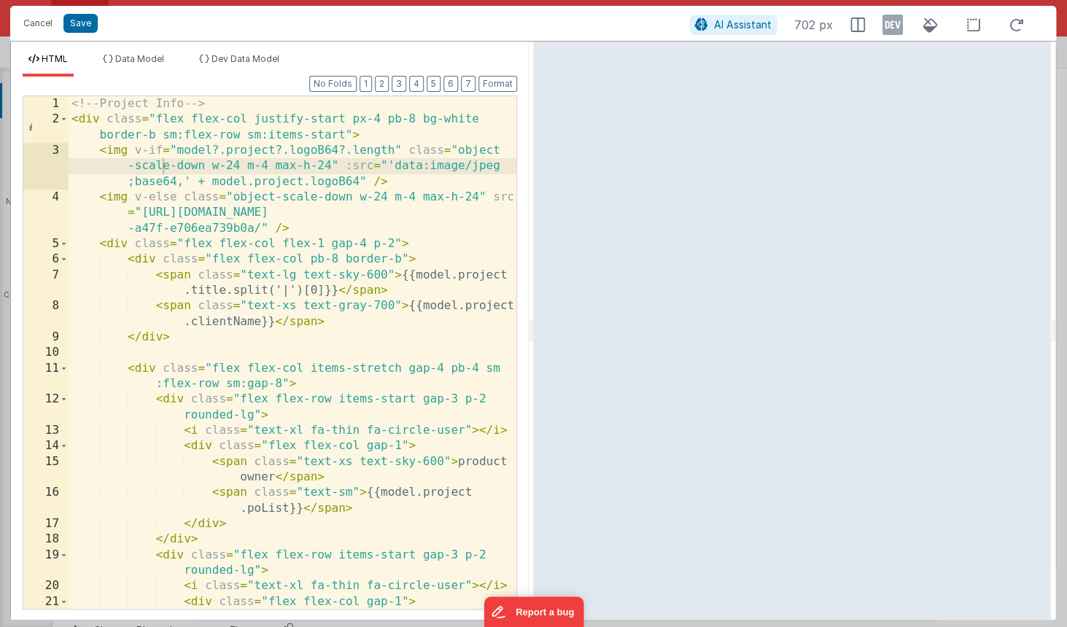
click at [154, 168] on div "<!-- Project Info --> < div class = "flex flex-col justify-start px-4 pb-8 bg-w…" at bounding box center [293, 375] width 448 height 559
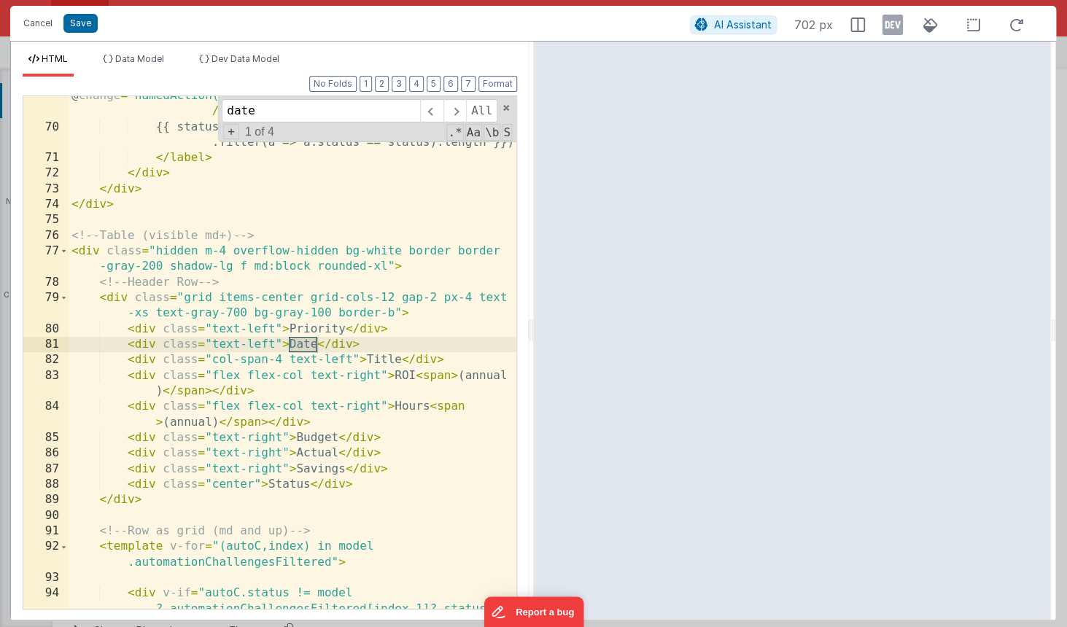
scroll to position [1783, 0]
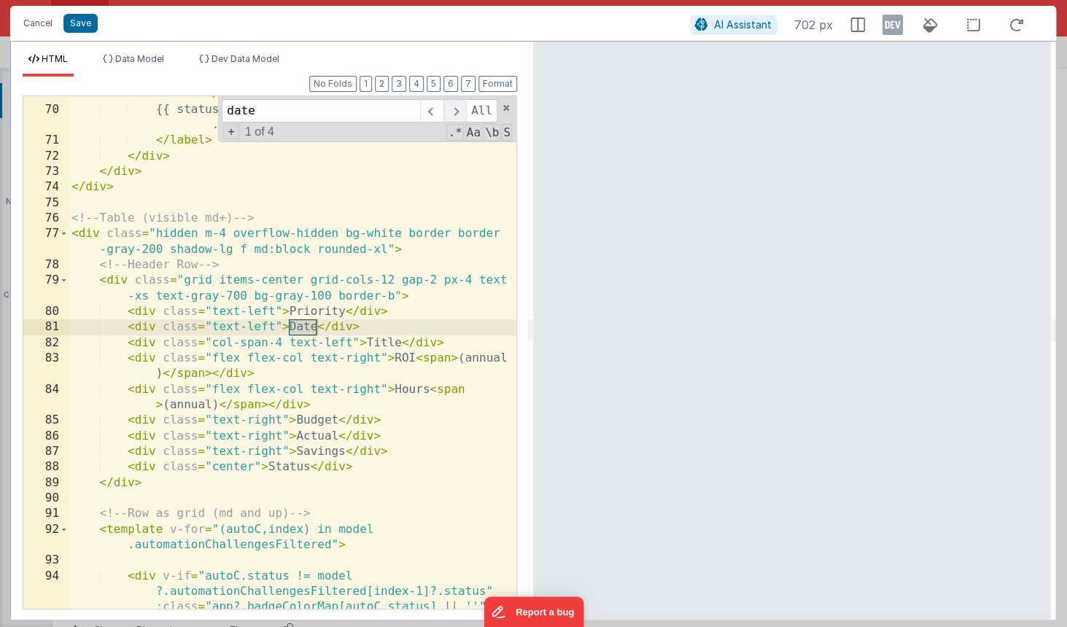
type input "date"
click at [457, 109] on span at bounding box center [454, 110] width 23 height 23
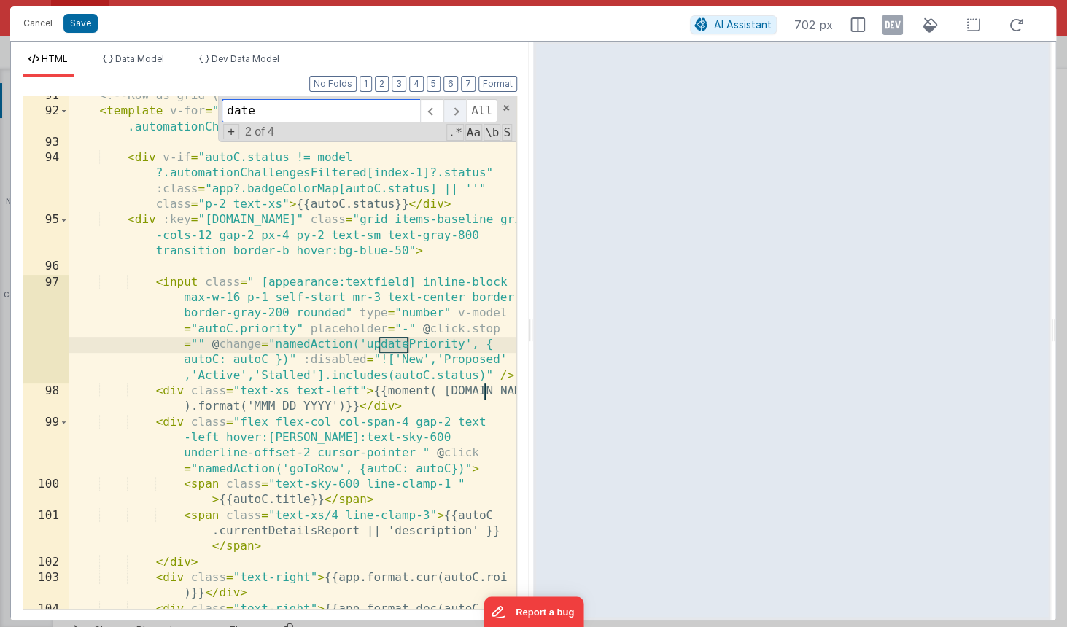
click at [457, 109] on span at bounding box center [454, 110] width 23 height 23
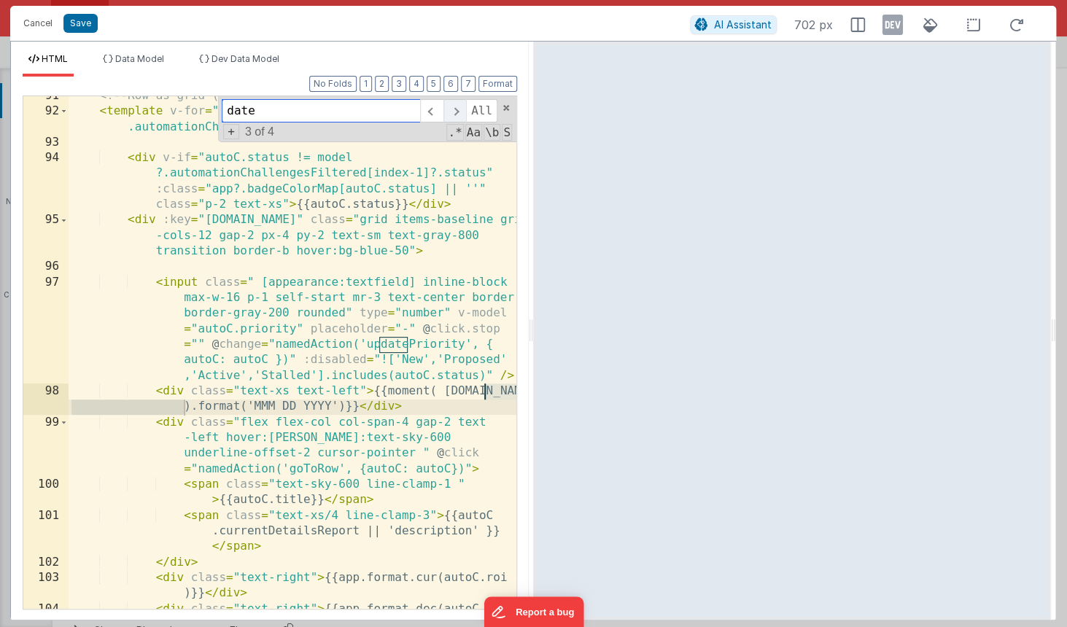
click at [457, 109] on span at bounding box center [454, 110] width 23 height 23
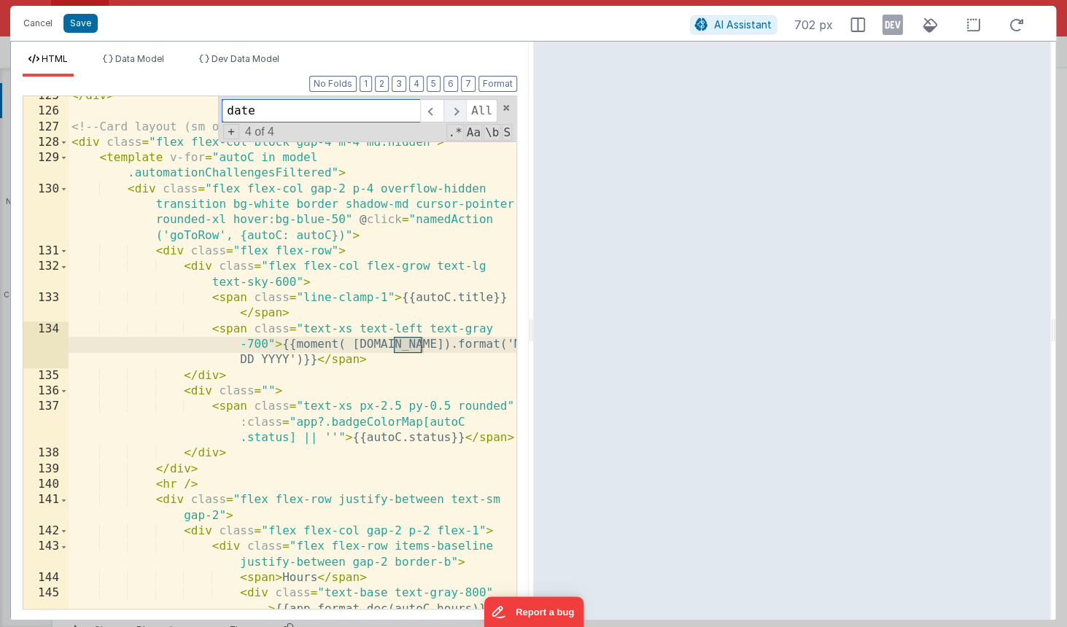
click at [455, 113] on span at bounding box center [454, 110] width 23 height 23
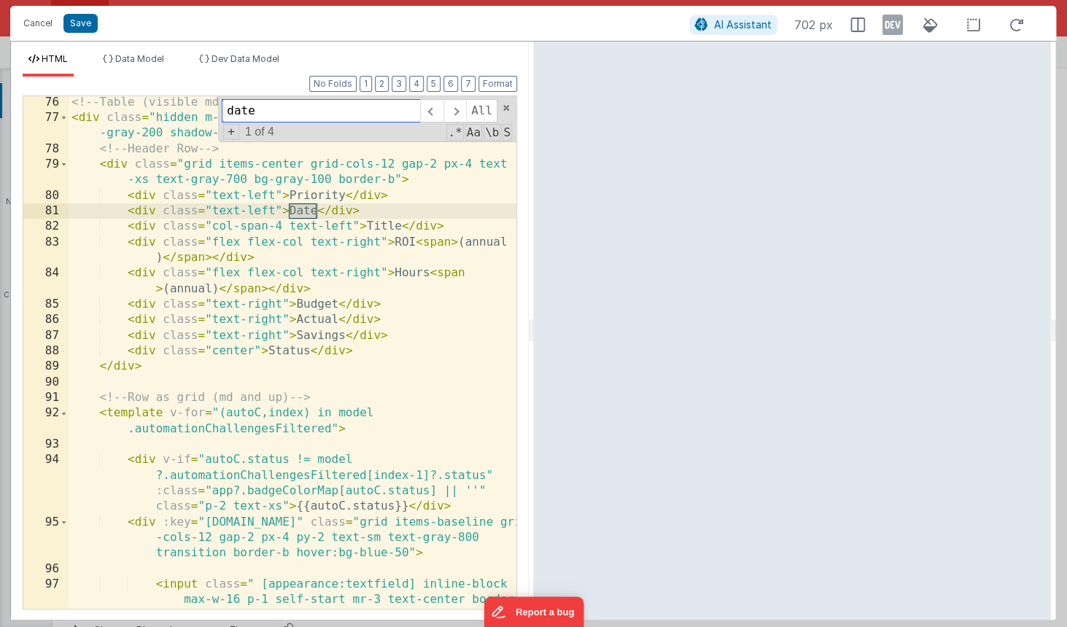
scroll to position [1910, 0]
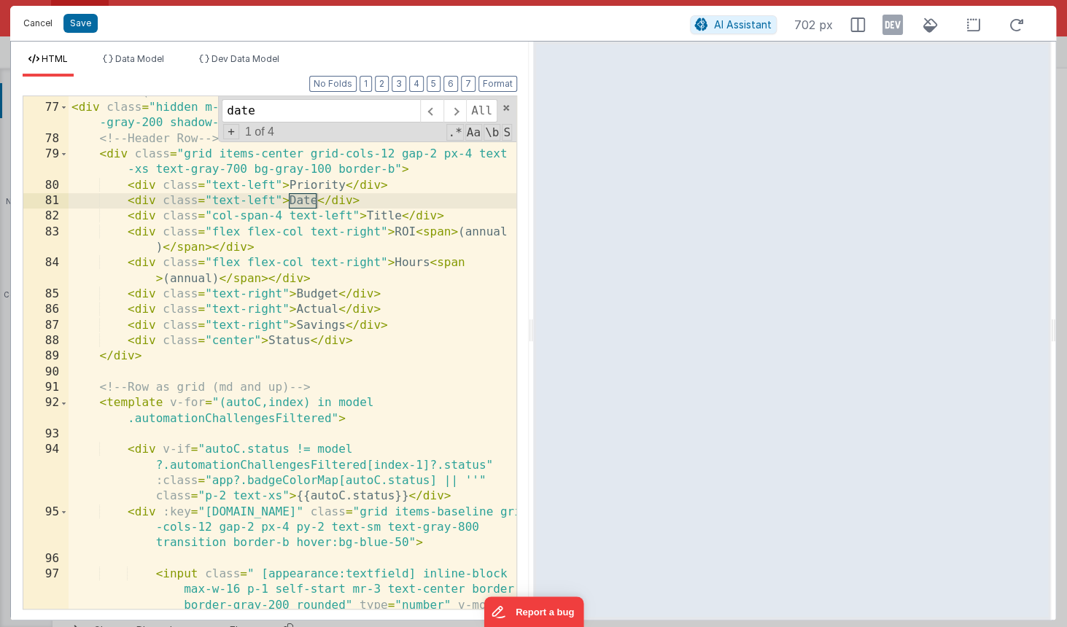
click at [41, 26] on button "Cancel" at bounding box center [38, 23] width 44 height 20
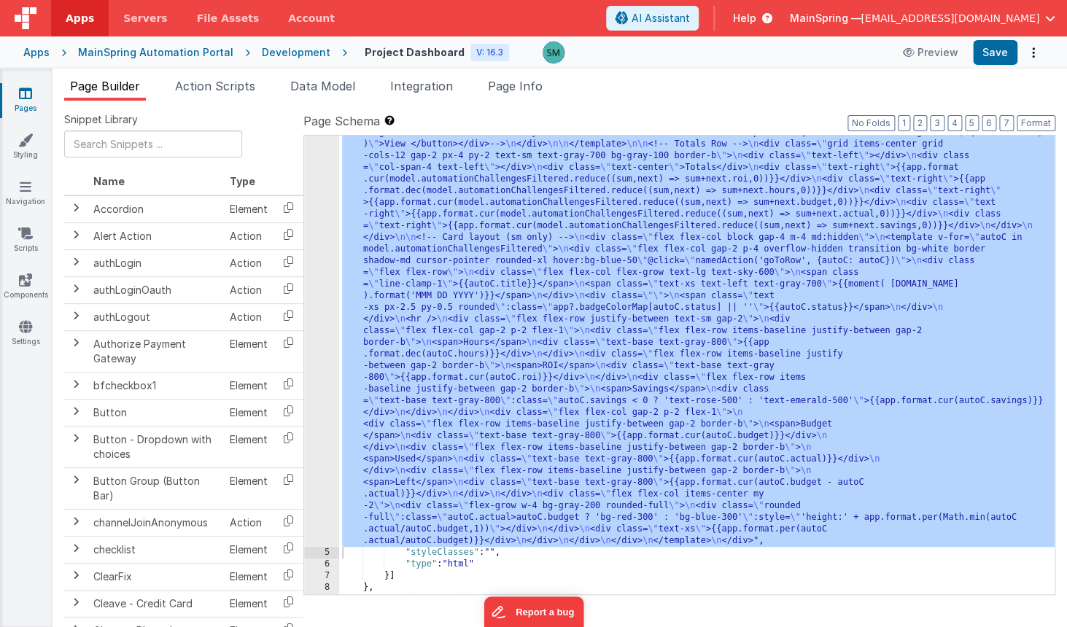
scroll to position [602, 0]
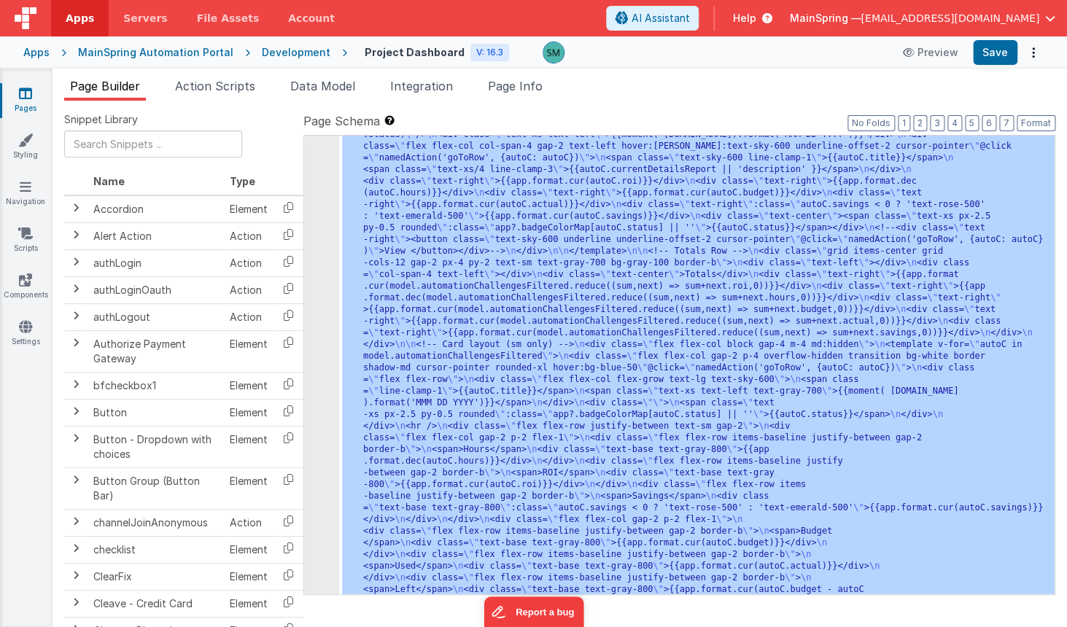
click at [324, 175] on div "4" at bounding box center [321, 111] width 35 height 1085
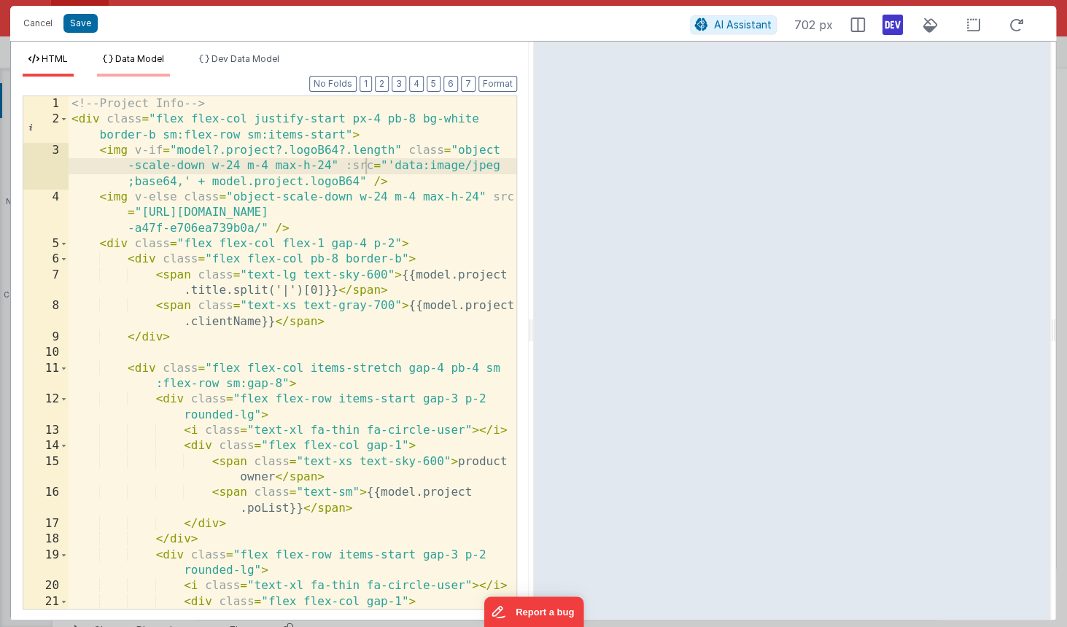
click at [159, 56] on span "Data Model" at bounding box center [139, 58] width 49 height 11
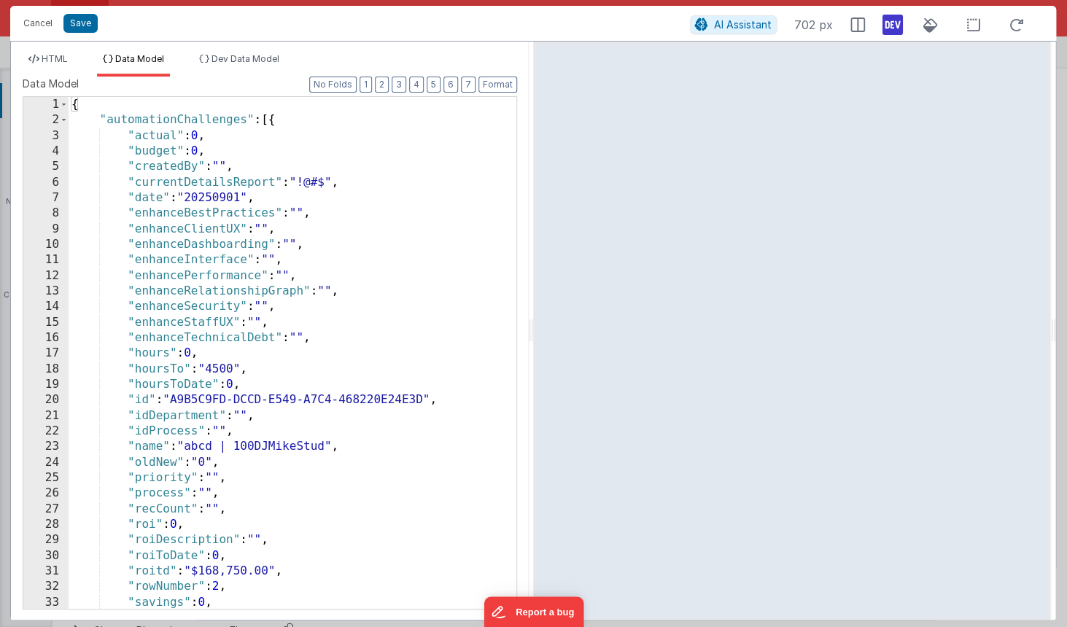
click at [226, 254] on div "{ "automationChallenges" : [{ "actual" : 0 , "budget" : 0 , "createdBy" : "" , …" at bounding box center [293, 368] width 448 height 543
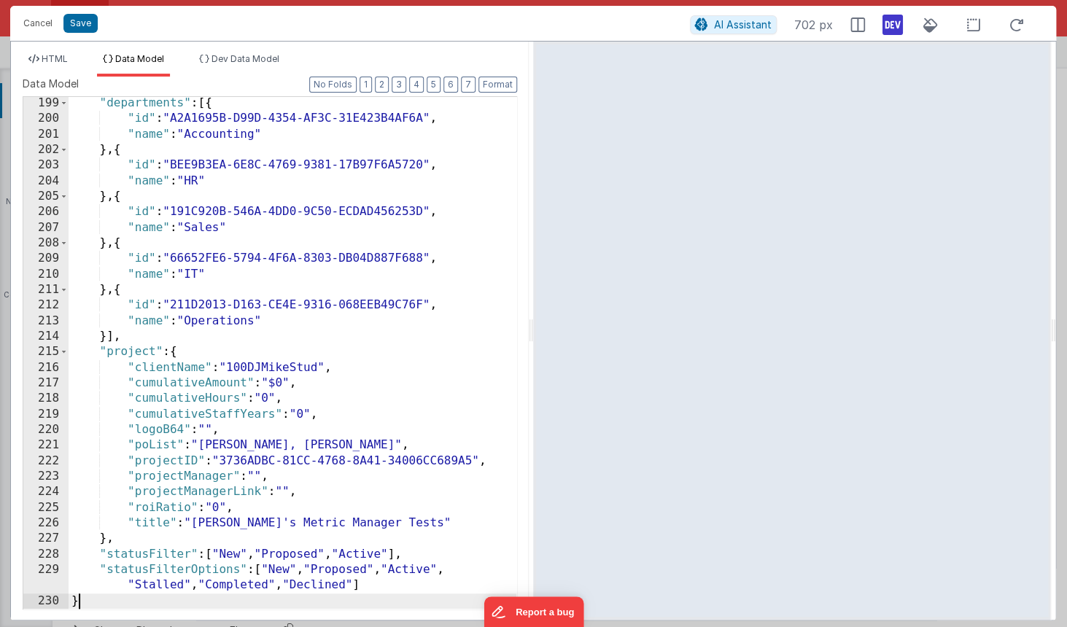
scroll to position [3579, 0]
click at [368, 47] on div "HTML Data Model Dev Data Model Format 7 6 5 4 3 2 1 No Folds 1 2 3 4 5 6 7 8 9 …" at bounding box center [270, 331] width 518 height 578
click at [888, 20] on icon at bounding box center [892, 24] width 20 height 23
click at [63, 63] on span "HTML" at bounding box center [55, 58] width 26 height 11
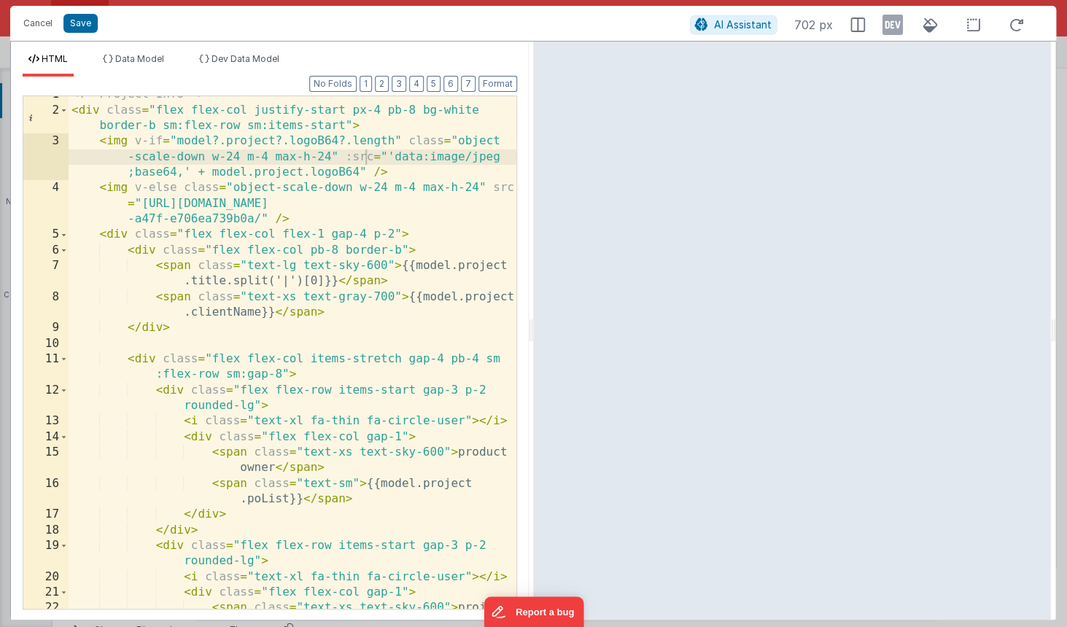
scroll to position [0, 0]
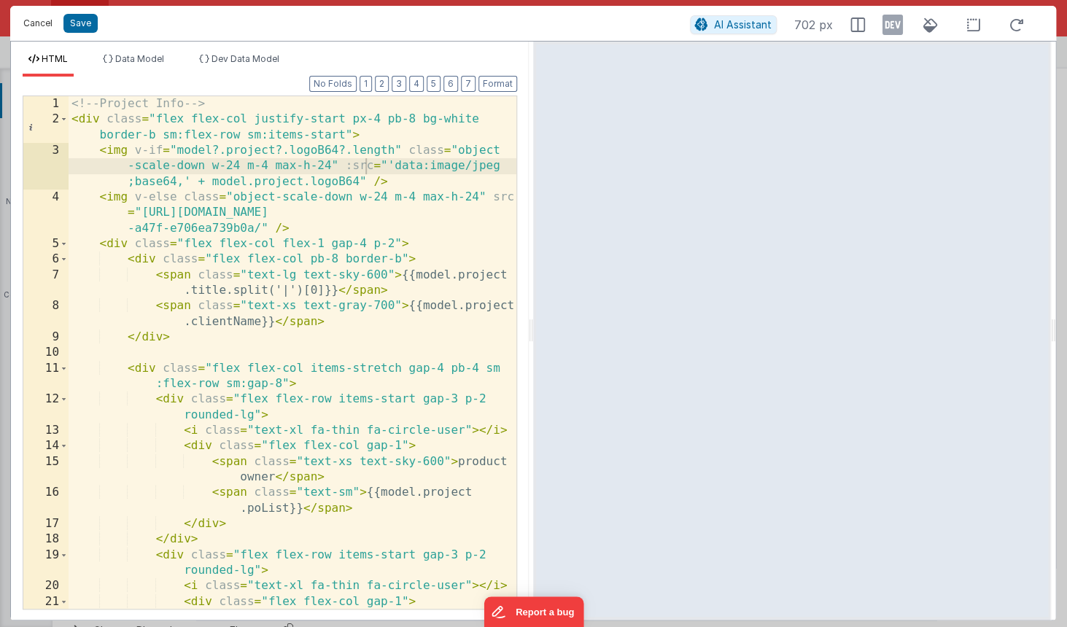
click at [32, 26] on button "Cancel" at bounding box center [38, 23] width 44 height 20
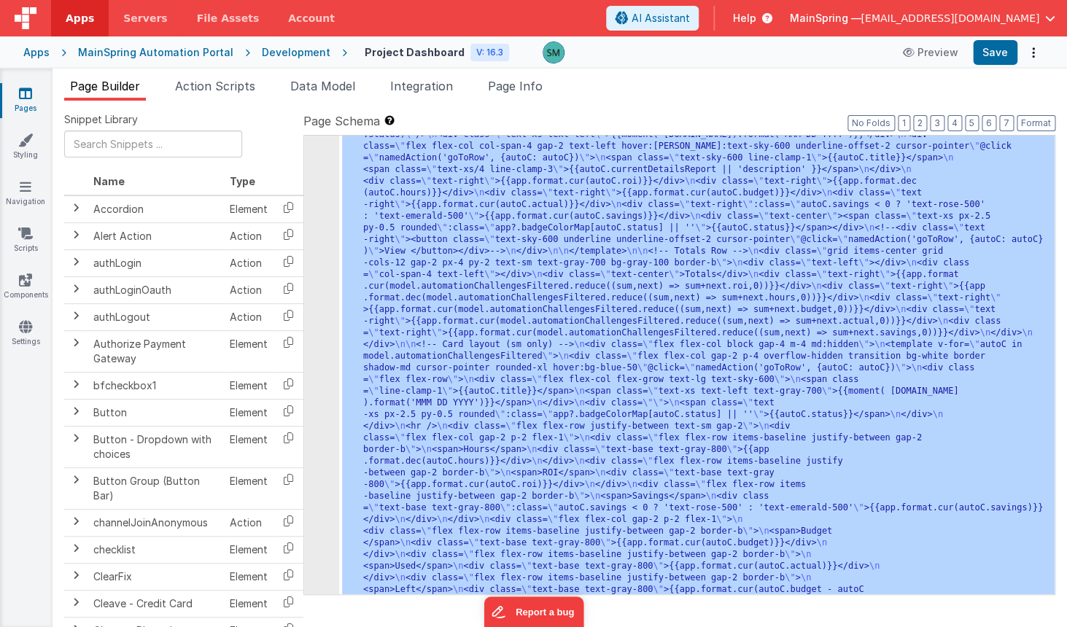
click at [297, 45] on div "Development" at bounding box center [296, 52] width 69 height 15
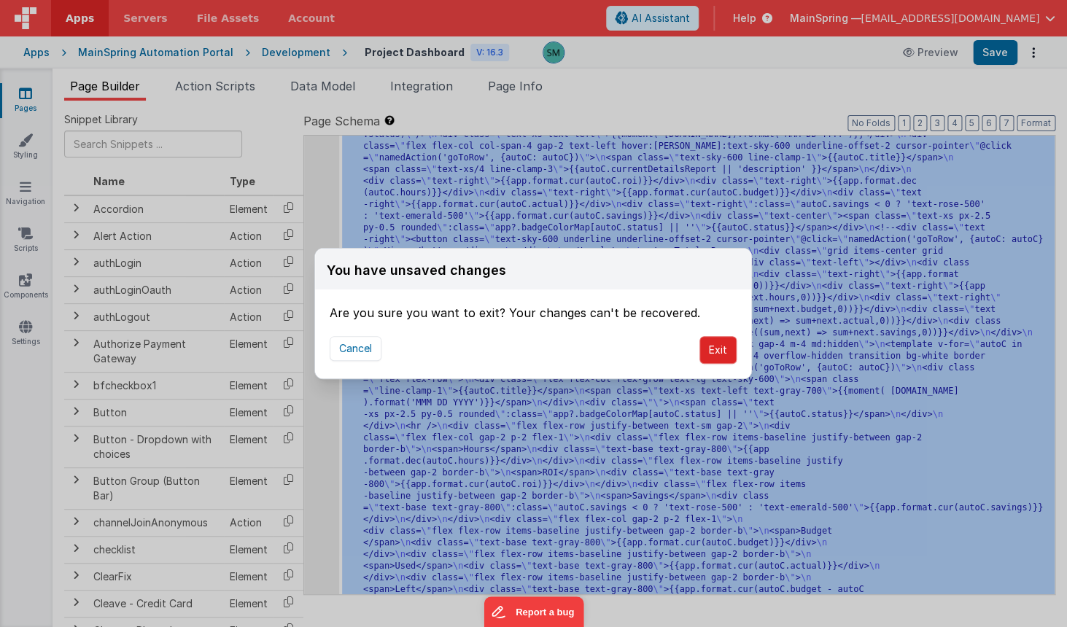
click at [712, 355] on button "Exit" at bounding box center [717, 350] width 37 height 28
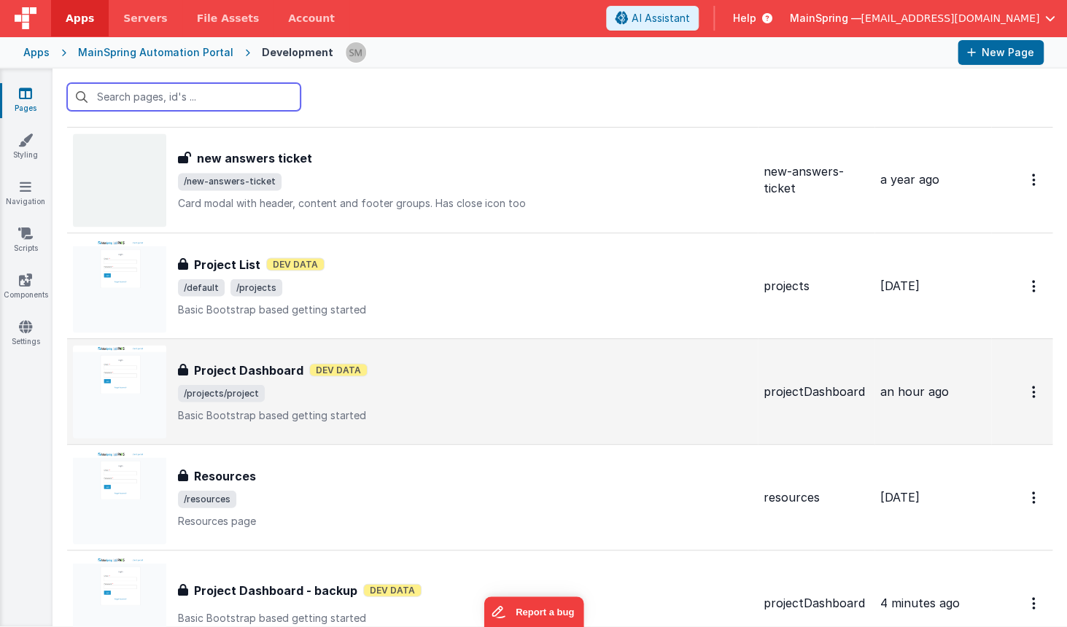
scroll to position [976, 0]
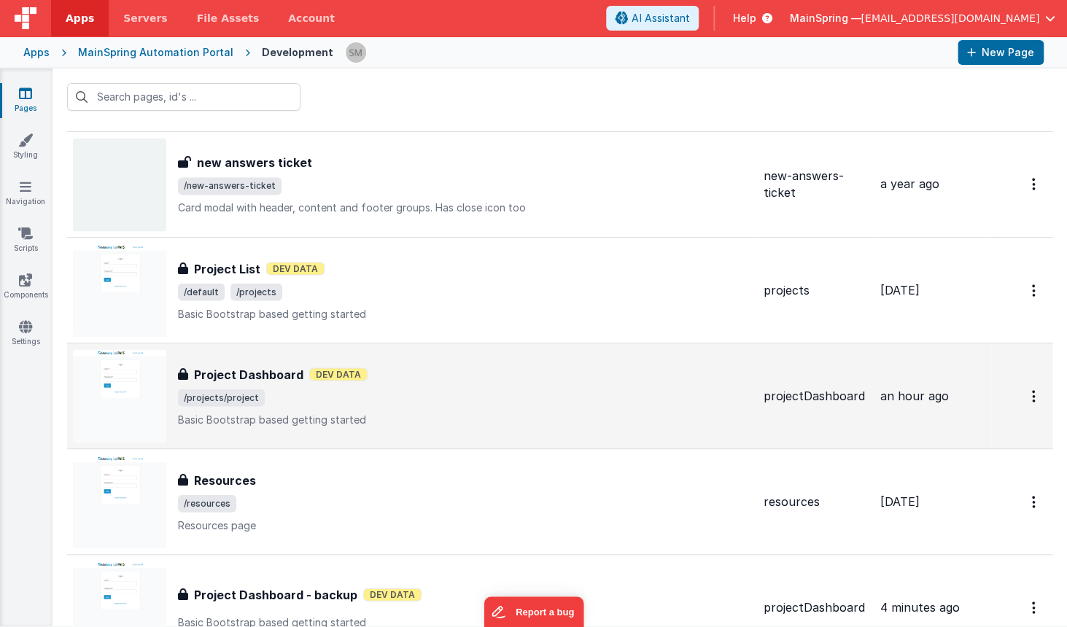
click at [460, 389] on span "/projects/project" at bounding box center [465, 398] width 574 height 18
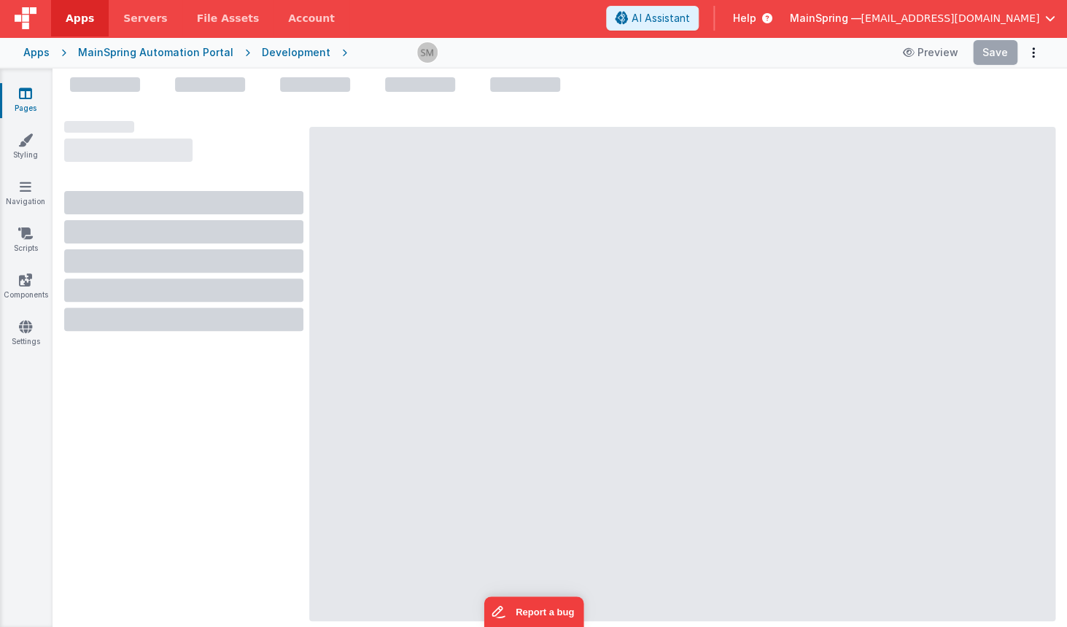
click at [460, 390] on div at bounding box center [682, 374] width 746 height 494
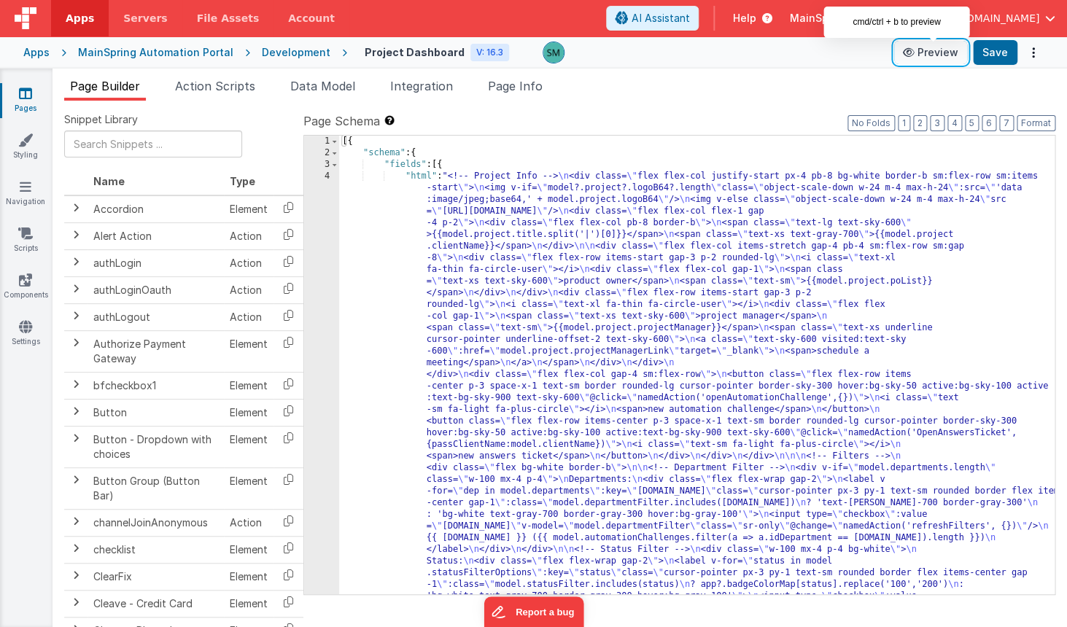
click at [938, 53] on button "Preview" at bounding box center [930, 52] width 73 height 23
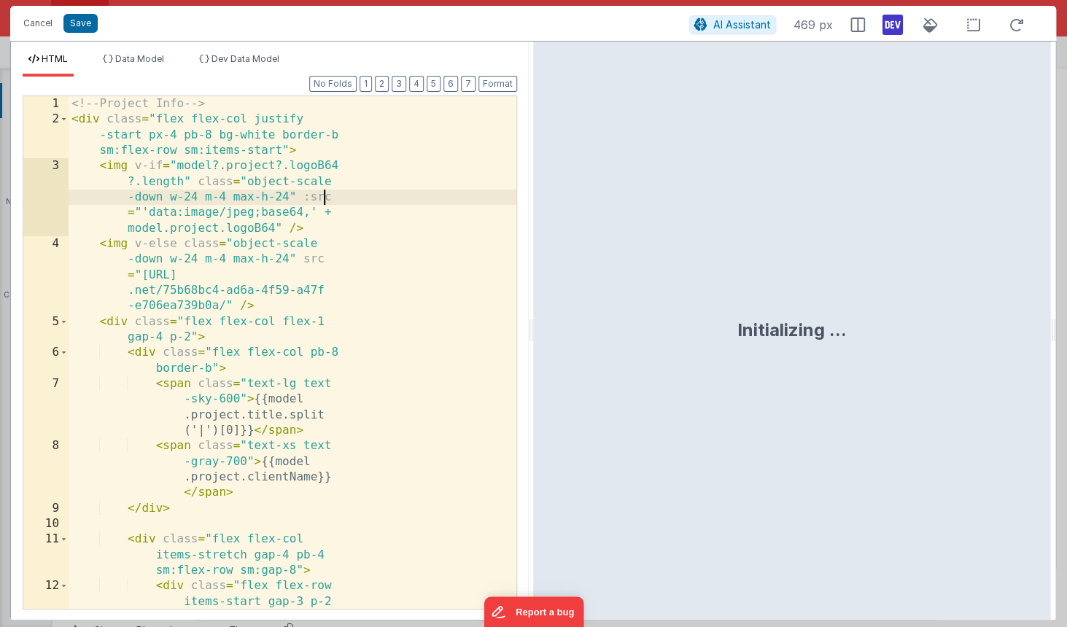
scroll to position [790, 0]
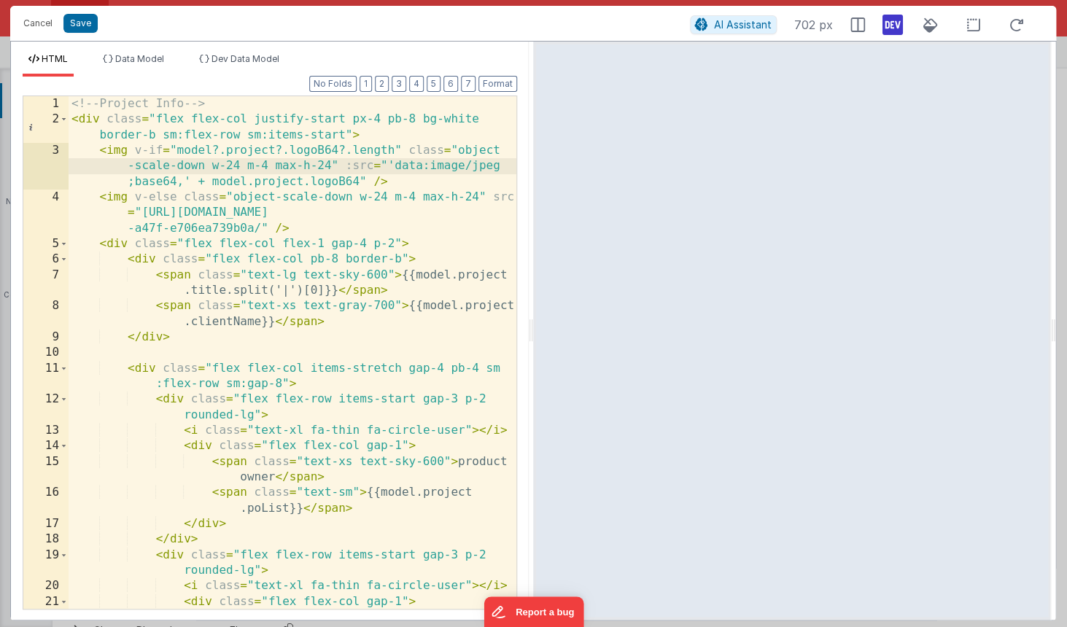
click at [319, 193] on div "<!-- Project Info --> < div class = "flex flex-col justify-start px-4 pb-8 bg-w…" at bounding box center [293, 375] width 448 height 559
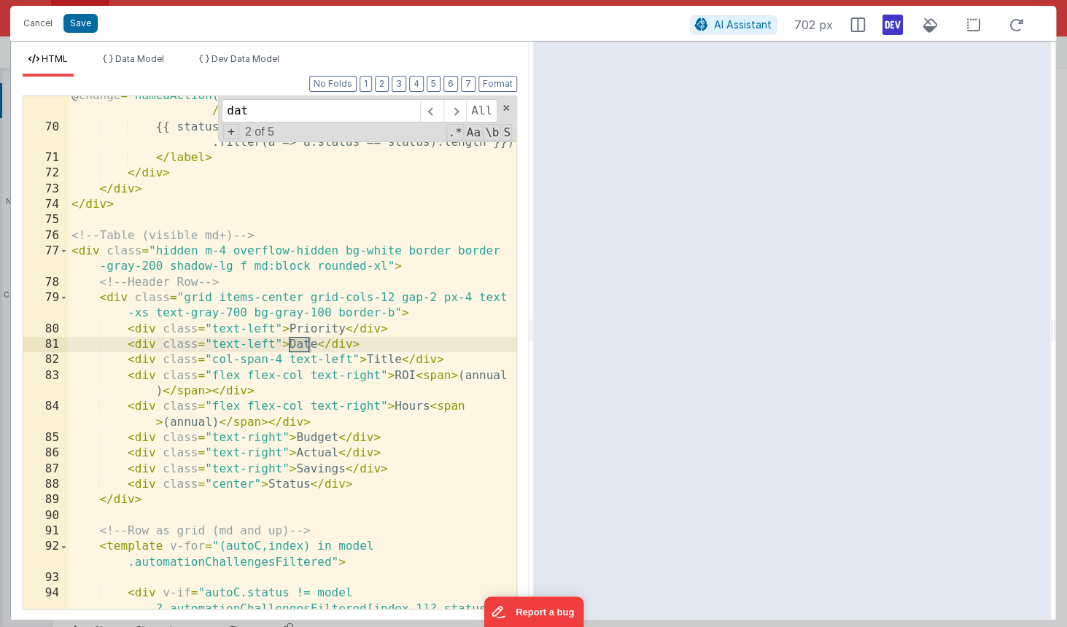
scroll to position [1766, 0]
click at [461, 112] on span at bounding box center [454, 110] width 23 height 23
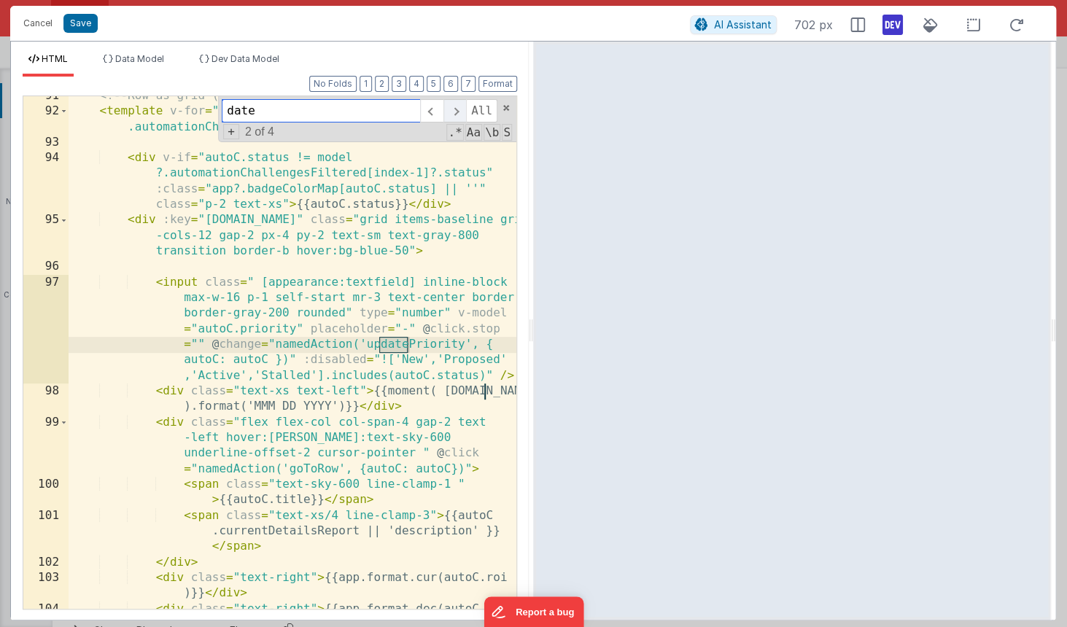
click at [461, 112] on span at bounding box center [454, 110] width 23 height 23
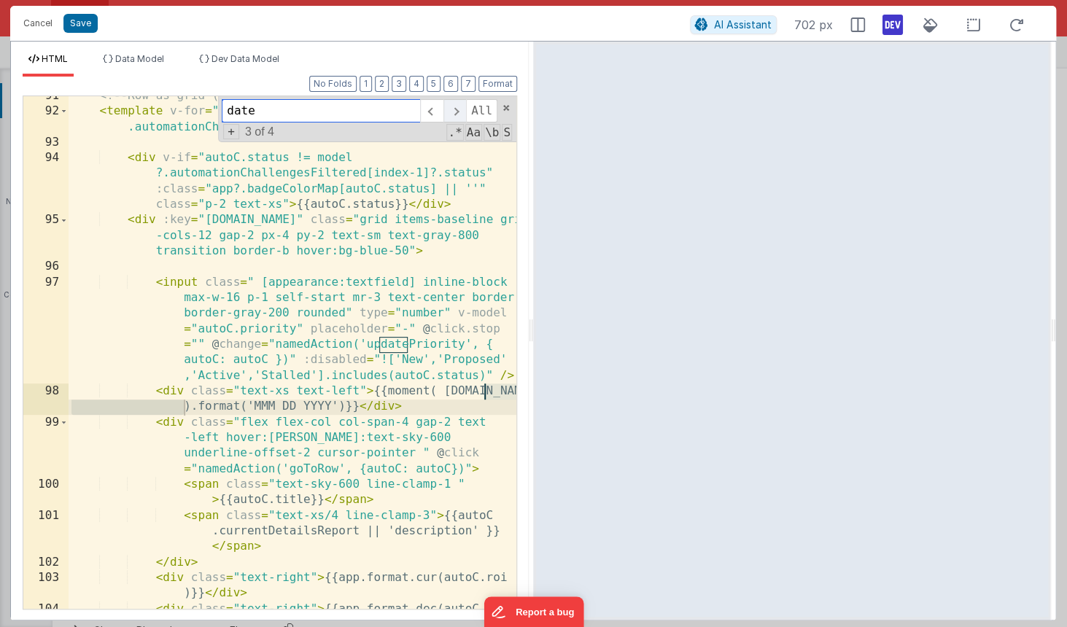
click at [461, 112] on span at bounding box center [454, 110] width 23 height 23
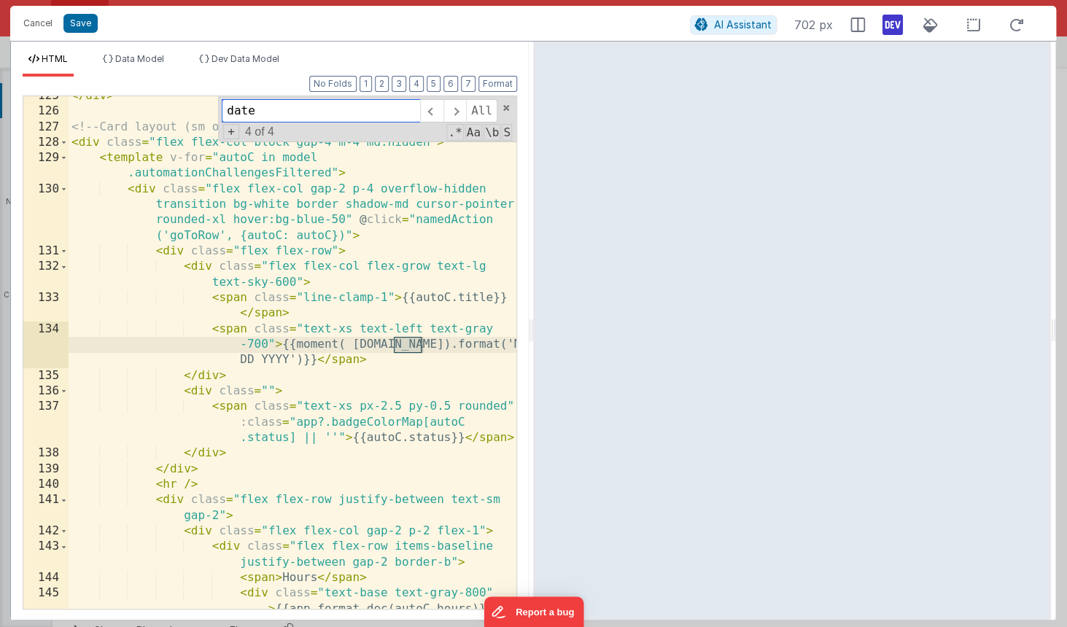
click at [293, 106] on input "date" at bounding box center [321, 110] width 198 height 23
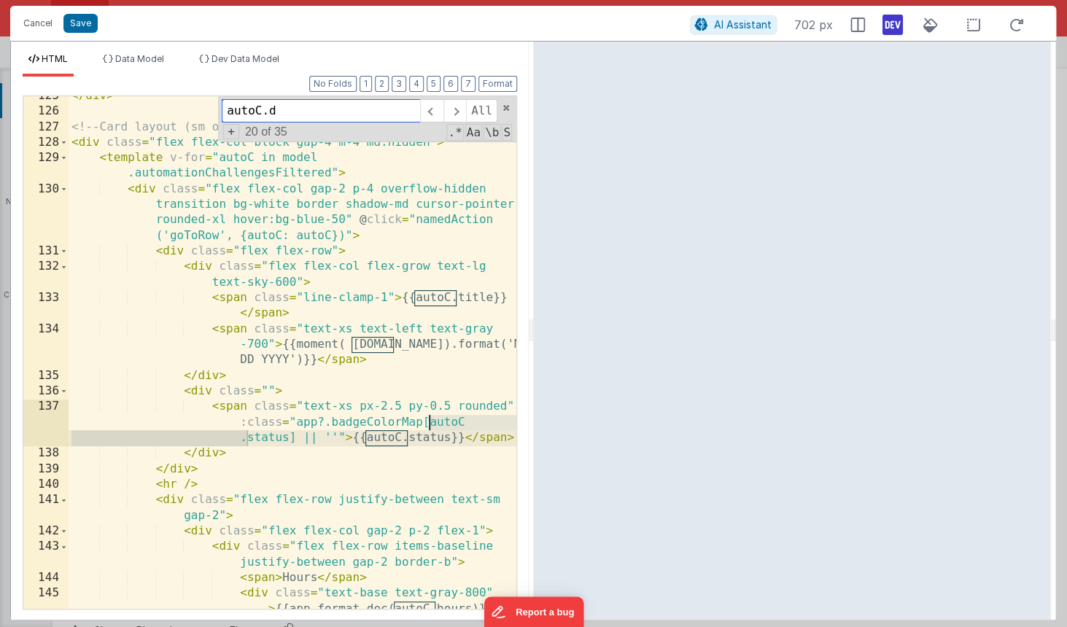
scroll to position [2233, 0]
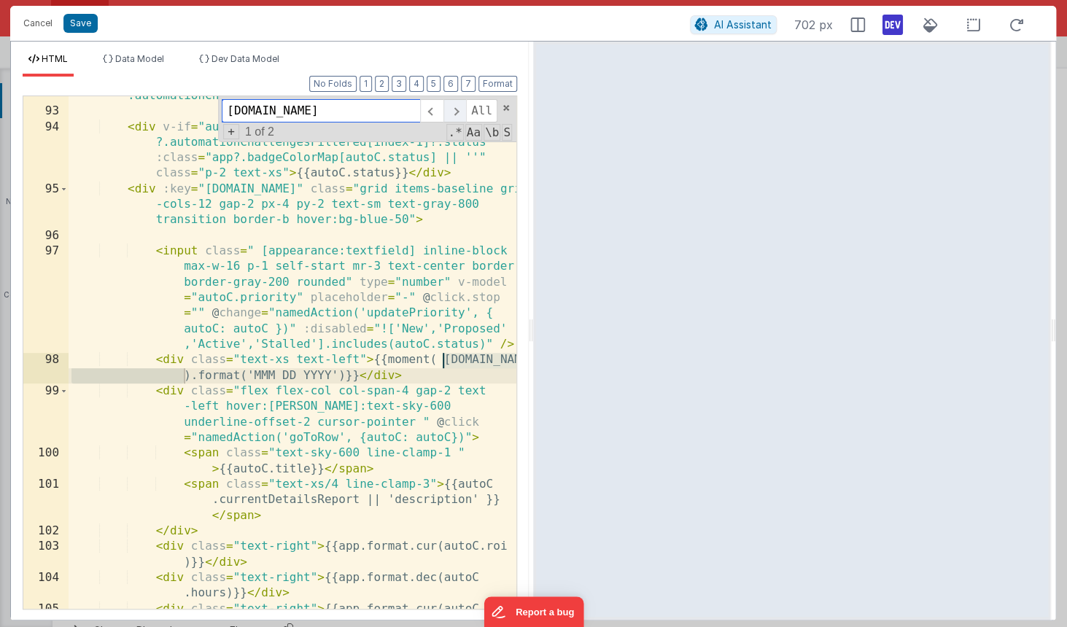
type input "[DOMAIN_NAME]"
click at [454, 113] on span at bounding box center [454, 110] width 23 height 23
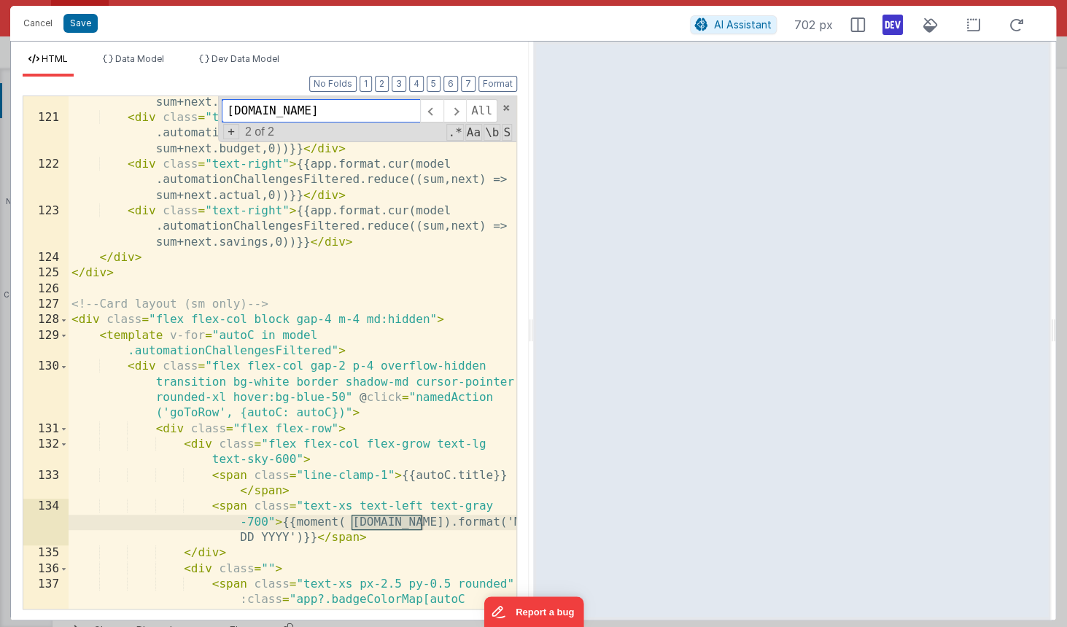
scroll to position [3213, 0]
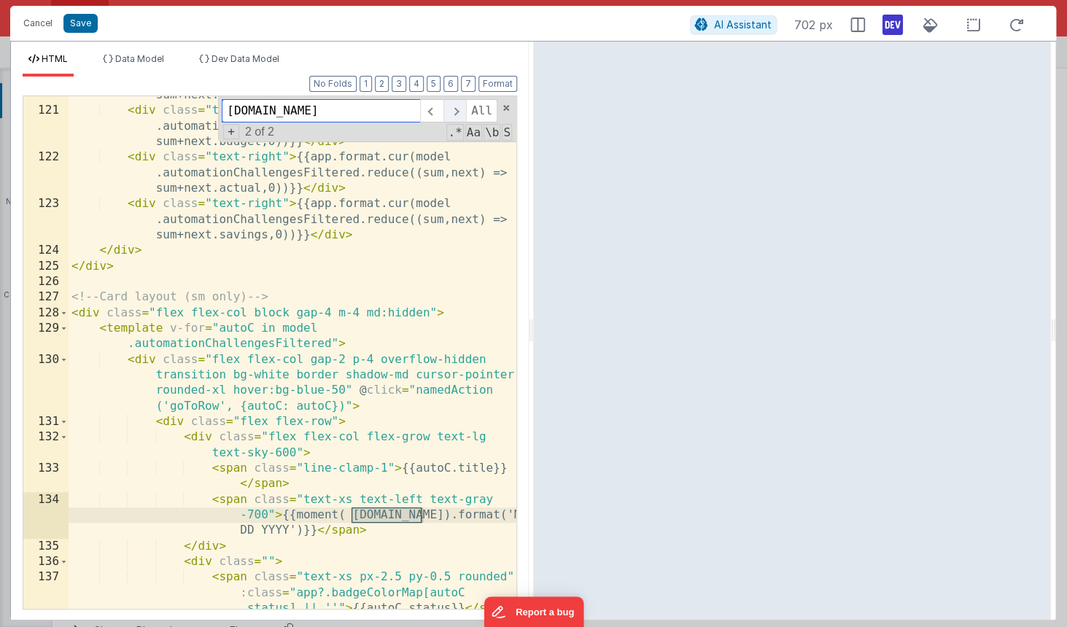
click at [455, 111] on span at bounding box center [454, 110] width 23 height 23
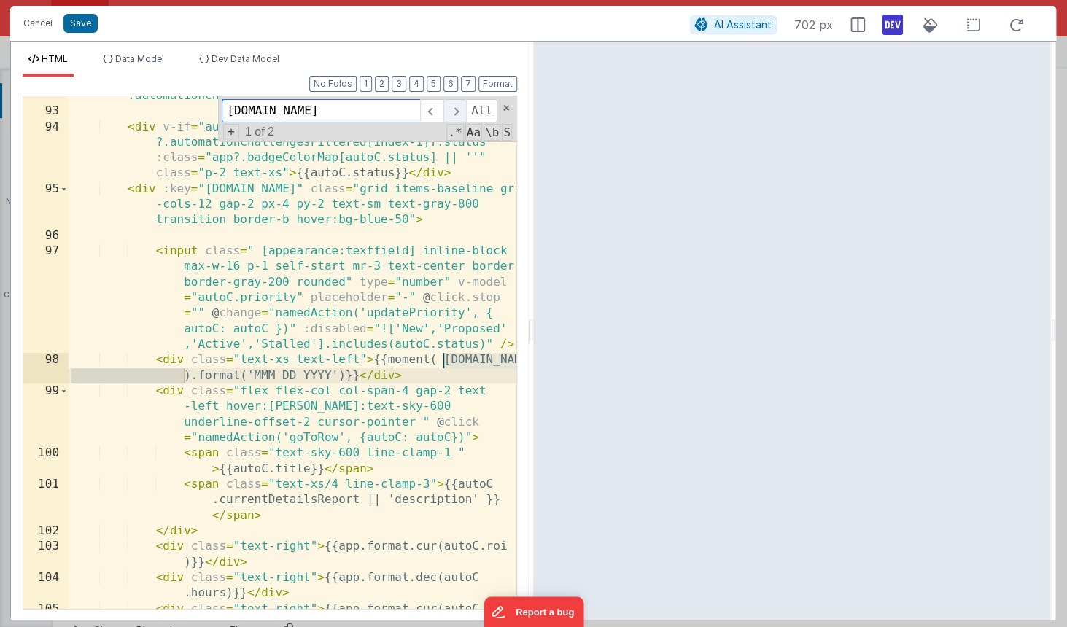
scroll to position [2233, 0]
click at [450, 112] on span at bounding box center [454, 110] width 23 height 23
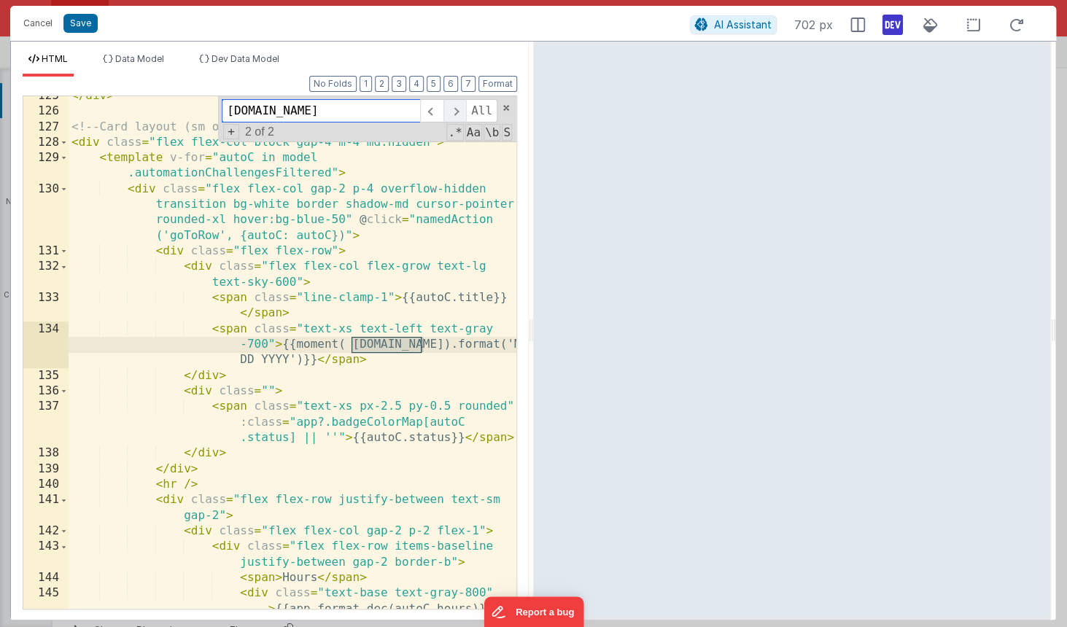
scroll to position [3383, 0]
click at [257, 333] on div "</ div > <!-- Card layout (sm only) --> < div class = "flex flex-col block gap-…" at bounding box center [293, 375] width 448 height 575
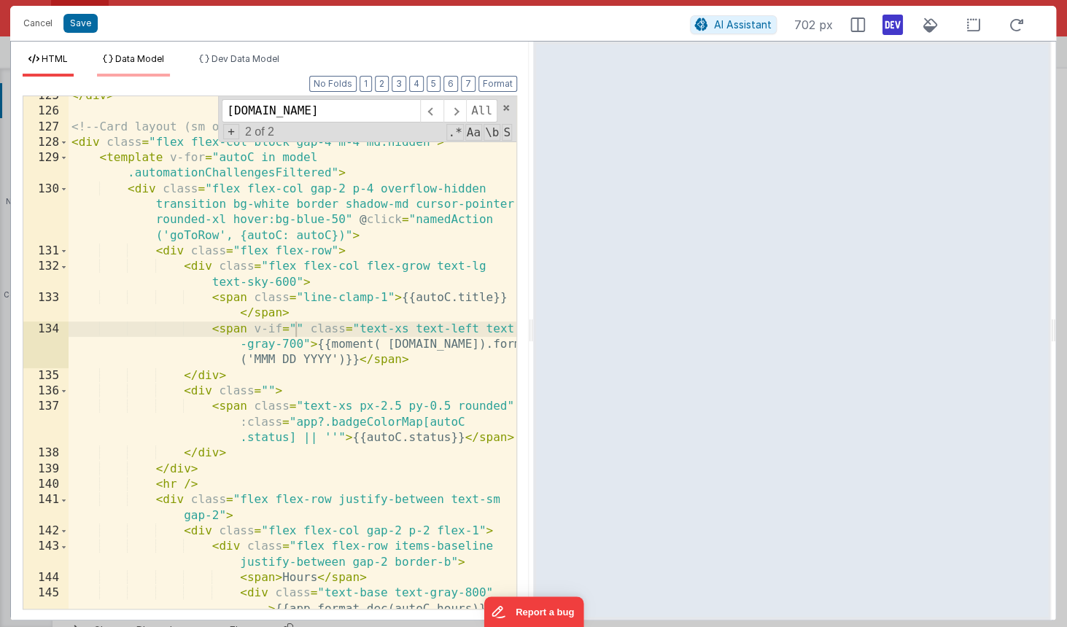
click at [141, 63] on span "Data Model" at bounding box center [139, 58] width 49 height 11
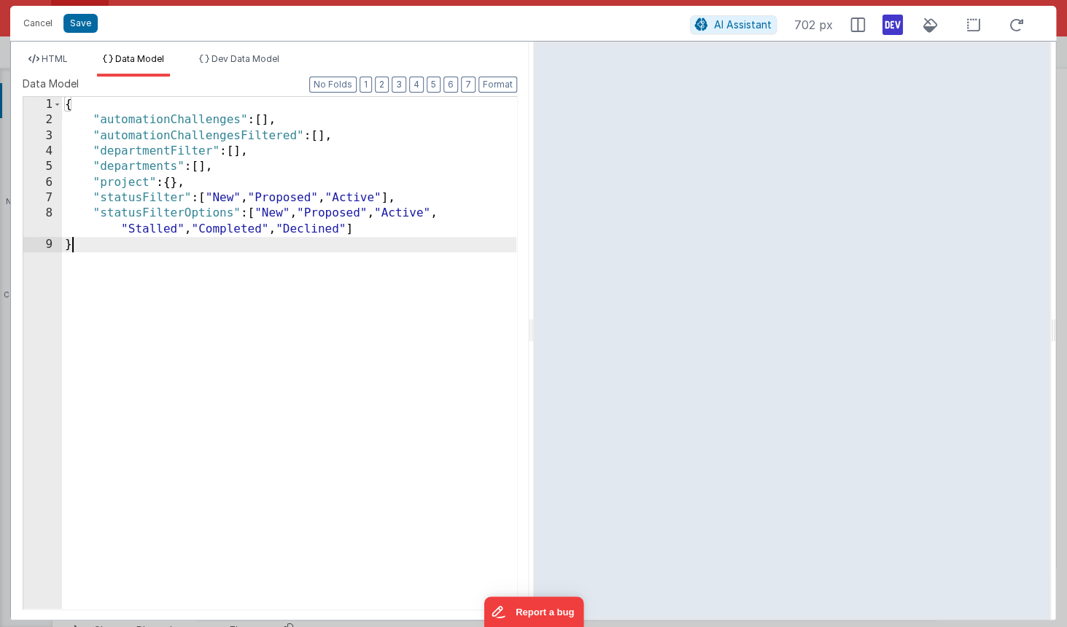
click at [198, 273] on div "{ "automationChallenges" : [ ] , "automationChallengesFiltered" : [ ] , "depart…" at bounding box center [289, 368] width 454 height 543
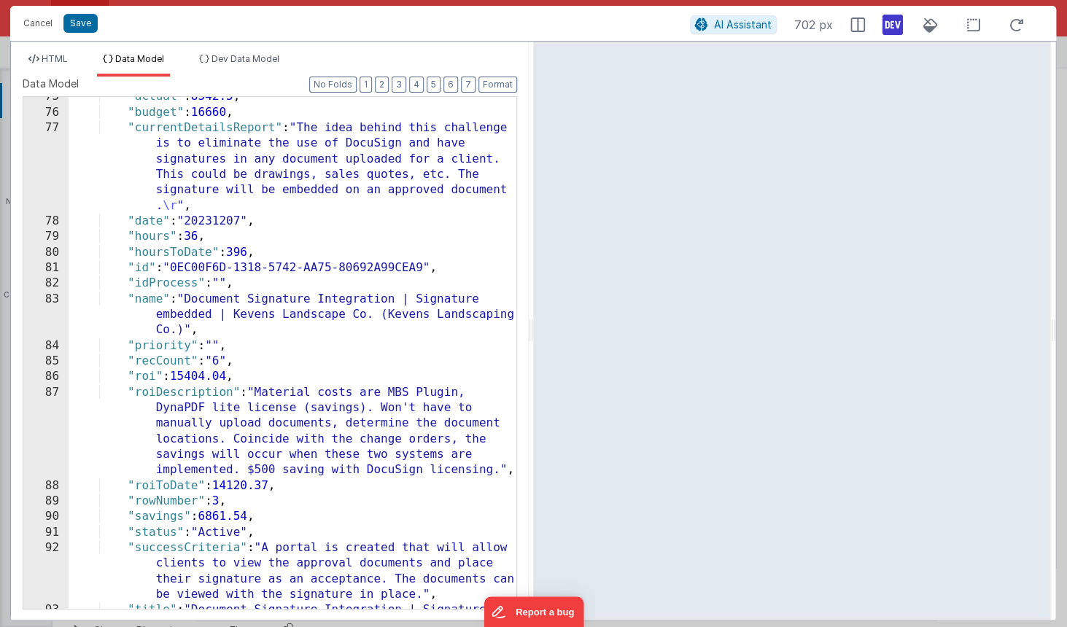
scroll to position [0, 0]
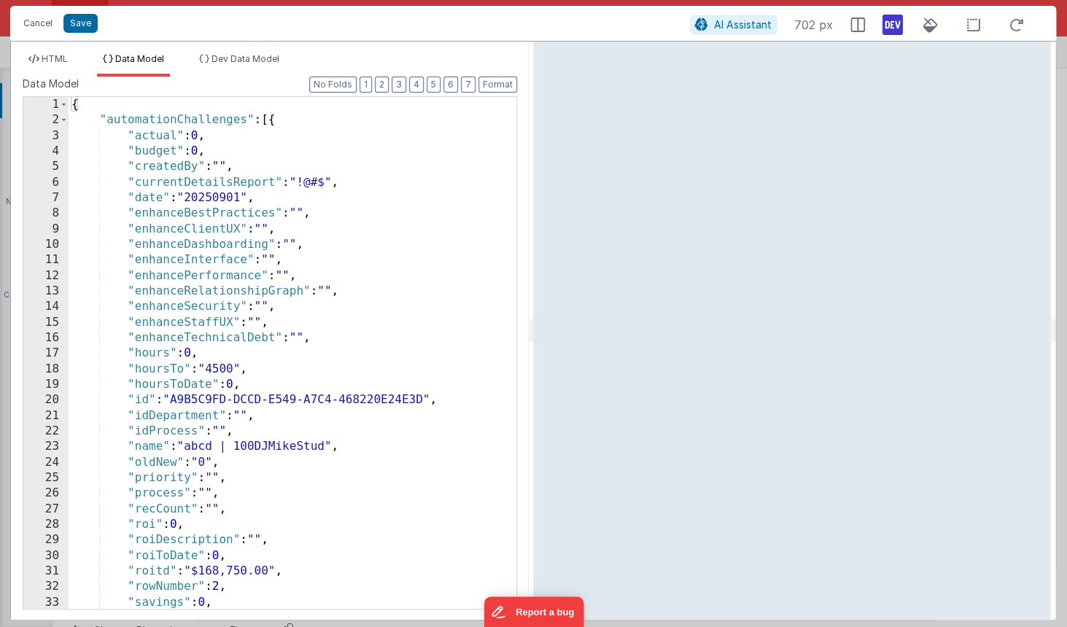
click at [318, 42] on div "HTML Data Model Dev Data Model Format 7 6 5 4 3 2 1 No Folds 125 126 127 128 12…" at bounding box center [270, 331] width 518 height 578
click at [66, 62] on span "HTML" at bounding box center [55, 58] width 26 height 11
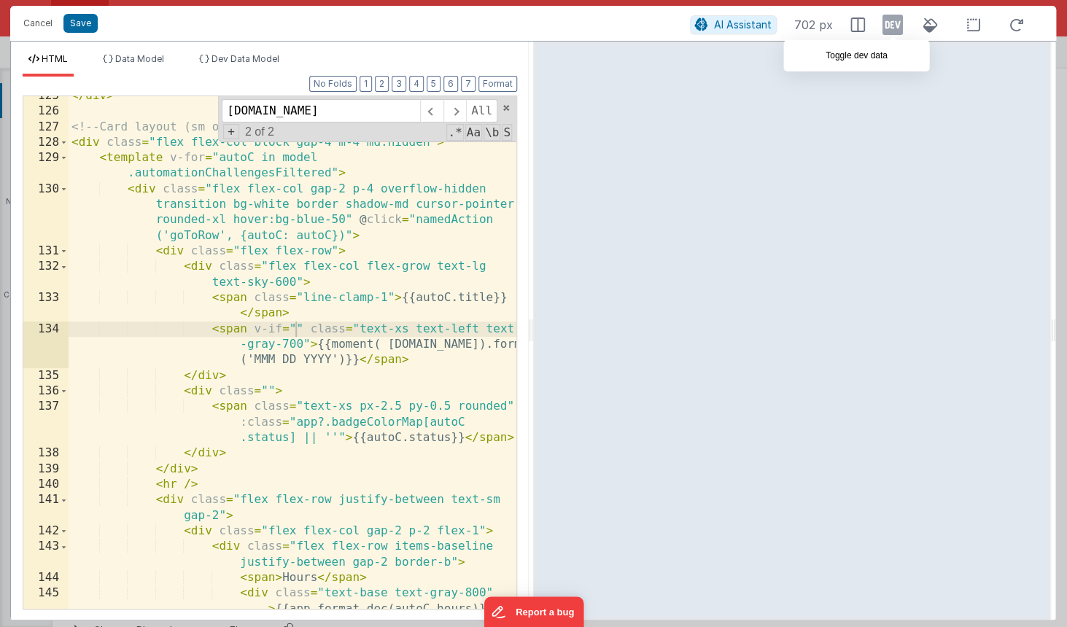
click at [893, 24] on icon at bounding box center [892, 24] width 20 height 23
click at [292, 326] on div "</ div > <!-- Card layout (sm only) --> < div class = "flex flex-col block gap-…" at bounding box center [293, 375] width 448 height 575
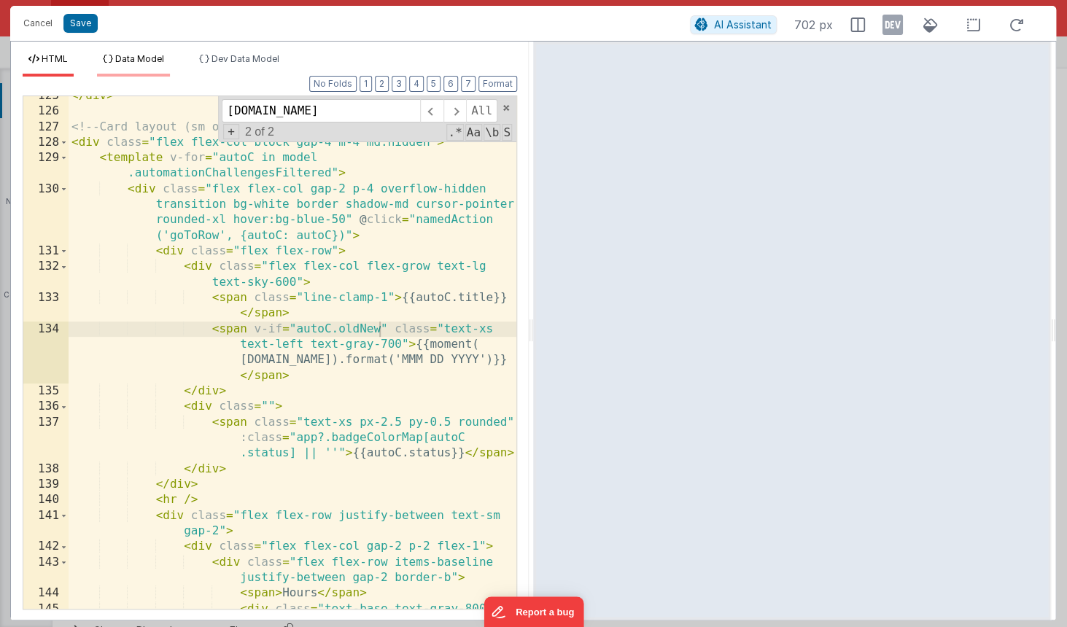
click at [125, 65] on li "Data Model" at bounding box center [133, 64] width 73 height 23
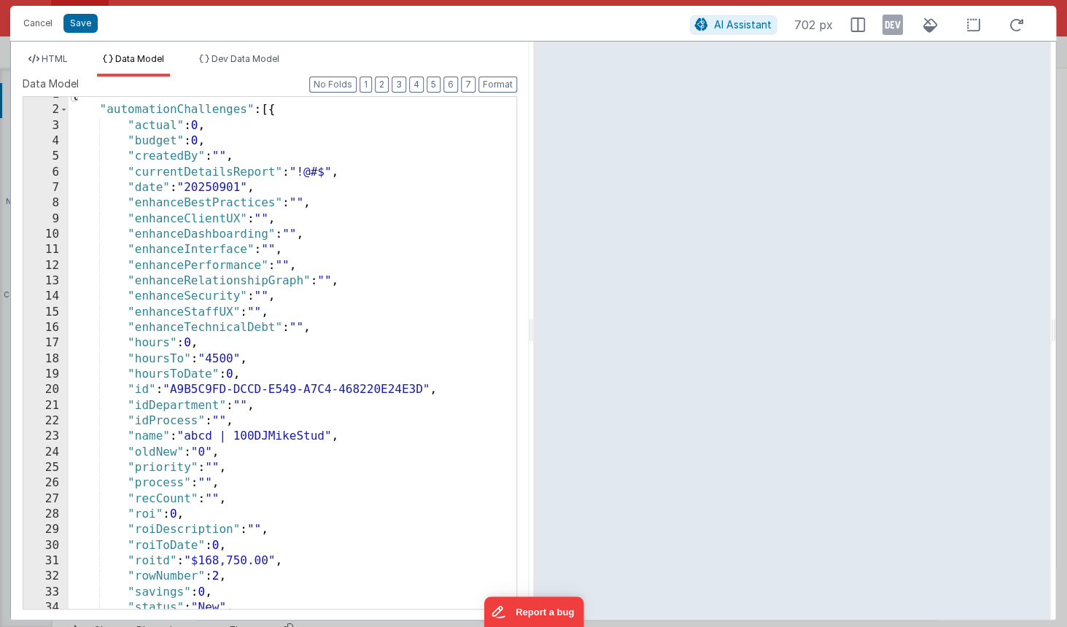
scroll to position [10, 0]
click at [61, 58] on span "HTML" at bounding box center [55, 58] width 26 height 11
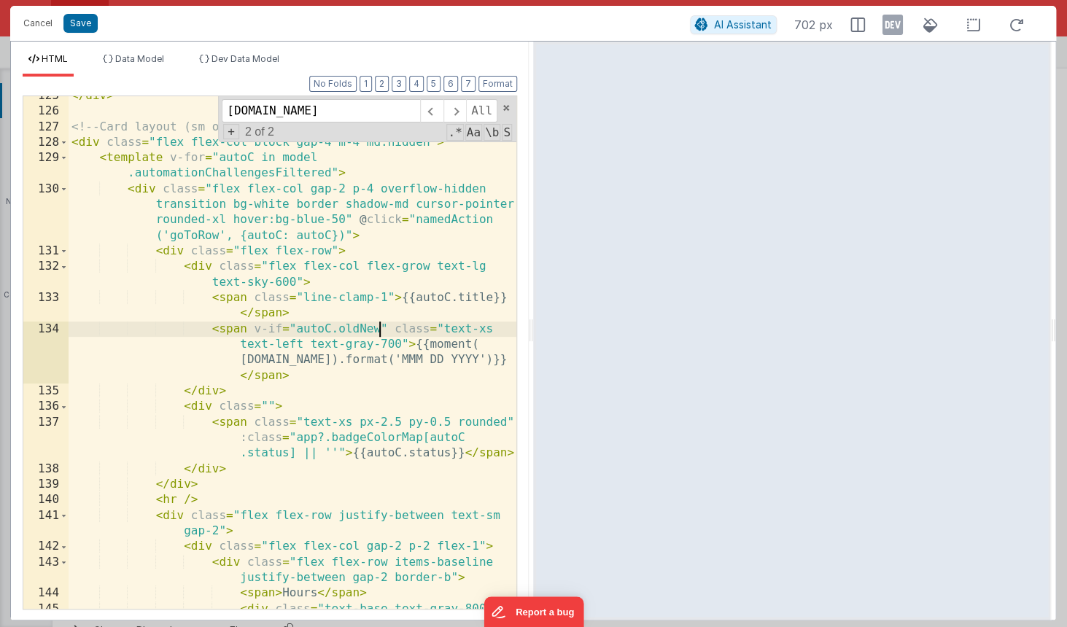
click at [381, 327] on div "</ div > <!-- Card layout (sm only) --> < div class = "flex flex-col block gap-…" at bounding box center [293, 375] width 448 height 575
click at [452, 394] on div "</ div > <!-- Card layout (sm only) --> < div class = "flex flex-col block gap-…" at bounding box center [293, 375] width 448 height 575
drag, startPoint x: 392, startPoint y: 329, endPoint x: 337, endPoint y: 327, distance: 54.7
click at [337, 327] on div "</ div > <!-- Card layout (sm only) --> < div class = "flex flex-col block gap-…" at bounding box center [293, 375] width 448 height 575
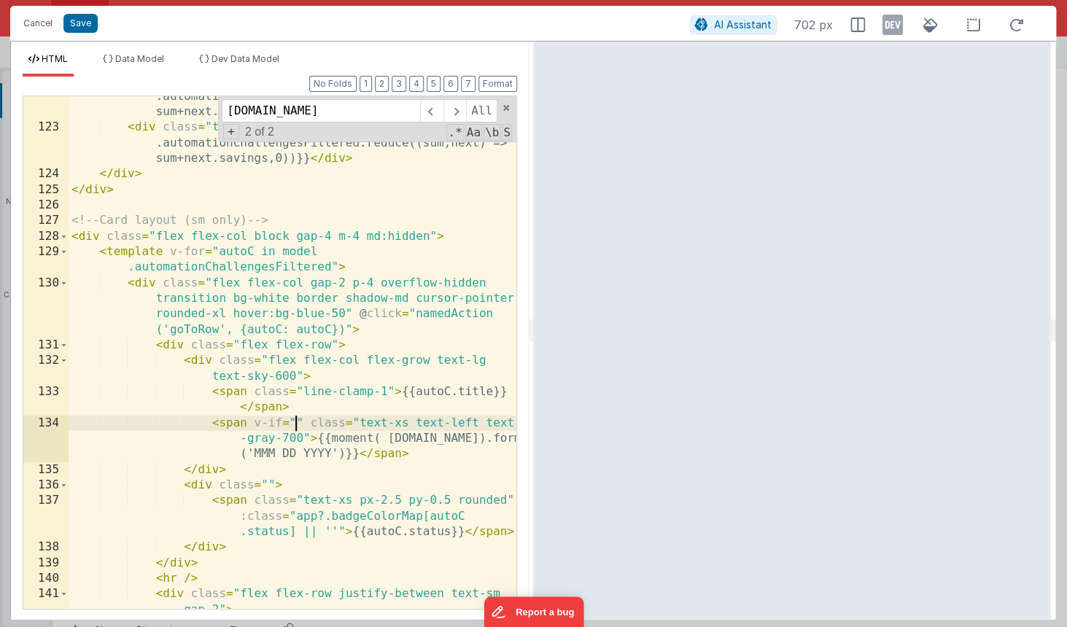
scroll to position [3284, 0]
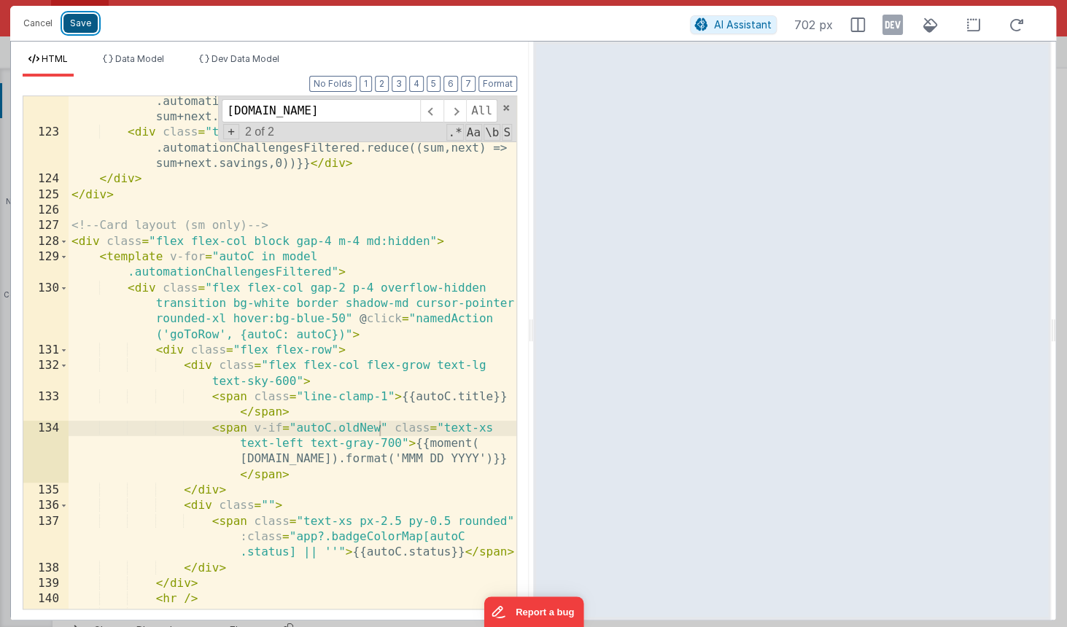
click at [83, 20] on button "Save" at bounding box center [80, 23] width 34 height 19
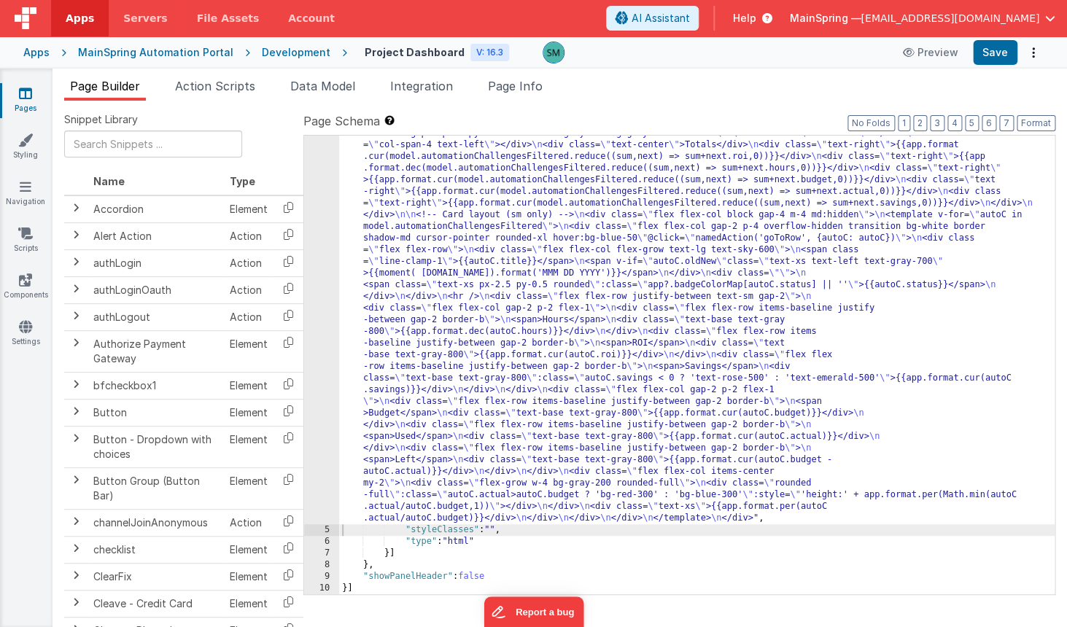
scroll to position [731, 0]
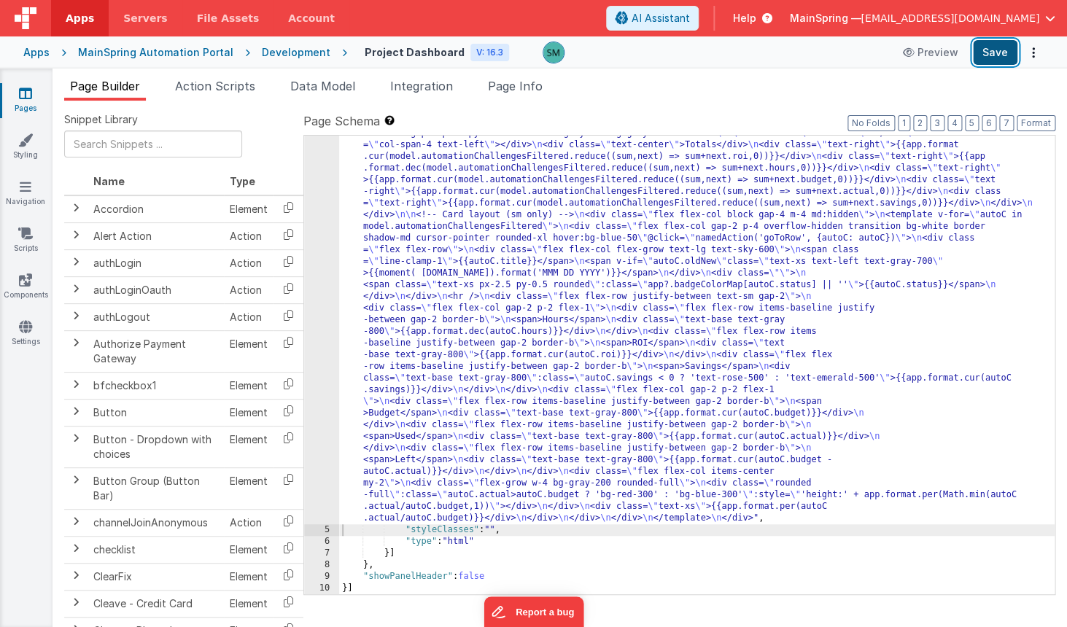
click at [1003, 50] on button "Save" at bounding box center [995, 52] width 44 height 25
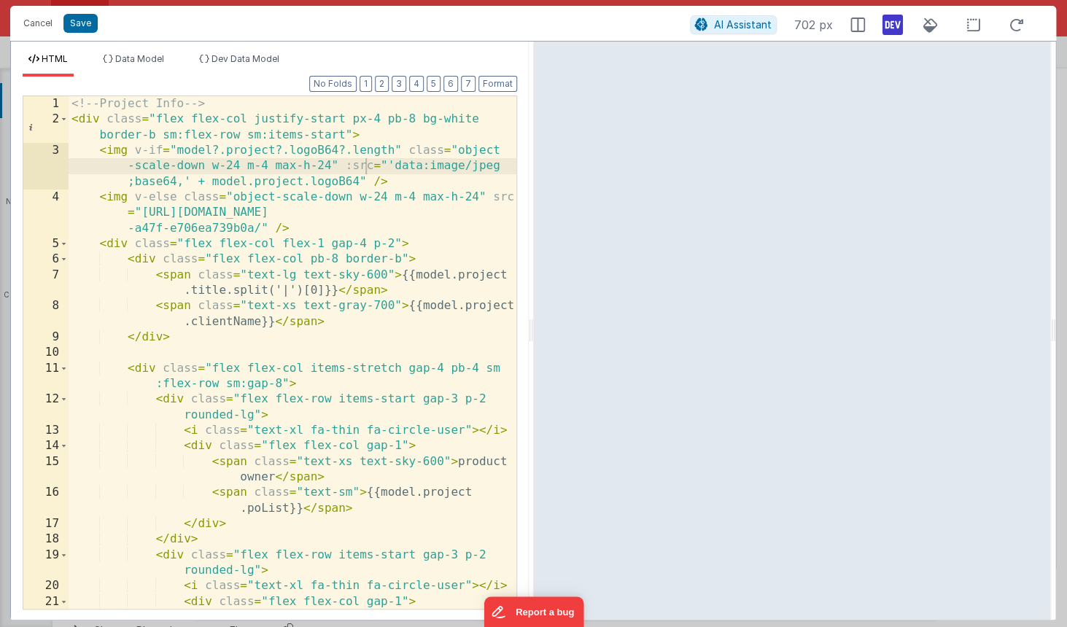
click at [892, 26] on icon at bounding box center [892, 24] width 20 height 23
click at [857, 26] on icon at bounding box center [857, 25] width 15 height 15
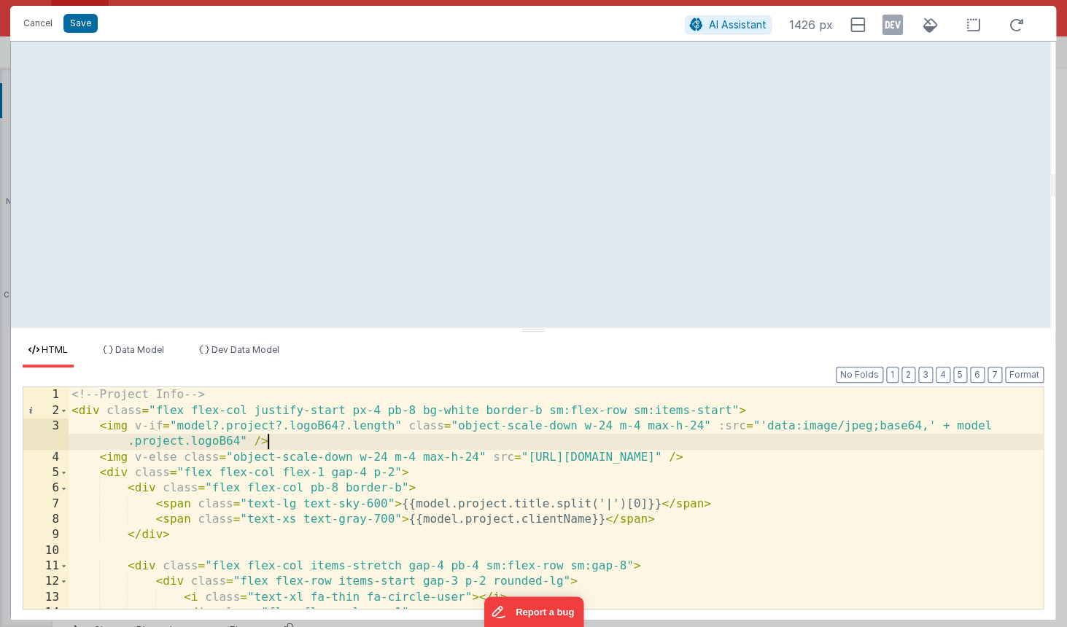
click at [341, 449] on div "<!-- Project Info --> < div class = "flex flex-col justify-start px-4 pb-8 bg-w…" at bounding box center [556, 513] width 974 height 252
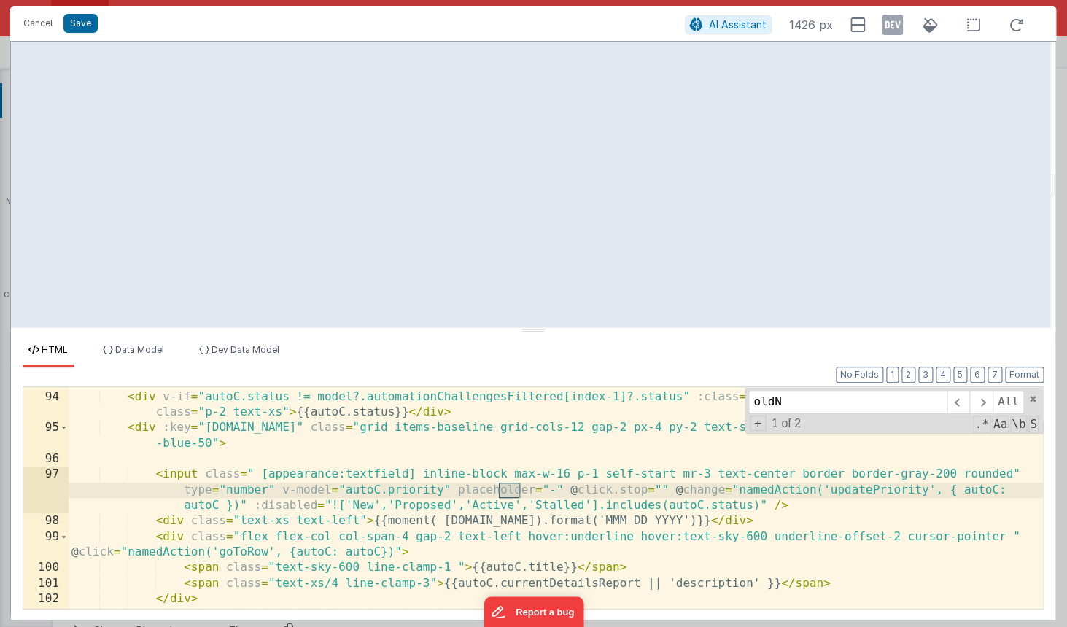
scroll to position [2239, 0]
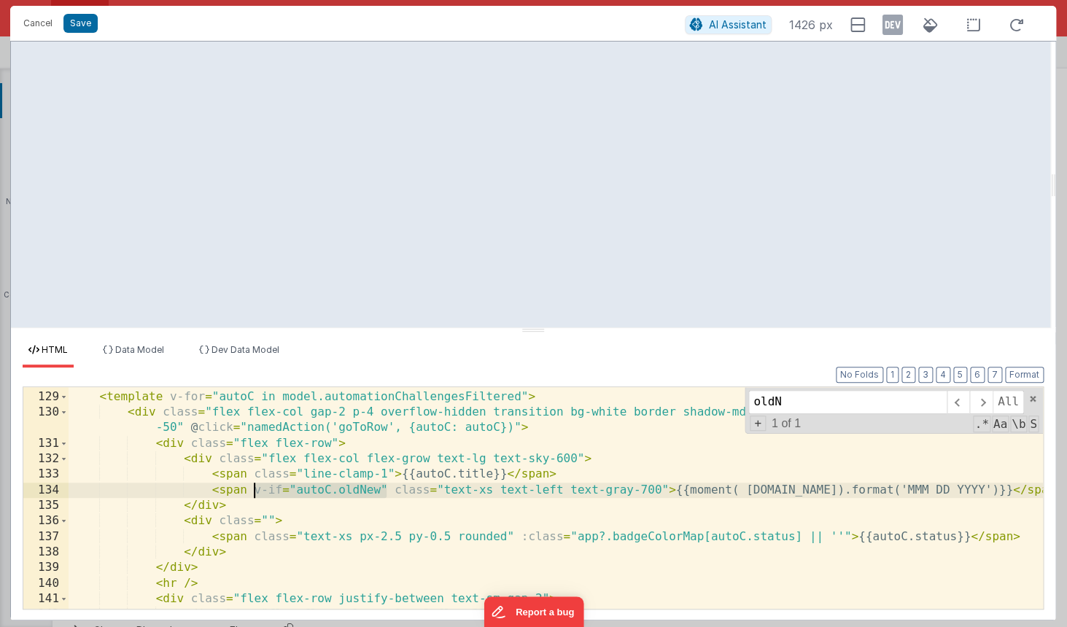
drag, startPoint x: 384, startPoint y: 489, endPoint x: 254, endPoint y: 494, distance: 129.9
click at [254, 494] on div "< div class = "flex flex-col block gap-4 m-4 md:hidden" > < template v-for = "a…" at bounding box center [556, 499] width 974 height 252
click at [792, 402] on input "oldN" at bounding box center [847, 401] width 198 height 23
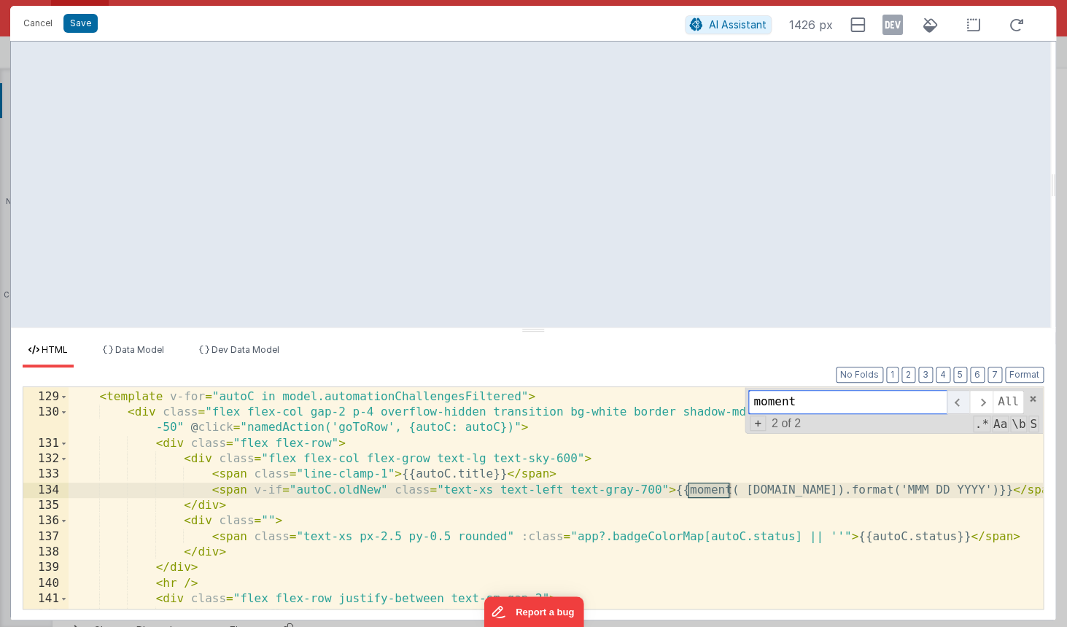
type input "moment"
click at [959, 405] on span at bounding box center [957, 401] width 23 height 23
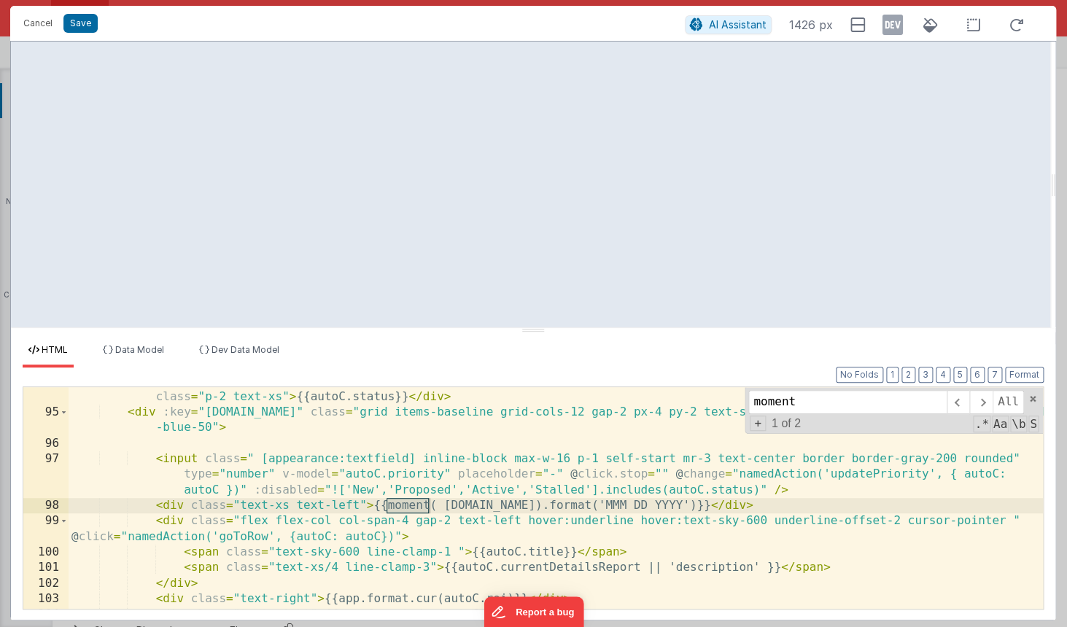
click at [191, 507] on div "< div v-if = "autoC.status != model?.automationChallengesFiltered[index-1]?.sta…" at bounding box center [556, 507] width 974 height 268
paste textarea
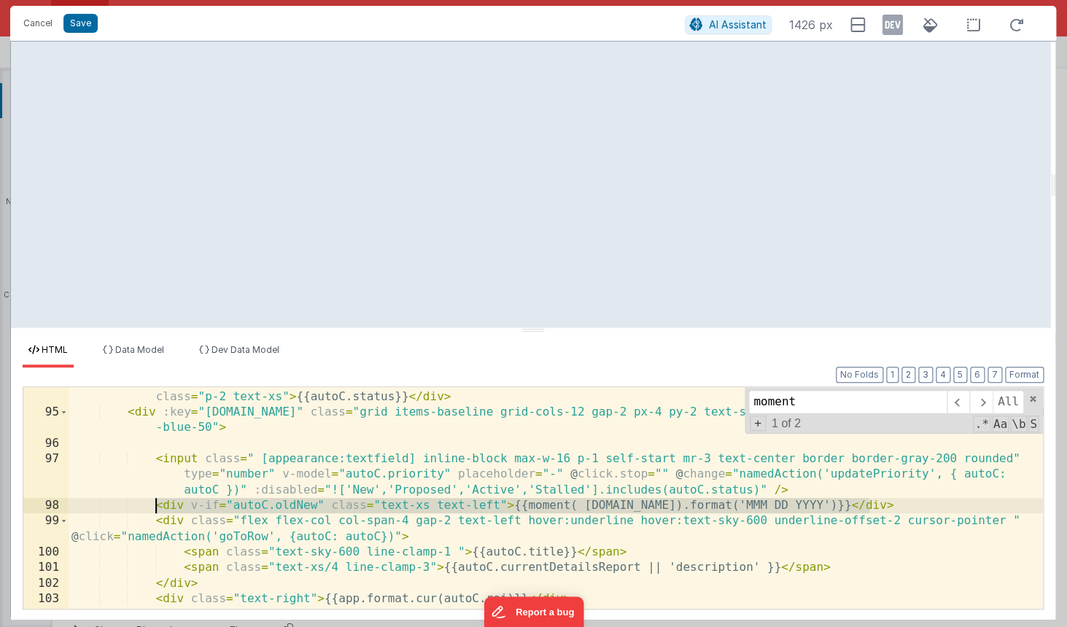
drag, startPoint x: 872, startPoint y: 508, endPoint x: 154, endPoint y: 502, distance: 718.3
click at [154, 502] on div "< div v-if = "autoC.status != model?.automationChallengesFiltered[index-1]?.sta…" at bounding box center [556, 507] width 974 height 268
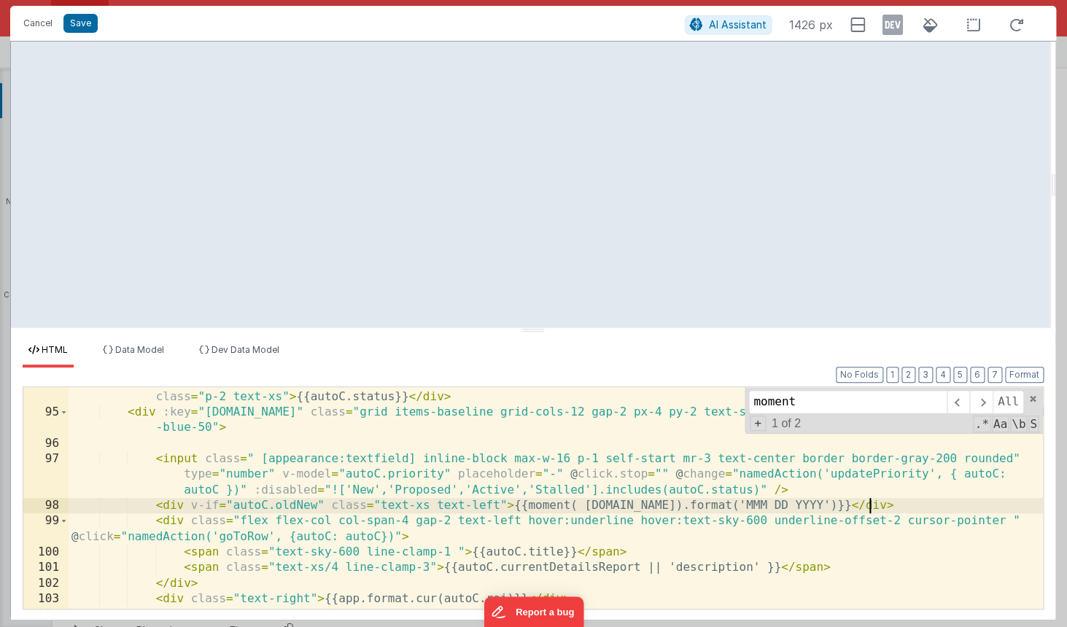
click at [935, 513] on div "< div v-if = "autoC.status != model?.automationChallengesFiltered[index-1]?.sta…" at bounding box center [556, 507] width 974 height 268
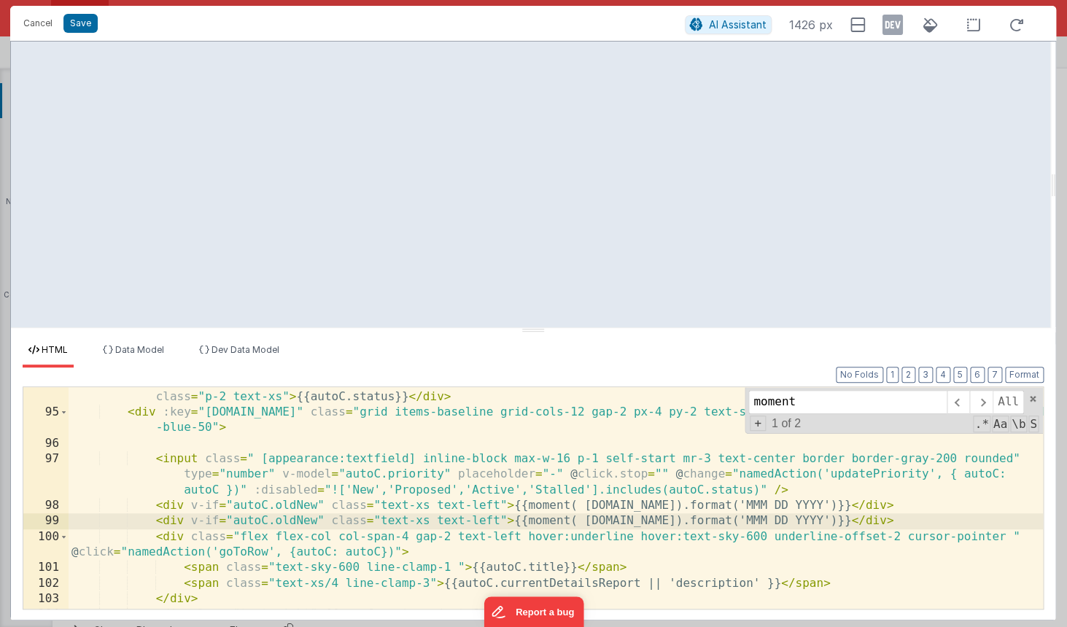
click at [217, 518] on div "< div v-if = "autoC.status != model?.automationChallengesFiltered[index-1]?.sta…" at bounding box center [556, 507] width 974 height 268
click at [494, 506] on div "< div v-if = "autoC.status != model?.automationChallengesFiltered[index-1]?.sta…" at bounding box center [556, 507] width 974 height 268
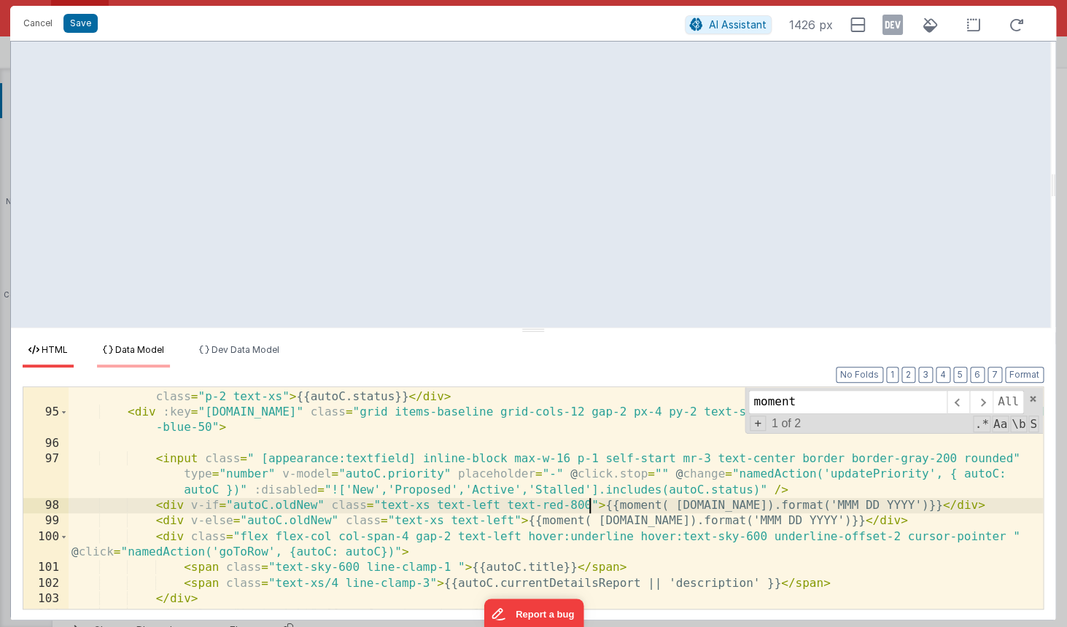
click at [157, 354] on span "Data Model" at bounding box center [139, 349] width 49 height 11
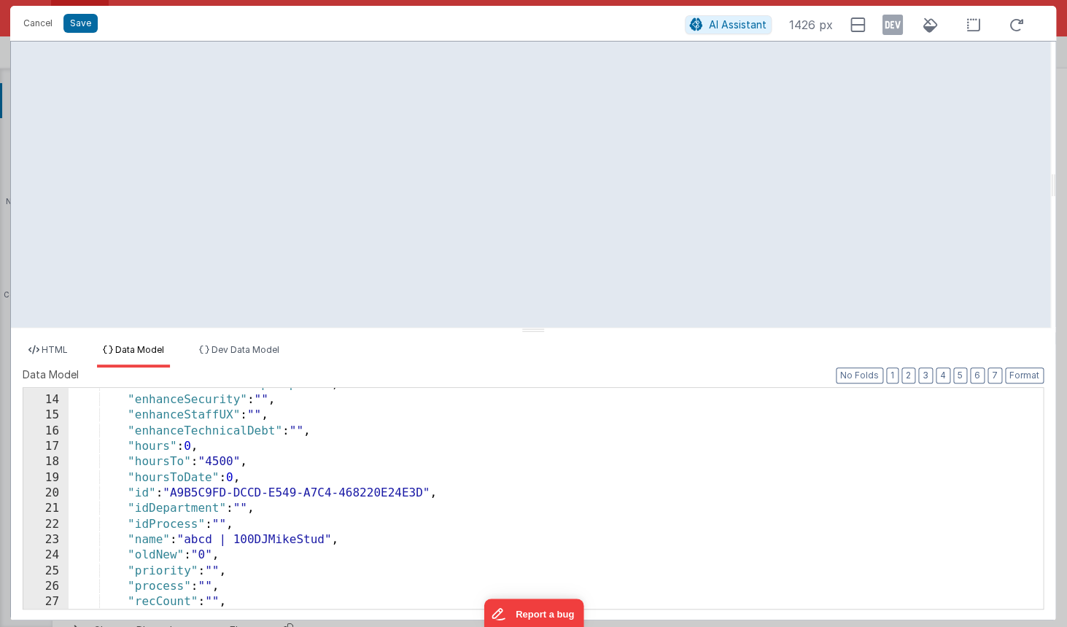
scroll to position [198, 0]
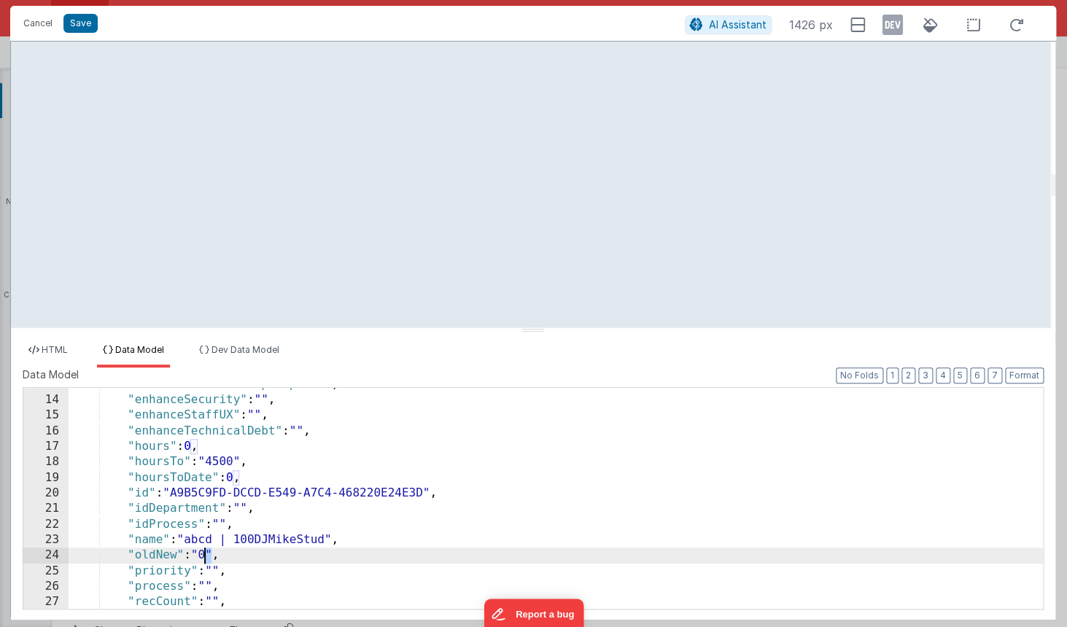
click at [206, 551] on div ""enhanceRelationshipGraph" : "" , "enhanceSecurity" : "" , "enhanceStaffUX" : "…" at bounding box center [556, 503] width 974 height 252
click at [433, 438] on div ""enhanceRelationshipGraph" : "" , "enhanceSecurity" : "" , "enhanceStaffUX" : "…" at bounding box center [556, 503] width 974 height 252
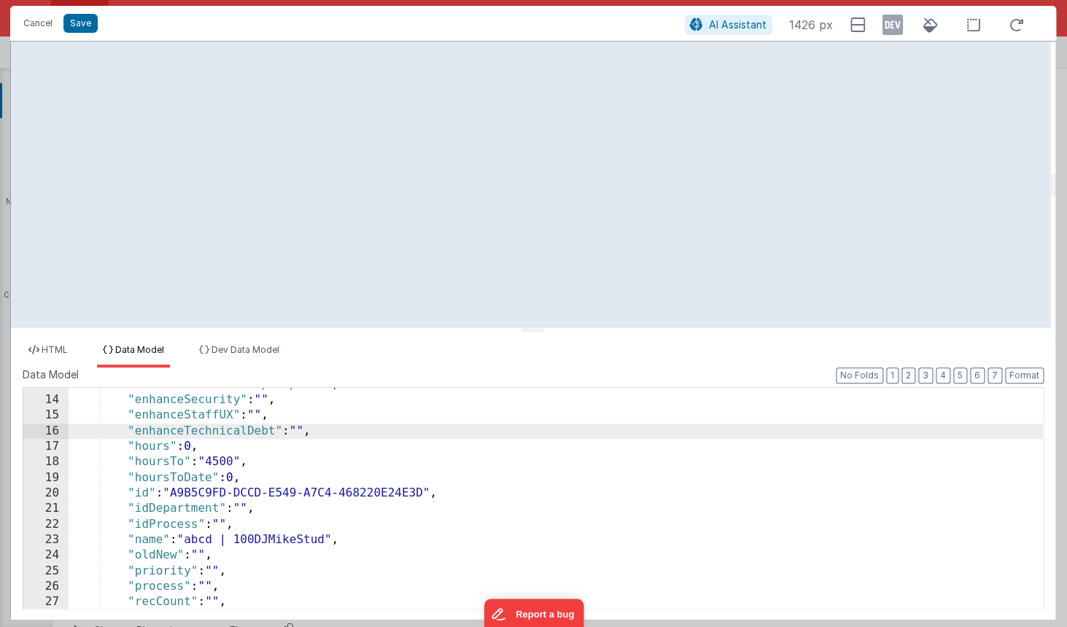
click at [451, 360] on ul "HTML Data Model Dev Data Model" at bounding box center [533, 355] width 1044 height 23
click at [65, 349] on span "HTML" at bounding box center [55, 349] width 26 height 11
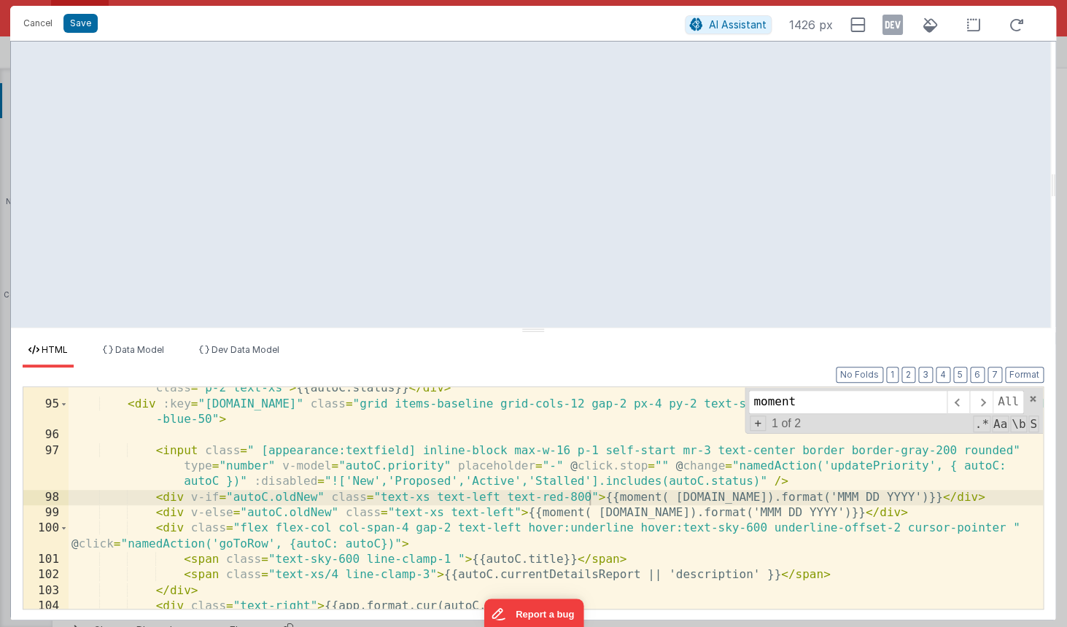
scroll to position [1609, 0]
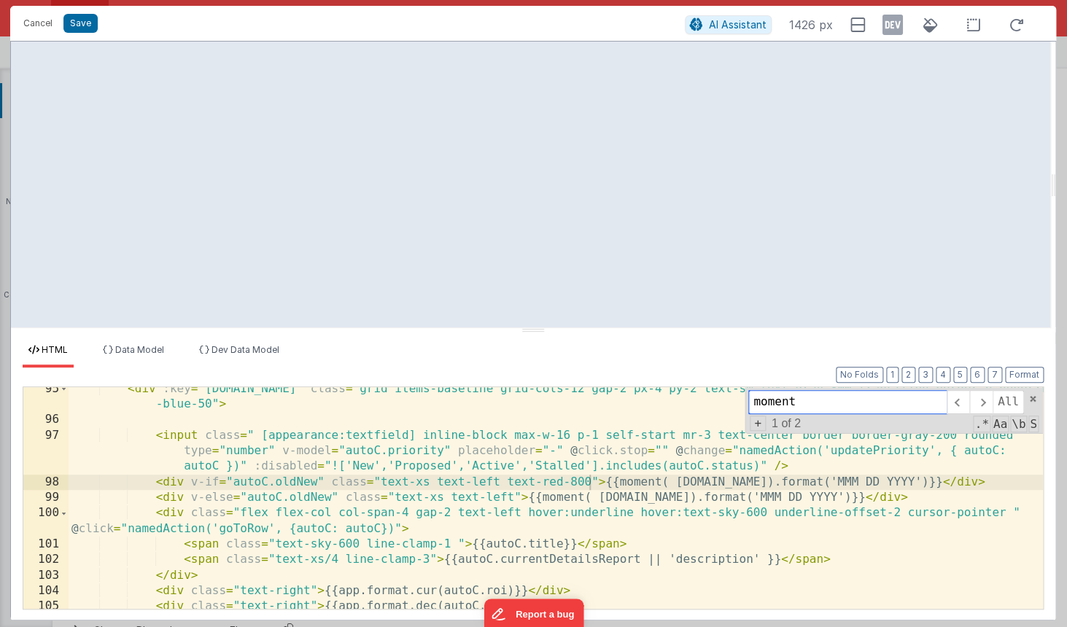
click at [801, 405] on input "moment" at bounding box center [847, 401] width 198 height 23
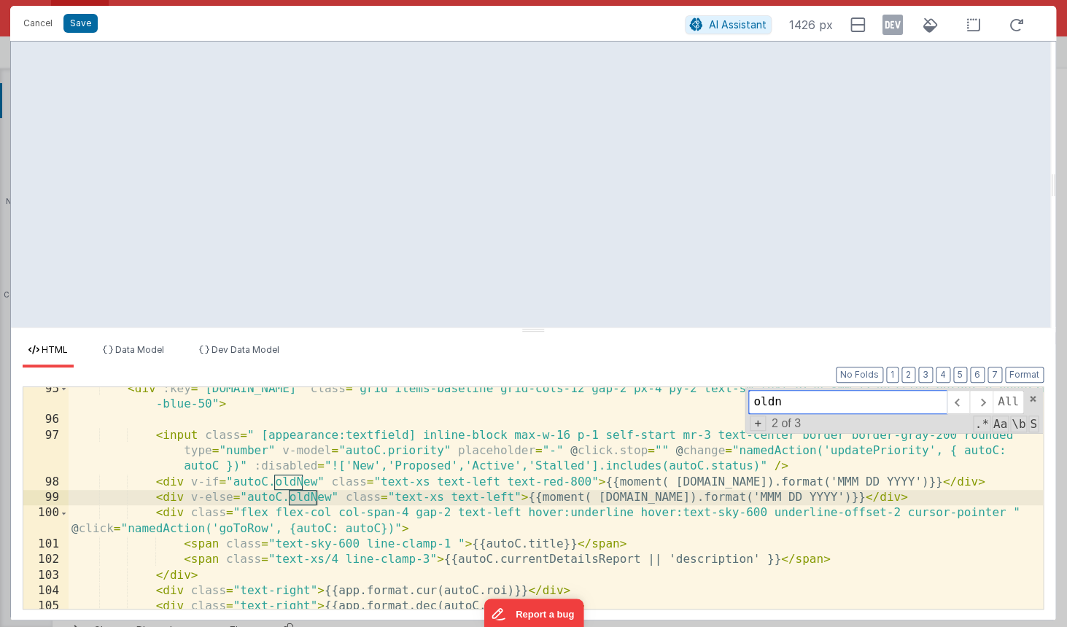
type input "oldn"
click at [324, 499] on div "< div :key = "[DOMAIN_NAME]" class = "grid items-baseline grid-cols-12 gap-2 px…" at bounding box center [556, 515] width 974 height 268
drag, startPoint x: 336, startPoint y: 497, endPoint x: 236, endPoint y: 505, distance: 100.9
click at [236, 505] on div "< div :key = "[DOMAIN_NAME]" class = "grid items-baseline grid-cols-12 gap-2 px…" at bounding box center [556, 515] width 974 height 268
click at [883, 420] on div "+ 2 of 3 .* Aa \b S" at bounding box center [893, 424] width 290 height 14
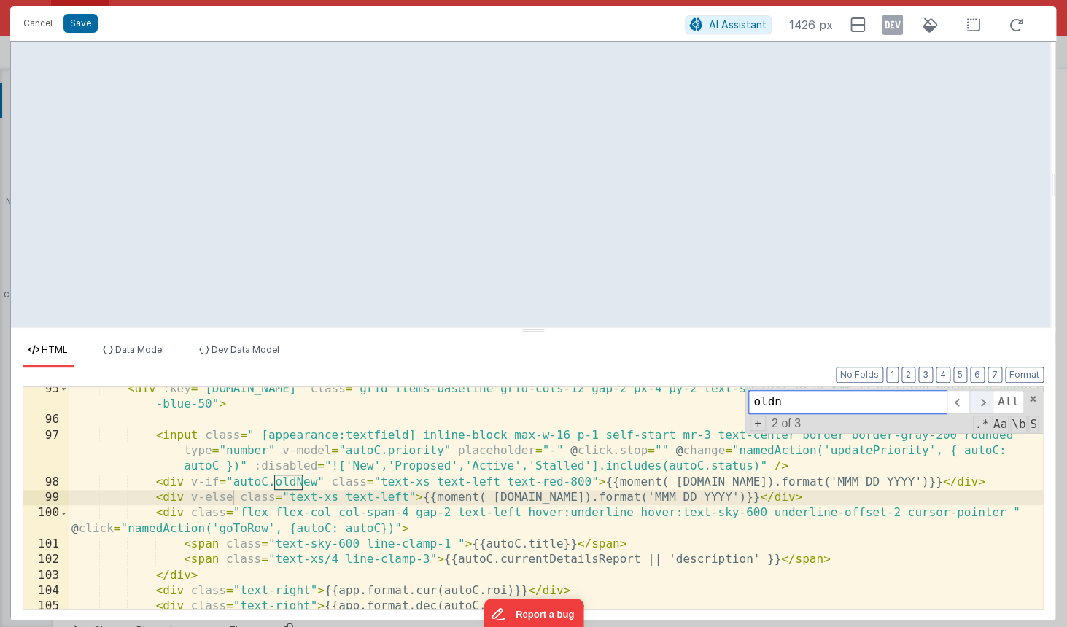
click at [977, 408] on span at bounding box center [980, 401] width 23 height 23
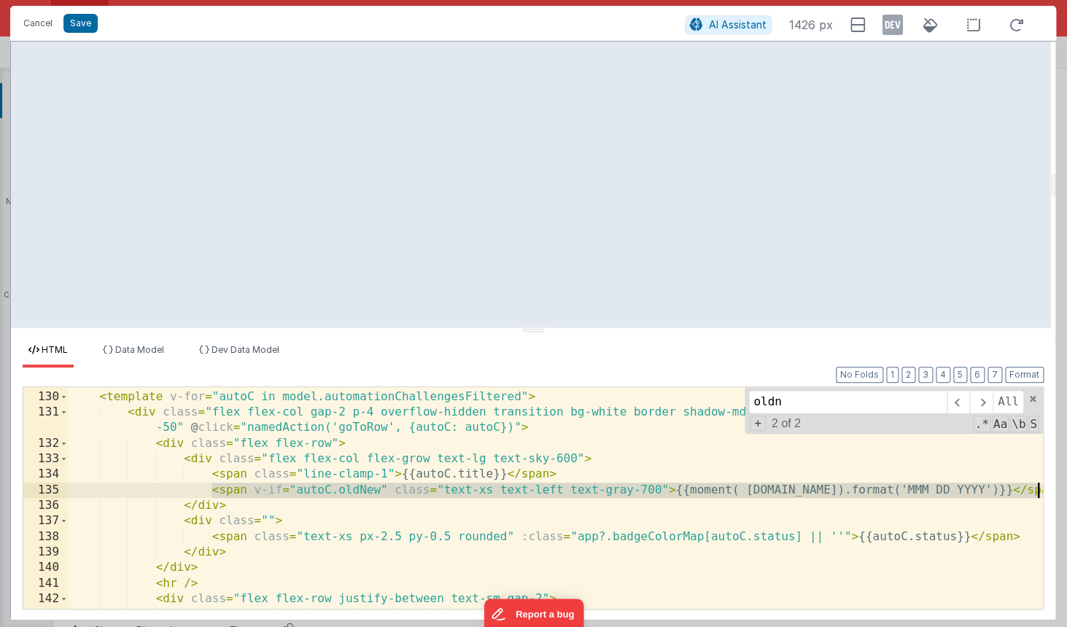
drag, startPoint x: 211, startPoint y: 492, endPoint x: 1043, endPoint y: 489, distance: 832.0
click at [1043, 489] on div "< div class = "flex flex-col block gap-4 m-4 md:hidden" > < template v-for = "a…" at bounding box center [556, 497] width 974 height 221
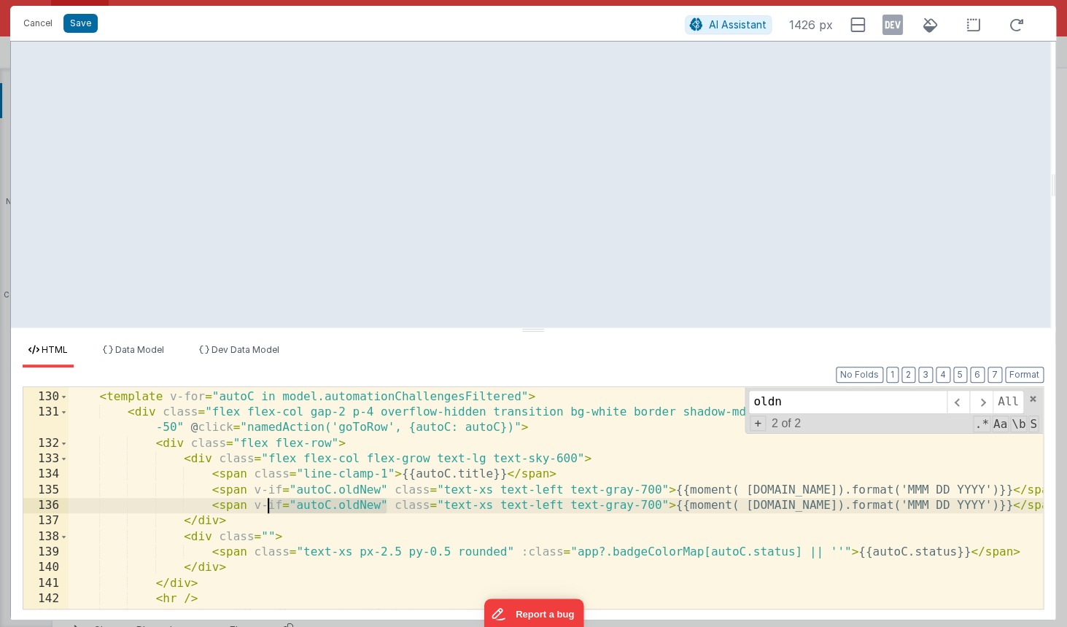
drag, startPoint x: 384, startPoint y: 505, endPoint x: 269, endPoint y: 513, distance: 114.8
click at [269, 513] on div "< div class = "flex flex-col block gap-4 m-4 md:hidden" > < template v-for = "a…" at bounding box center [556, 499] width 974 height 252
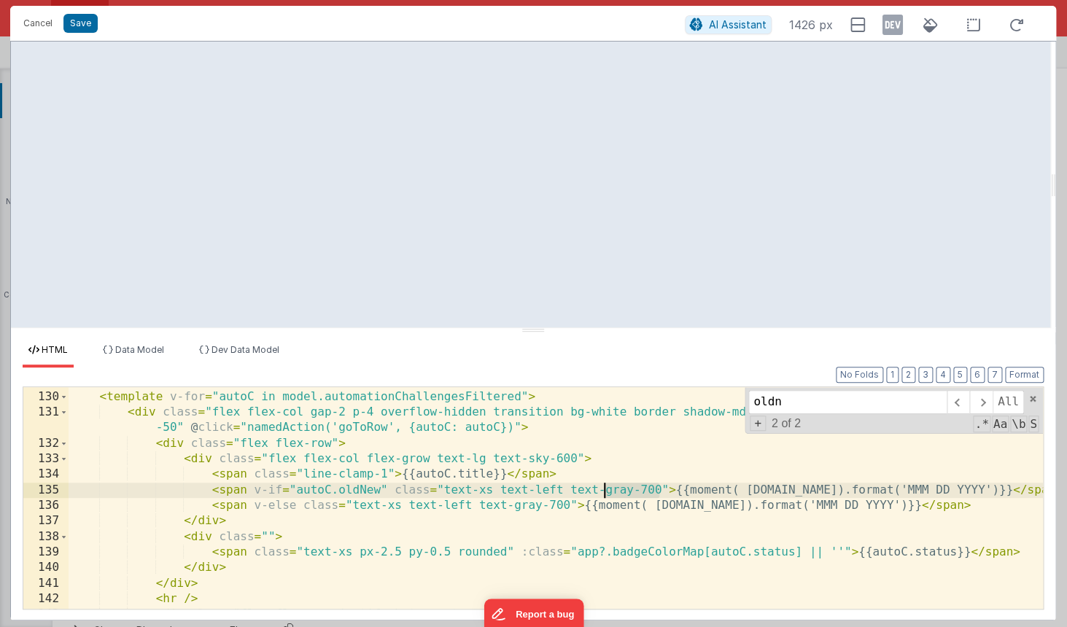
drag, startPoint x: 659, startPoint y: 489, endPoint x: 606, endPoint y: 494, distance: 53.5
click at [606, 494] on div "< div class = "flex flex-col block gap-4 m-4 md:hidden" > < template v-for = "a…" at bounding box center [556, 499] width 974 height 252
click at [86, 28] on button "Save" at bounding box center [80, 23] width 34 height 19
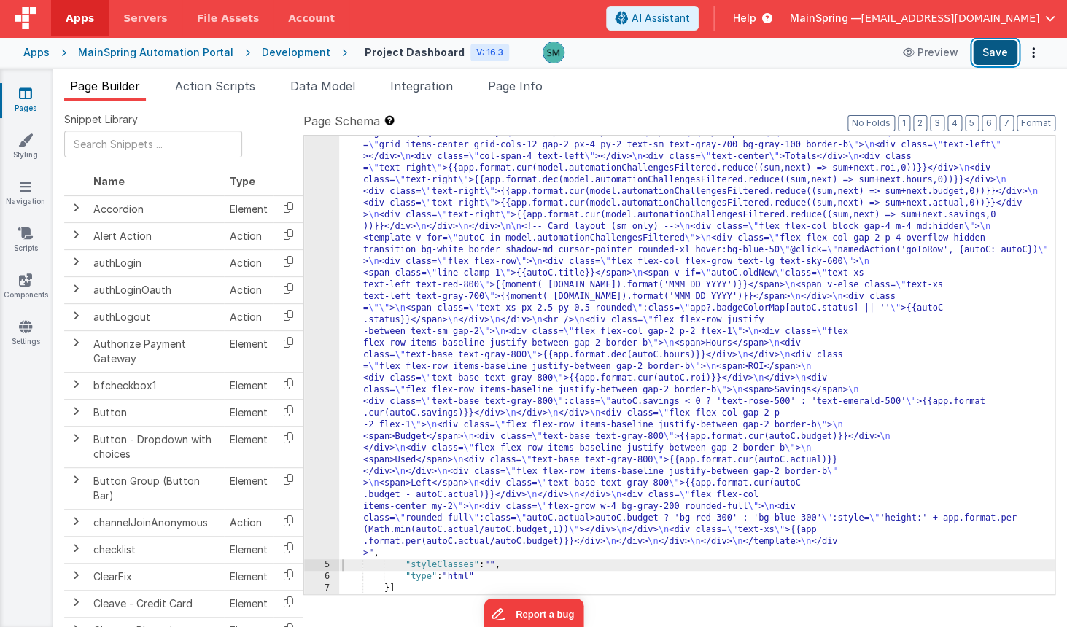
click at [998, 53] on button "Save" at bounding box center [995, 52] width 44 height 25
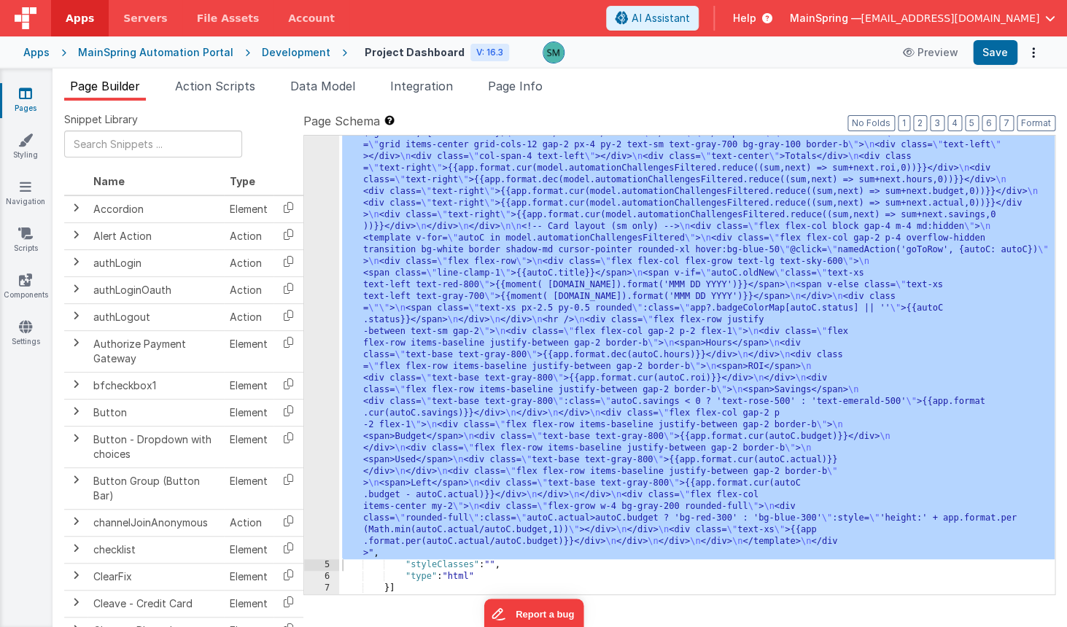
click at [324, 203] on div at bounding box center [533, 313] width 1067 height 627
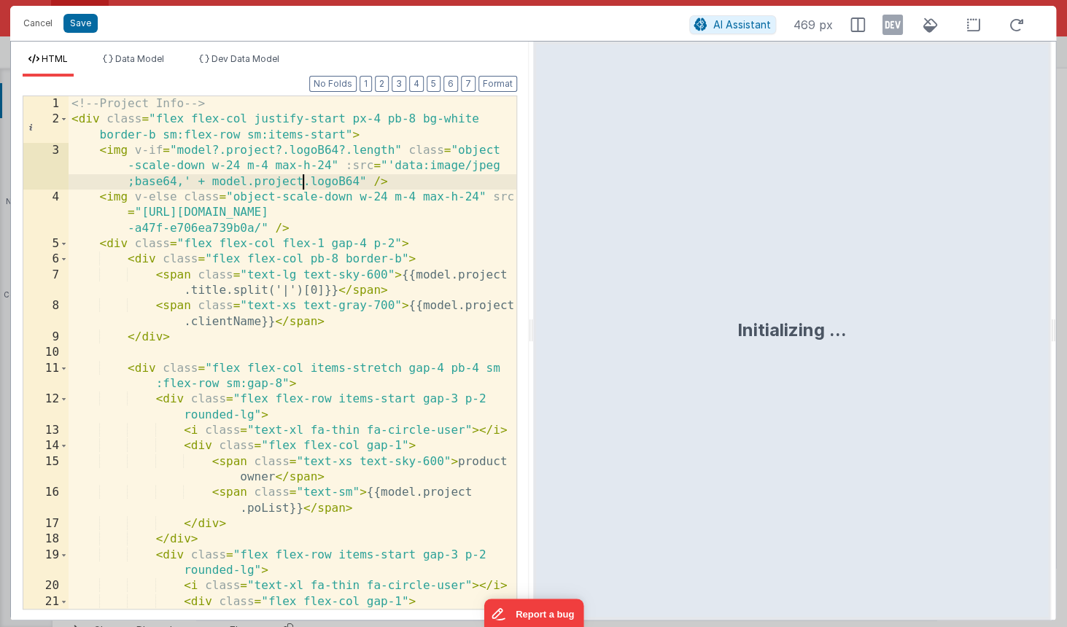
click at [305, 185] on div "<!-- Project Info --> < div class = "flex flex-col justify-start px-4 pb-8 bg-w…" at bounding box center [293, 375] width 448 height 559
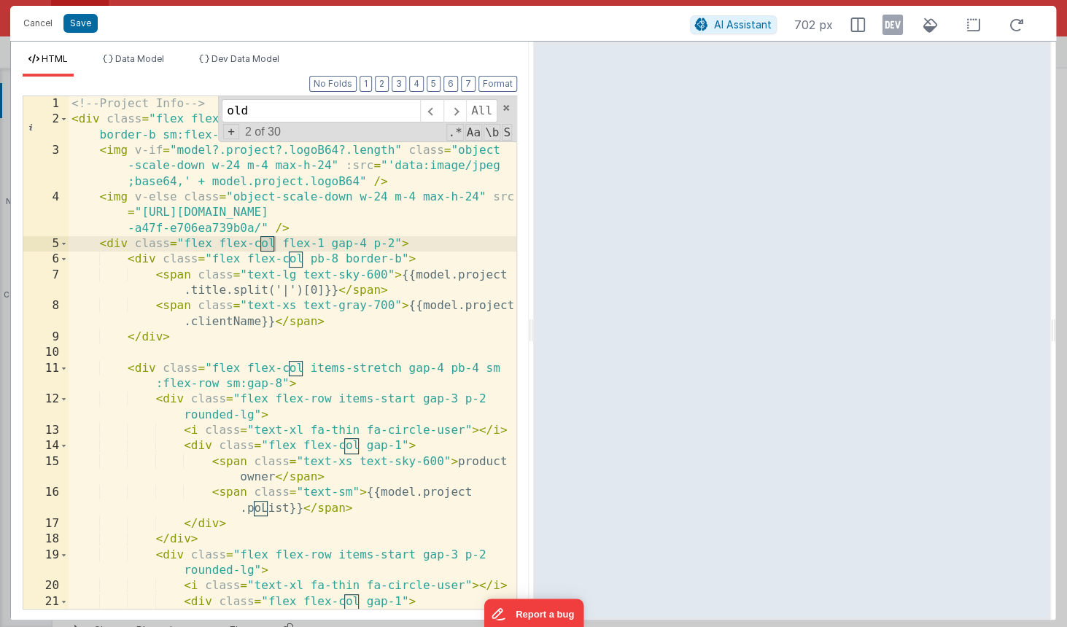
scroll to position [2186, 0]
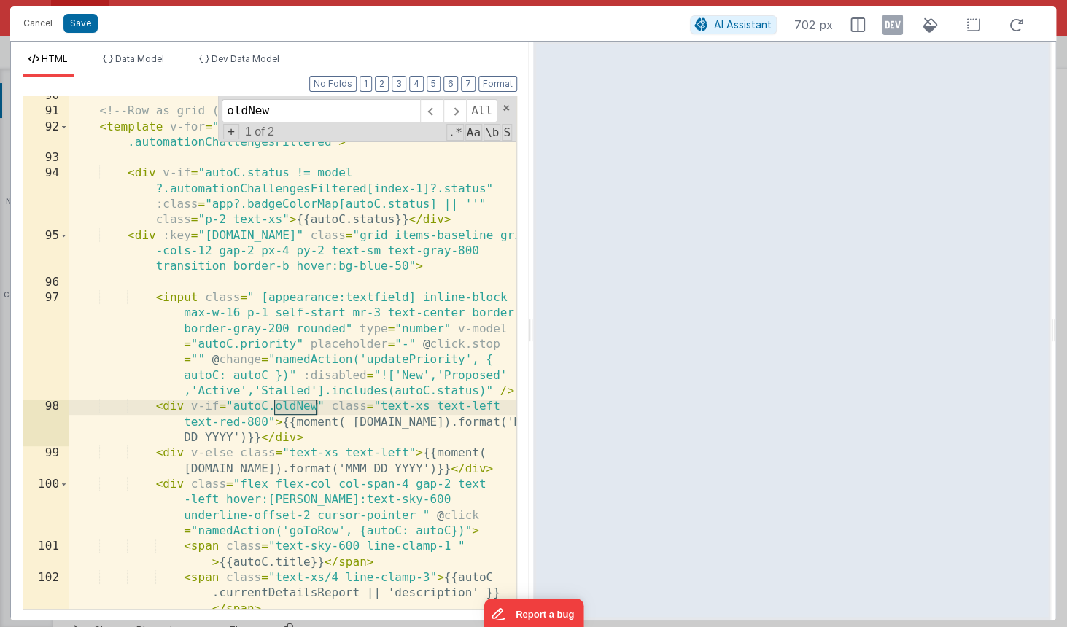
type input "oldNew"
click at [268, 423] on div "<!-- Row as grid (md and up) --> < template v-for = "(autoC,index) in model .au…" at bounding box center [293, 375] width 448 height 575
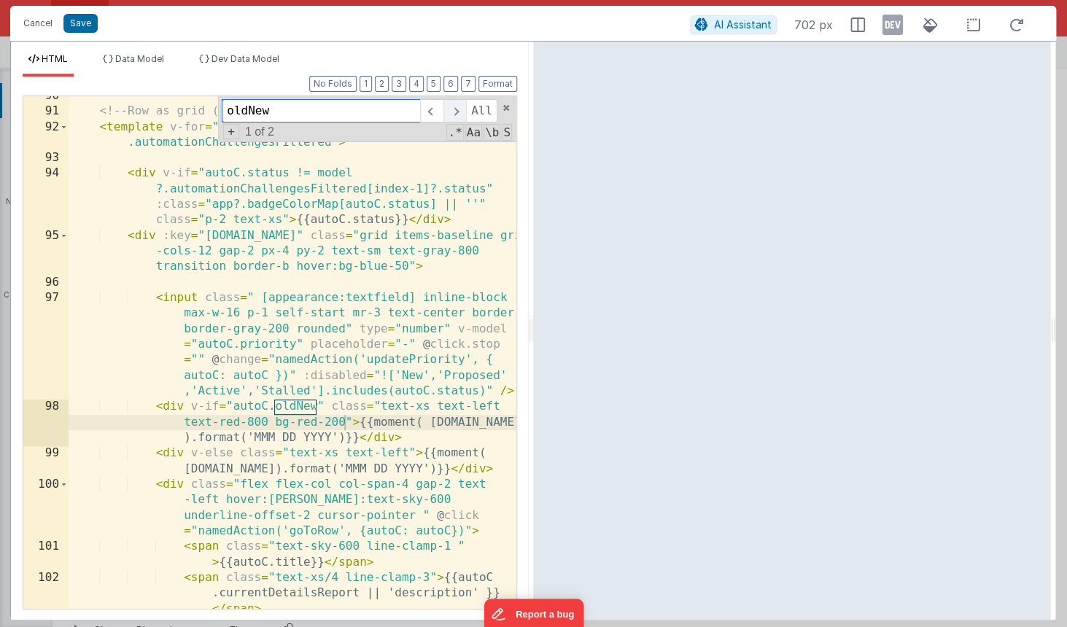
click at [454, 112] on span at bounding box center [454, 110] width 23 height 23
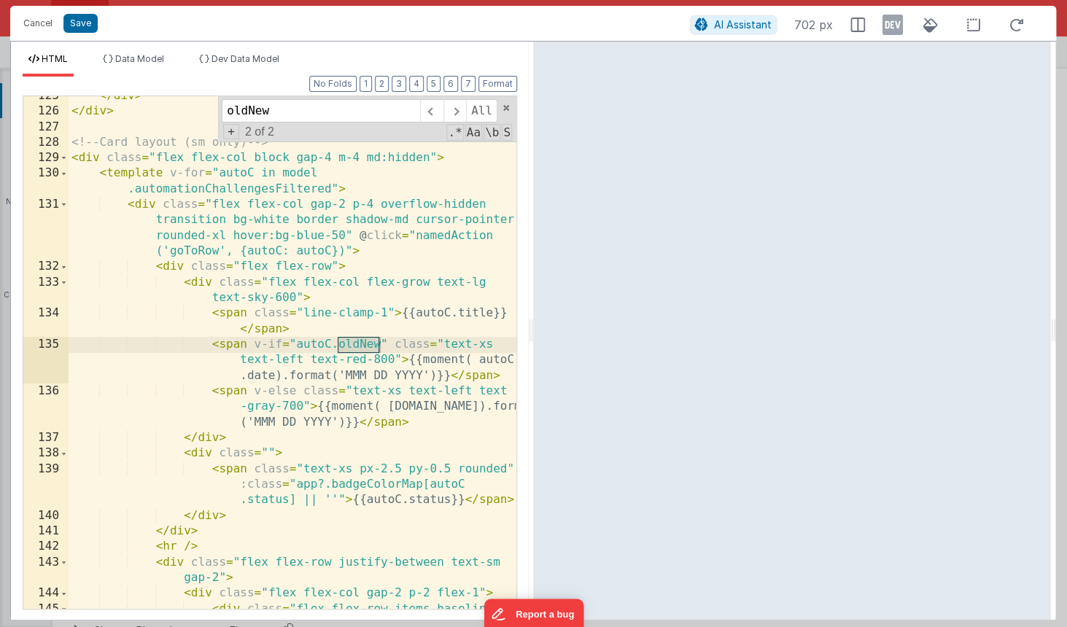
click at [394, 357] on div "</ div > </ div > <!-- Card layout (sm only) --> < div class = "flex flex-col b…" at bounding box center [293, 367] width 448 height 559
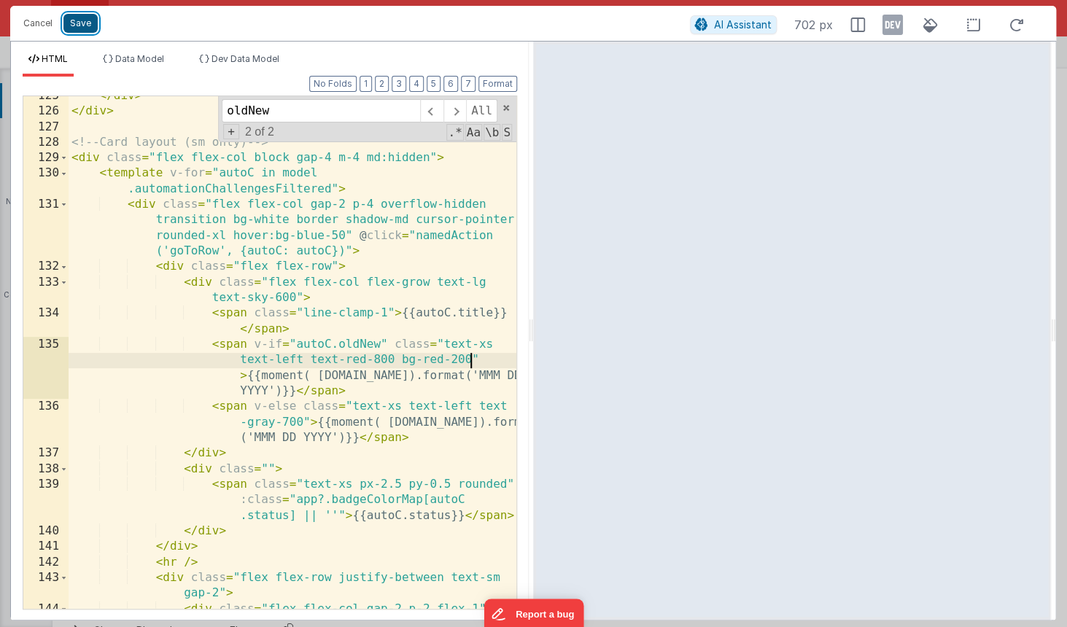
click at [79, 24] on button "Save" at bounding box center [80, 23] width 34 height 19
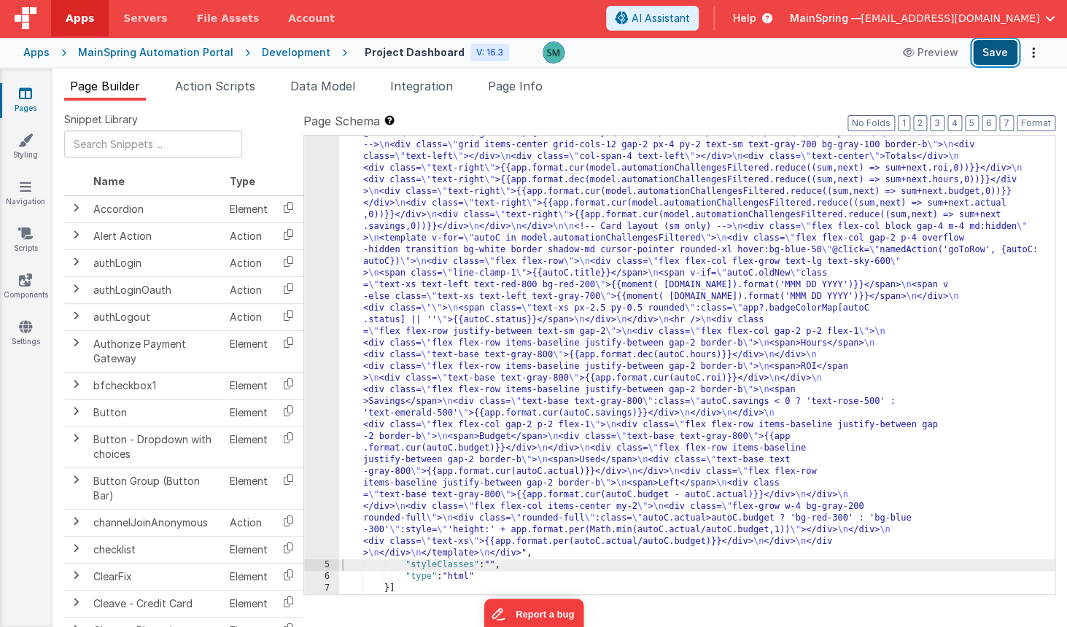
click at [991, 49] on button "Save" at bounding box center [995, 52] width 44 height 25
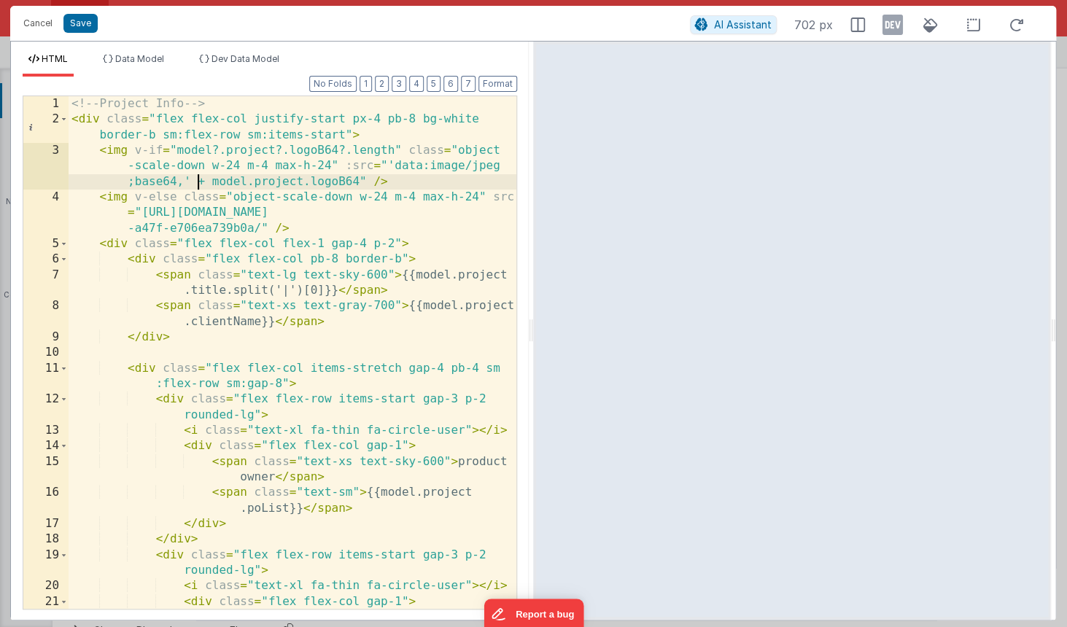
click at [289, 128] on div "<!-- Project Info --> < div class = "flex flex-col justify-start px-4 pb-8 bg-w…" at bounding box center [293, 375] width 448 height 559
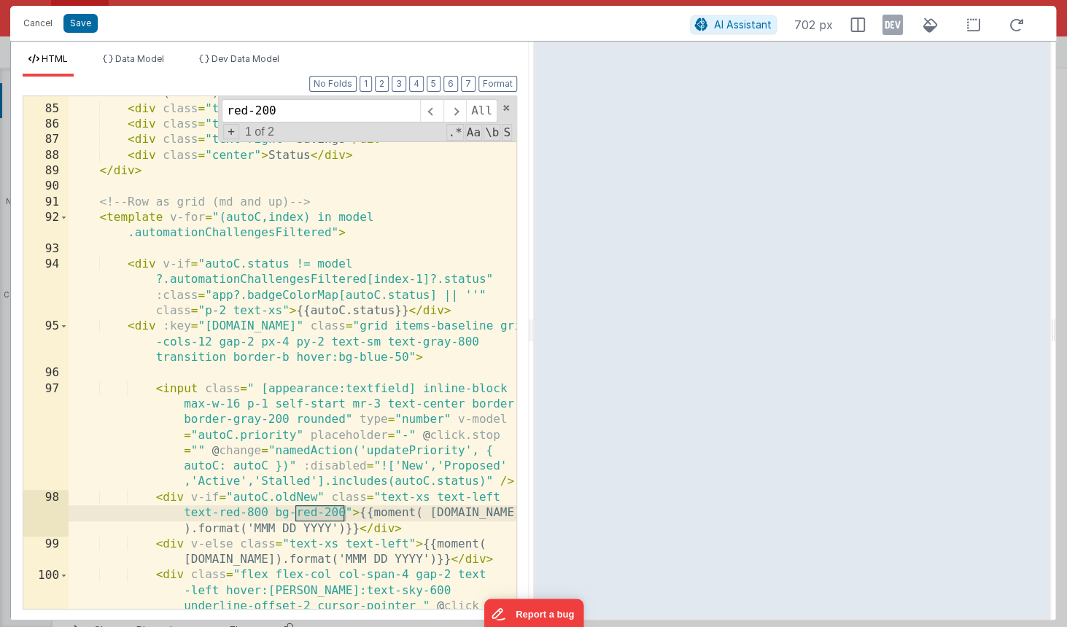
scroll to position [2095, 0]
type input "red-200"
click at [459, 109] on span at bounding box center [454, 110] width 23 height 23
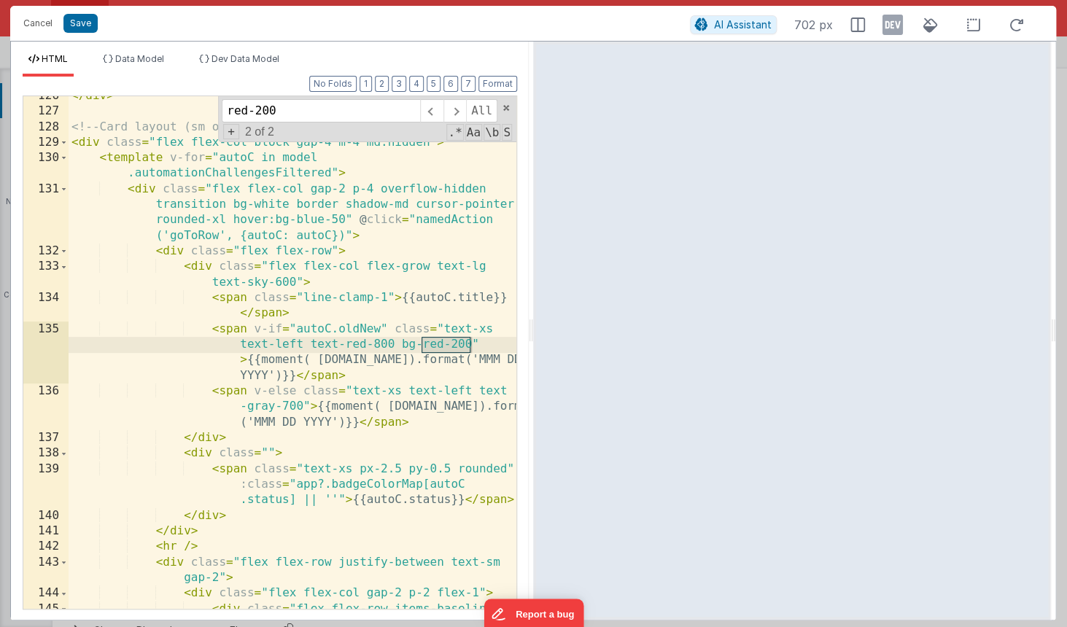
click at [308, 344] on div "</ div > <!-- Card layout (sm only) --> < div class = "flex flex-col block gap-…" at bounding box center [293, 367] width 448 height 559
click at [457, 109] on span at bounding box center [454, 110] width 23 height 23
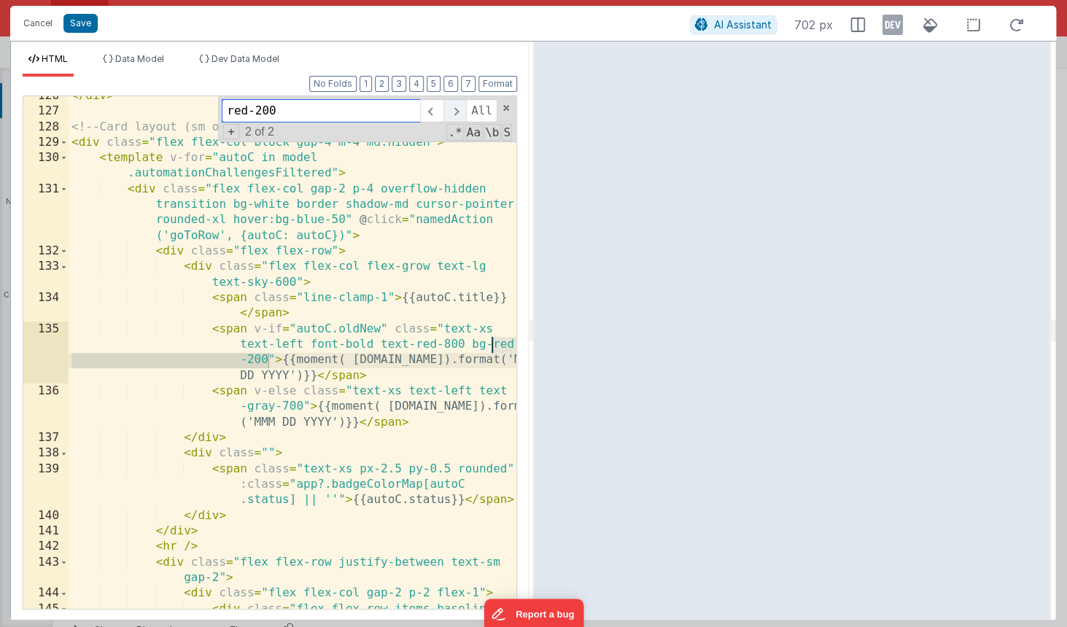
click at [457, 109] on span at bounding box center [454, 110] width 23 height 23
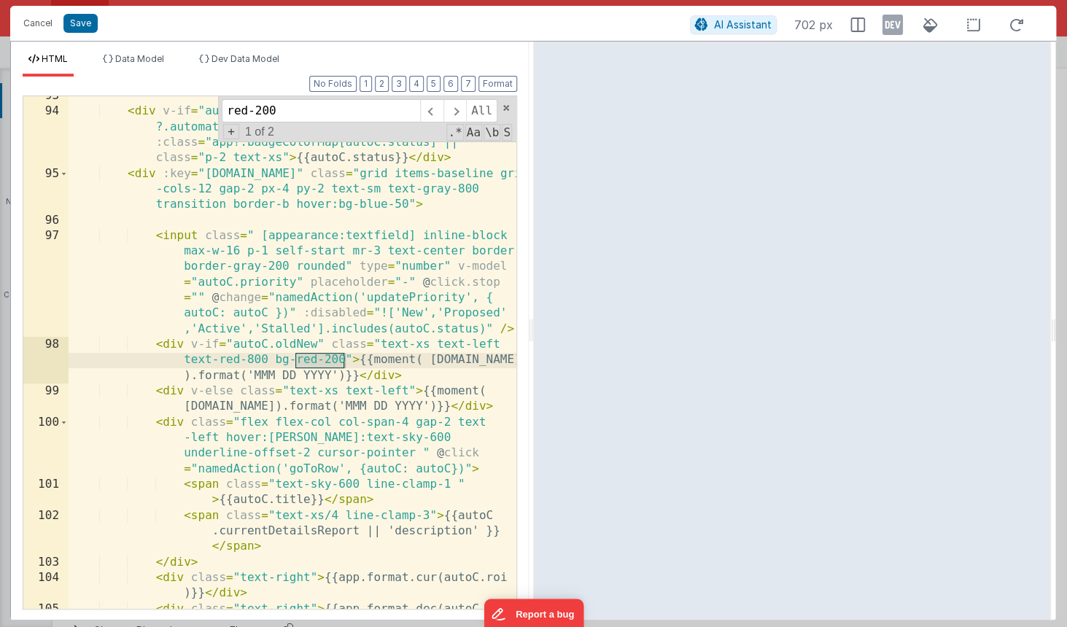
click at [176, 356] on div "< div v-if = "autoC.status != model ?.automationChallengesFiltered[index-1]?.st…" at bounding box center [293, 367] width 448 height 559
click at [88, 27] on button "Save" at bounding box center [80, 23] width 34 height 19
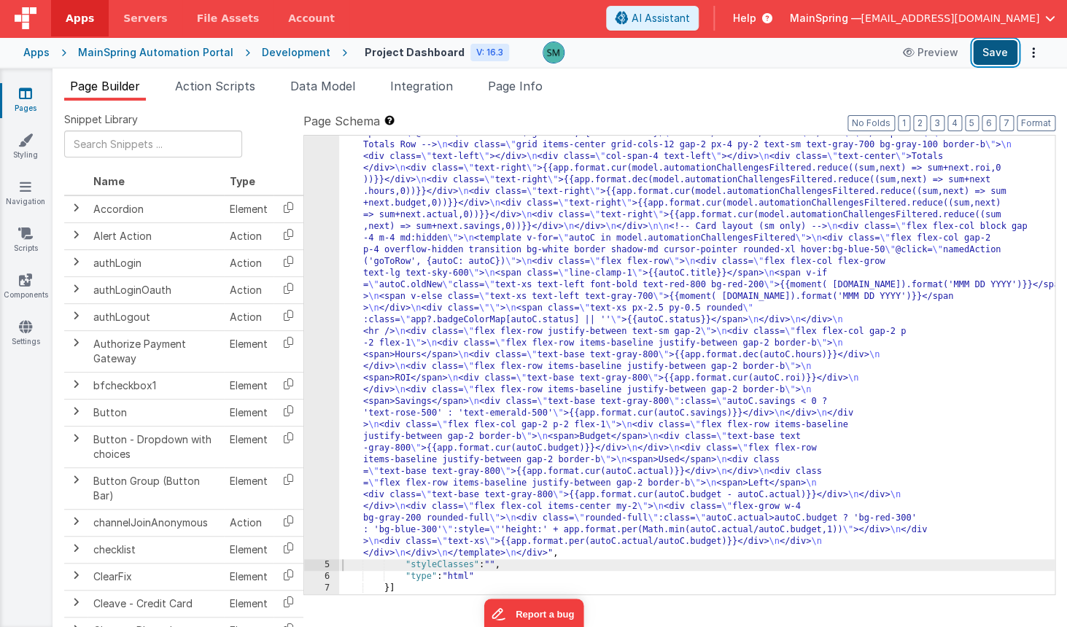
click at [992, 51] on button "Save" at bounding box center [995, 52] width 44 height 25
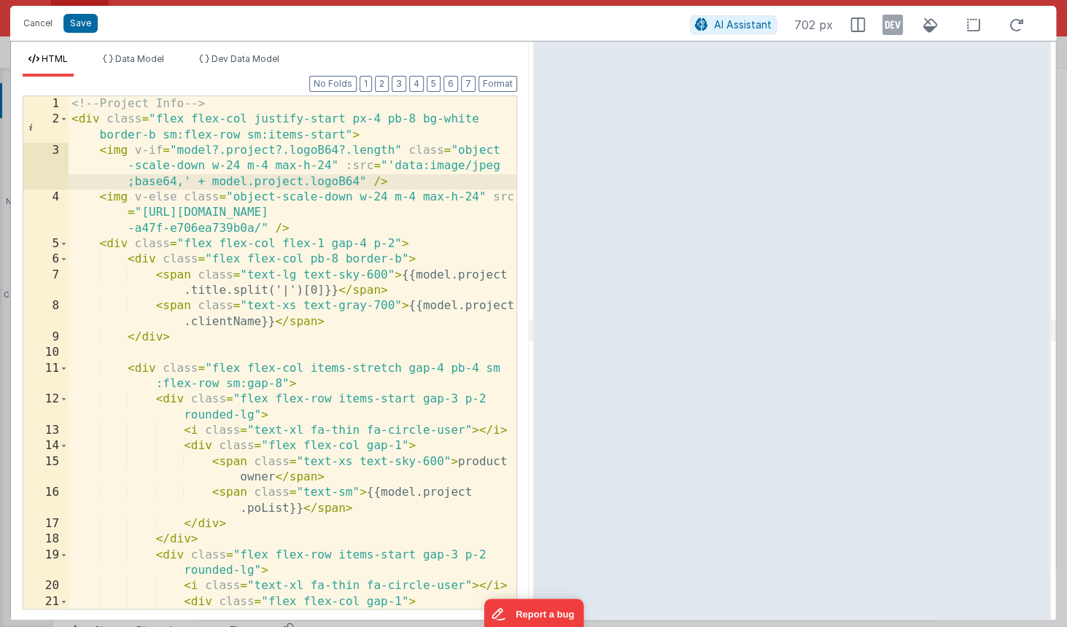
click at [349, 296] on div "<!-- Project Info --> < div class = "flex flex-col justify-start px-4 pb-8 bg-w…" at bounding box center [293, 375] width 448 height 559
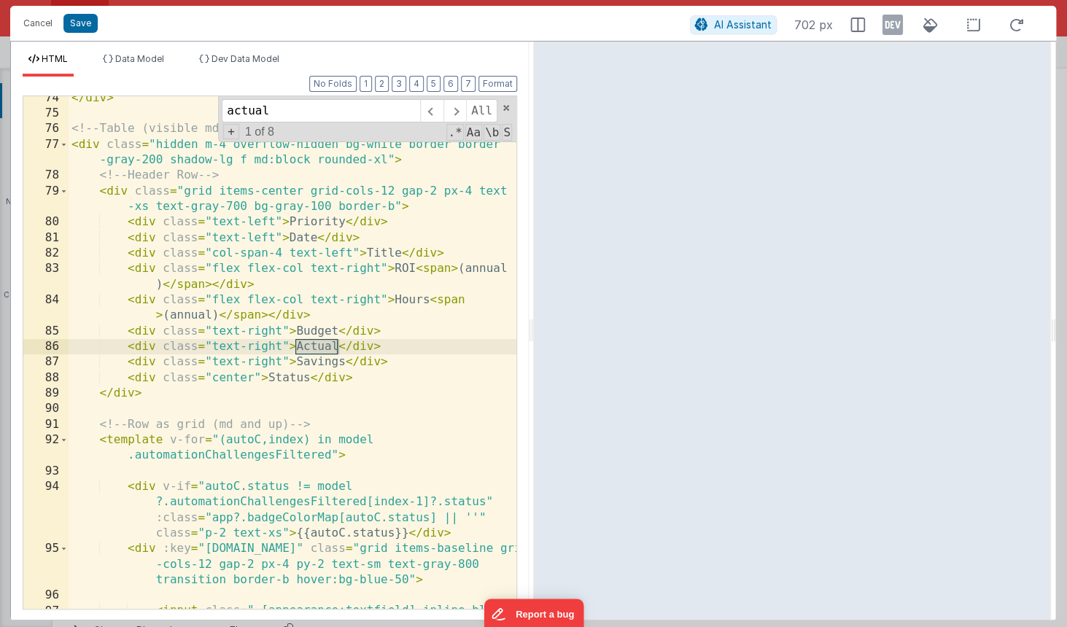
scroll to position [1881, 0]
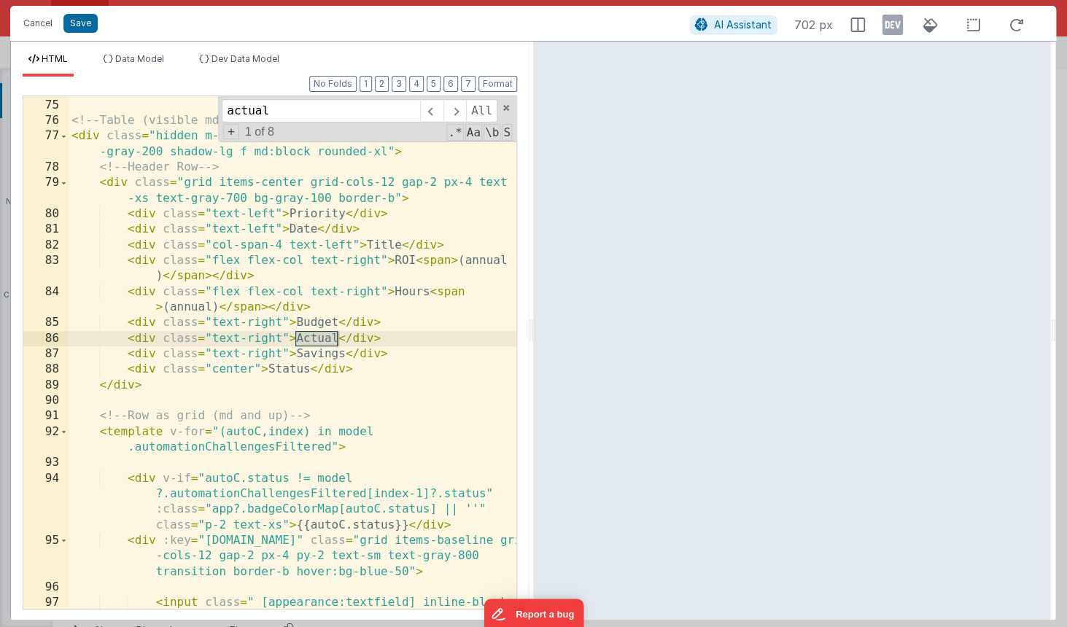
type input "actual"
click at [347, 543] on div "</ div > <!-- Table (visible md+) --> < div class = "hidden m-4 overflow-hidden…" at bounding box center [293, 400] width 448 height 637
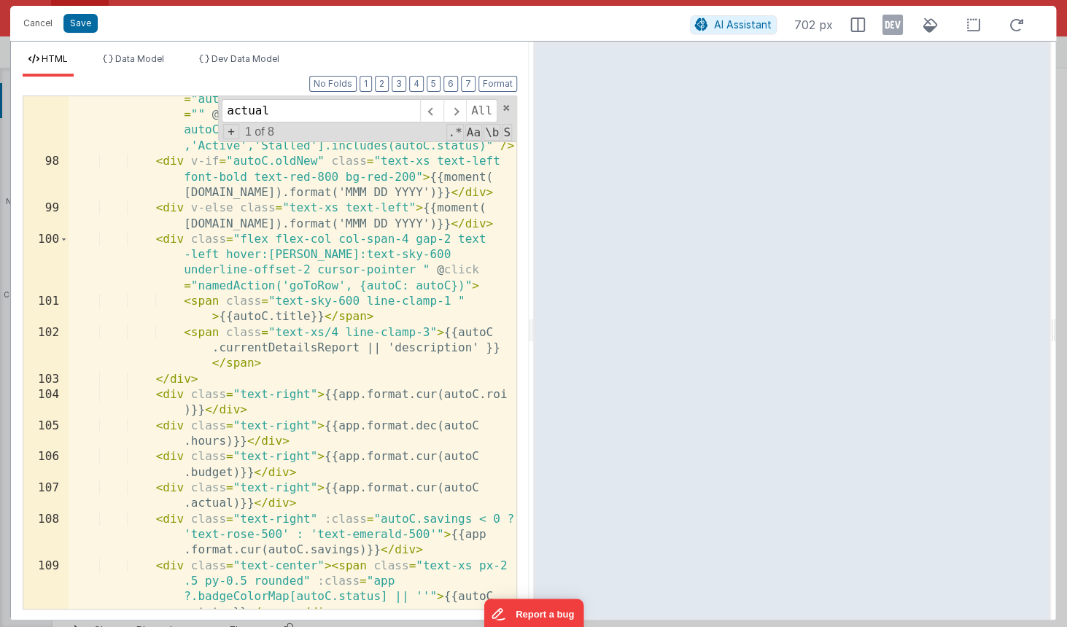
scroll to position [2431, 0]
click at [190, 491] on div "< input class = " [appearance:textfield] inline-block max-w-16 p-1 self-start m…" at bounding box center [293, 387] width 448 height 684
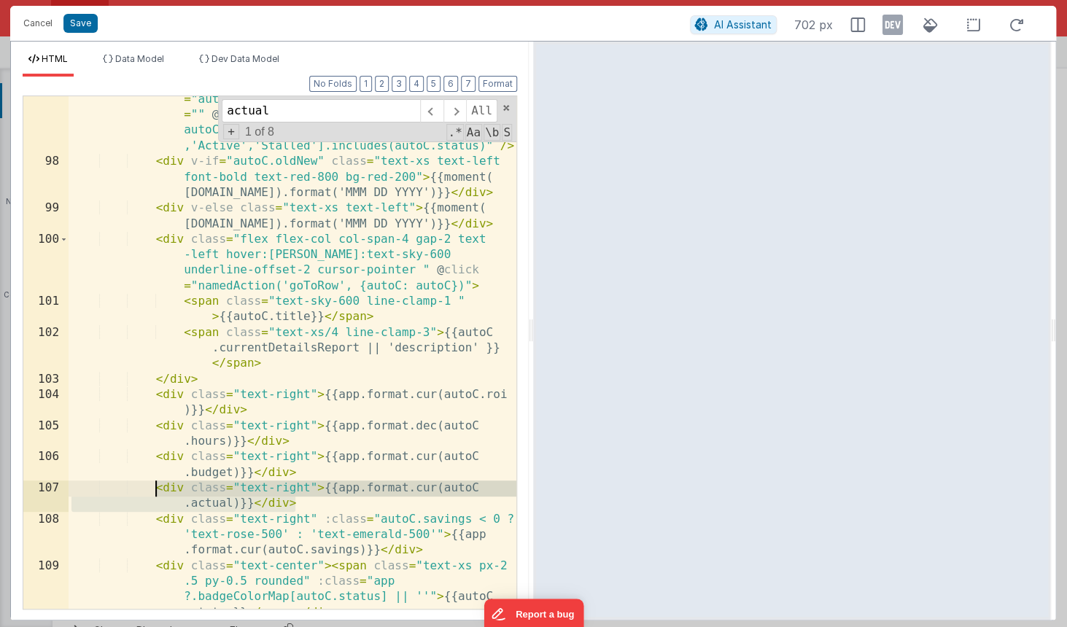
drag, startPoint x: 300, startPoint y: 508, endPoint x: 157, endPoint y: 486, distance: 145.2
click at [157, 486] on div "< input class = " [appearance:textfield] inline-block max-w-16 p-1 self-start m…" at bounding box center [293, 387] width 448 height 684
click at [155, 486] on div "< input class = " [appearance:textfield] inline-block max-w-16 p-1 self-start m…" at bounding box center [293, 387] width 448 height 684
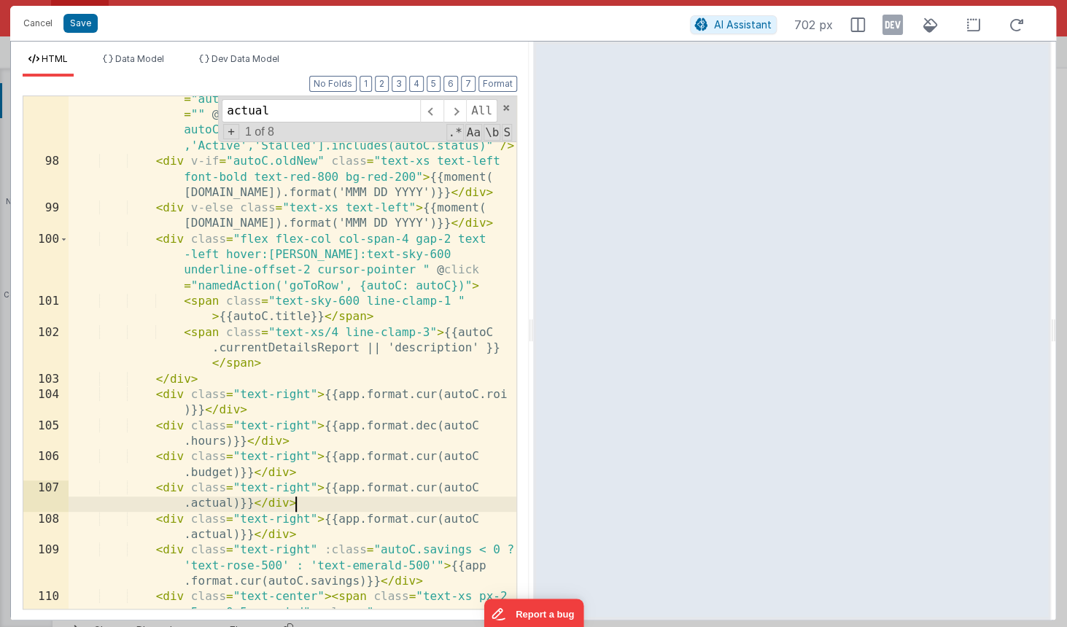
click at [192, 488] on div "< input class = " [appearance:textfield] inline-block max-w-16 p-1 self-start m…" at bounding box center [293, 387] width 448 height 684
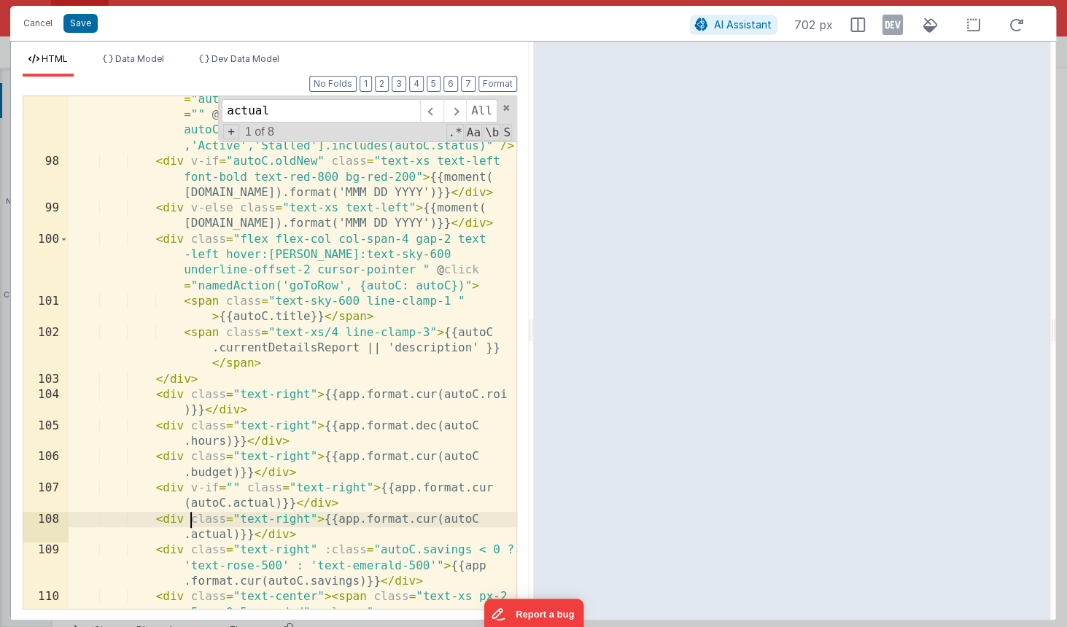
click at [193, 519] on div "< input class = " [appearance:textfield] inline-block max-w-16 p-1 self-start m…" at bounding box center [293, 387] width 448 height 684
click at [230, 488] on div "< input class = " [appearance:textfield] inline-block max-w-16 p-1 self-start m…" at bounding box center [293, 387] width 448 height 684
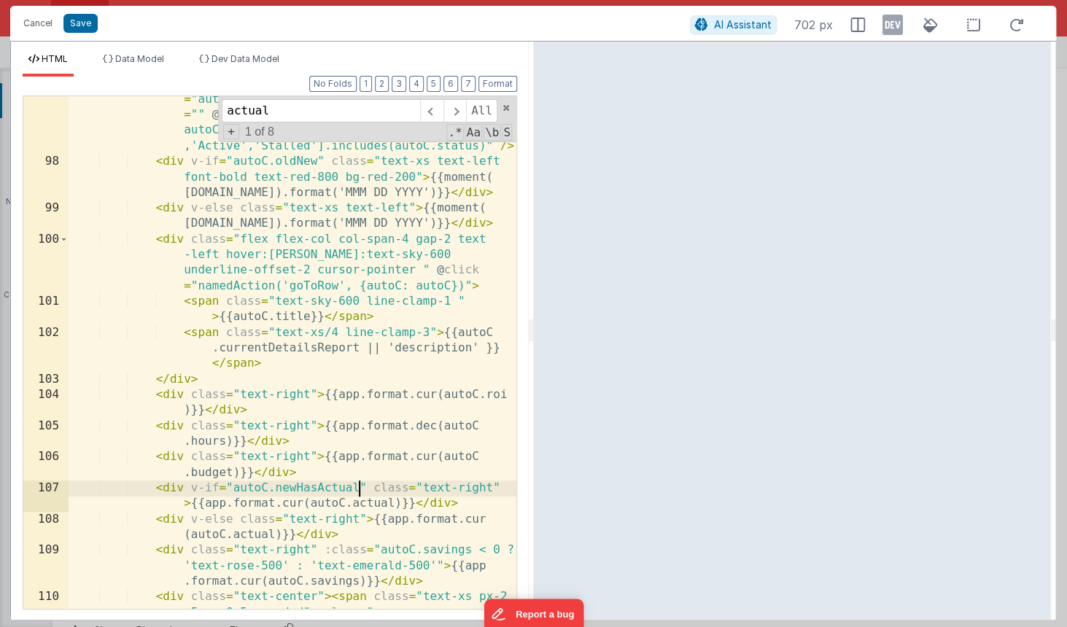
click at [319, 489] on div "< input class = " [appearance:textfield] inline-block max-w-16 p-1 self-start m…" at bounding box center [293, 387] width 448 height 684
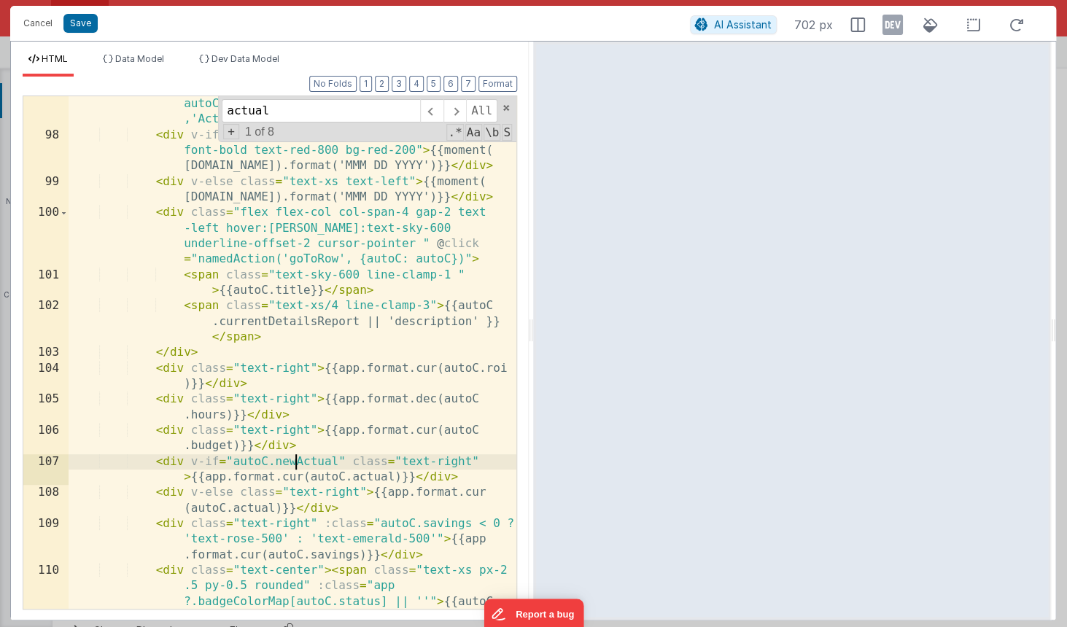
scroll to position [2471, 0]
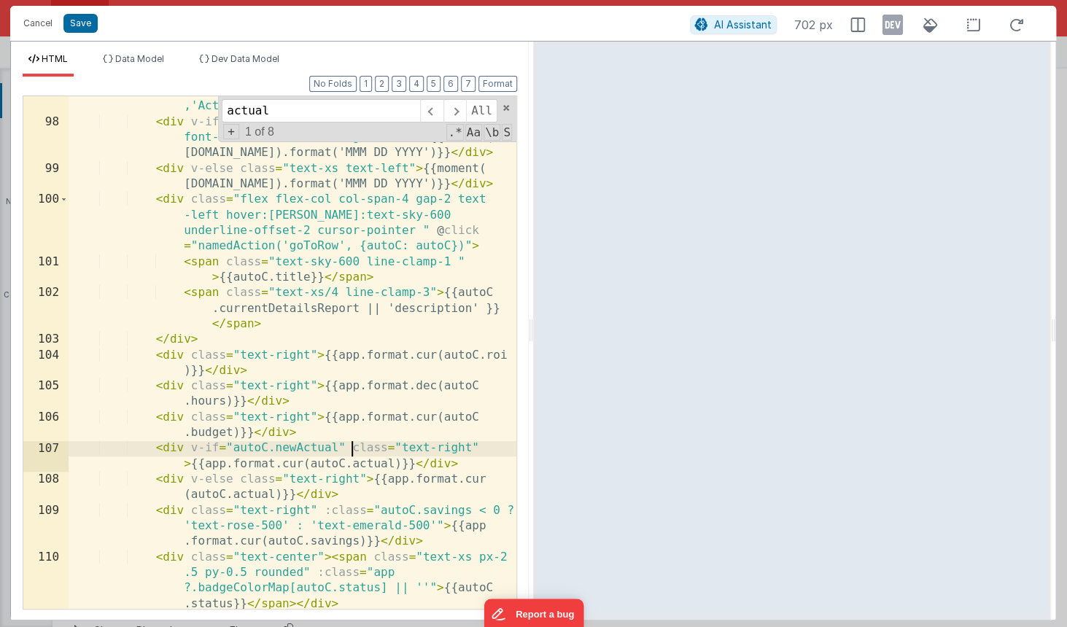
click at [352, 451] on div "< input class = " [appearance:textfield] inline-block max-w-16 p-1 self-start m…" at bounding box center [293, 347] width 448 height 684
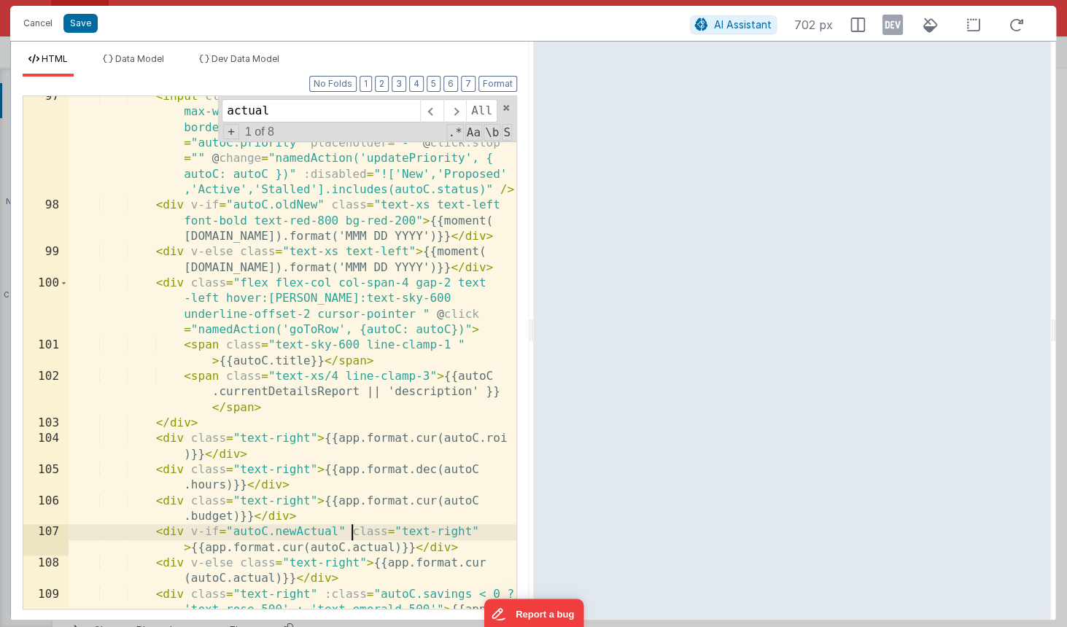
scroll to position [2387, 0]
click at [470, 532] on div "< input class = " [appearance:textfield] inline-block max-w-16 p-1 self-start m…" at bounding box center [293, 423] width 448 height 668
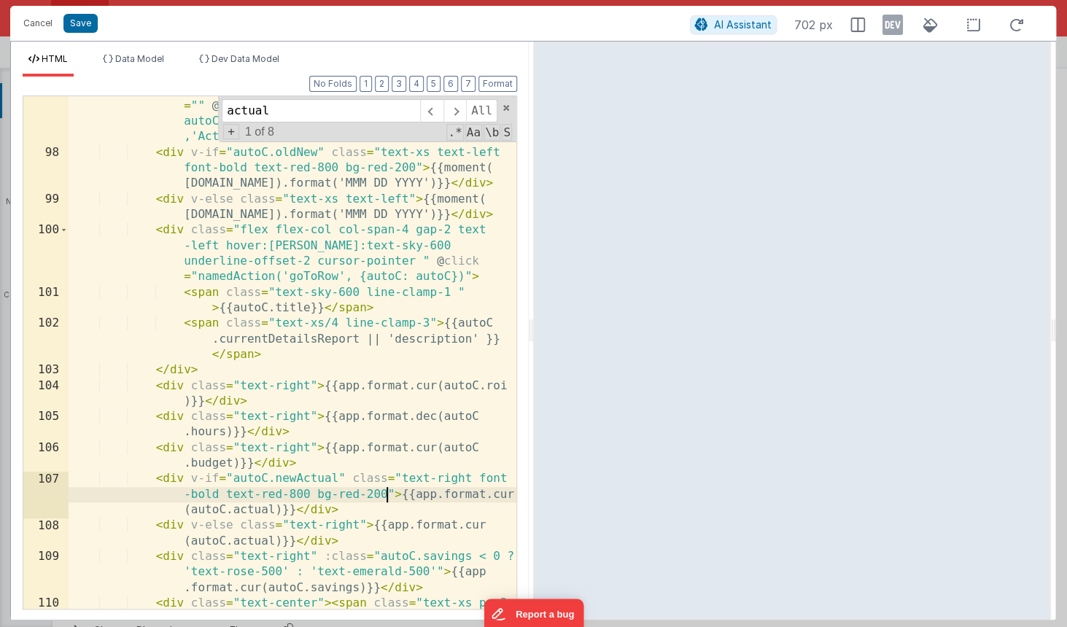
scroll to position [2444, 0]
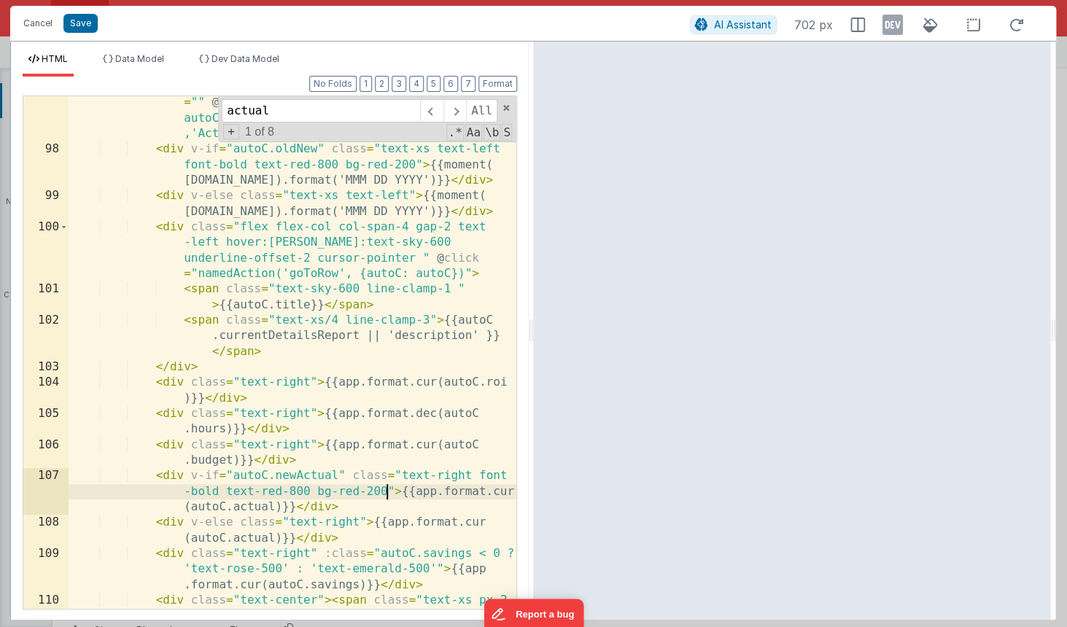
click at [341, 408] on div "< input class = " [appearance:textfield] inline-block max-w-16 p-1 self-start m…" at bounding box center [293, 375] width 448 height 684
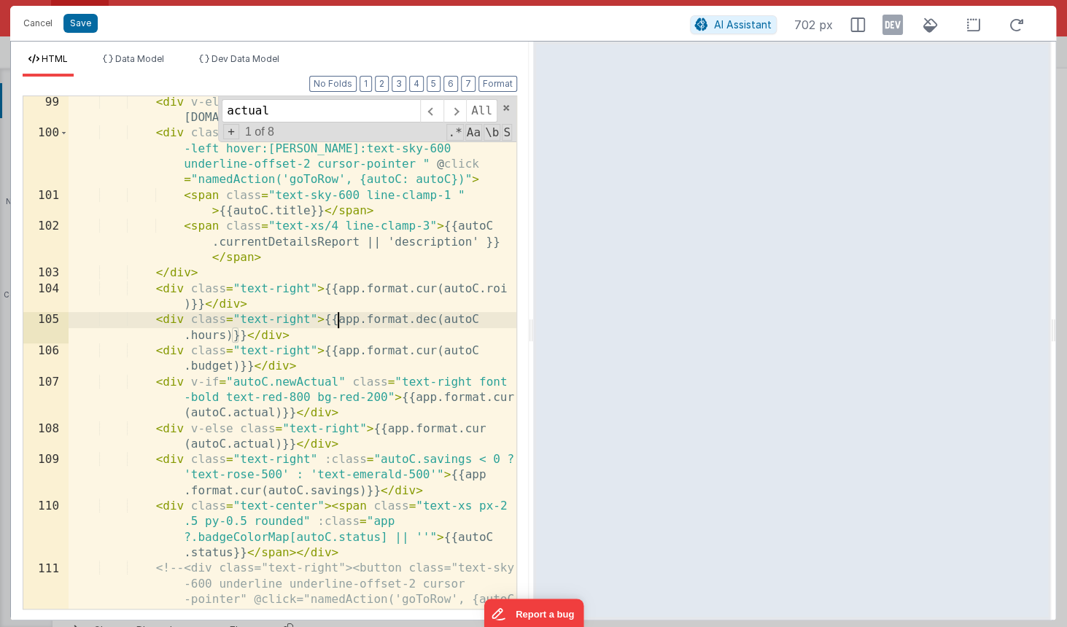
scroll to position [2564, 0]
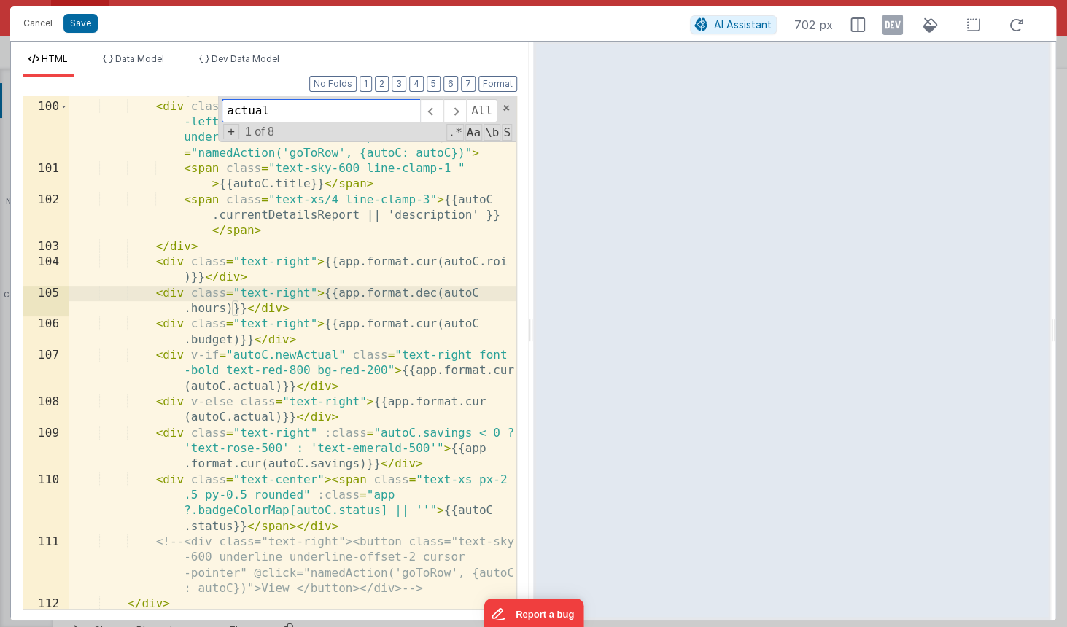
click at [316, 115] on input "actual" at bounding box center [321, 110] width 198 height 23
click at [456, 112] on span at bounding box center [454, 110] width 23 height 23
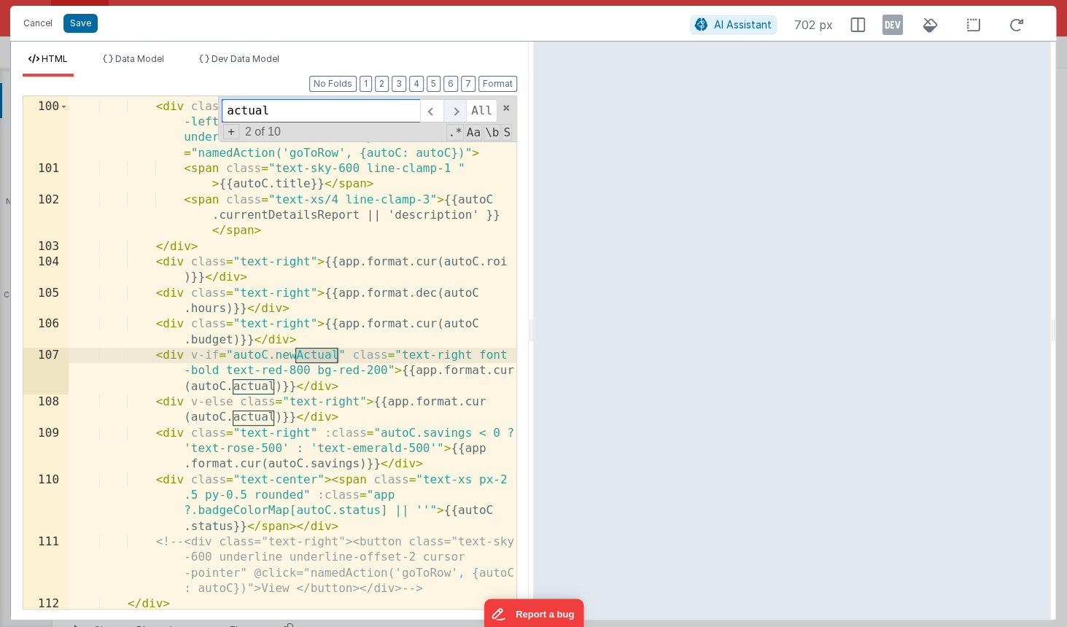
click at [456, 112] on span at bounding box center [454, 110] width 23 height 23
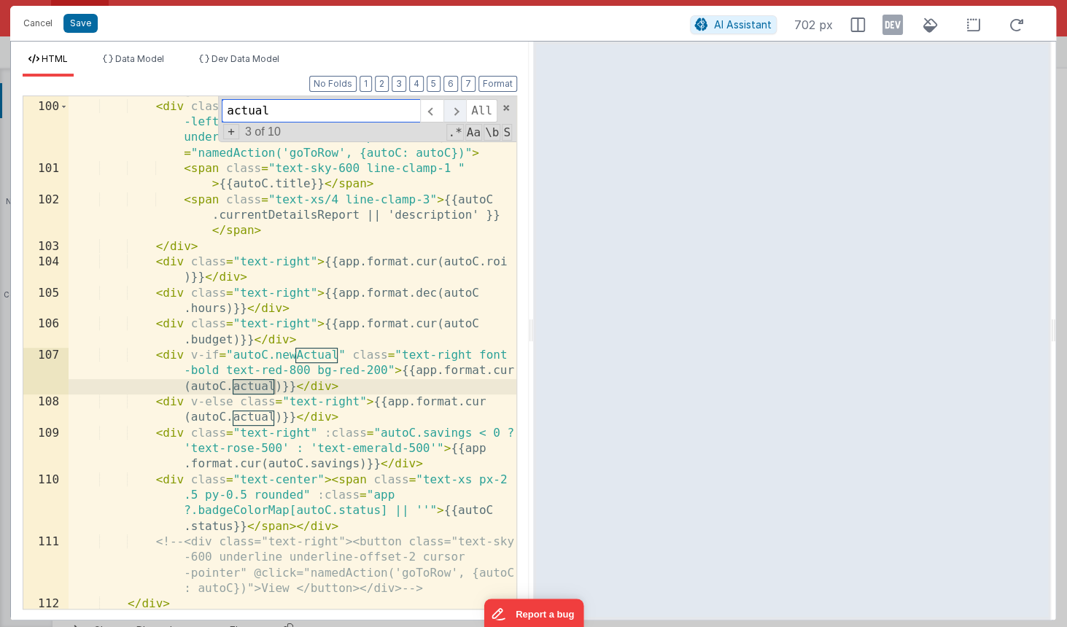
click at [456, 112] on span at bounding box center [454, 110] width 23 height 23
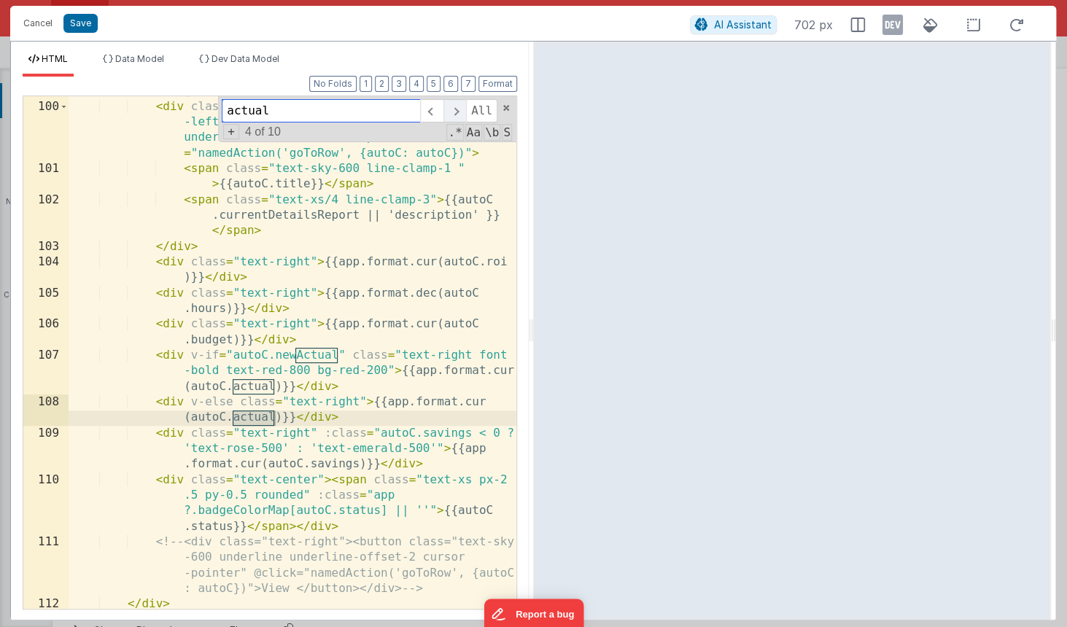
click at [456, 112] on span at bounding box center [454, 110] width 23 height 23
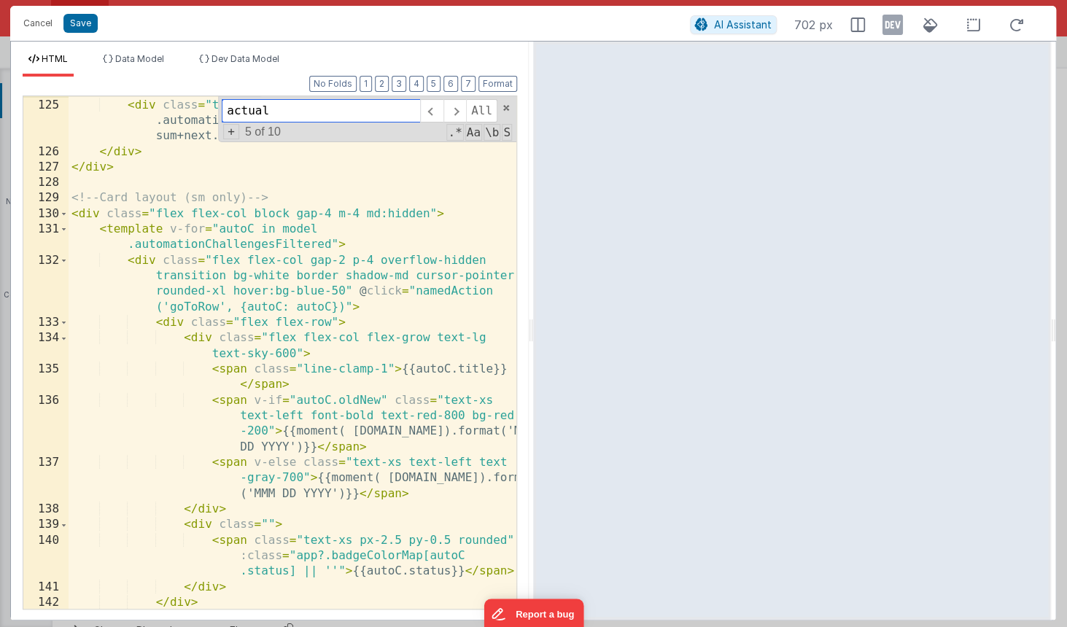
scroll to position [3398, 0]
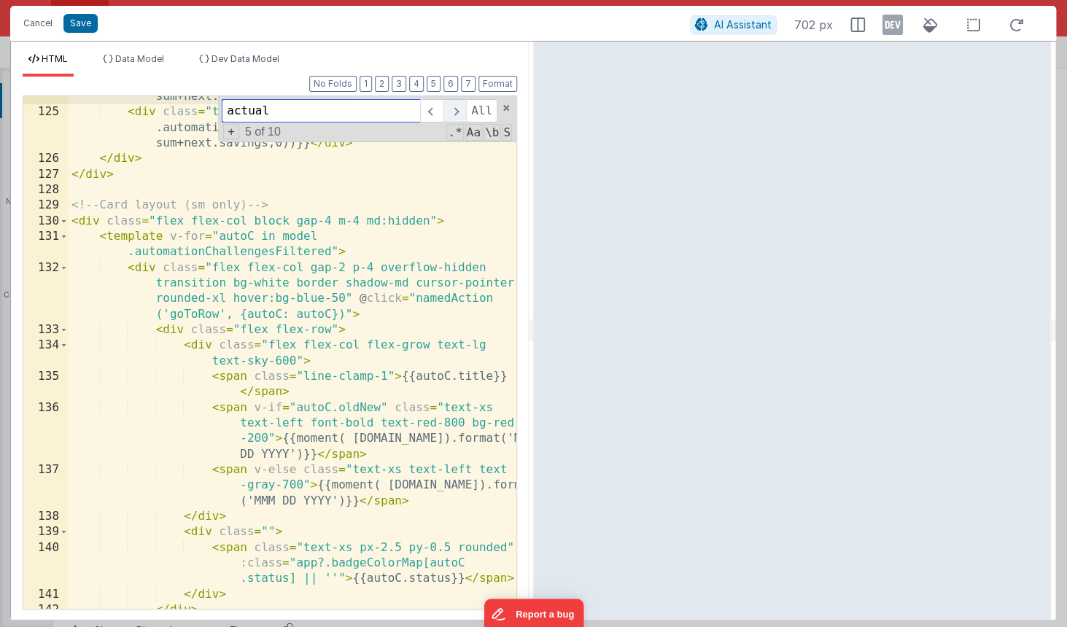
click at [460, 113] on span at bounding box center [454, 110] width 23 height 23
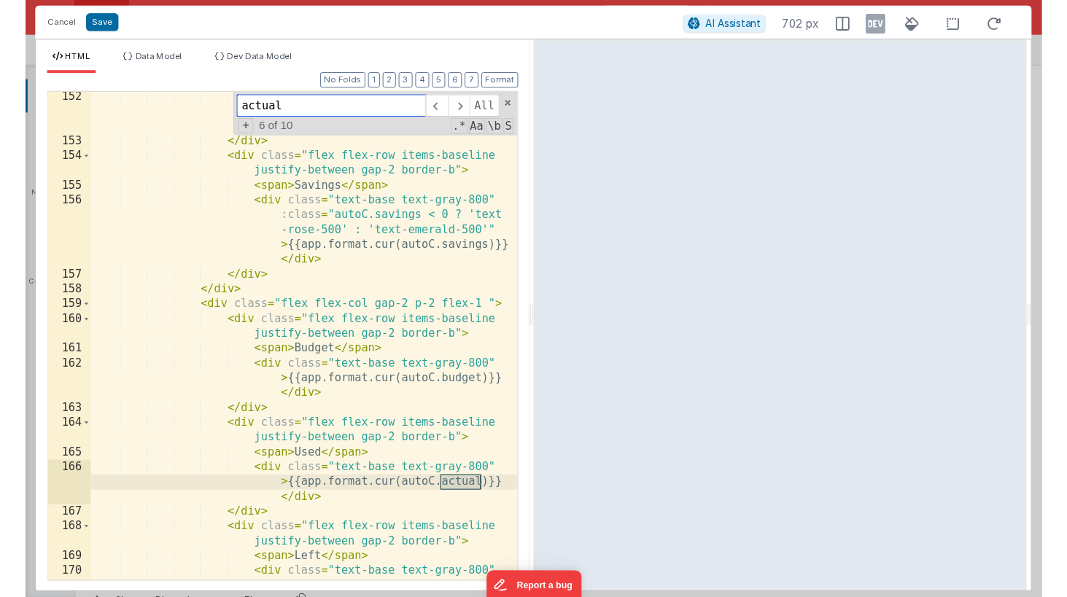
scroll to position [4209, 0]
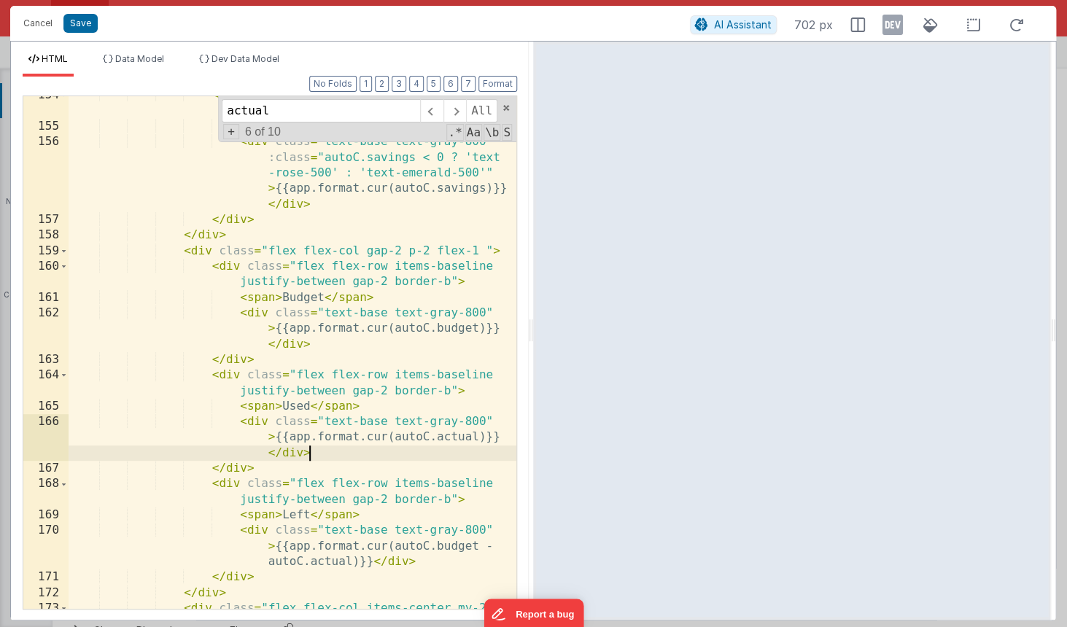
click at [319, 452] on div "< div class = "flex flex-row items-baseline justify-between gap-2 border-b" > <…" at bounding box center [293, 367] width 448 height 559
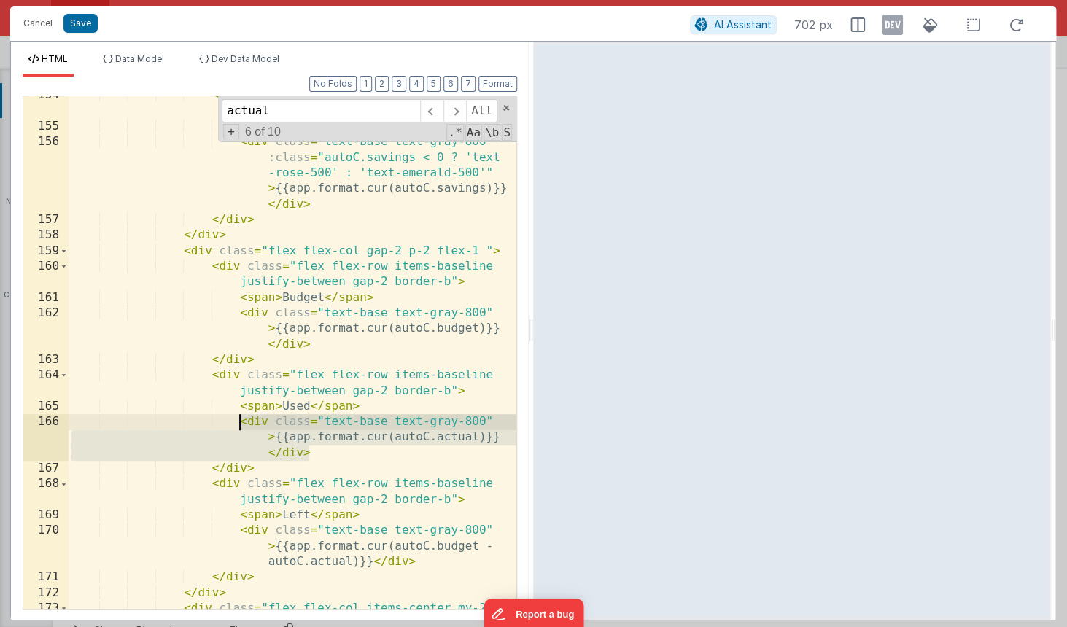
drag, startPoint x: 317, startPoint y: 451, endPoint x: 239, endPoint y: 424, distance: 82.8
click at [239, 424] on div "< div class = "flex flex-row items-baseline justify-between gap-2 border-b" > <…" at bounding box center [293, 367] width 448 height 559
click at [274, 419] on div "< div class = "flex flex-row items-baseline justify-between gap-2 border-b" > <…" at bounding box center [293, 367] width 448 height 559
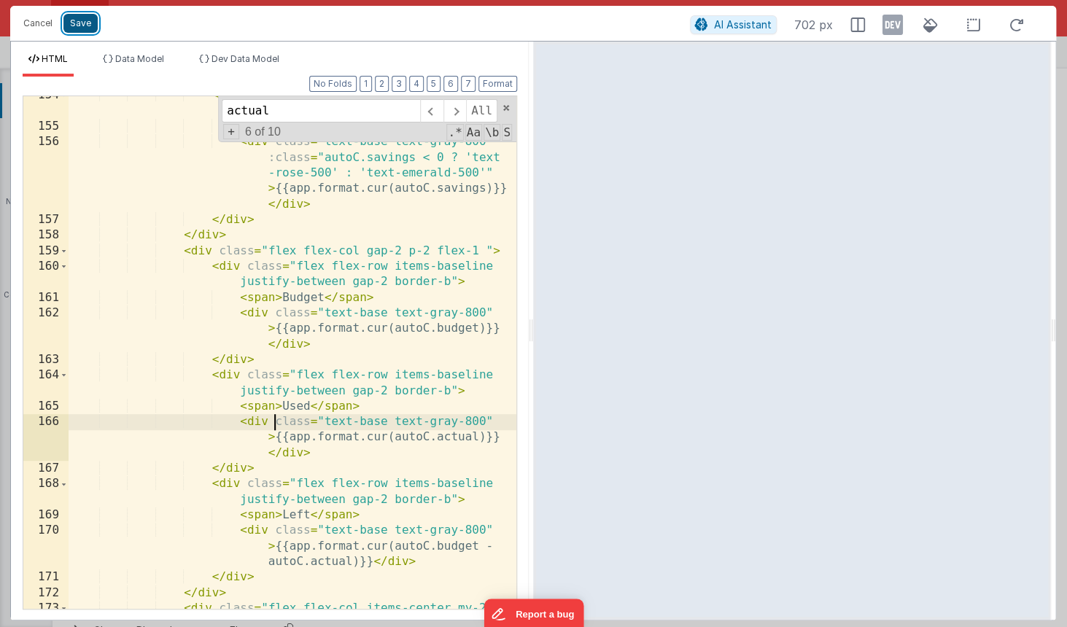
click at [84, 26] on button "Save" at bounding box center [80, 23] width 34 height 19
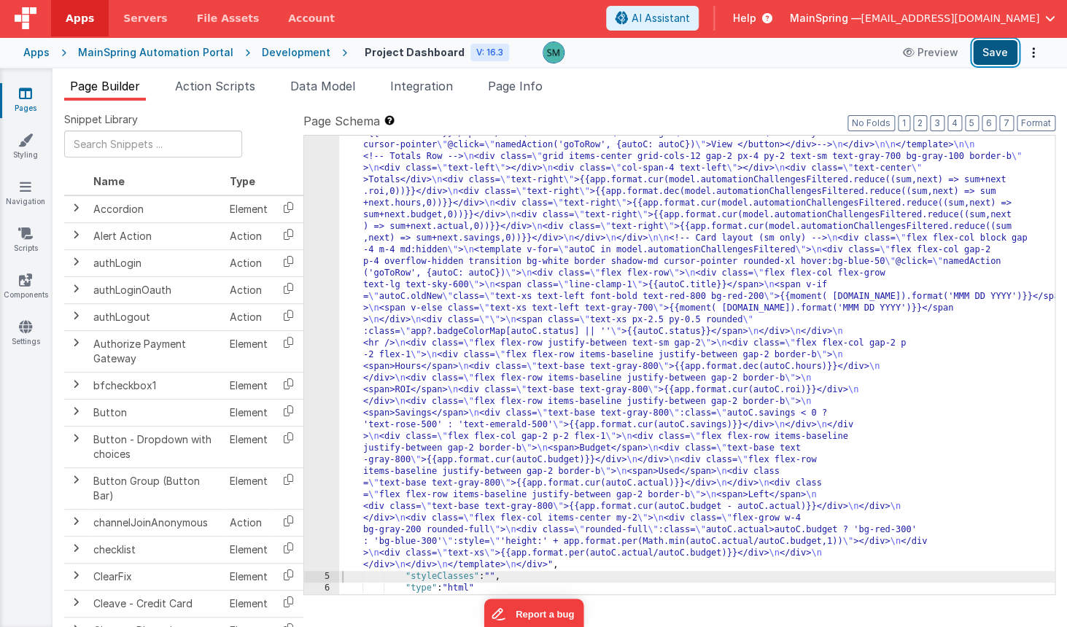
click at [998, 58] on button "Save" at bounding box center [995, 52] width 44 height 25
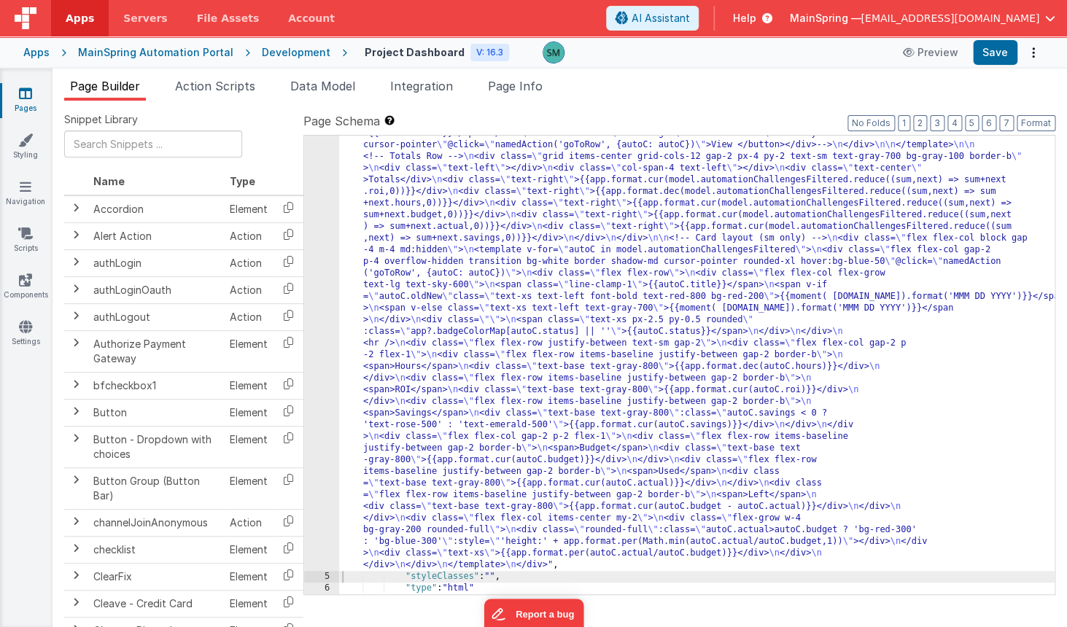
click at [319, 159] on div "4" at bounding box center [321, 5] width 35 height 1132
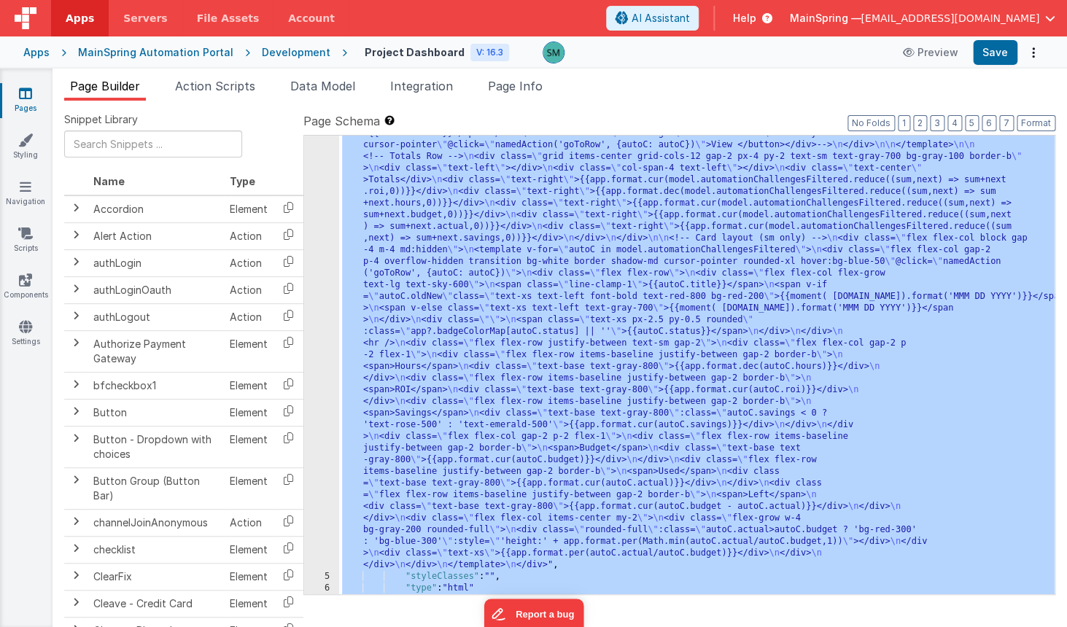
click at [319, 158] on div "4" at bounding box center [321, 5] width 35 height 1132
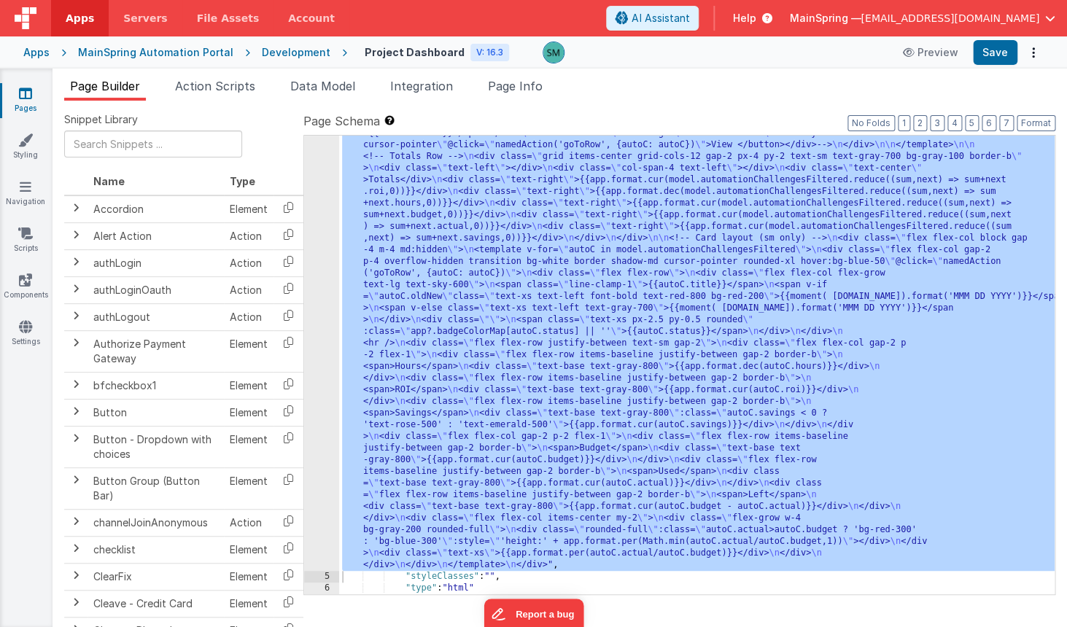
click at [319, 158] on div at bounding box center [533, 313] width 1067 height 627
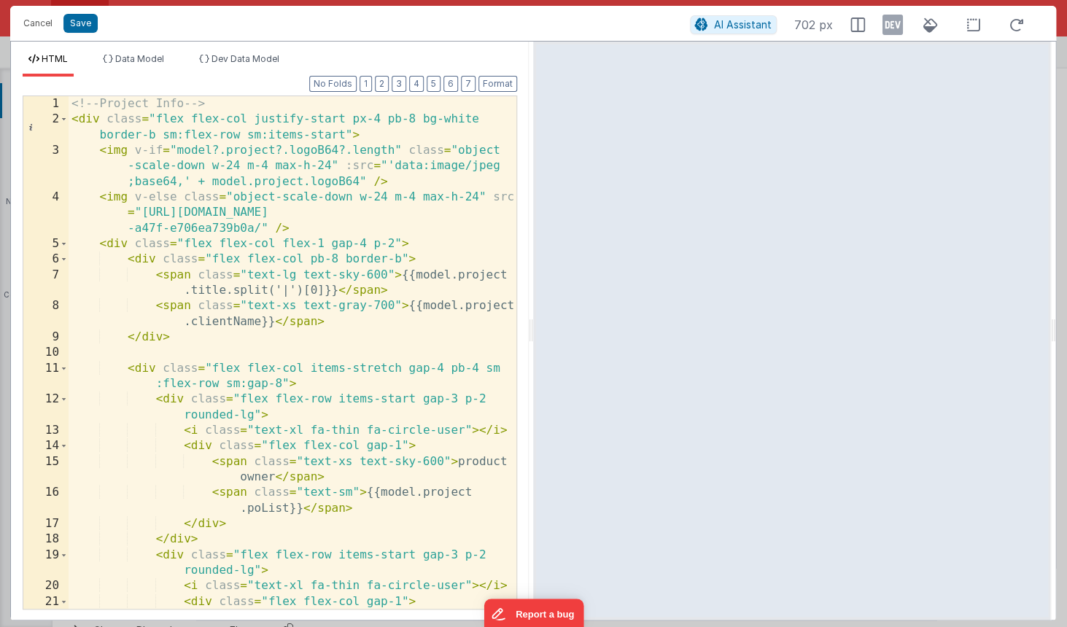
click at [155, 88] on div "Format 7 6 5 4 3 2 1 No Folds 1 2 3 4 5 6 7 8 9 10 11 12 13 14 15 16 17 18 19 2…" at bounding box center [270, 343] width 494 height 532
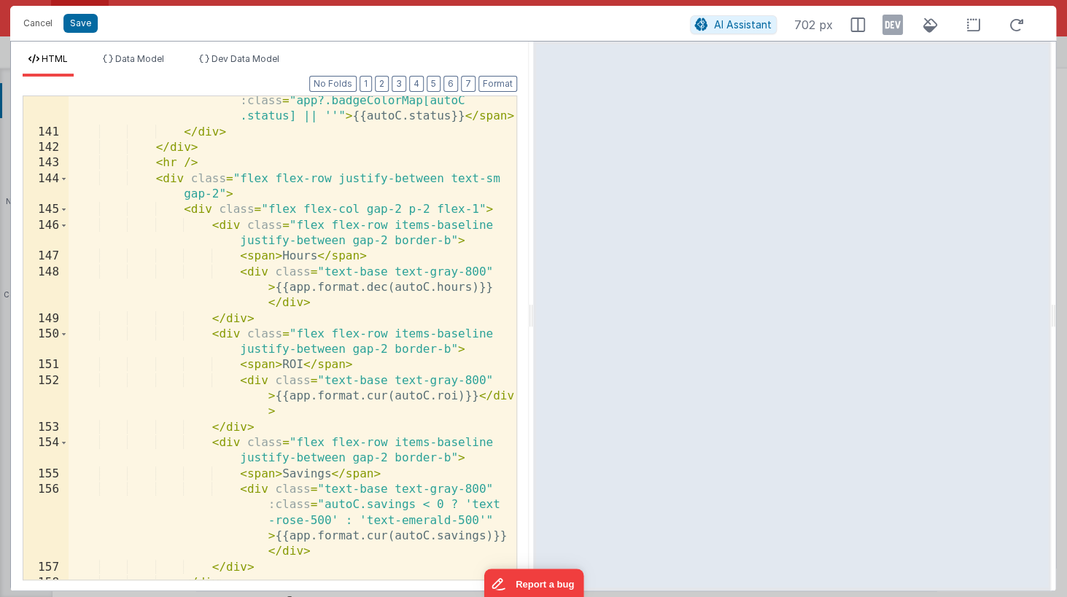
scroll to position [3869, 0]
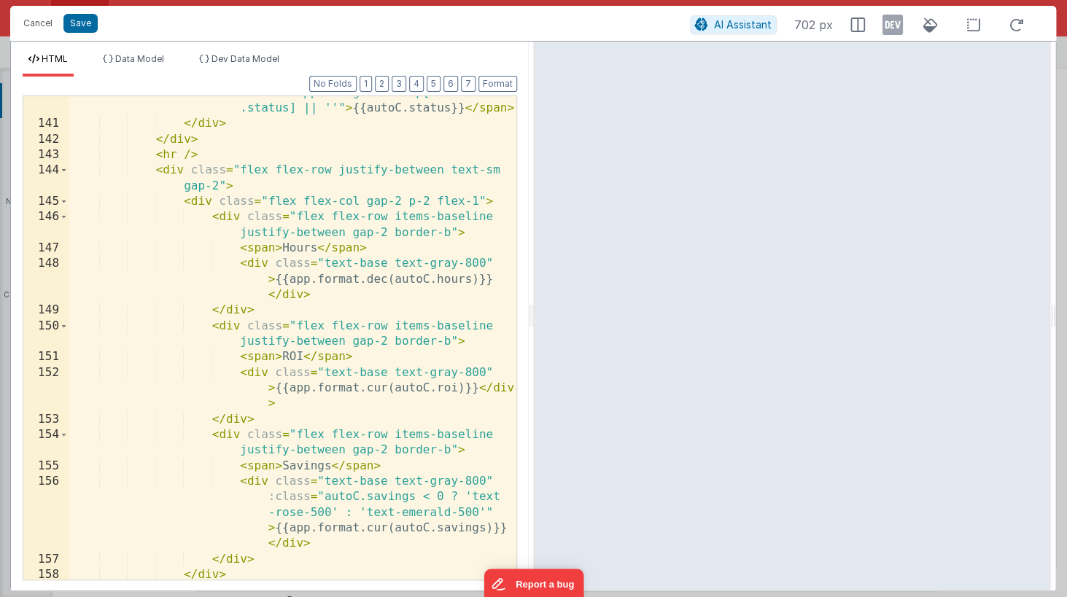
click at [273, 268] on div "< span class = "text-xs px-2.5 py-0.5 rounded" :class = "app?.badgeColorMap[aut…" at bounding box center [293, 341] width 448 height 545
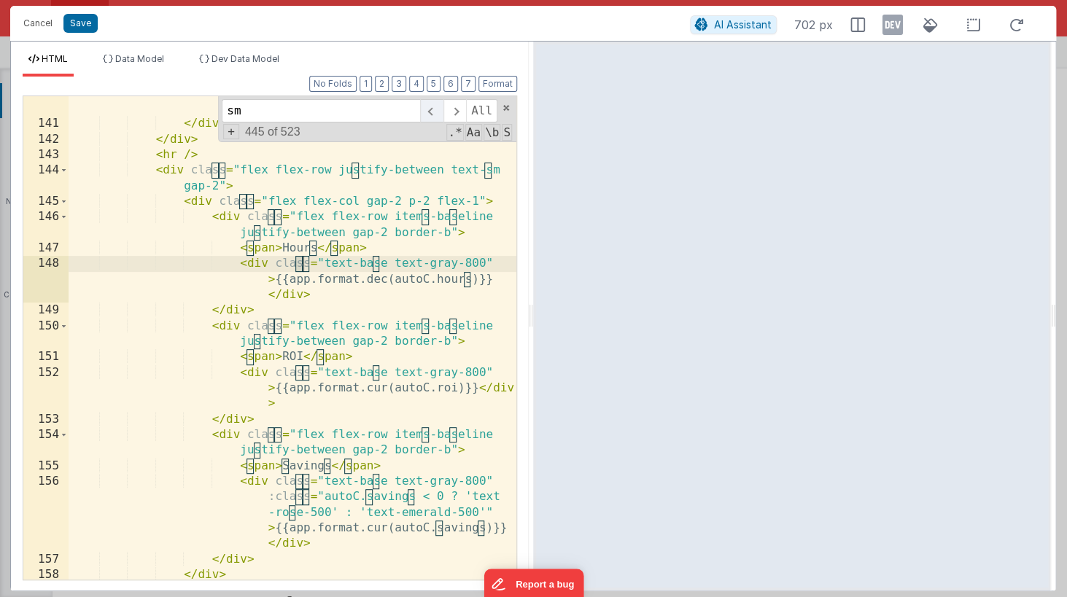
scroll to position [0, 0]
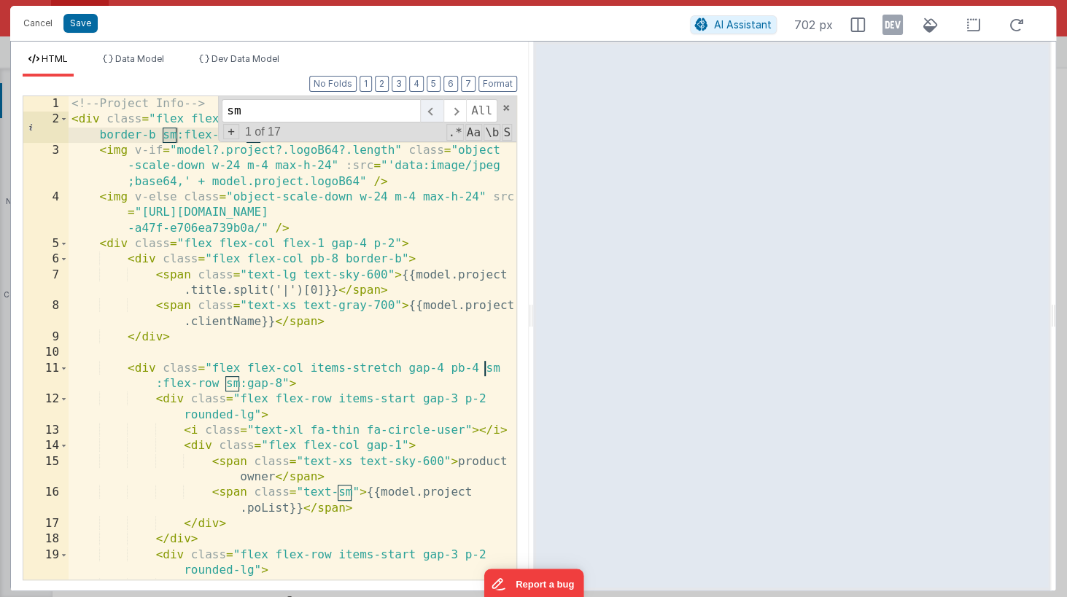
type input "sm"
click at [432, 109] on span at bounding box center [431, 110] width 23 height 23
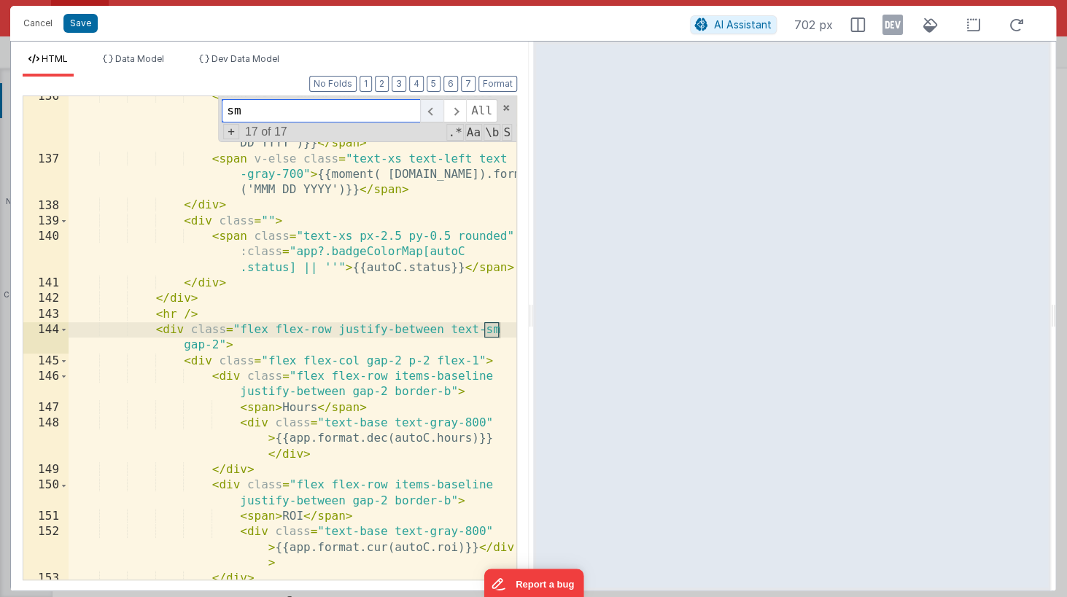
click at [432, 109] on span at bounding box center [431, 110] width 23 height 23
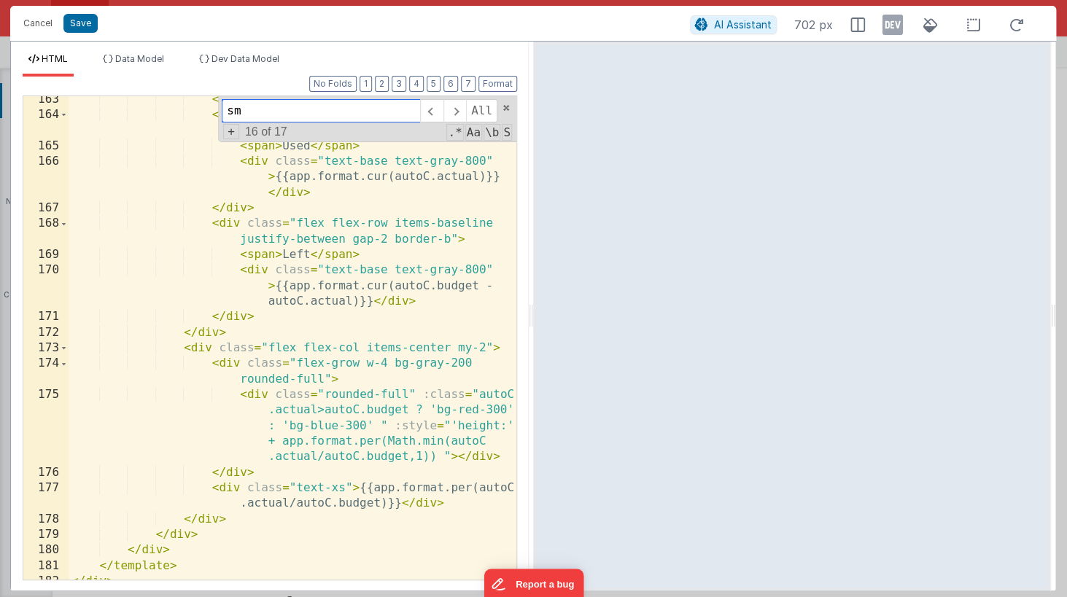
scroll to position [4478, 0]
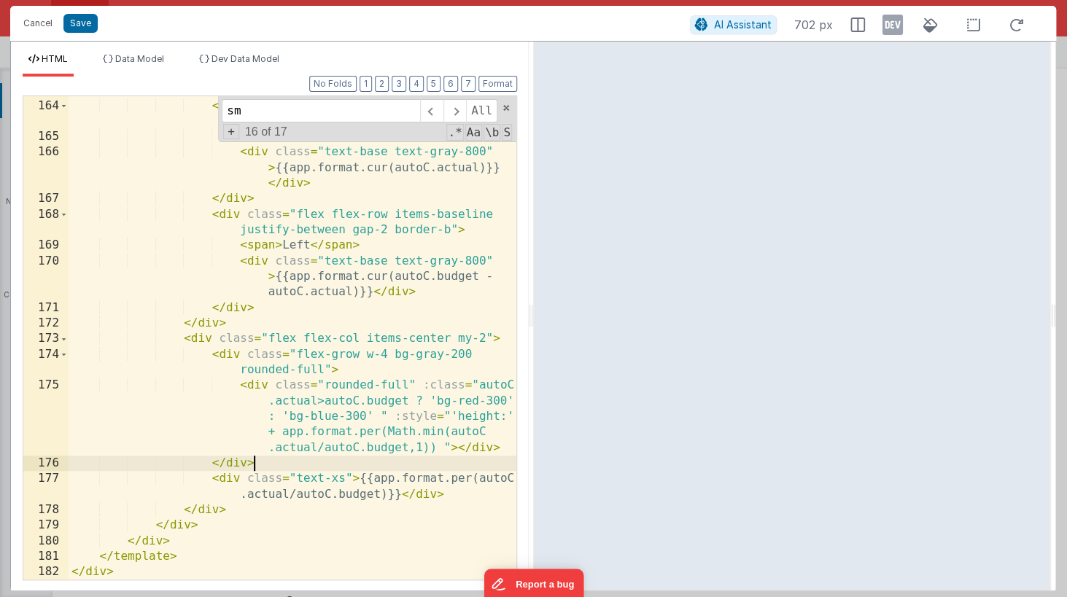
click at [280, 461] on div "</ div > < div class = "flex flex-row items-baseline justify-between gap-2 bord…" at bounding box center [293, 339] width 448 height 515
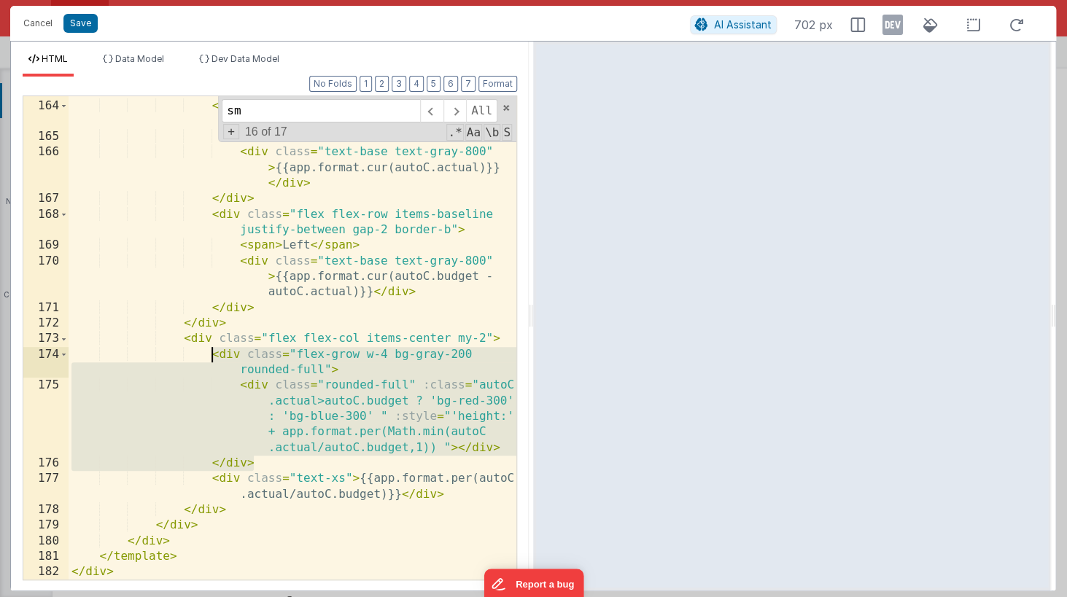
drag, startPoint x: 273, startPoint y: 464, endPoint x: 211, endPoint y: 358, distance: 122.8
click at [211, 358] on div "</ div > < div class = "flex flex-row items-baseline justify-between gap-2 bord…" at bounding box center [293, 339] width 448 height 515
click at [299, 522] on div "</ div > < div class = "flex flex-row items-baseline justify-between gap-2 bord…" at bounding box center [293, 339] width 448 height 515
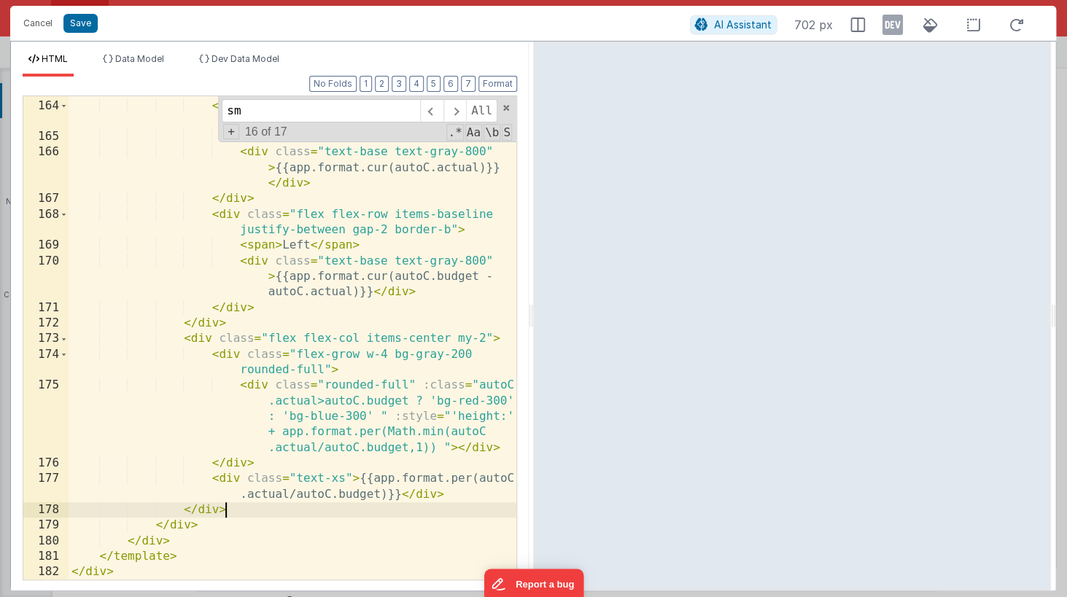
click at [246, 511] on div "</ div > < div class = "flex flex-row items-baseline justify-between gap-2 bord…" at bounding box center [293, 339] width 448 height 515
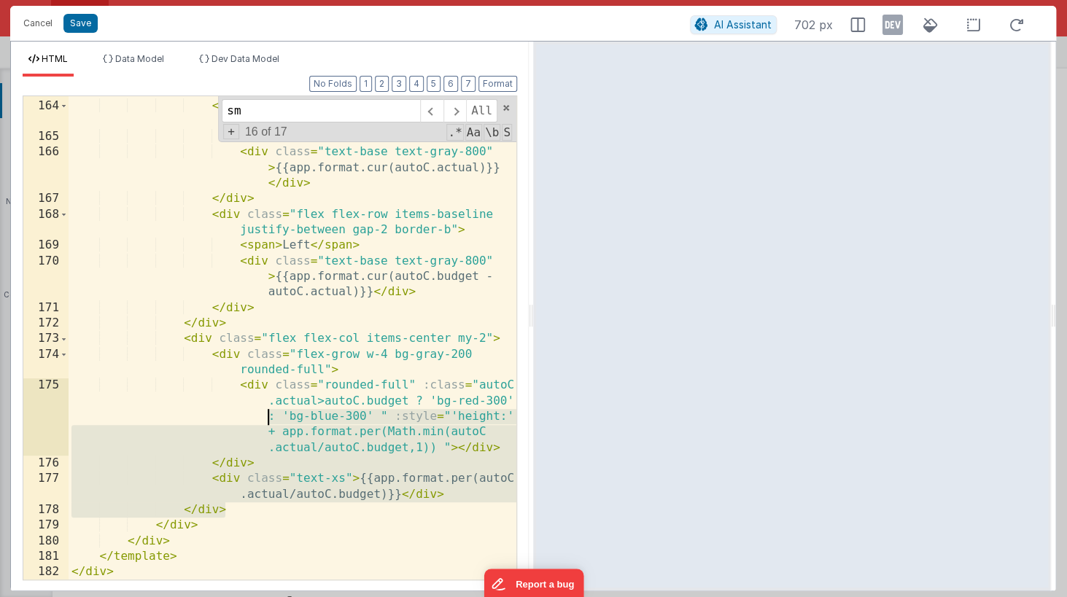
drag, startPoint x: 246, startPoint y: 511, endPoint x: 200, endPoint y: 420, distance: 102.4
click at [200, 420] on div "</ div > < div class = "flex flex-row items-baseline justify-between gap-2 bord…" at bounding box center [293, 339] width 448 height 515
click at [277, 476] on div "</ div > < div class = "flex flex-row items-baseline justify-between gap-2 bord…" at bounding box center [293, 339] width 448 height 515
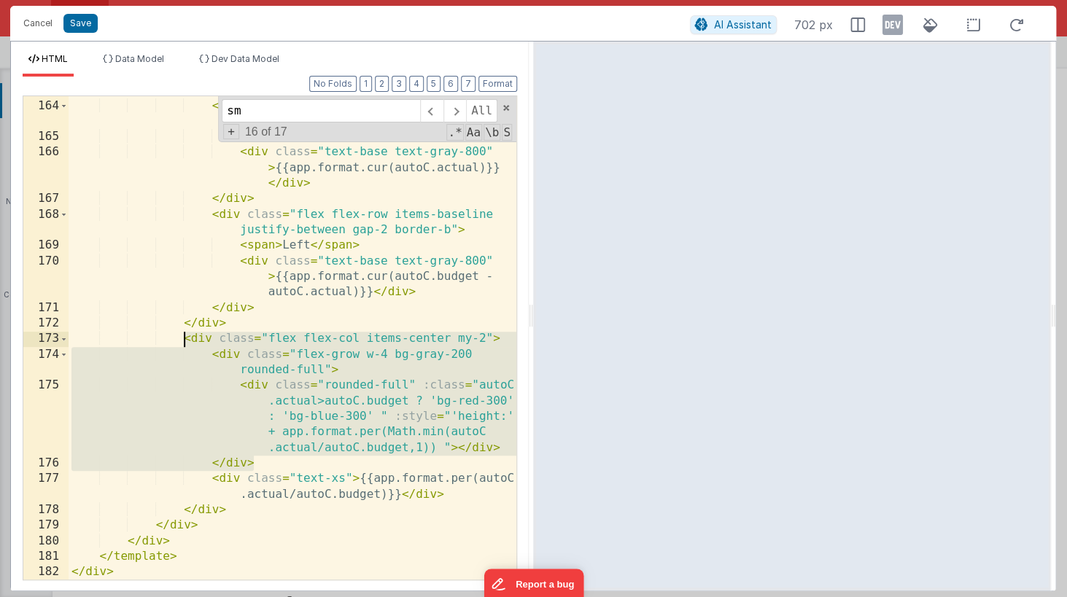
drag, startPoint x: 273, startPoint y: 460, endPoint x: 185, endPoint y: 342, distance: 147.0
click at [185, 342] on div "</ div > < div class = "flex flex-row items-baseline justify-between gap-2 bord…" at bounding box center [293, 339] width 448 height 515
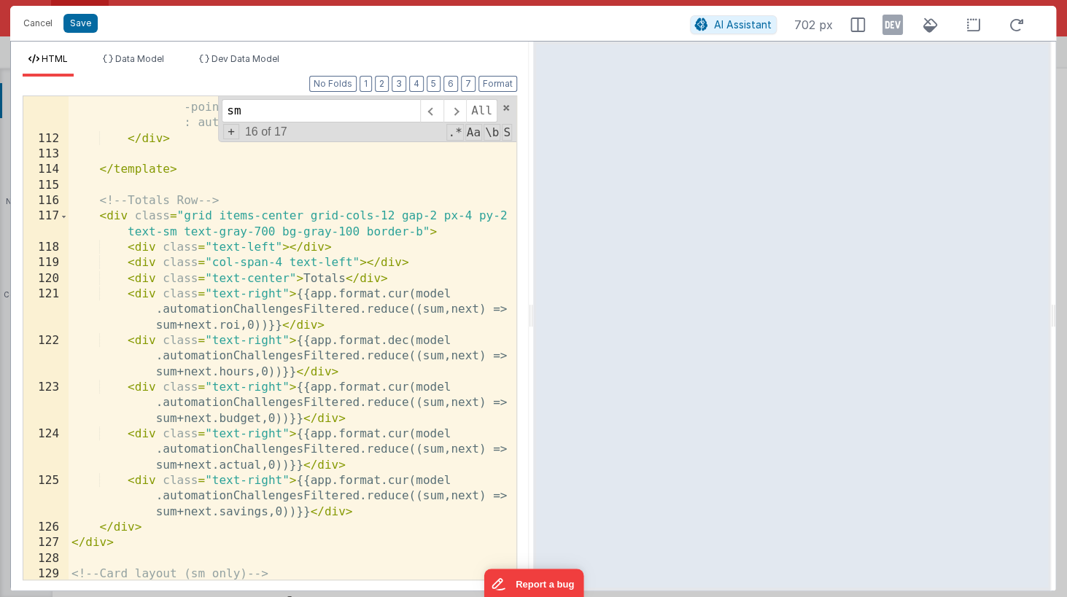
scroll to position [3041, 0]
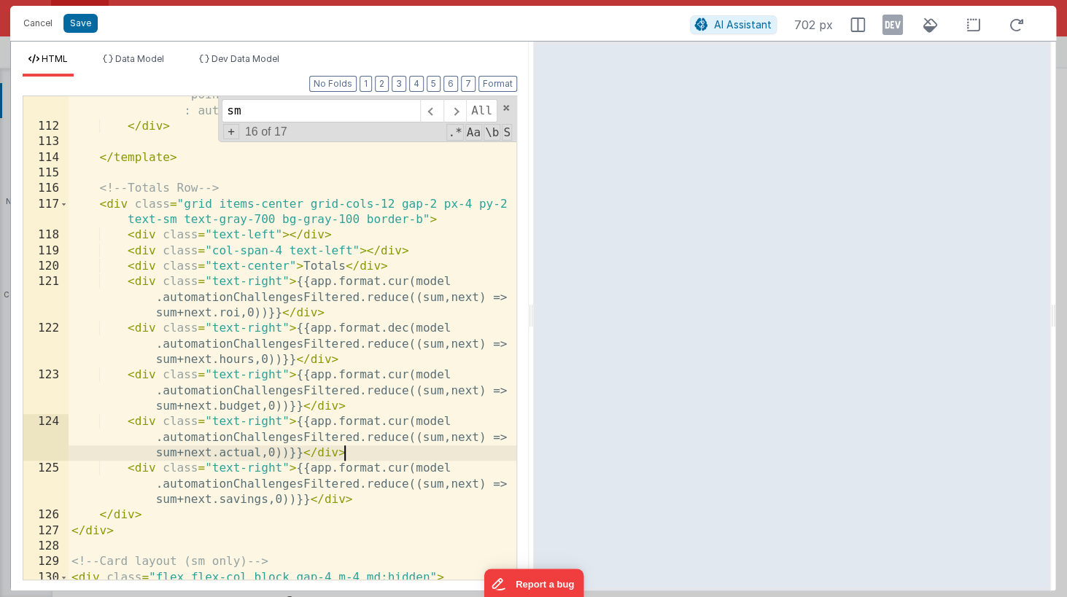
click at [363, 452] on div "<!-- <div class="text-right"><button class="text-sky -600 underline underline-o…" at bounding box center [293, 345] width 448 height 577
click at [366, 408] on div "<!-- <div class="text-right"><button class="text-sky -600 underline underline-o…" at bounding box center [293, 345] width 448 height 577
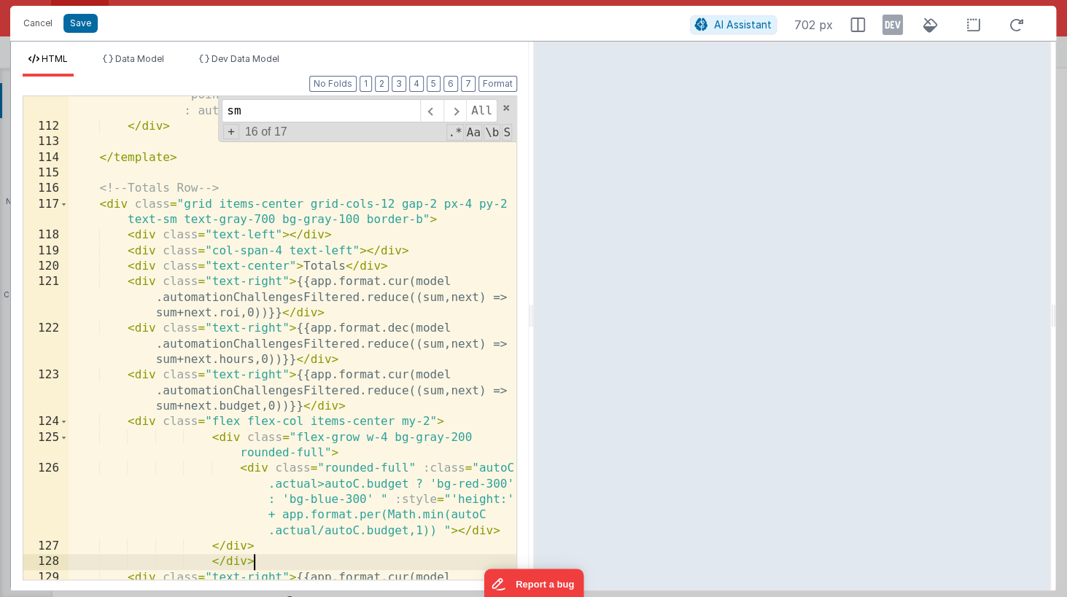
click at [250, 478] on div "<!-- <div class="text-right"><button class="text-sky -600 underline underline-o…" at bounding box center [293, 353] width 448 height 592
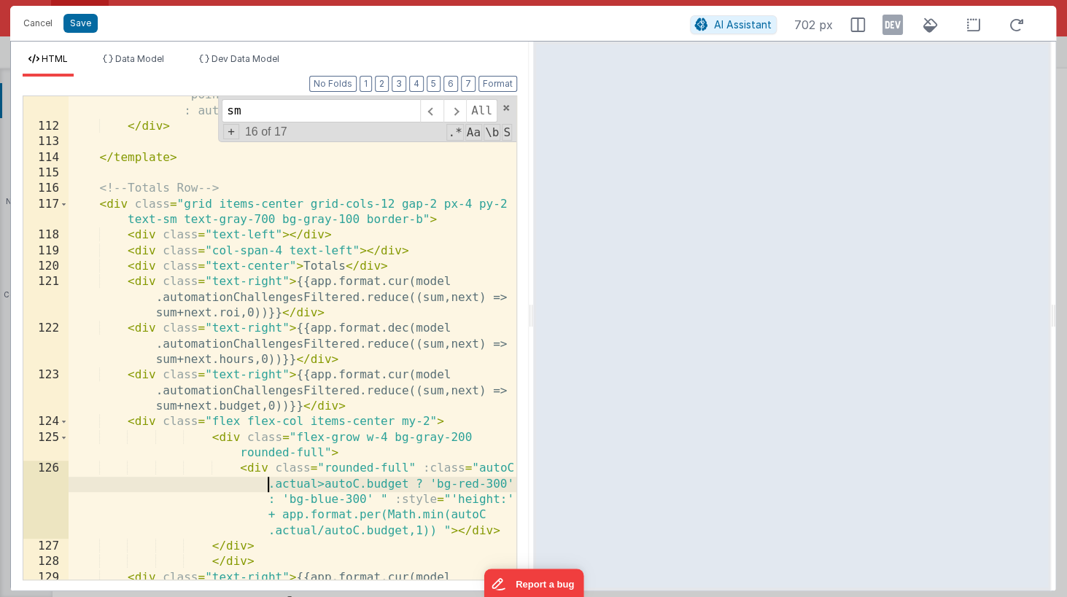
scroll to position [3040, 0]
click at [211, 562] on div "<!-- <div class="text-right"><button class="text-sky -600 underline underline-o…" at bounding box center [293, 354] width 448 height 592
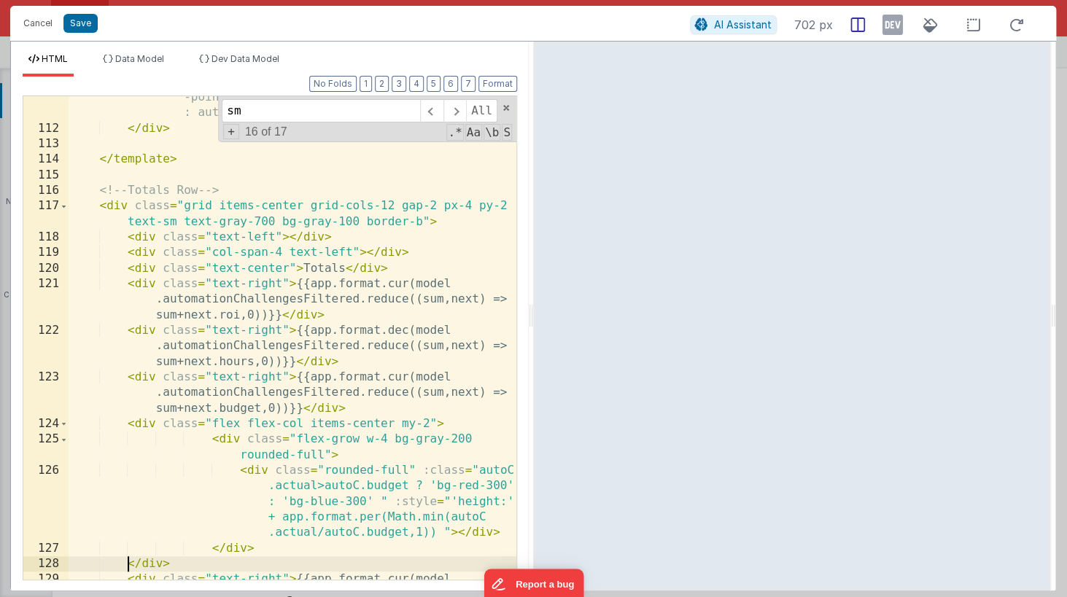
click at [855, 23] on icon at bounding box center [857, 25] width 15 height 15
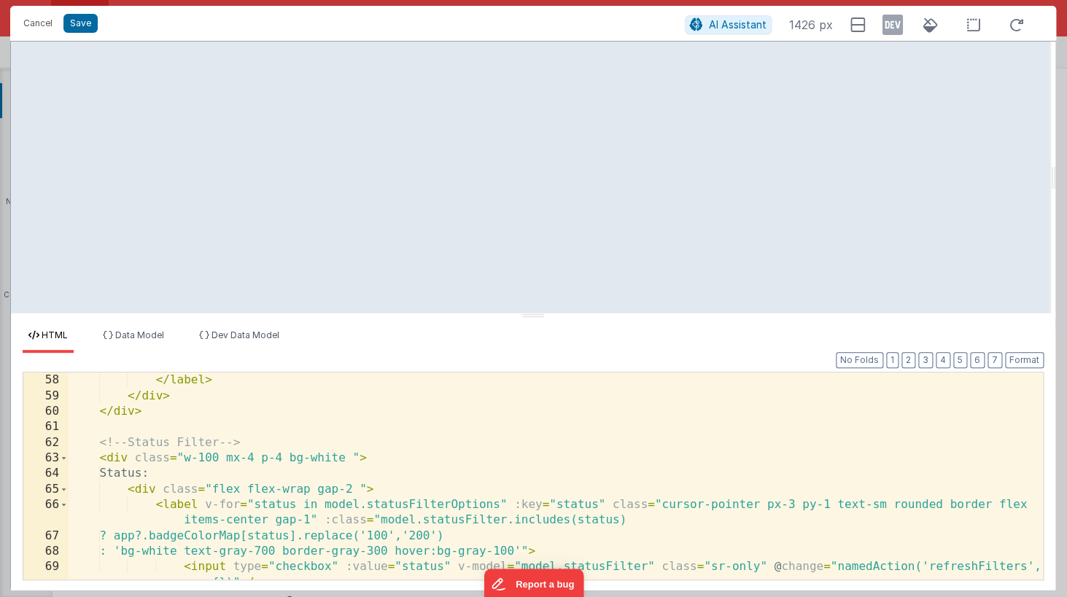
scroll to position [1045, 0]
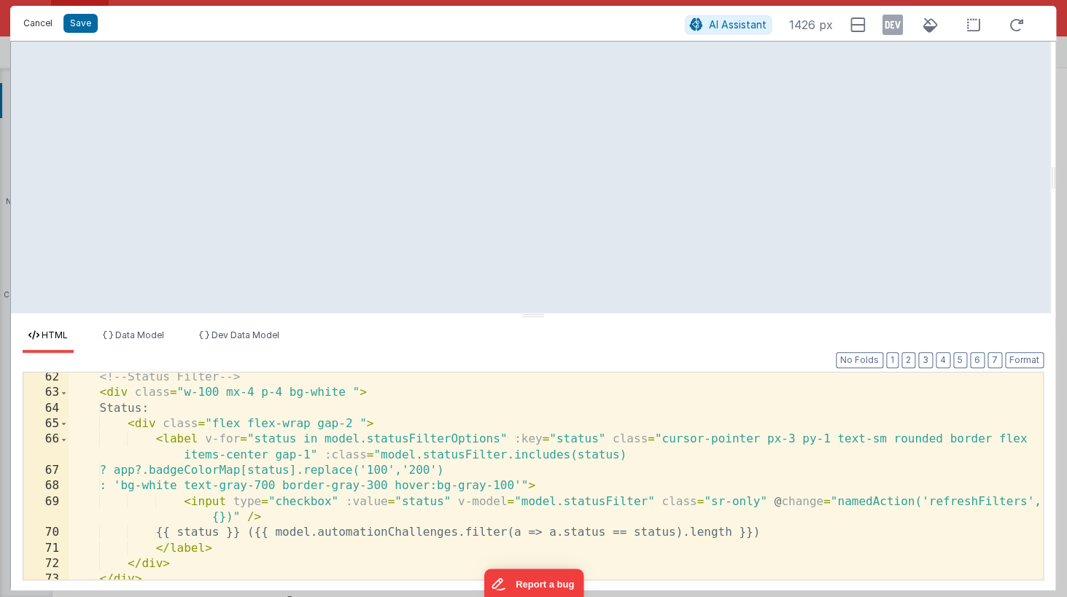
click at [39, 21] on button "Cancel" at bounding box center [38, 23] width 44 height 20
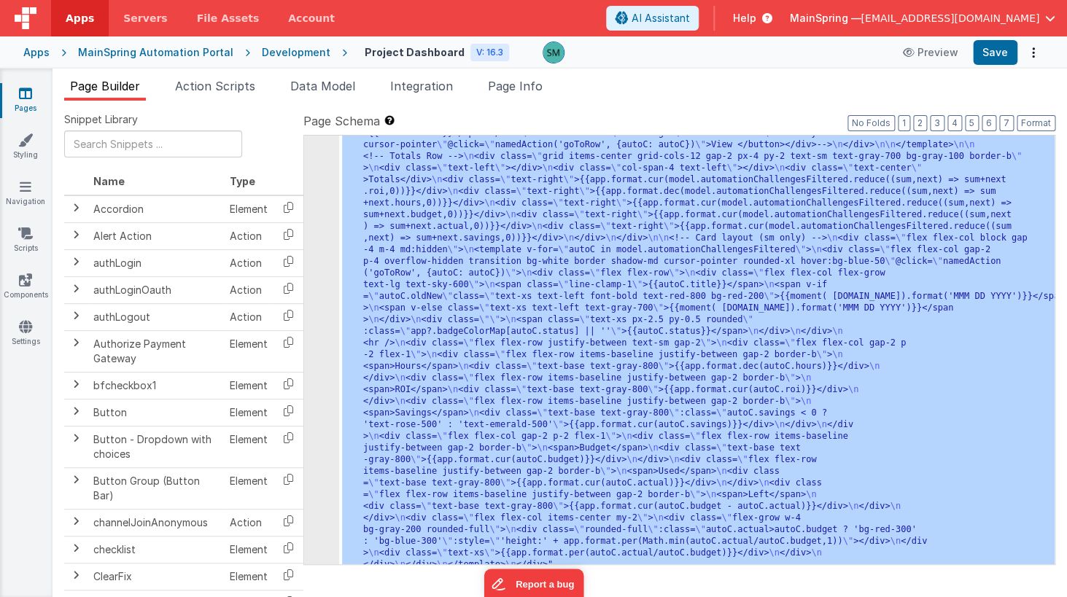
click at [322, 196] on div "4" at bounding box center [321, 5] width 35 height 1132
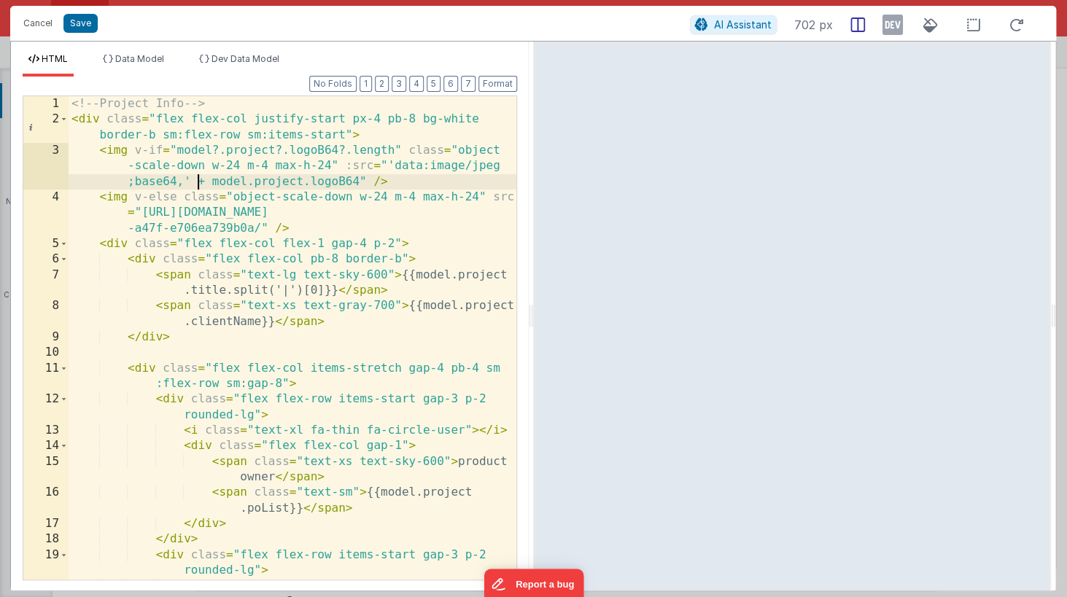
click at [862, 24] on icon at bounding box center [857, 25] width 15 height 15
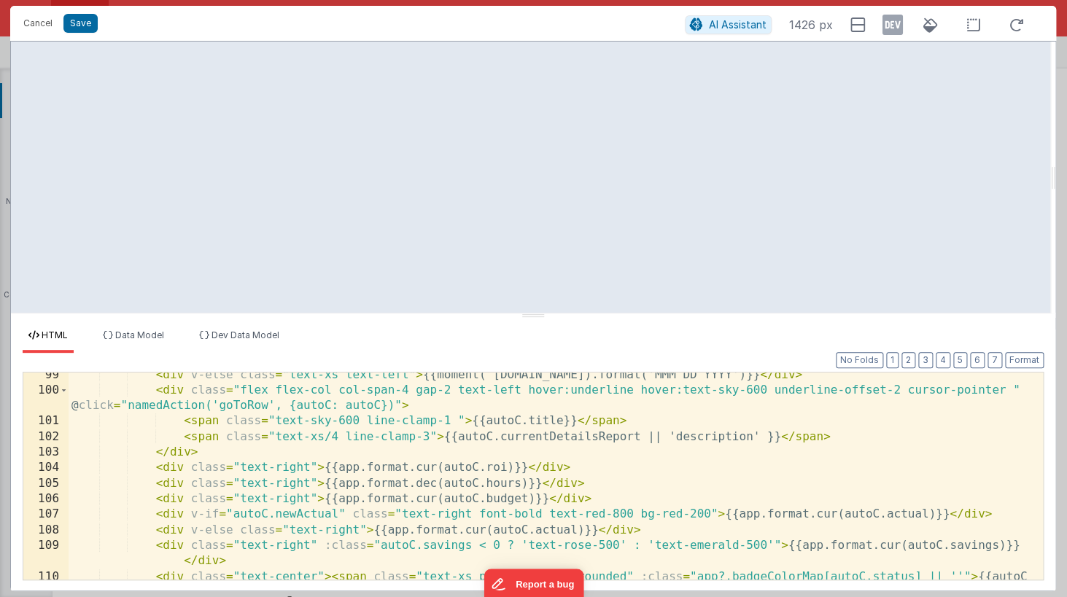
scroll to position [1743, 0]
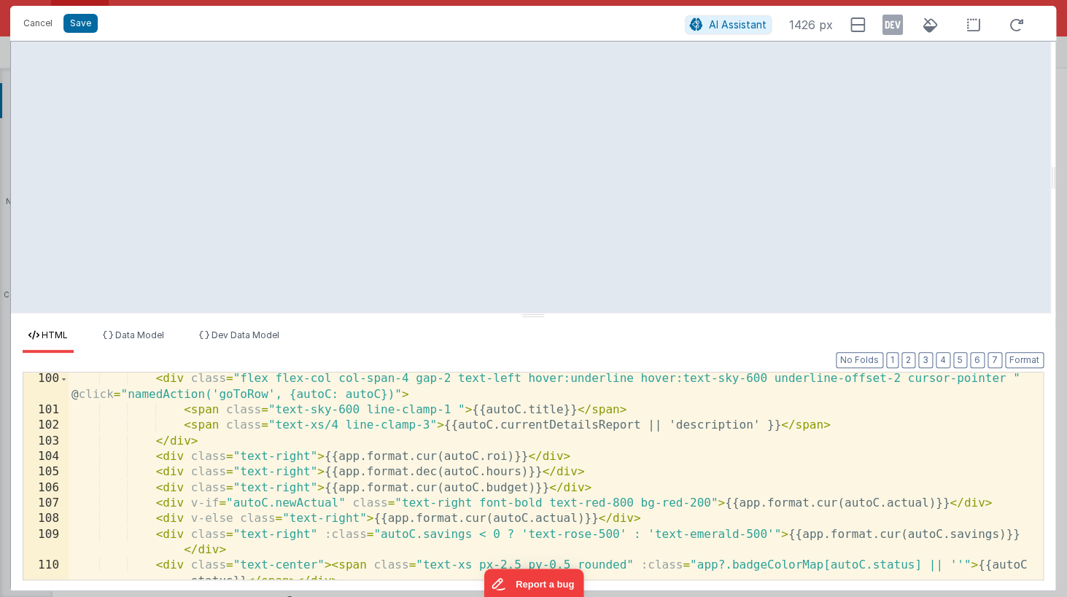
click at [356, 553] on div "< div class = "flex flex-col col-span-4 gap-2 text-left hover:underline hover:t…" at bounding box center [556, 505] width 974 height 268
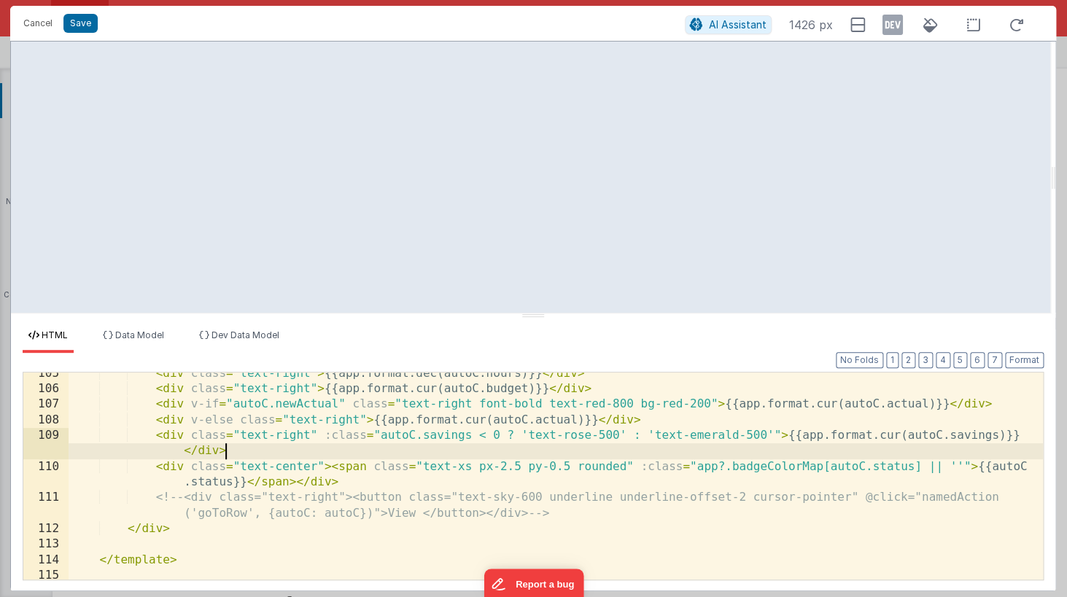
scroll to position [1838, 0]
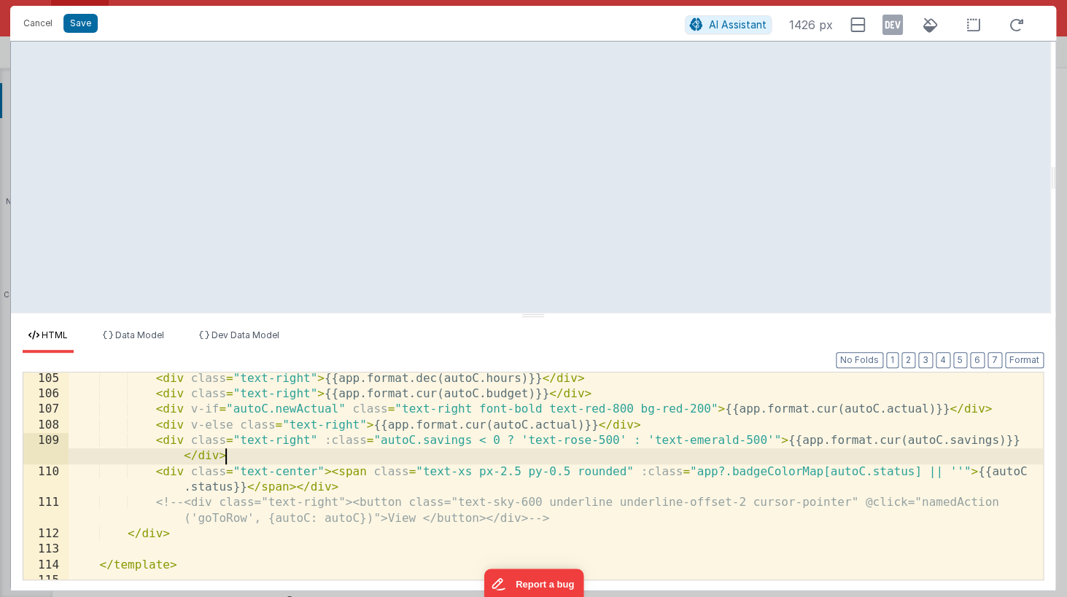
click at [636, 395] on div "< div class = "text-right" > {{app.format.dec(autoC.hours)}} </ div > < div cla…" at bounding box center [556, 490] width 974 height 238
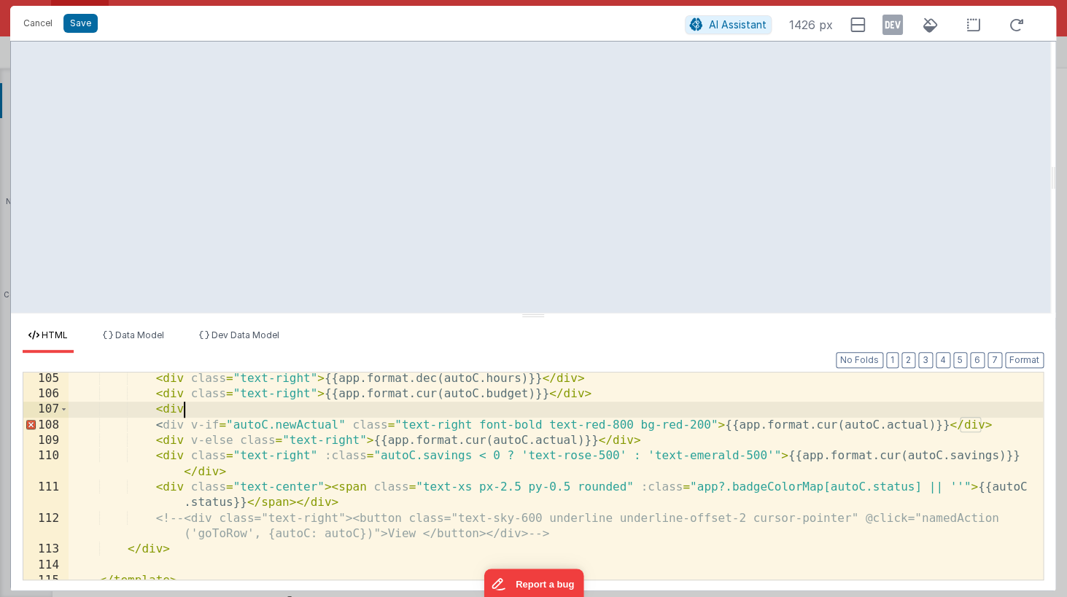
paste textarea
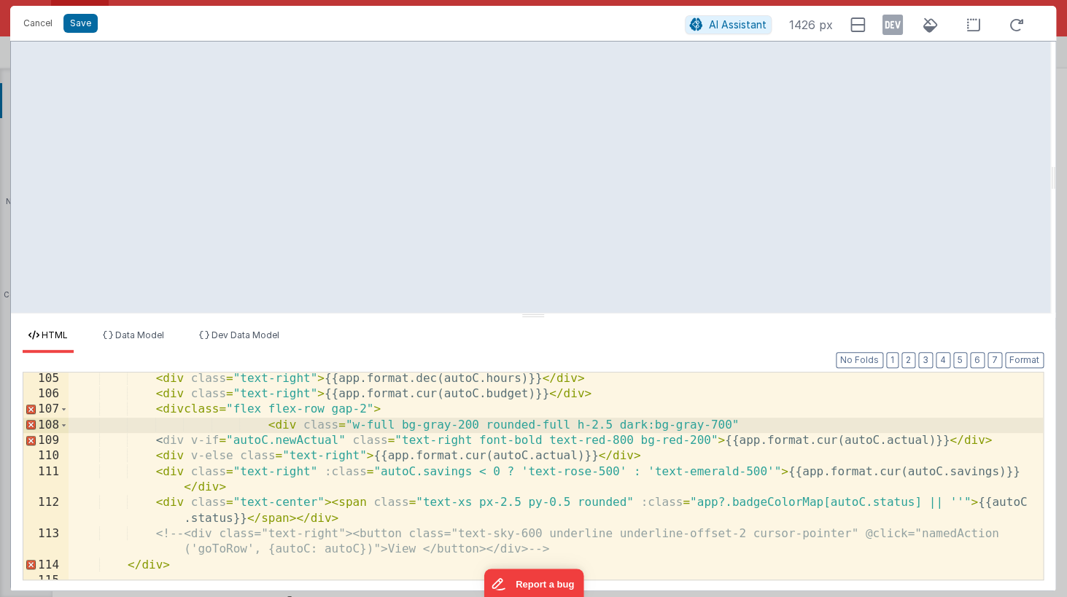
click at [186, 411] on div "< div class = "text-right" > {{app.format.dec(autoC.hours)}} </ div > < div cla…" at bounding box center [556, 490] width 974 height 238
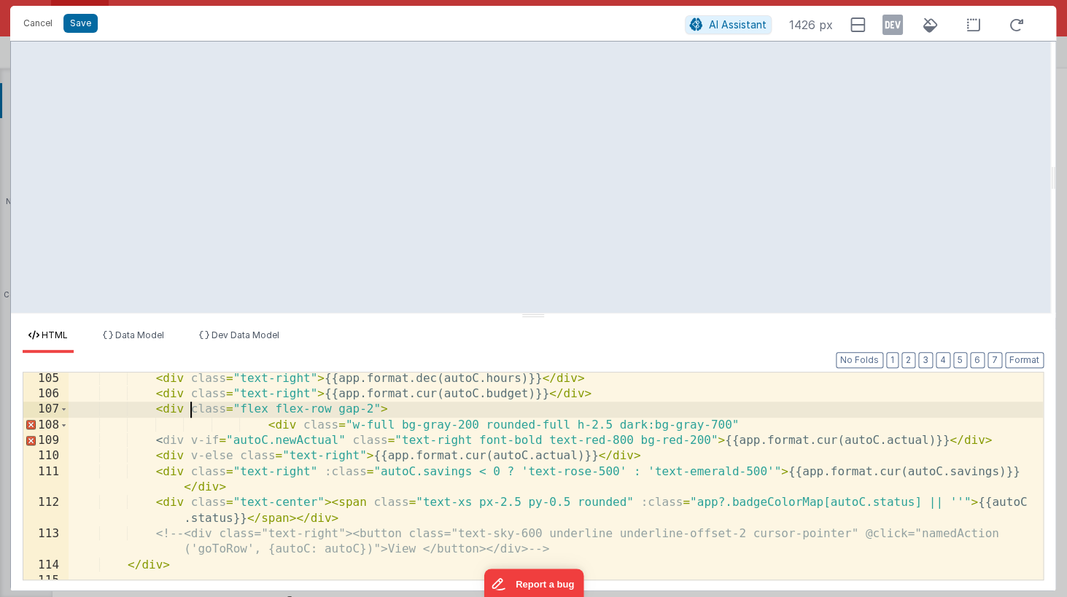
click at [415, 410] on div "< div class = "text-right" > {{app.format.dec(autoC.hours)}} </ div > < div cla…" at bounding box center [556, 490] width 974 height 238
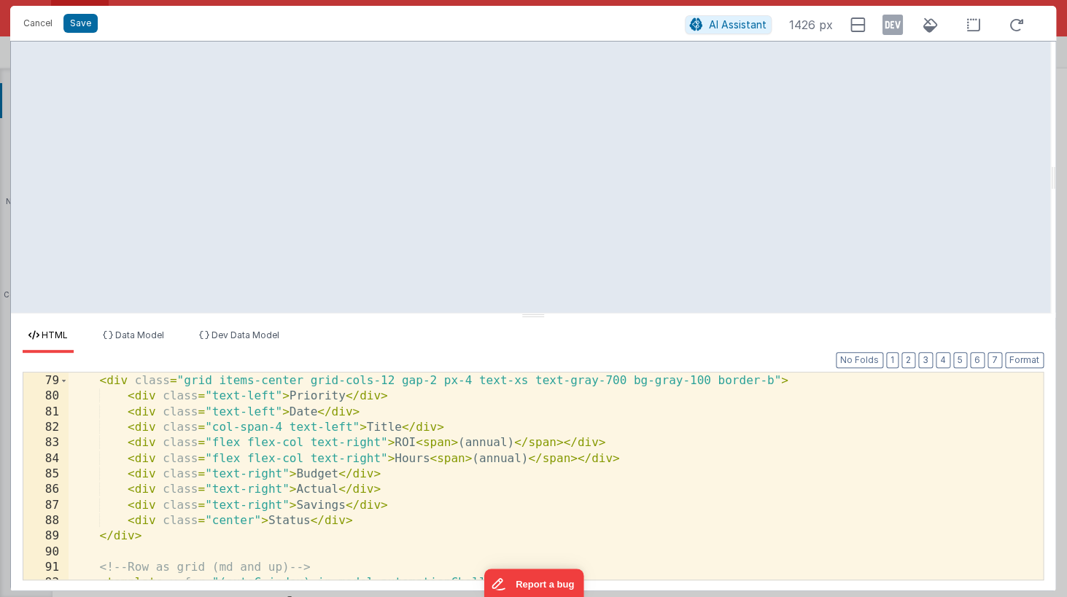
scroll to position [1326, 0]
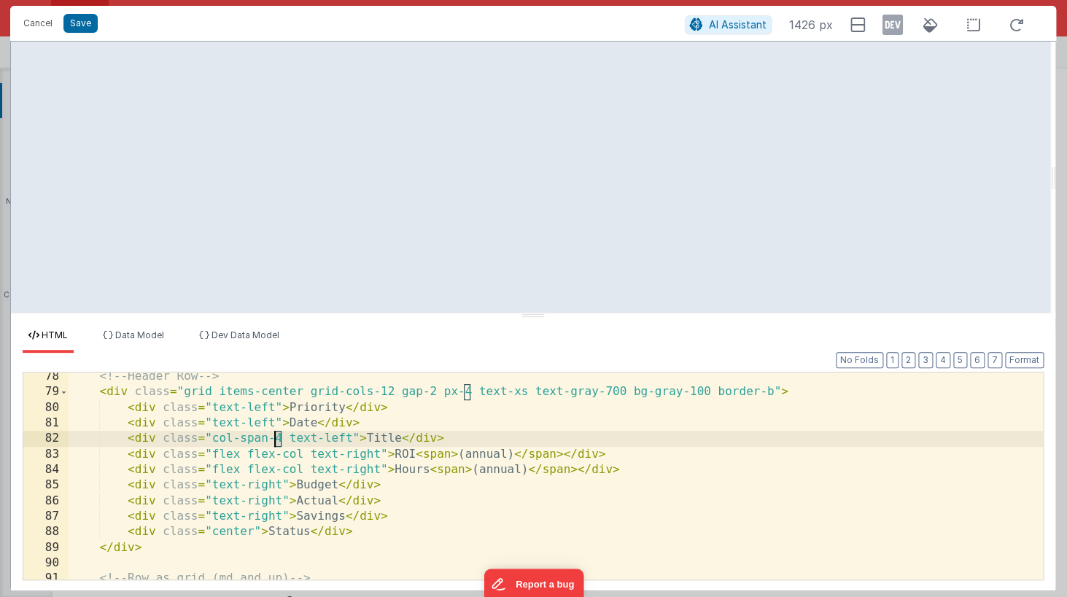
drag, startPoint x: 281, startPoint y: 440, endPoint x: 273, endPoint y: 439, distance: 8.1
click at [273, 439] on div "<!-- Header Row --> < div class = "grid items-center grid-cols-12 gap-2 px-4 te…" at bounding box center [556, 488] width 974 height 238
click at [392, 487] on div "<!-- Header Row --> < div class = "grid items-center grid-cols-12 gap-2 px-4 te…" at bounding box center [556, 488] width 974 height 238
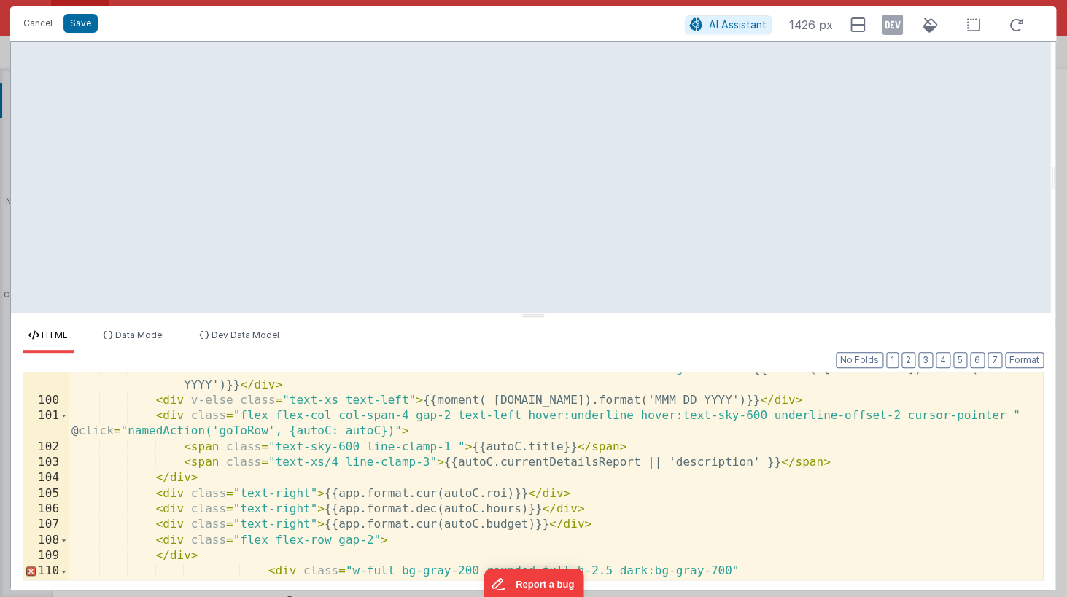
scroll to position [1723, 0]
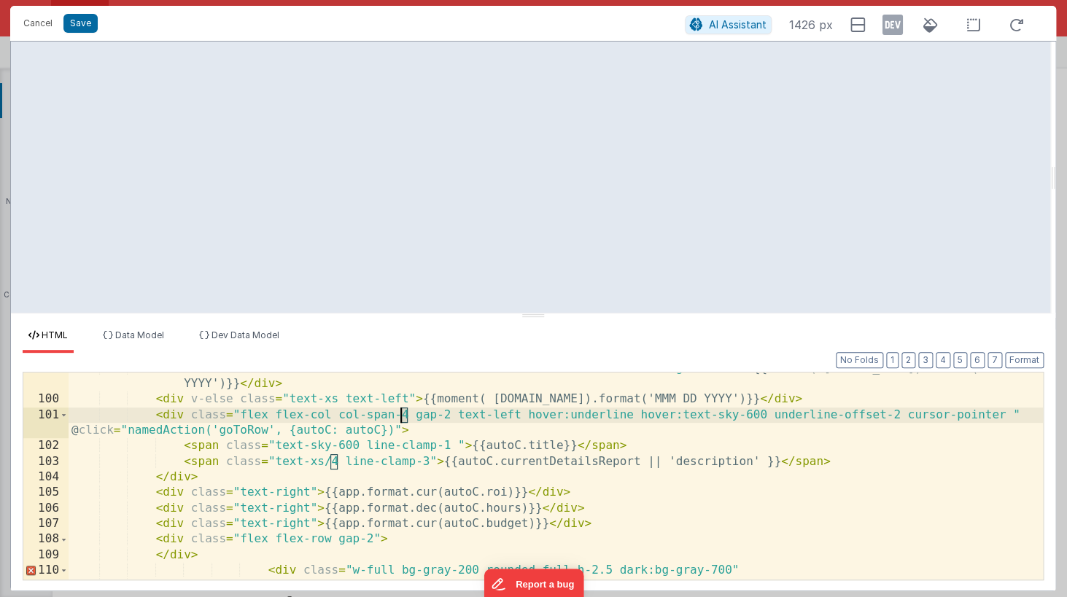
click at [399, 415] on div "< div v-if = "autoC.oldNew" class = "text-xs text-left font-bold text-red-800 b…" at bounding box center [556, 487] width 974 height 253
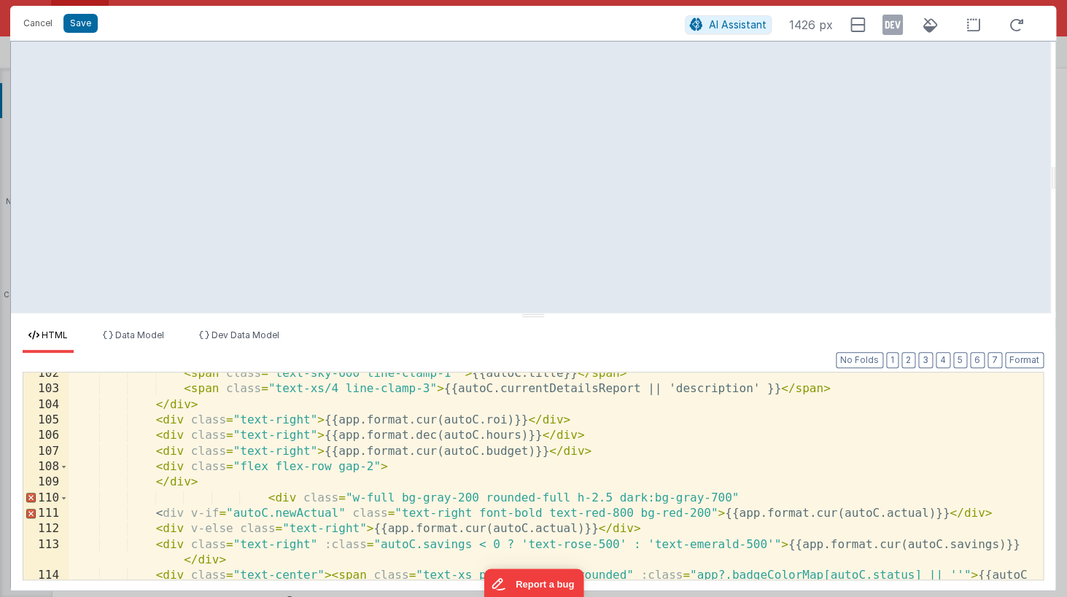
scroll to position [1797, 0]
click at [390, 467] on div "< span class = "text-sky-600 line-clamp-1 " > {{autoC.title}} </ span > < span …" at bounding box center [556, 490] width 974 height 253
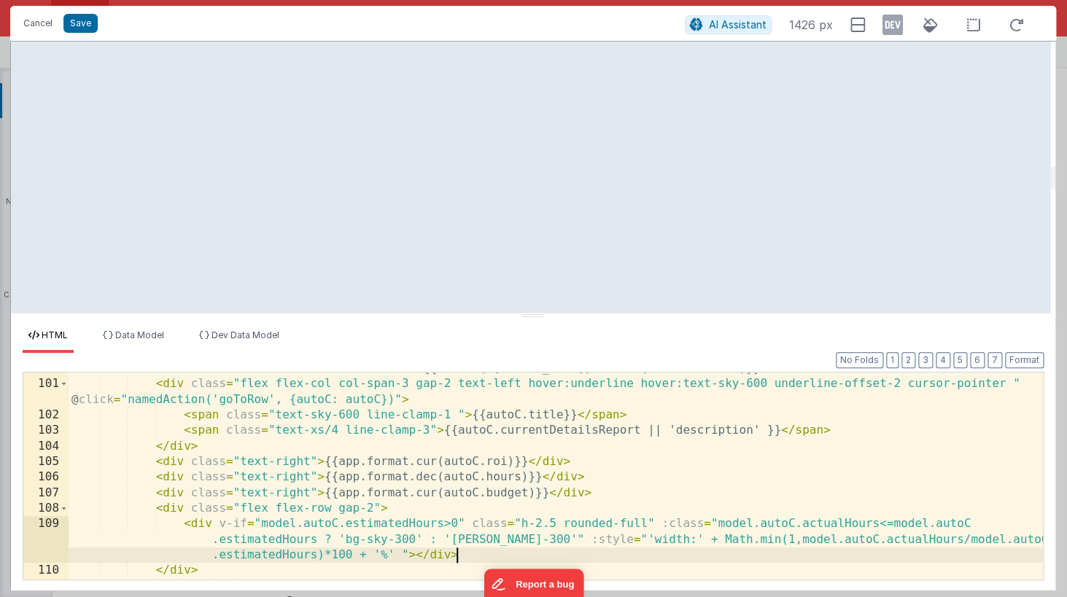
scroll to position [1766, 0]
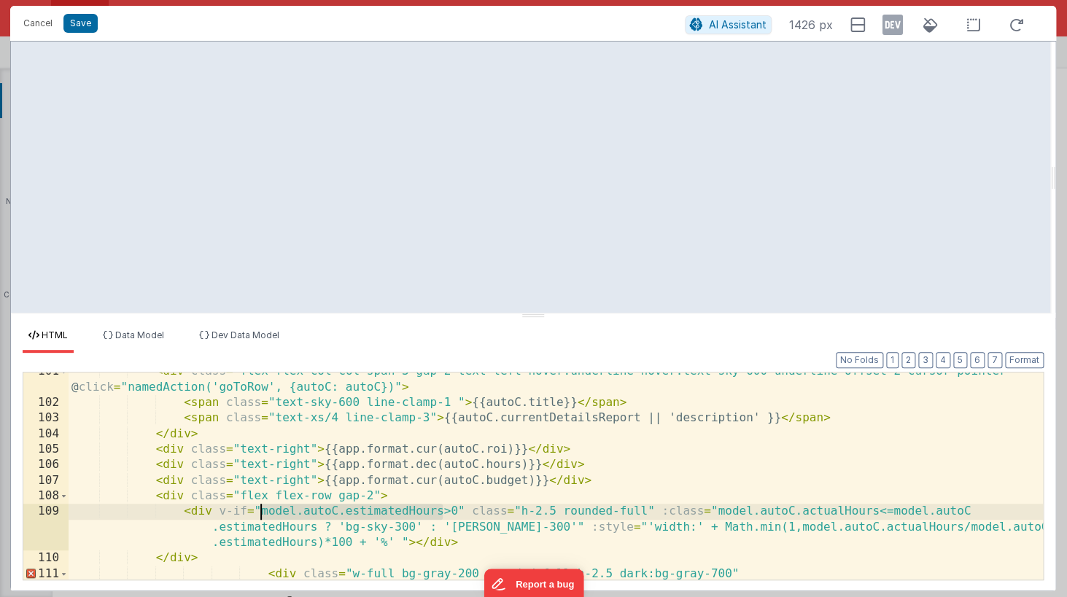
drag, startPoint x: 440, startPoint y: 513, endPoint x: 262, endPoint y: 510, distance: 177.9
click at [262, 510] on div "< div class = "flex flex-col col-span-3 gap-2 text-left hover:underline hover:t…" at bounding box center [556, 490] width 974 height 253
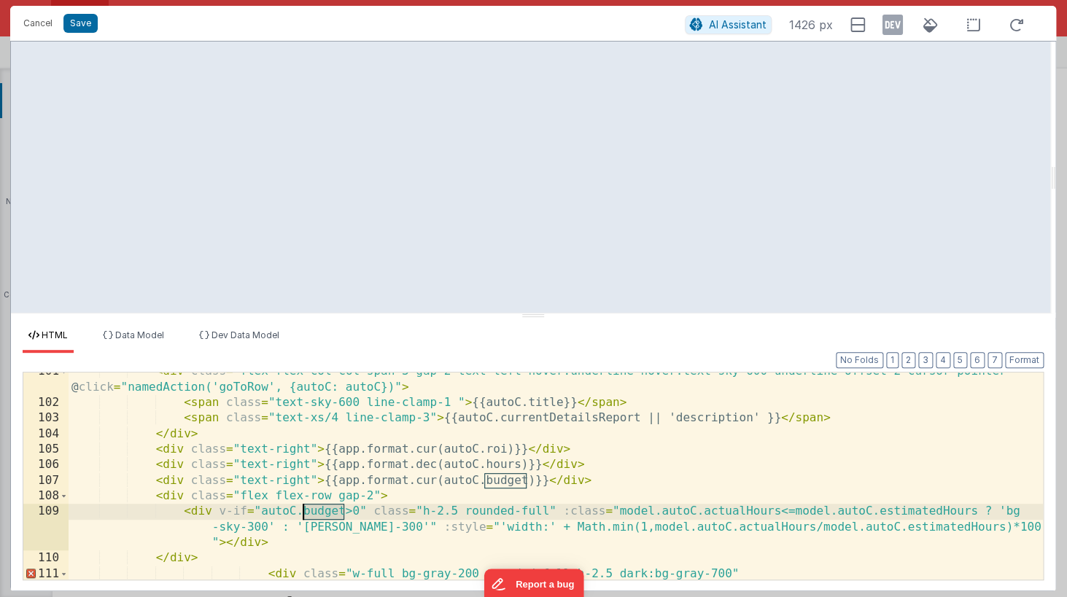
drag, startPoint x: 345, startPoint y: 512, endPoint x: 303, endPoint y: 510, distance: 41.6
click at [303, 510] on div "< div class = "flex flex-col col-span-3 gap-2 text-left hover:underline hover:t…" at bounding box center [556, 490] width 974 height 253
drag, startPoint x: 780, startPoint y: 513, endPoint x: 616, endPoint y: 515, distance: 164.1
click at [616, 515] on div "< div class = "flex flex-col col-span-3 gap-2 text-left hover:underline hover:t…" at bounding box center [556, 490] width 974 height 253
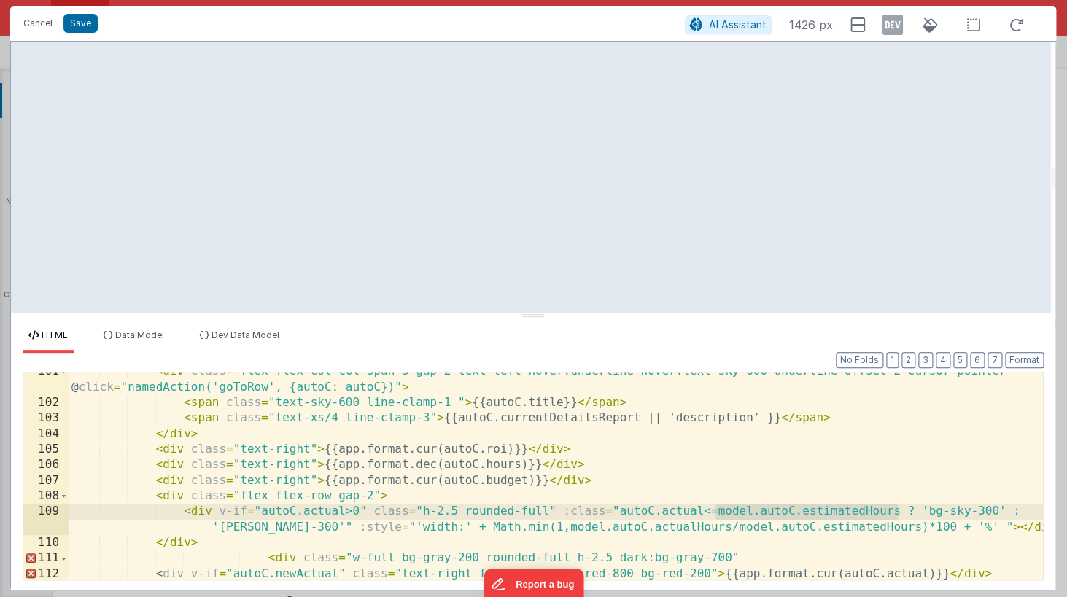
drag, startPoint x: 895, startPoint y: 513, endPoint x: 717, endPoint y: 516, distance: 177.9
click at [717, 516] on div "< div class = "flex flex-col col-span-3 gap-2 text-left hover:underline hover:t…" at bounding box center [556, 490] width 974 height 253
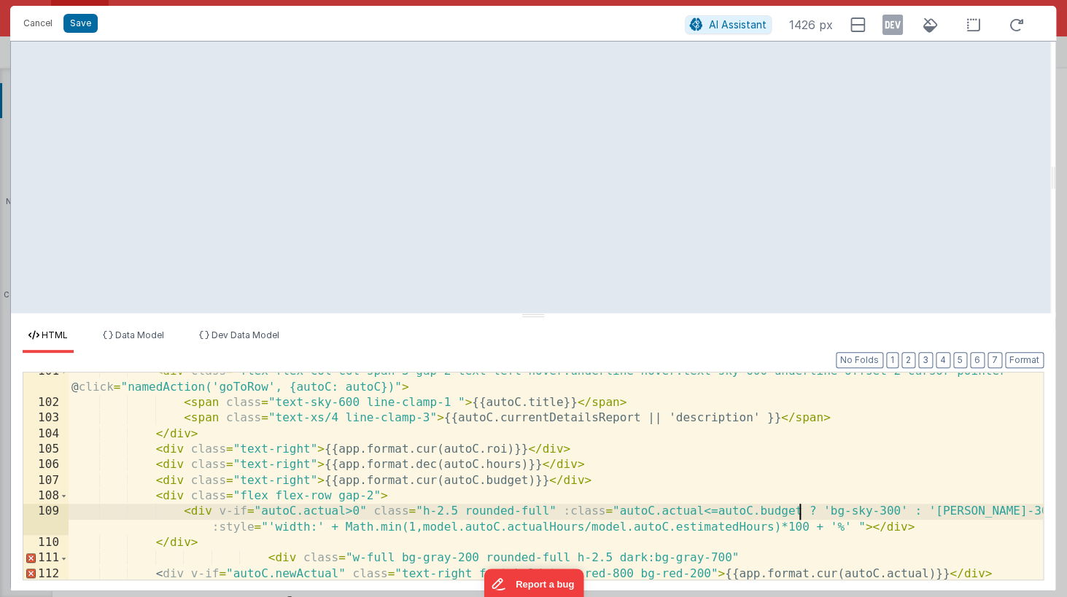
click at [738, 446] on div "< div class = "flex flex-col col-span-3 gap-2 text-left hover:underline hover:t…" at bounding box center [556, 490] width 974 height 253
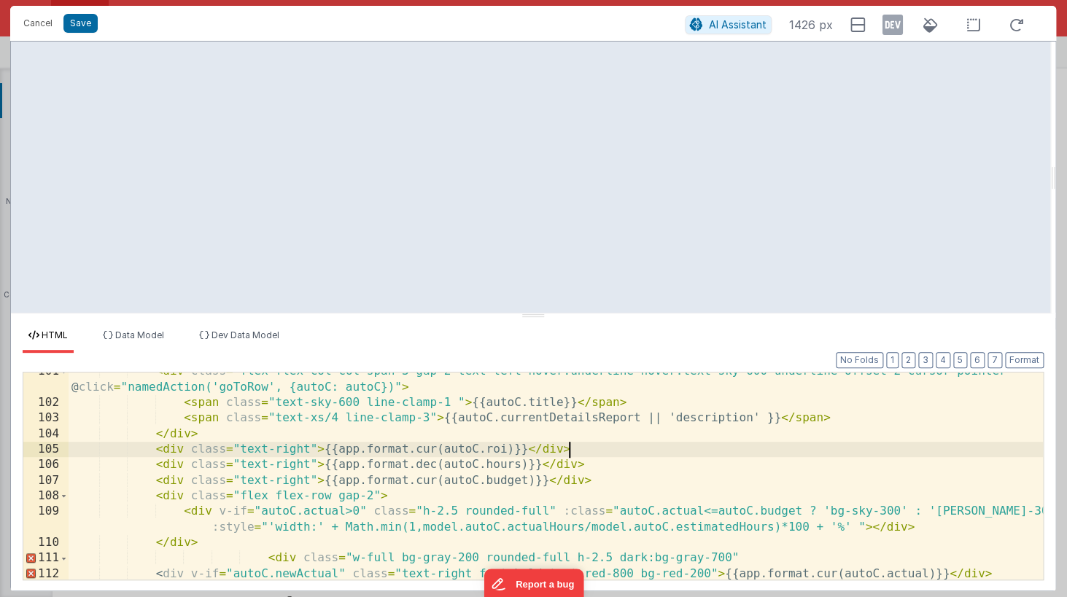
click at [739, 513] on div "< div class = "flex flex-col col-span-3 gap-2 text-left hover:underline hover:t…" at bounding box center [556, 490] width 974 height 253
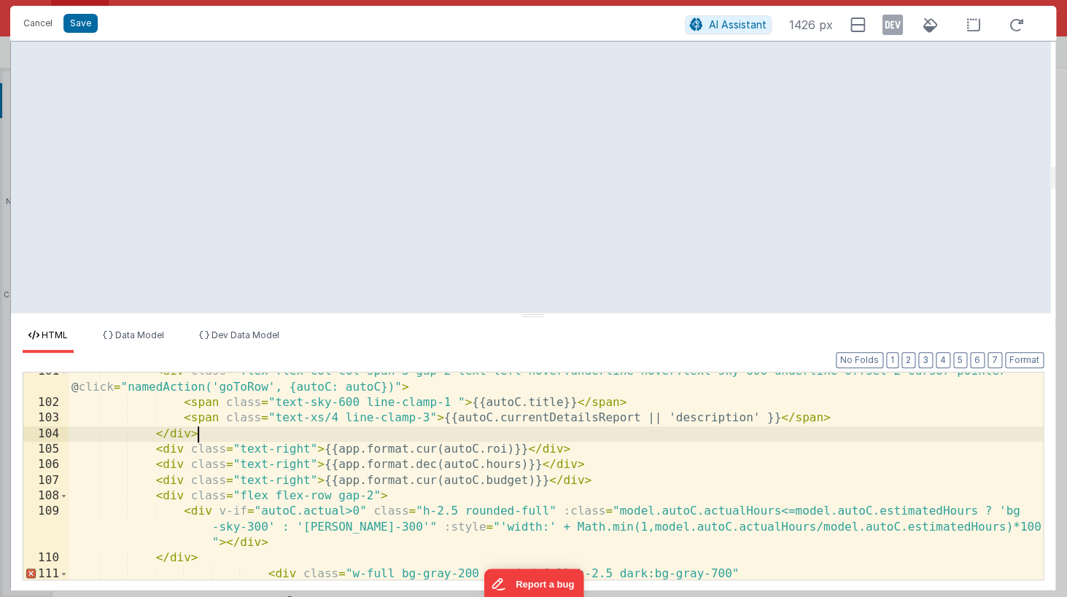
click at [740, 432] on div "< div class = "flex flex-col col-span-3 gap-2 text-left hover:underline hover:t…" at bounding box center [556, 490] width 974 height 253
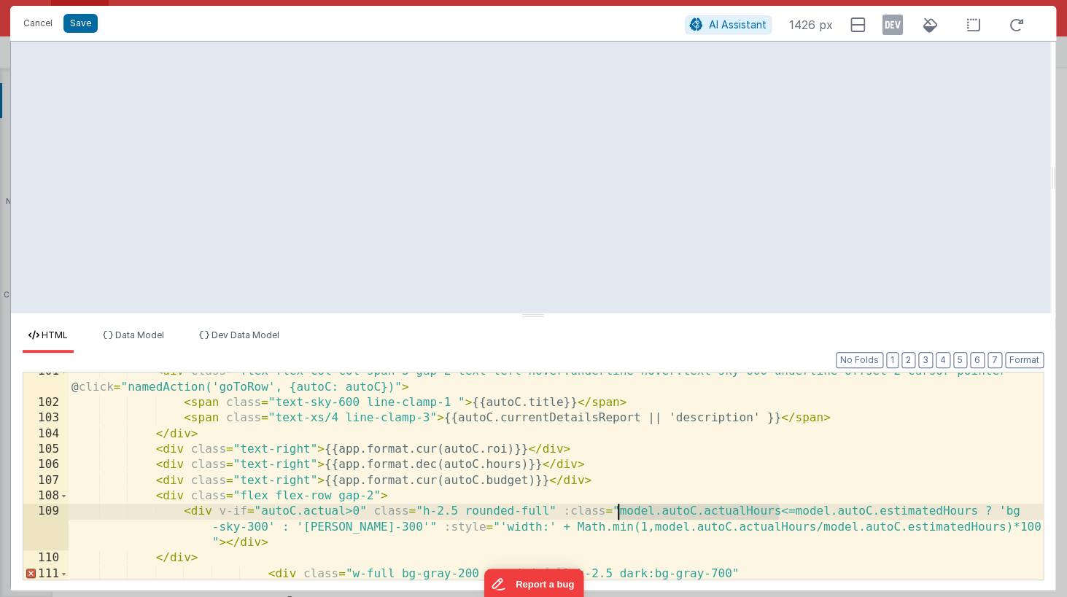
drag, startPoint x: 775, startPoint y: 513, endPoint x: 615, endPoint y: 513, distance: 160.4
click at [615, 513] on div "< div class = "flex flex-col col-span-3 gap-2 text-left hover:underline hover:t…" at bounding box center [556, 490] width 974 height 253
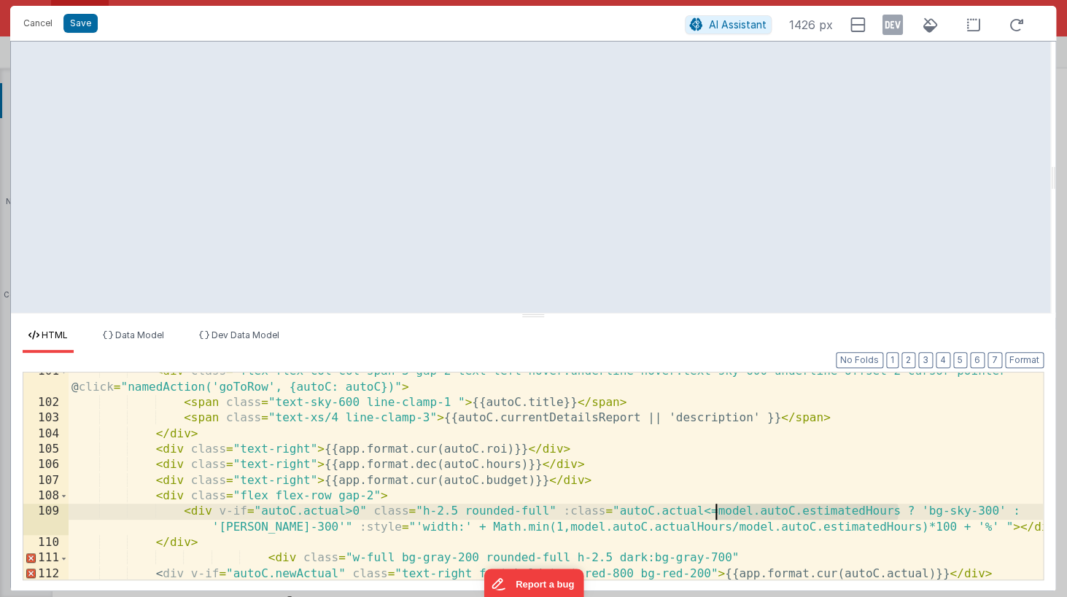
drag, startPoint x: 895, startPoint y: 513, endPoint x: 718, endPoint y: 510, distance: 177.9
click at [718, 510] on div "< div class = "flex flex-col col-span-3 gap-2 text-left hover:underline hover:t…" at bounding box center [556, 490] width 974 height 253
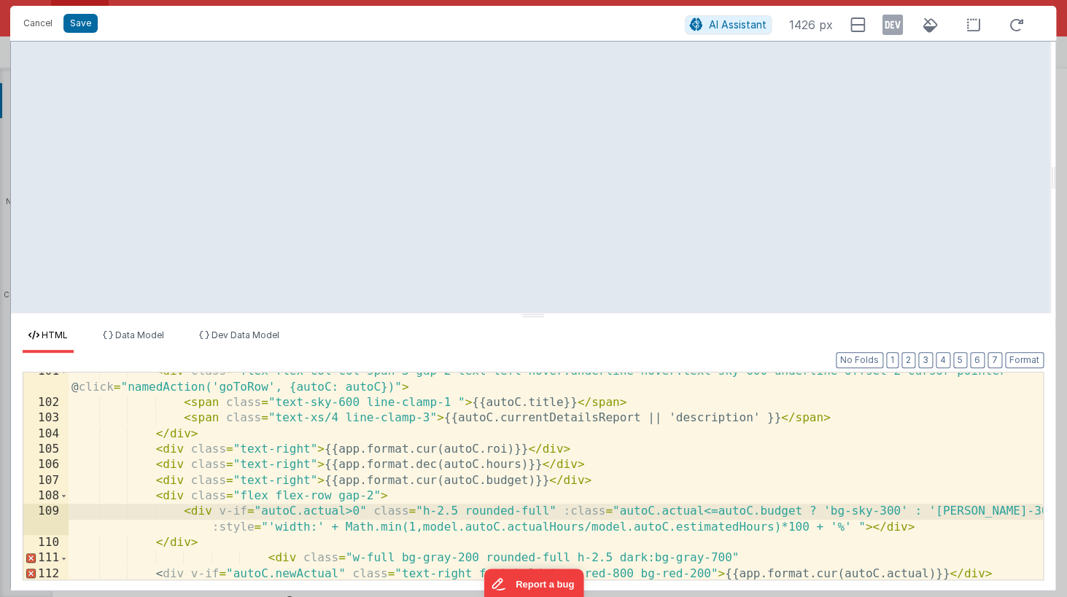
click at [623, 471] on div "< div class = "flex flex-col col-span-3 gap-2 text-left hover:underline hover:t…" at bounding box center [556, 490] width 974 height 253
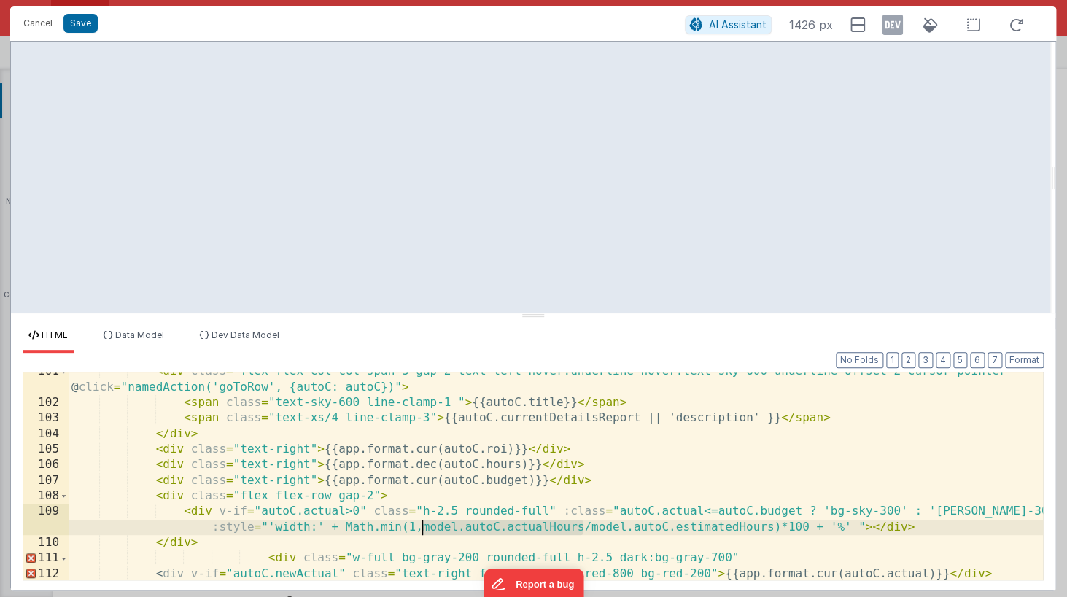
drag, startPoint x: 583, startPoint y: 529, endPoint x: 421, endPoint y: 527, distance: 161.9
click at [421, 527] on div "< div class = "flex flex-col col-span-3 gap-2 text-left hover:underline hover:t…" at bounding box center [556, 490] width 974 height 253
drag, startPoint x: 693, startPoint y: 529, endPoint x: 516, endPoint y: 534, distance: 177.3
click at [516, 534] on div "< div class = "flex flex-col col-span-3 gap-2 text-left hover:underline hover:t…" at bounding box center [556, 490] width 974 height 253
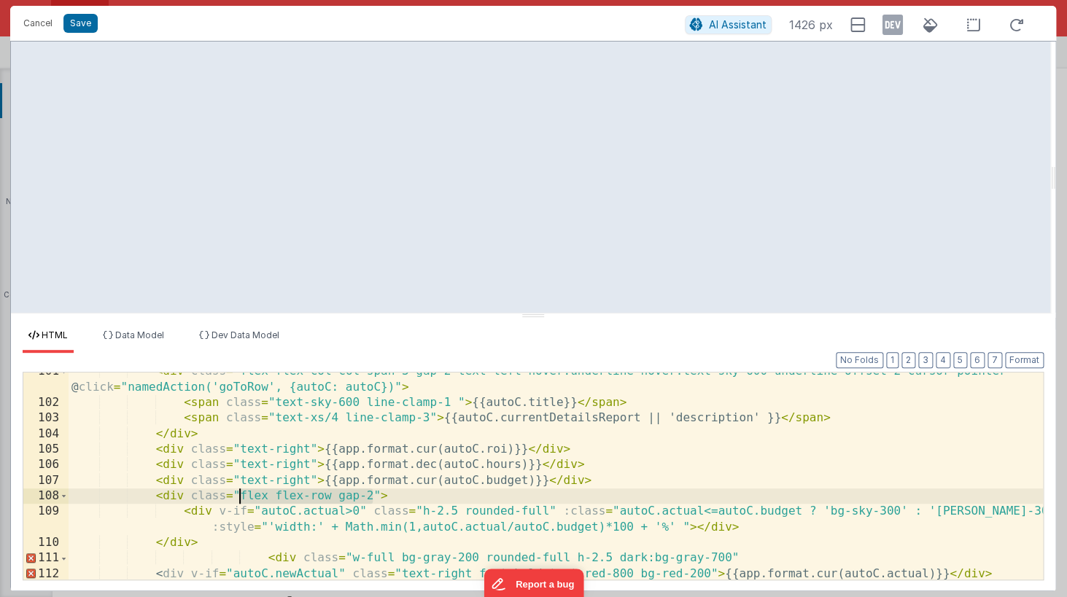
drag, startPoint x: 373, startPoint y: 496, endPoint x: 238, endPoint y: 501, distance: 135.7
click at [238, 501] on div "< div class = "flex flex-col col-span-3 gap-2 text-left hover:underline hover:t…" at bounding box center [556, 490] width 974 height 253
drag, startPoint x: 379, startPoint y: 495, endPoint x: 193, endPoint y: 499, distance: 186.7
click at [193, 499] on div "< div class = "flex flex-col col-span-3 gap-2 text-left hover:underline hover:t…" at bounding box center [556, 490] width 974 height 253
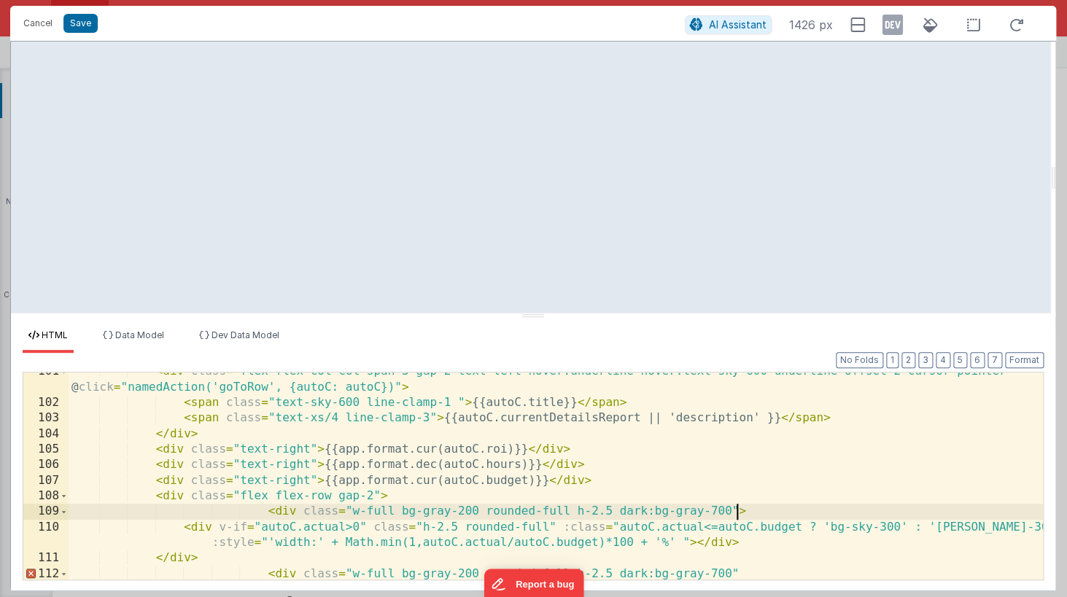
click at [376, 513] on div "< div class = "flex flex-col col-span-3 gap-2 text-left hover:underline hover:t…" at bounding box center [556, 490] width 974 height 253
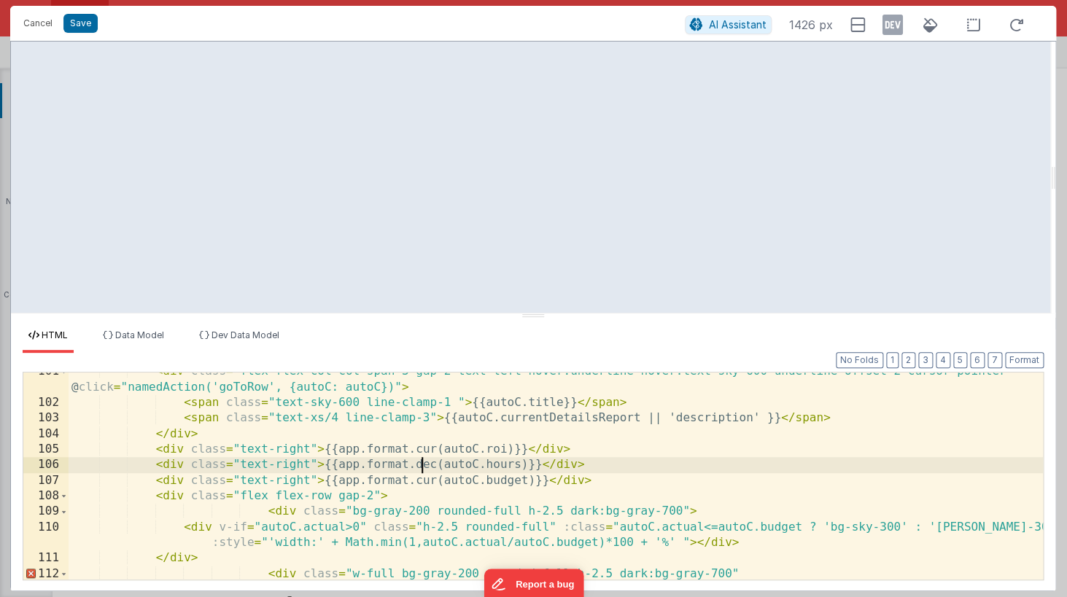
click at [419, 463] on div "< div class = "flex flex-col col-span-3 gap-2 text-left hover:underline hover:t…" at bounding box center [556, 490] width 974 height 253
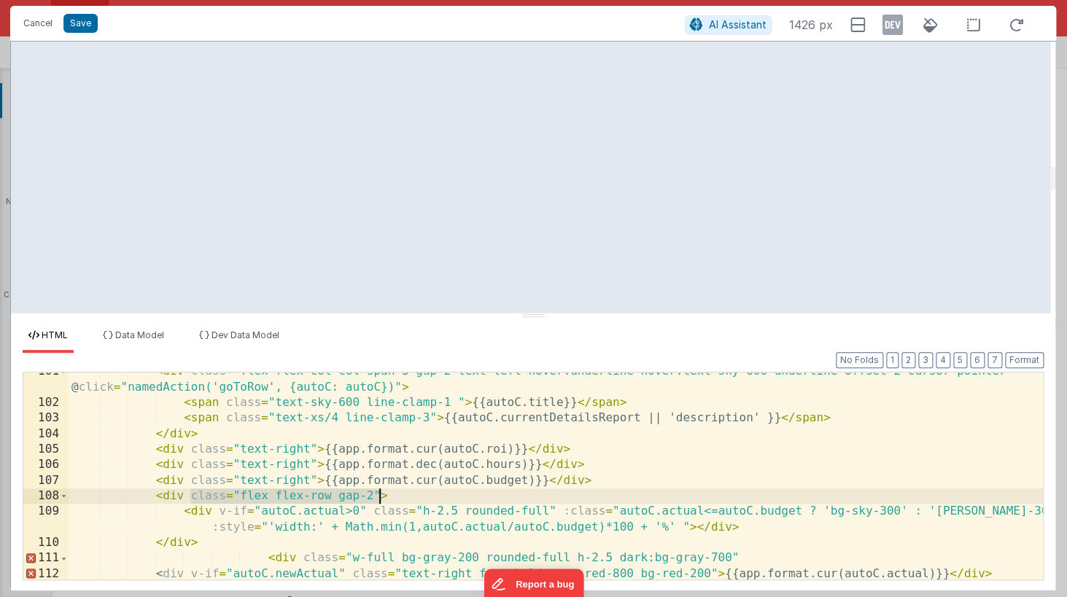
click at [381, 492] on div "< div class = "flex flex-col col-span-3 gap-2 text-left hover:underline hover:t…" at bounding box center [556, 490] width 974 height 253
drag, startPoint x: 378, startPoint y: 494, endPoint x: 189, endPoint y: 497, distance: 189.6
click at [189, 497] on div "< div class = "flex flex-col col-span-3 gap-2 text-left hover:underline hover:t…" at bounding box center [556, 490] width 974 height 253
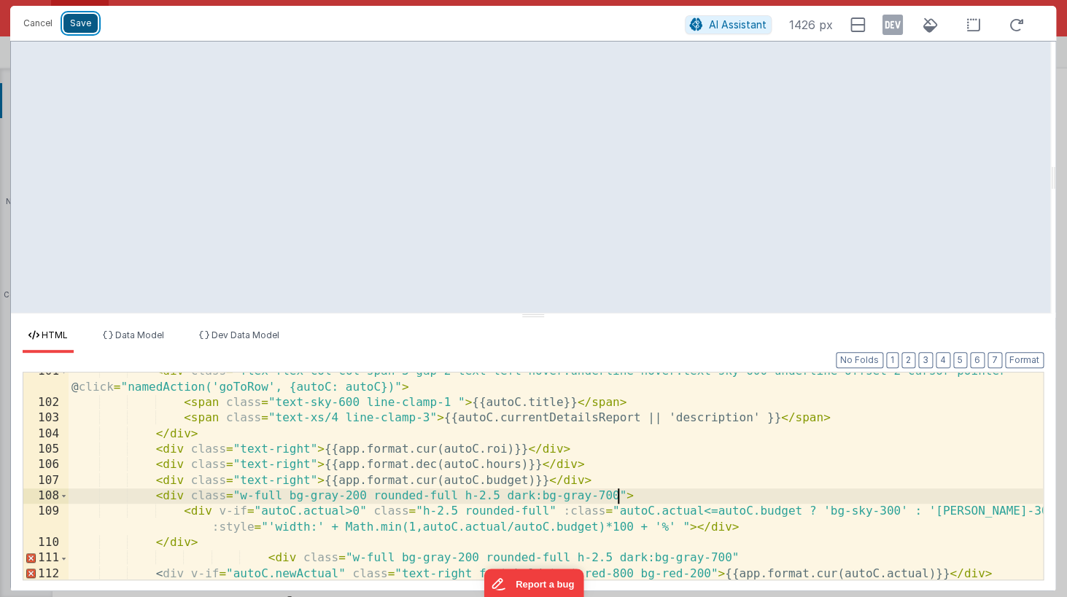
click at [77, 19] on button "Save" at bounding box center [80, 23] width 34 height 19
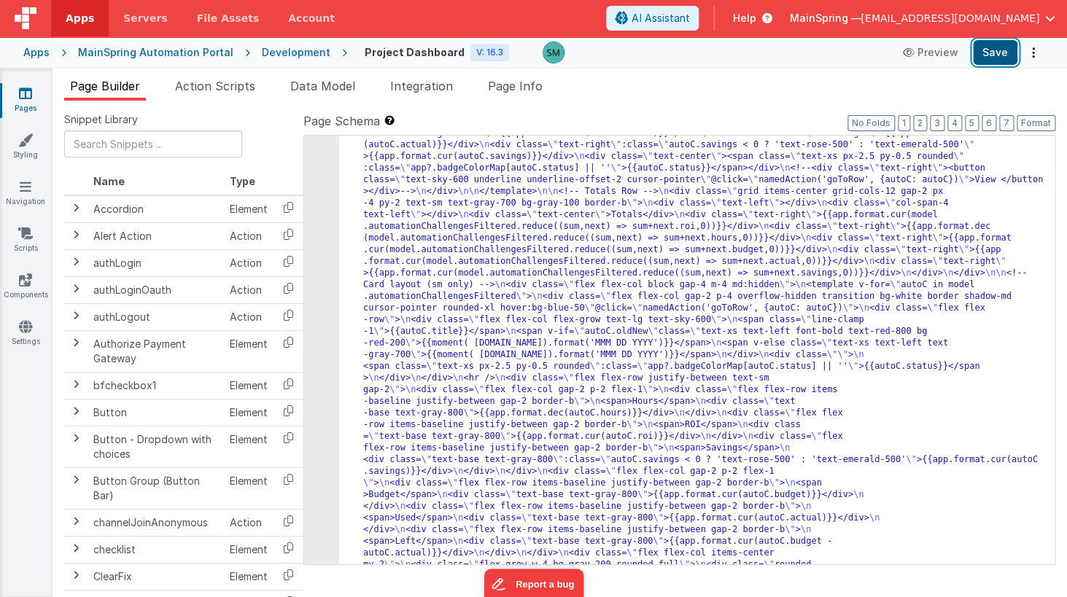
click at [998, 61] on button "Save" at bounding box center [995, 52] width 44 height 25
